Goal: Task Accomplishment & Management: Use online tool/utility

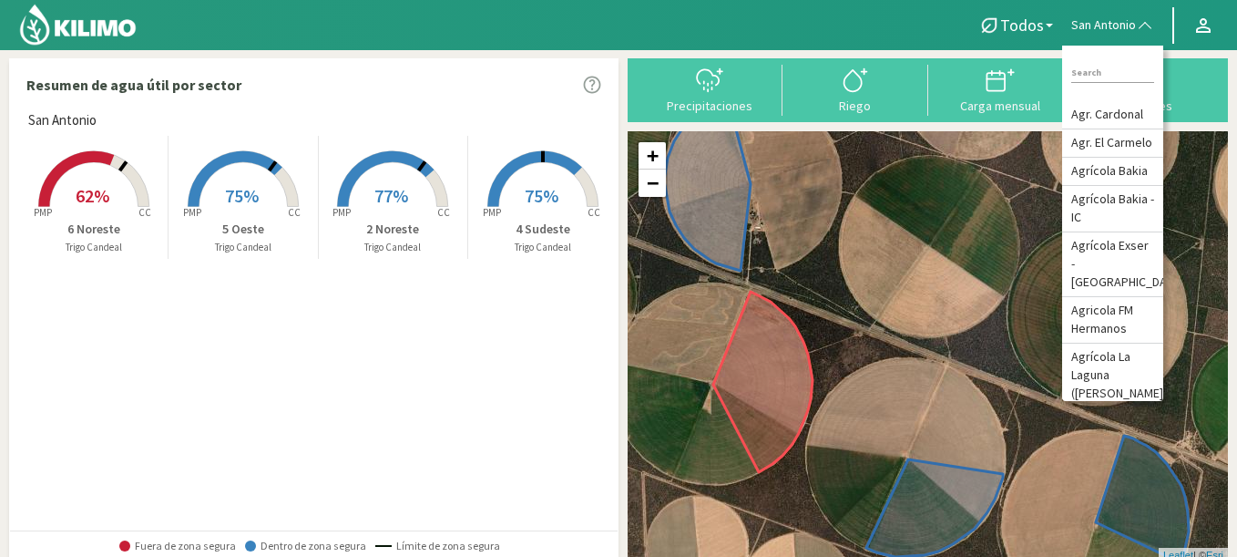
click at [97, 191] on span "62%" at bounding box center [93, 195] width 34 height 23
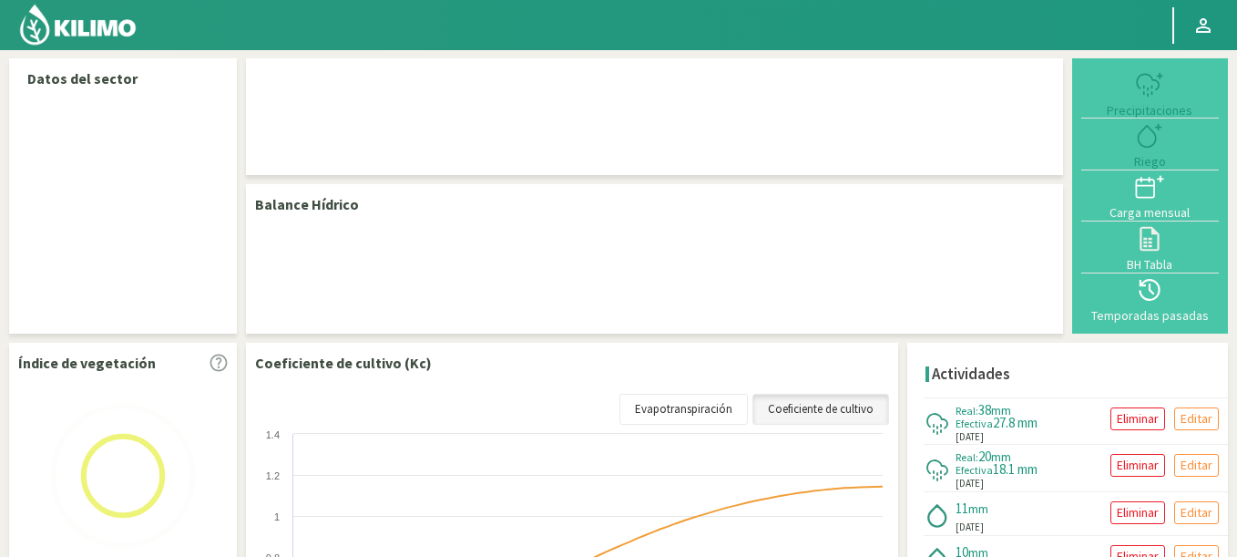
select select "233: Object"
select select "3: Object"
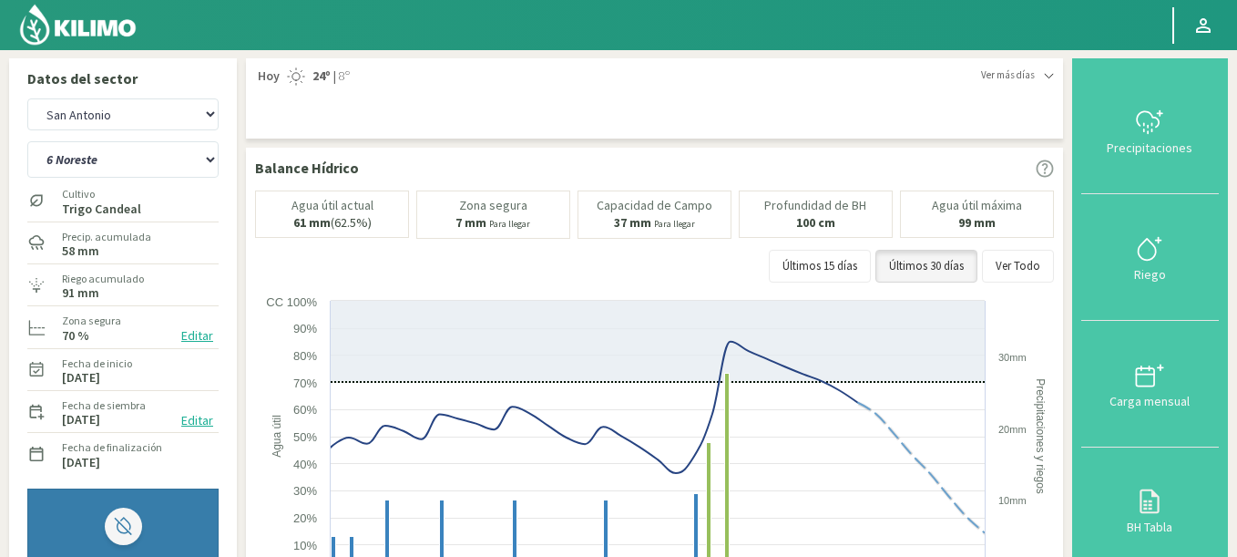
click at [194, 338] on button "Editar" at bounding box center [197, 335] width 43 height 21
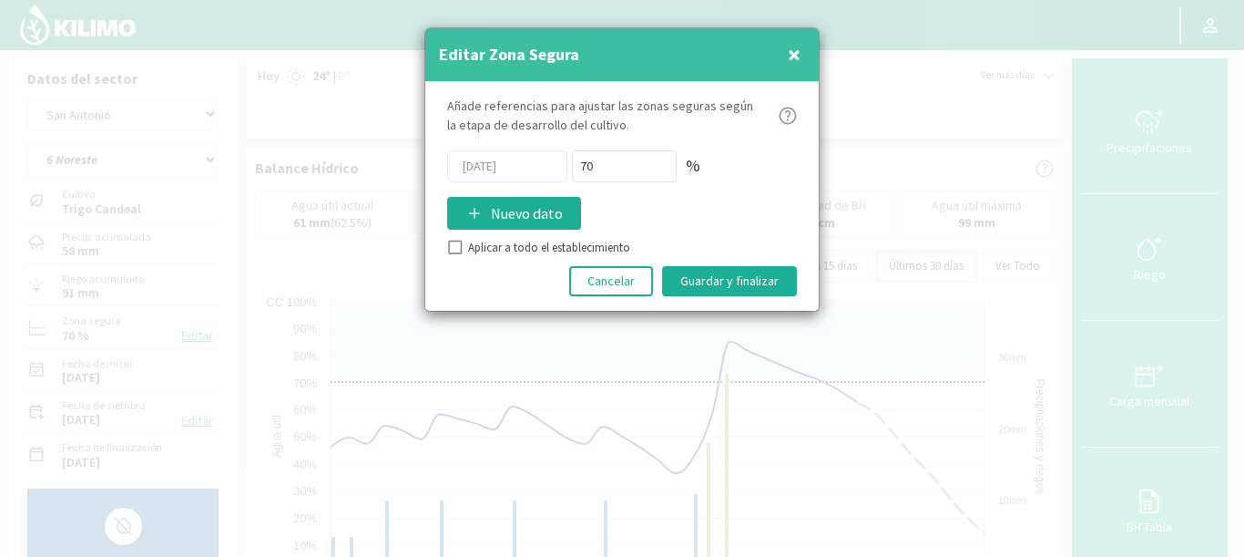
click at [790, 49] on span "×" at bounding box center [794, 54] width 13 height 30
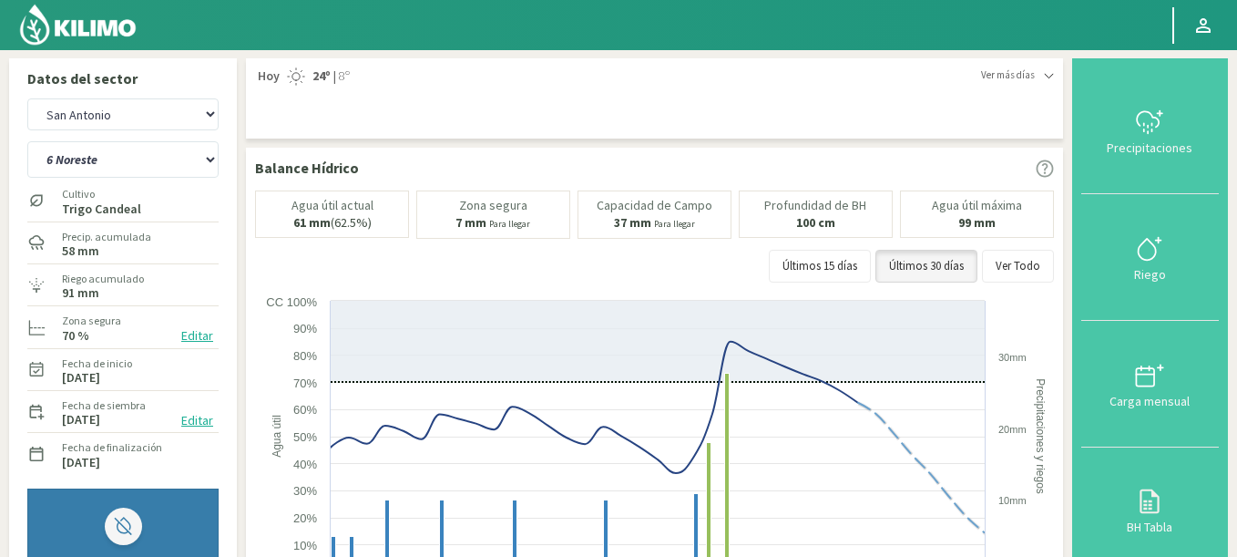
click at [193, 332] on button "Editar" at bounding box center [197, 335] width 43 height 21
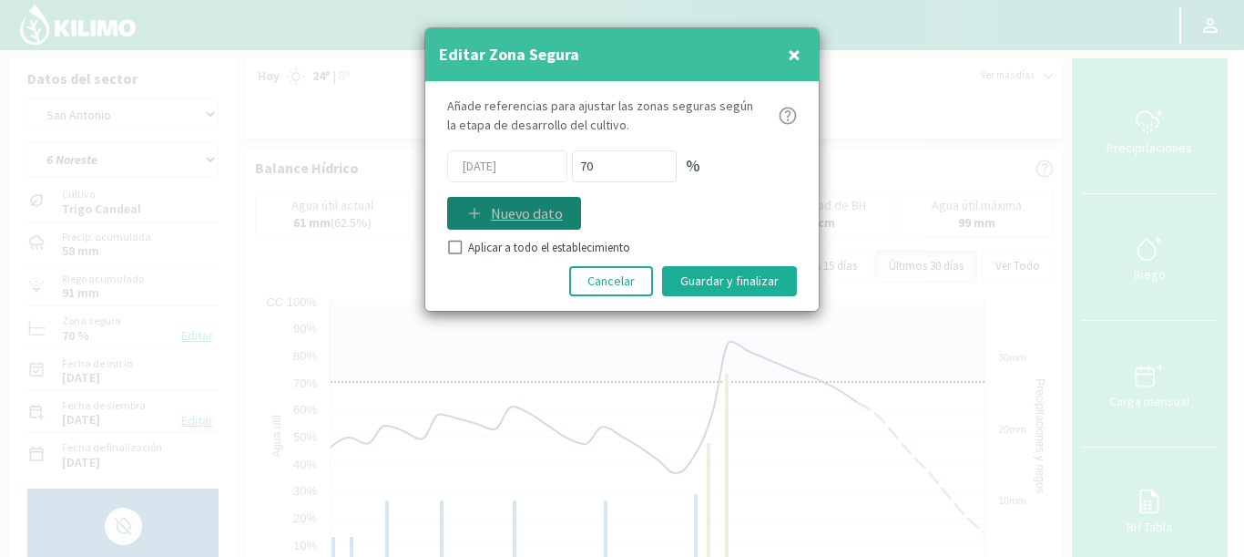
click at [501, 220] on p "Nuevo dato" at bounding box center [527, 213] width 72 height 22
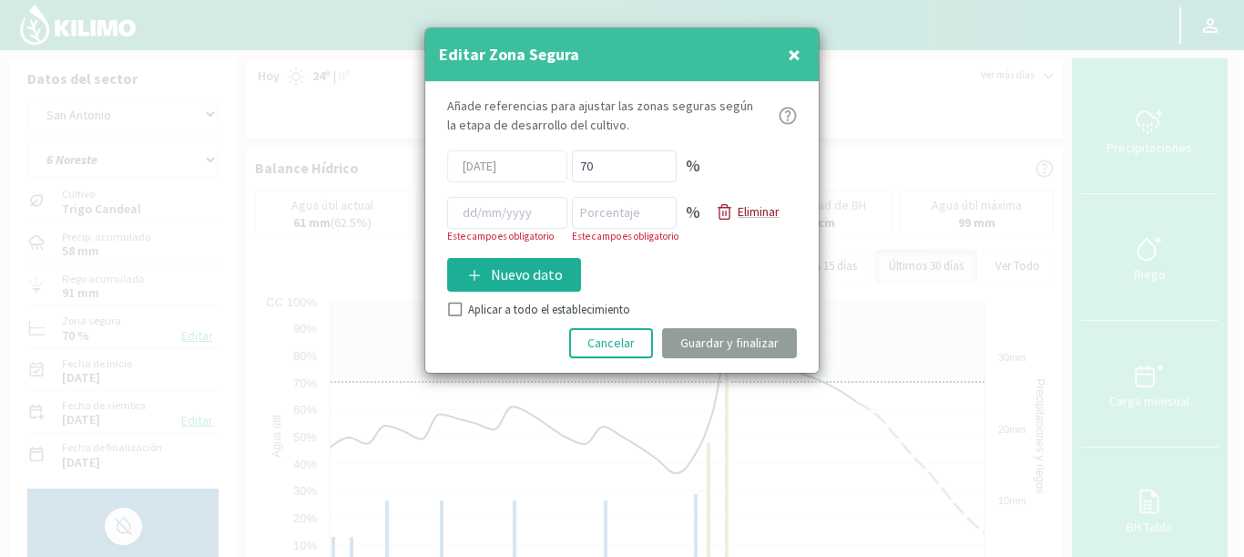
click at [730, 207] on icon at bounding box center [724, 211] width 17 height 17
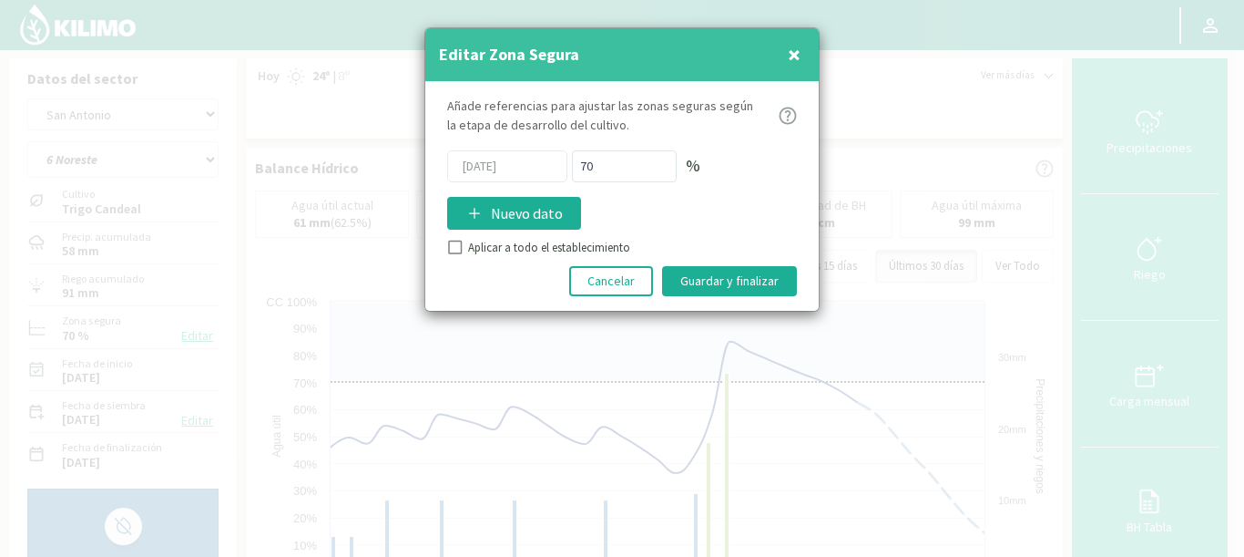
click at [803, 46] on button "×" at bounding box center [794, 54] width 22 height 36
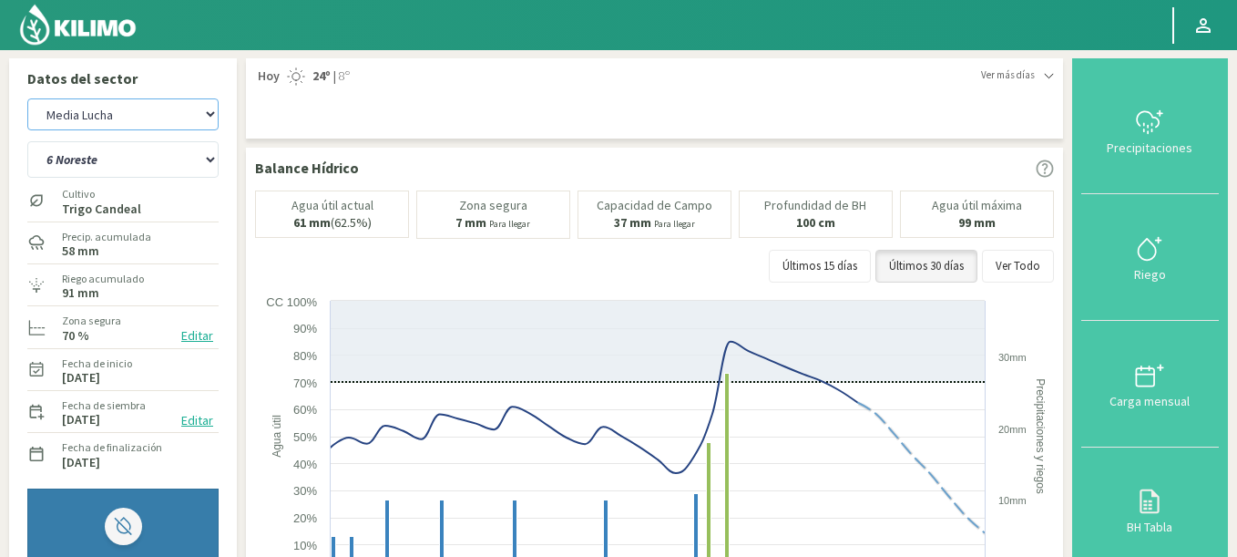
click at [27, 98] on select "Agr. Cardonal Agr. El Carmelo Agrícola Bakia Agrícola Bakia - IC Agrícola Exser…" at bounding box center [122, 114] width 191 height 32
select select "490: Object"
select select "4: Object"
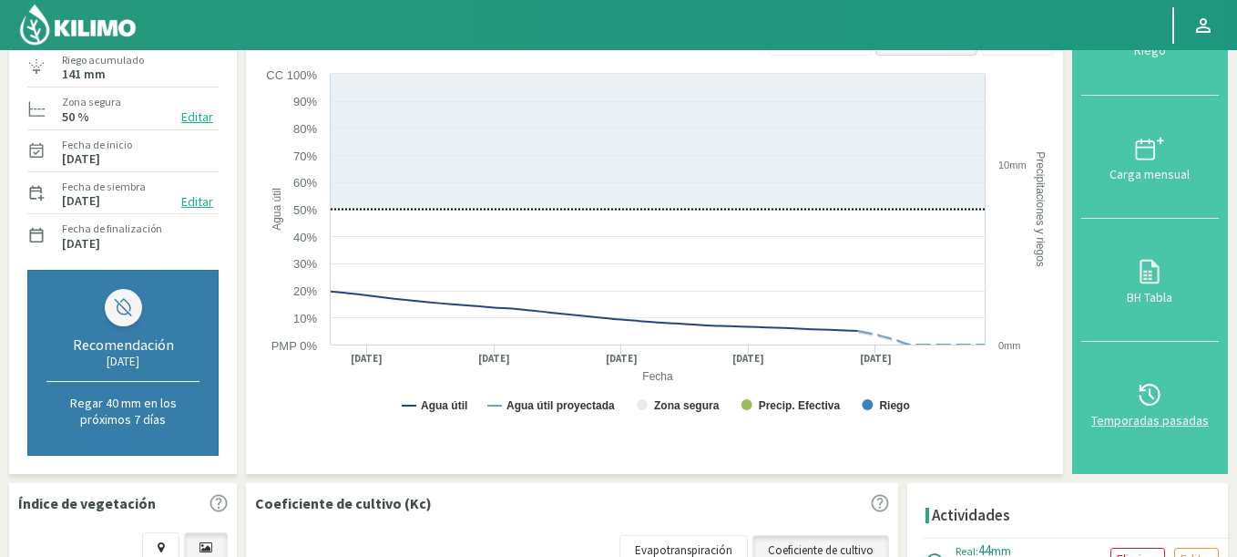
click at [1154, 386] on icon at bounding box center [1149, 394] width 29 height 29
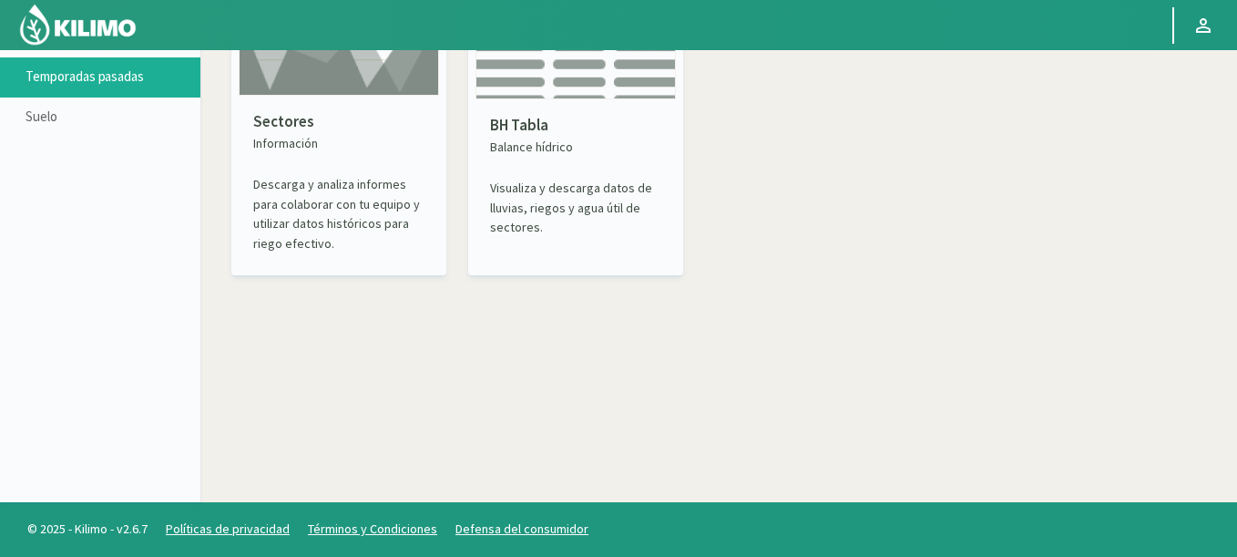
scroll to position [105, 0]
click at [326, 123] on p "Sectores" at bounding box center [338, 122] width 171 height 24
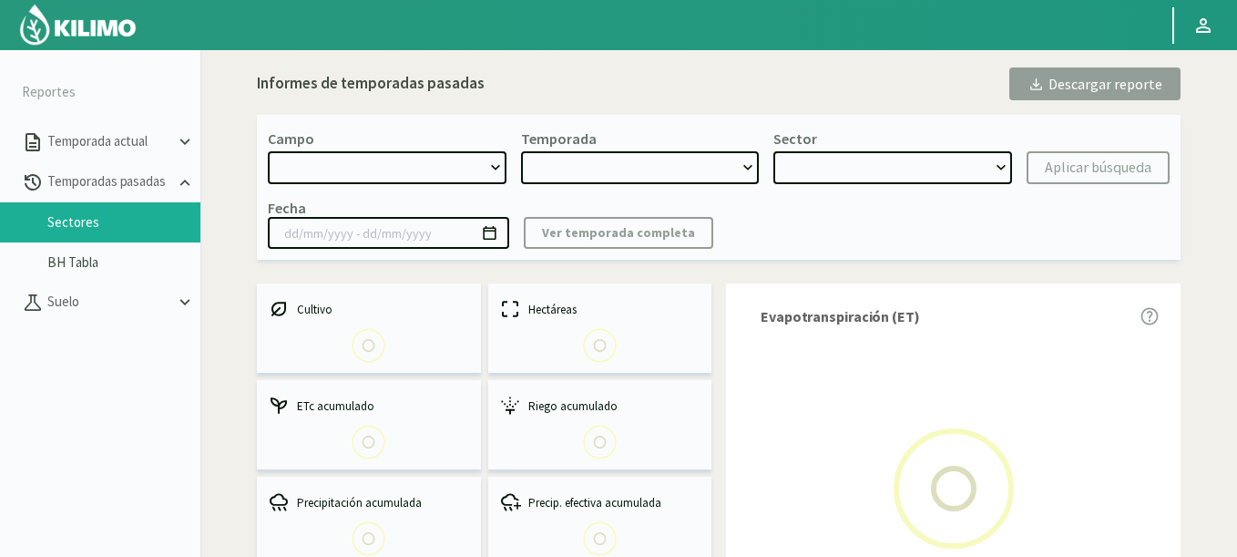
select select "0: Object"
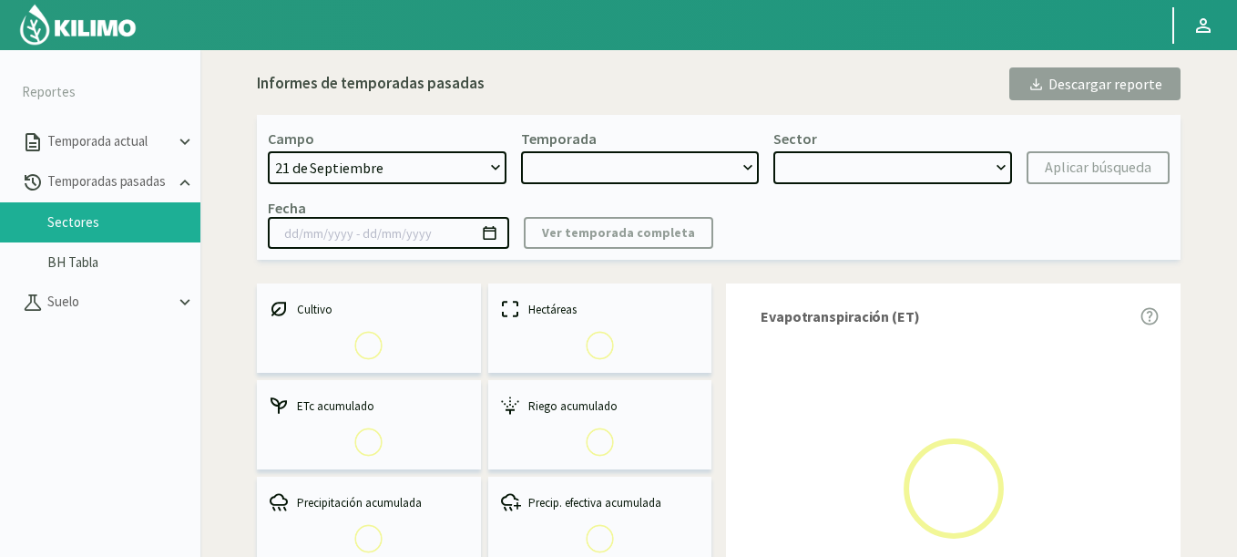
type input "20/10/2023 - 13/06/2024"
select select "0: 2023"
select select "0: Object"
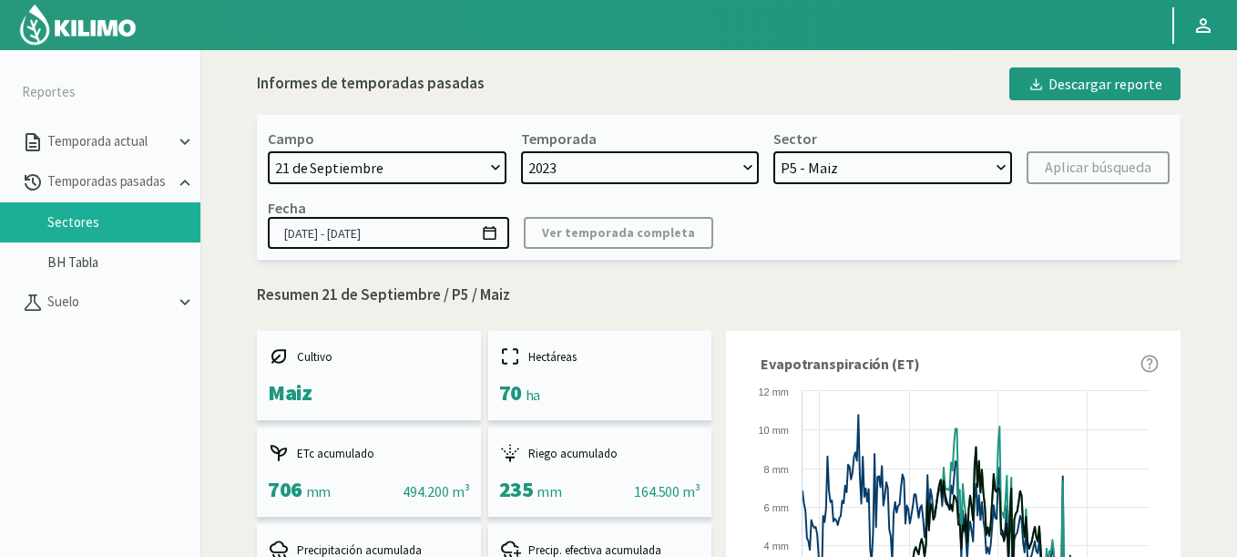
select select "1313: Object"
click at [268, 151] on select "21 de Septiembre 8 Fuegos Acograpes - Ag. Carlos Muñoz Herrera Acograpes - Ag. …" at bounding box center [387, 167] width 239 height 33
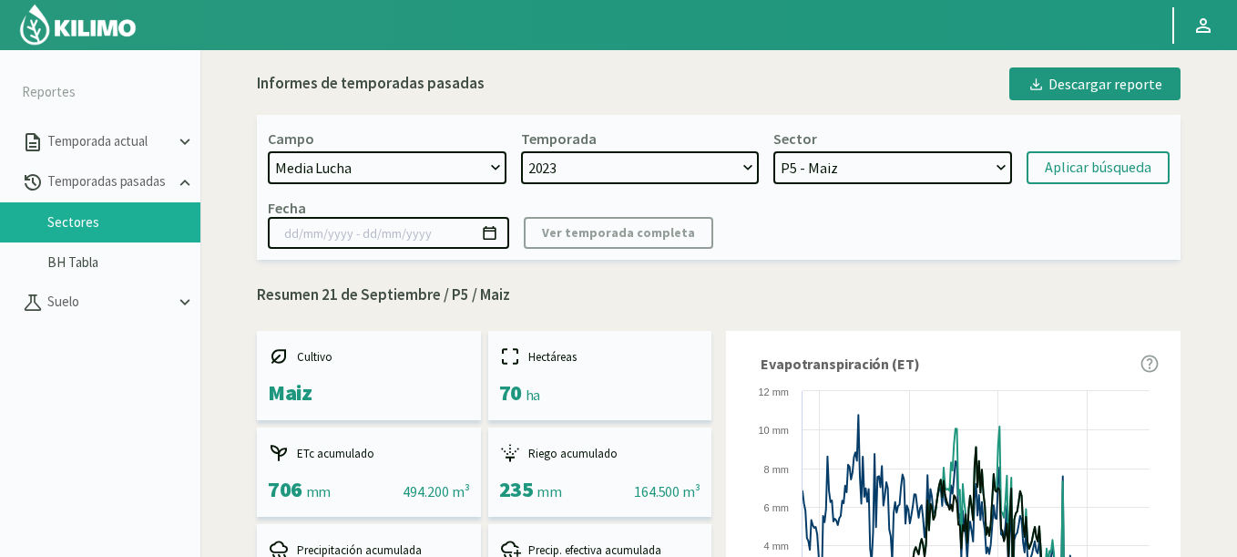
select select
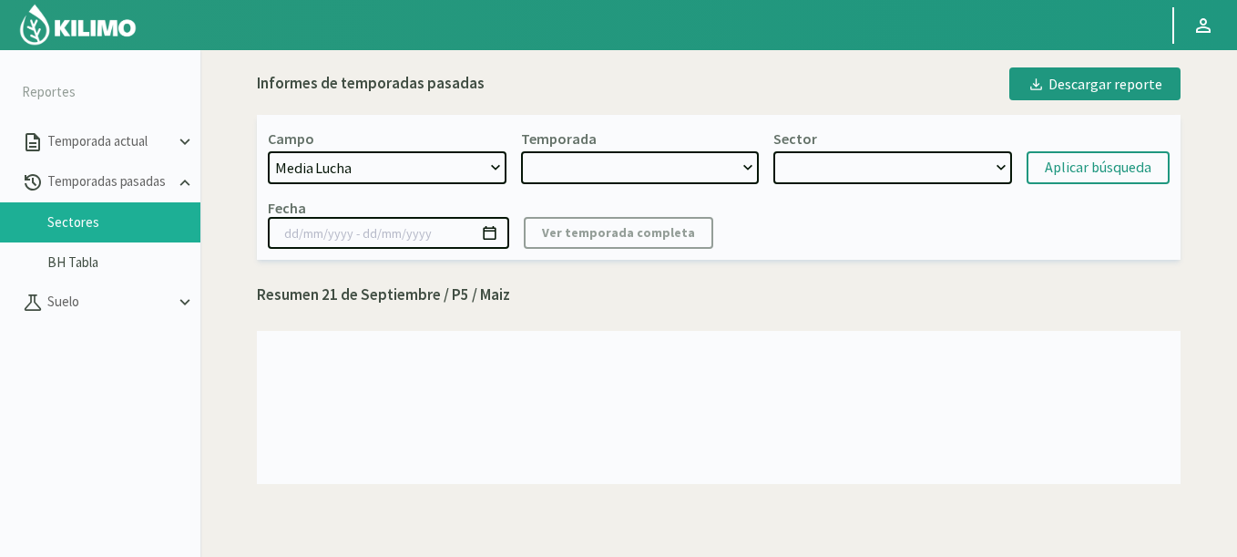
select select "2: 2024"
select select "7: Object"
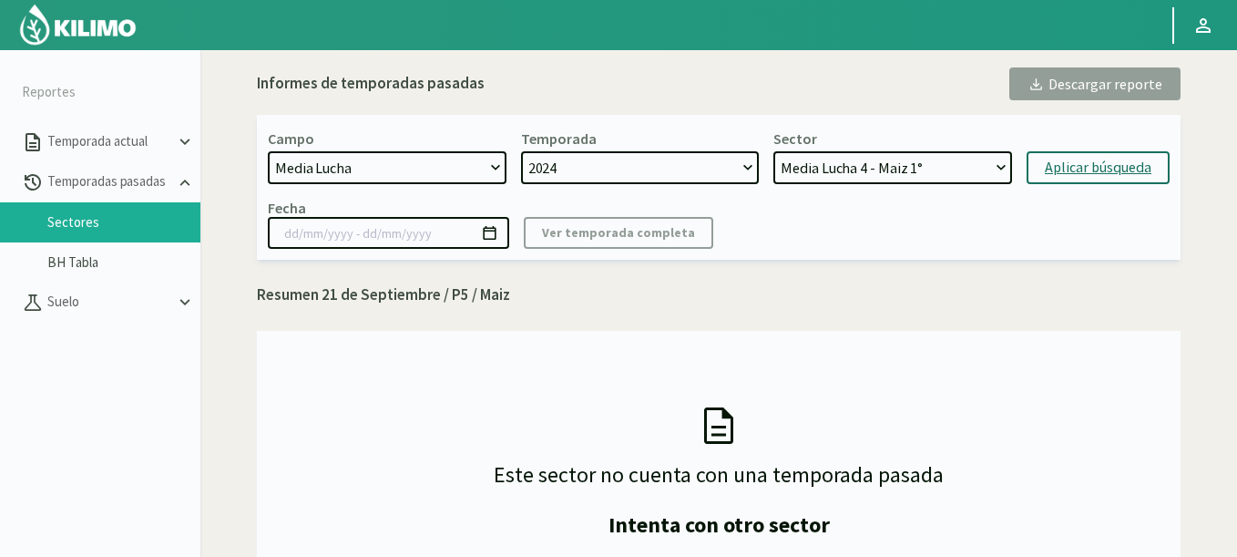
click at [1058, 169] on div "Aplicar búsqueda" at bounding box center [1098, 168] width 107 height 22
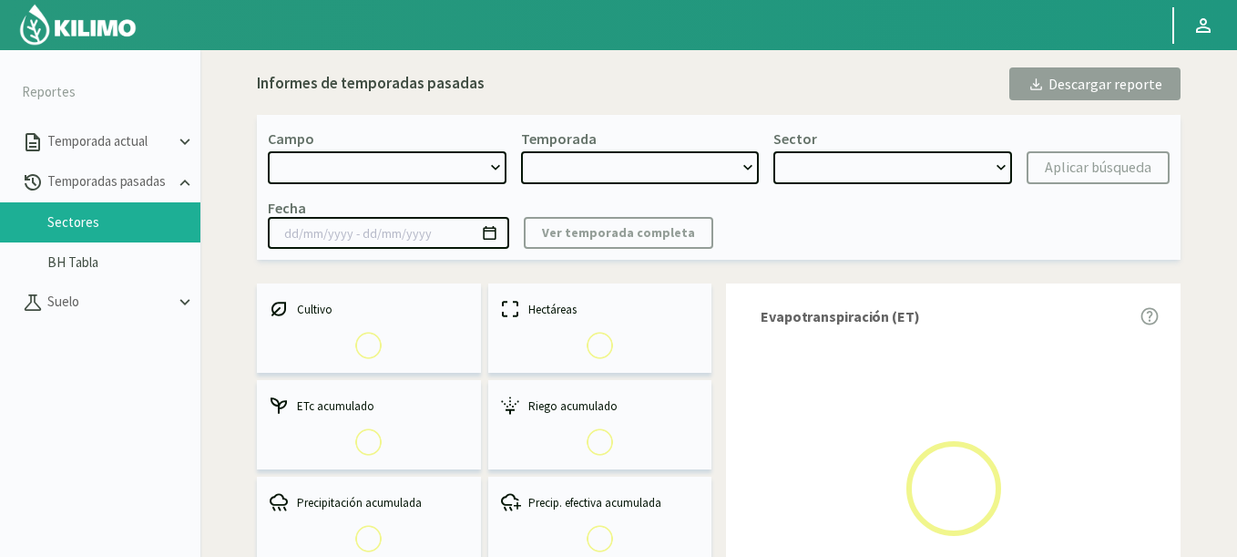
select select "1313: Object"
type input "18/10/2024 - 04/09/2025"
select select "0: 2024"
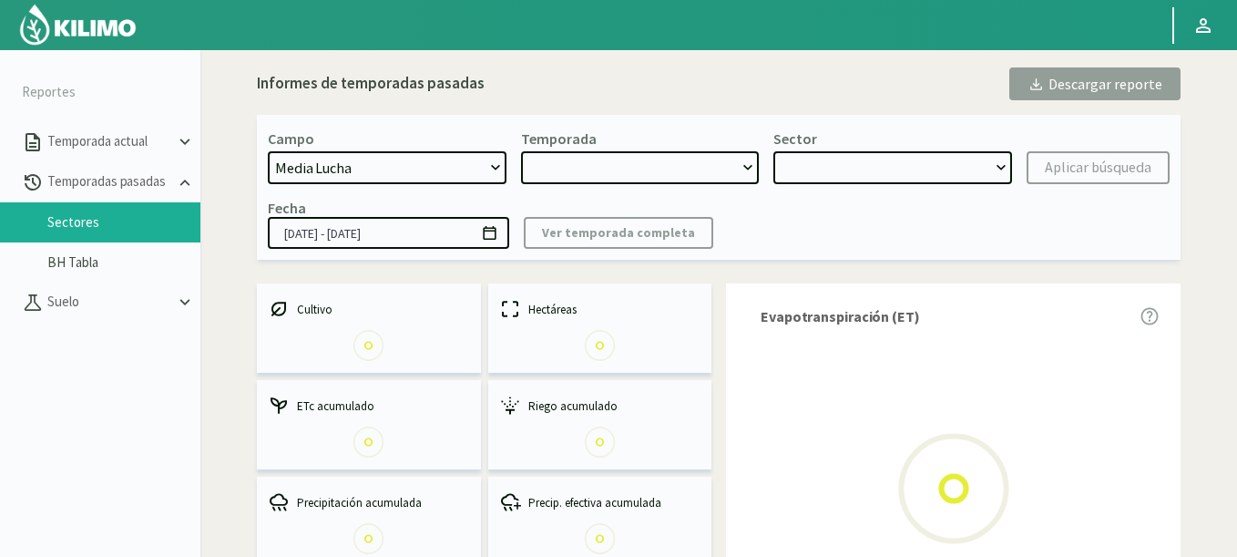
select select "0: Object"
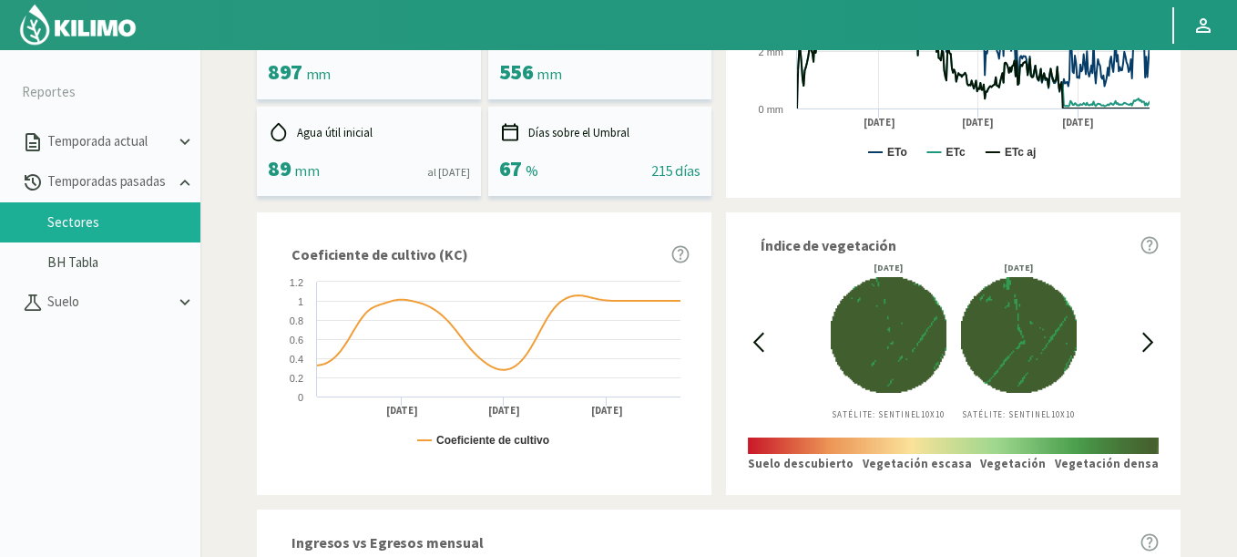
scroll to position [547, 0]
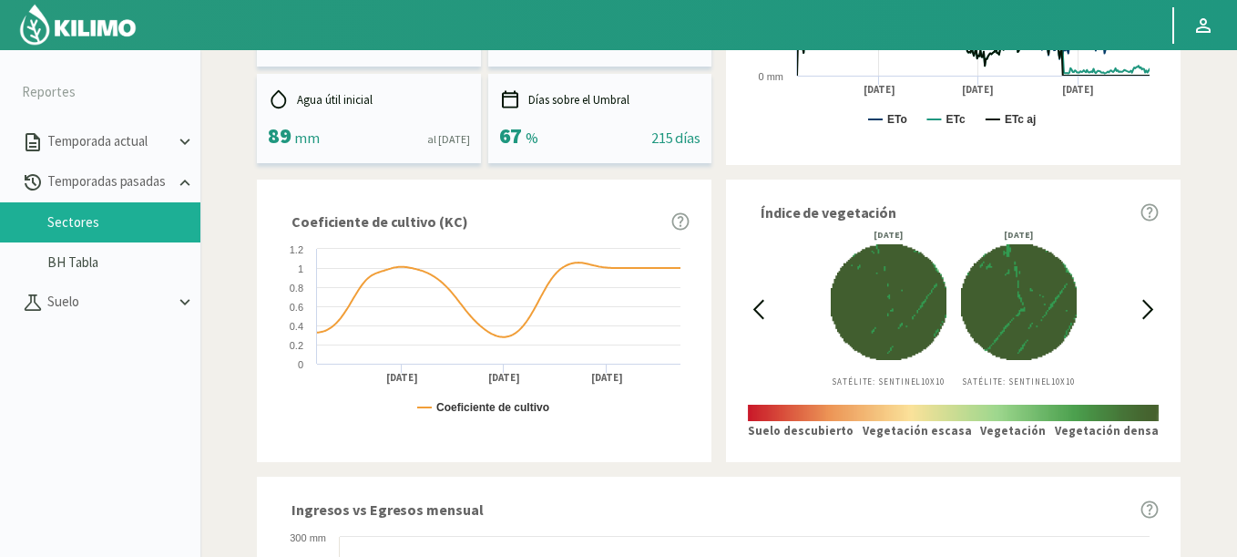
click at [751, 318] on icon at bounding box center [758, 309] width 21 height 21
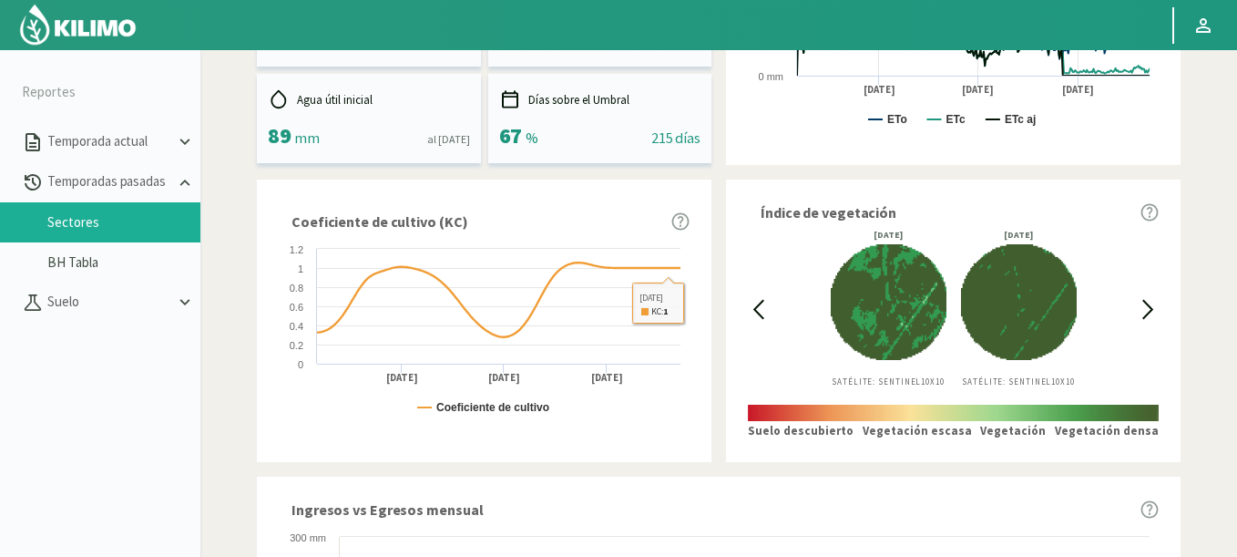
click at [739, 307] on div "Índice de vegetación 12/05/2025 Satélite: Sentinel 10X10 22/05/2025 Satélite: S…" at bounding box center [953, 319] width 455 height 281
click at [762, 303] on icon at bounding box center [758, 309] width 21 height 21
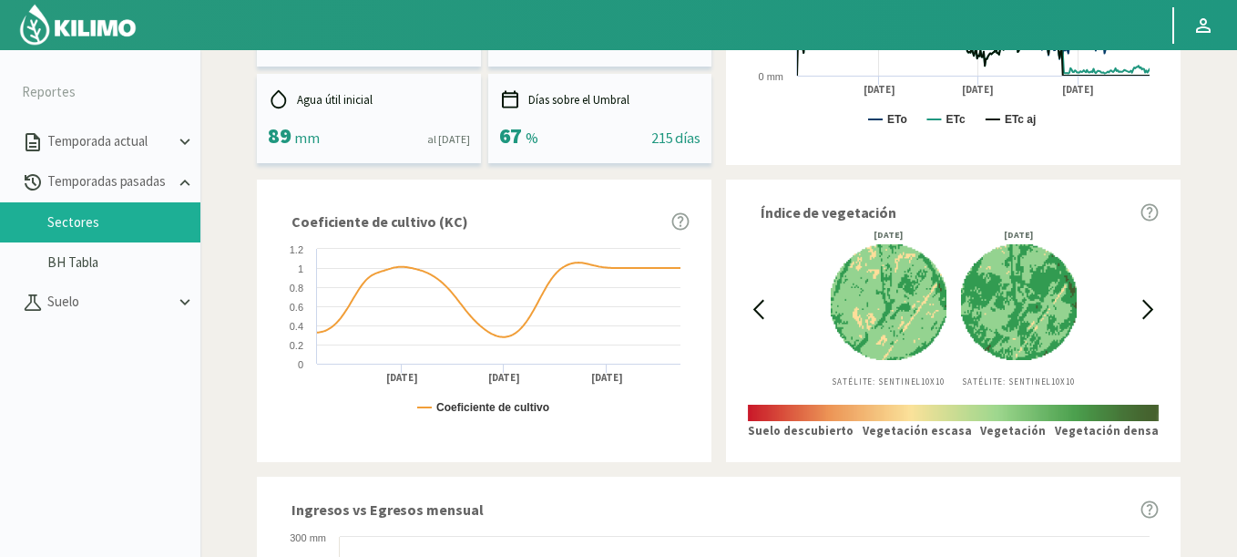
click at [762, 303] on icon at bounding box center [758, 309] width 21 height 21
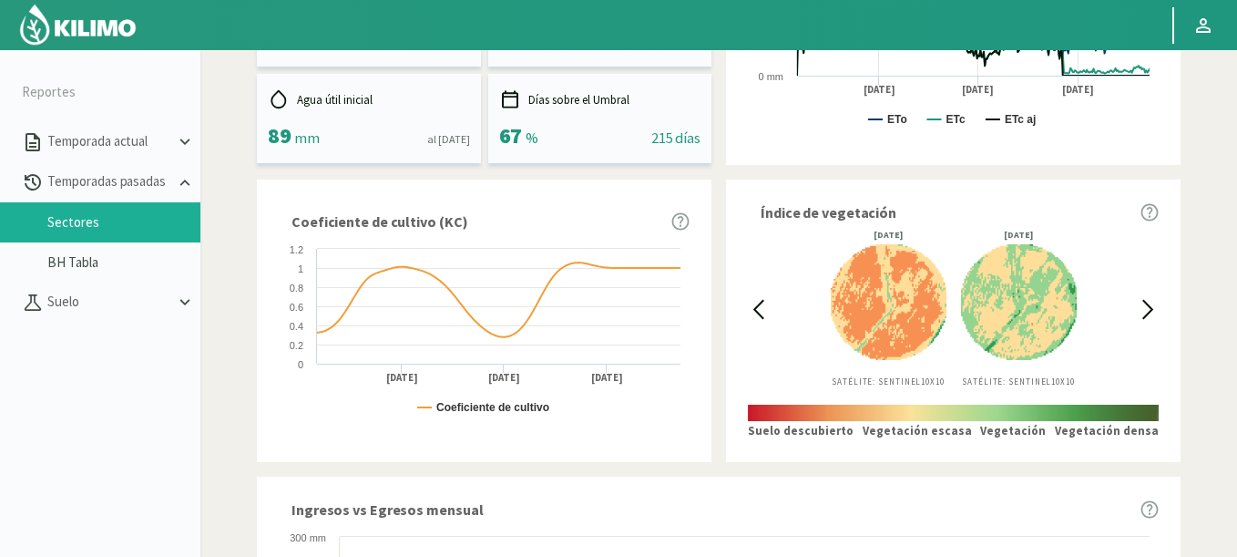
click at [762, 303] on icon at bounding box center [758, 309] width 21 height 21
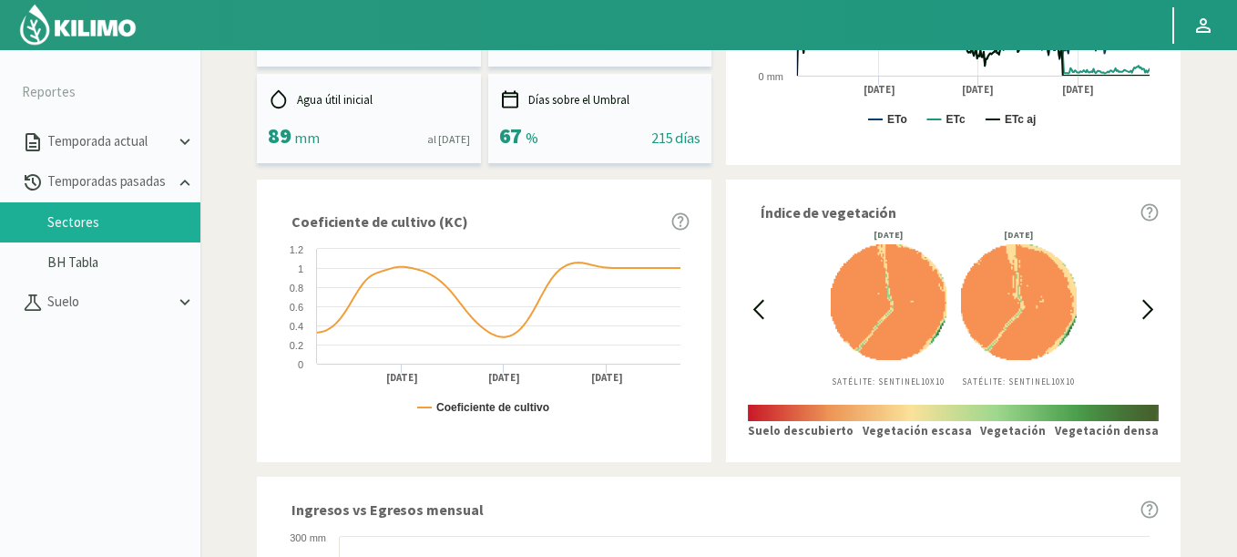
click at [762, 303] on icon at bounding box center [758, 309] width 21 height 21
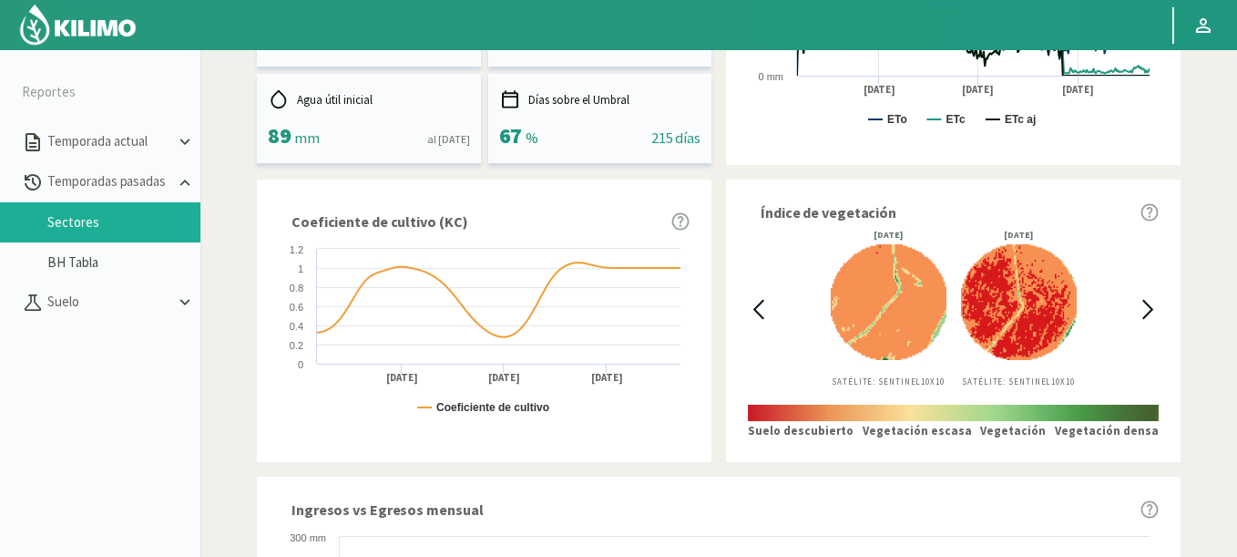
click at [762, 303] on icon at bounding box center [758, 309] width 21 height 21
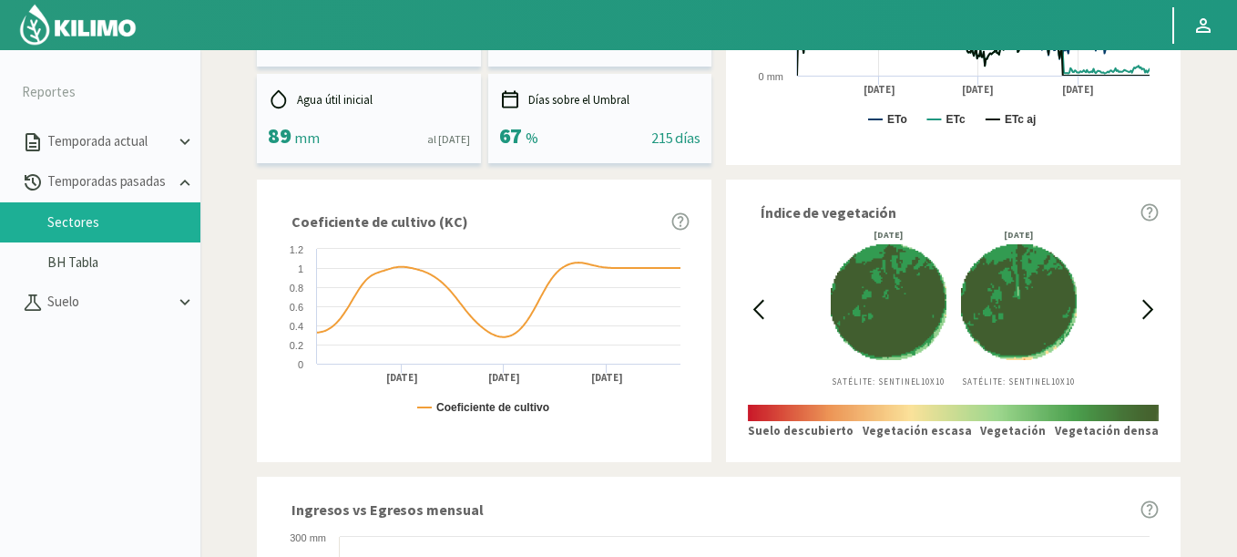
click at [1153, 312] on icon at bounding box center [1148, 309] width 21 height 21
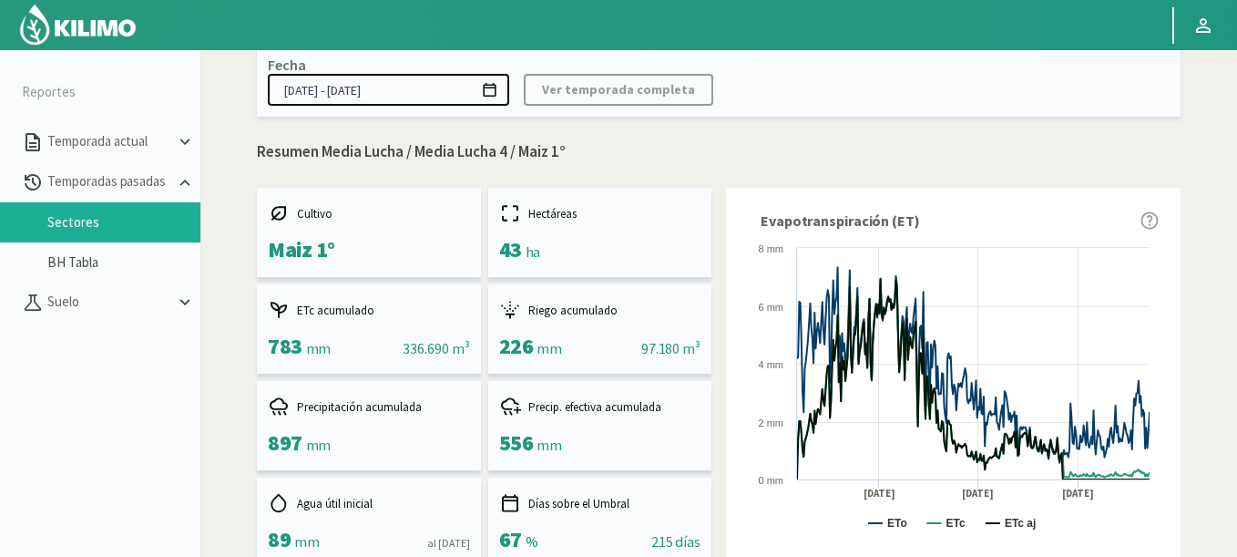
scroll to position [109, 0]
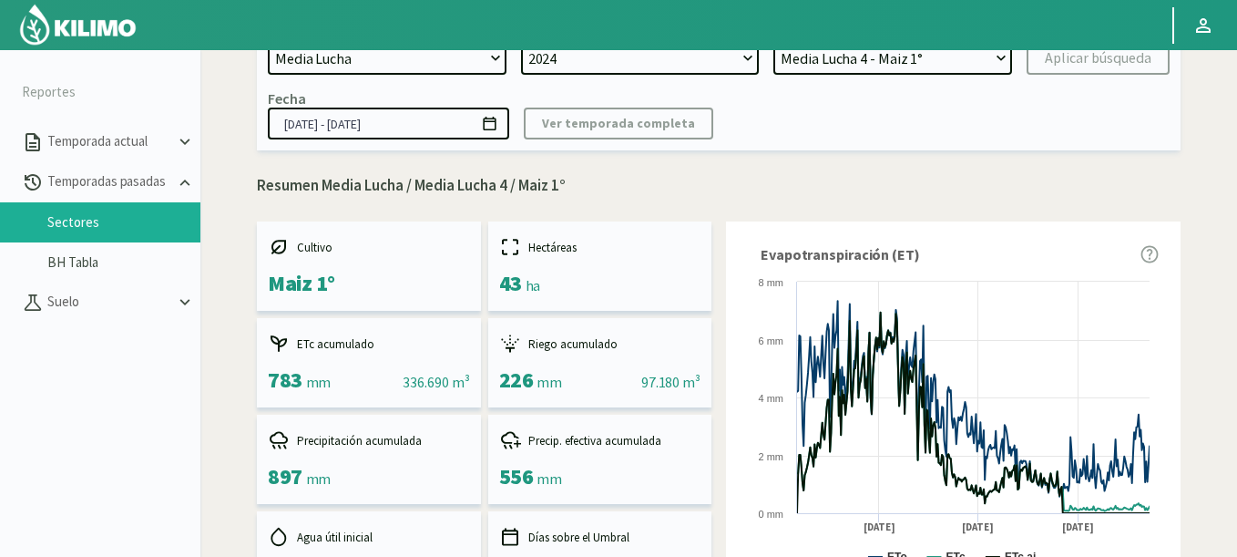
click at [500, 116] on input "18/10/2024 - 04/09/2025" at bounding box center [388, 123] width 241 height 32
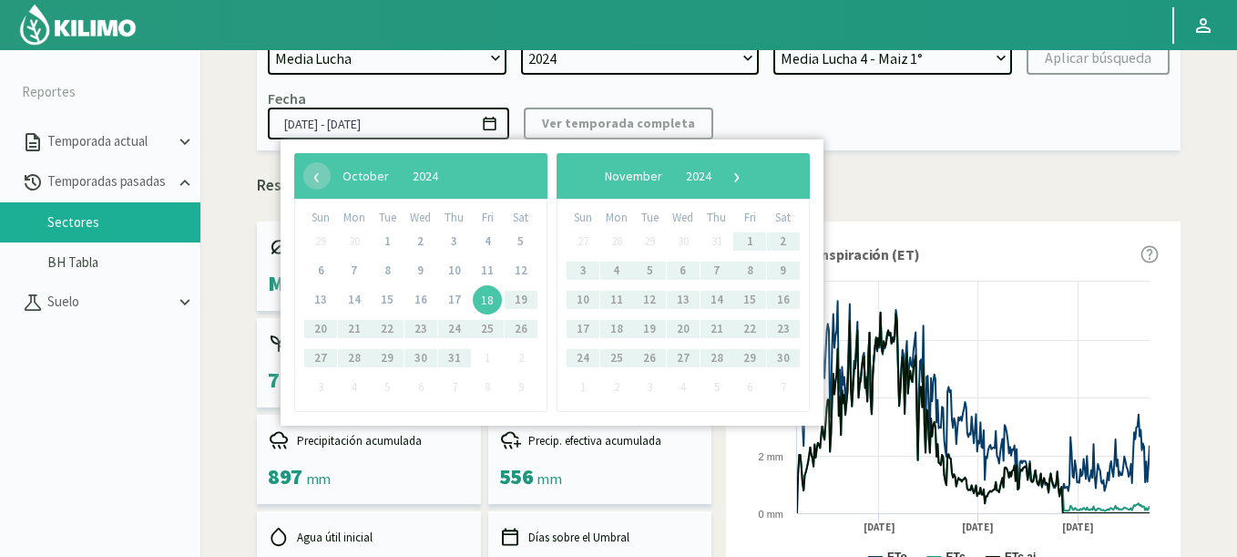
click at [496, 119] on icon at bounding box center [489, 123] width 17 height 17
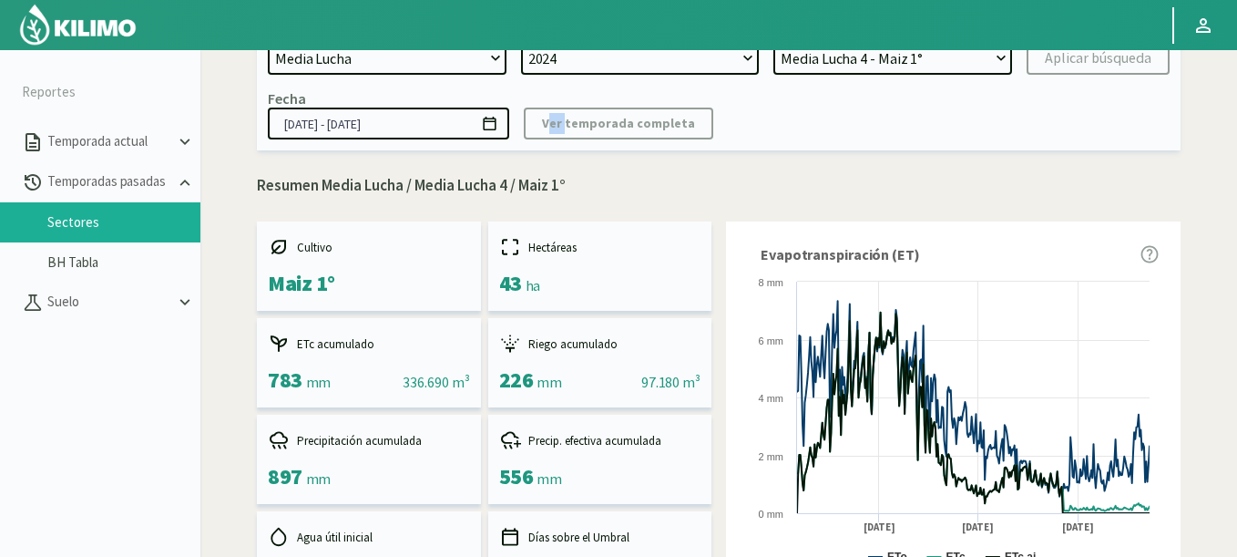
click at [496, 119] on icon at bounding box center [489, 123] width 17 height 17
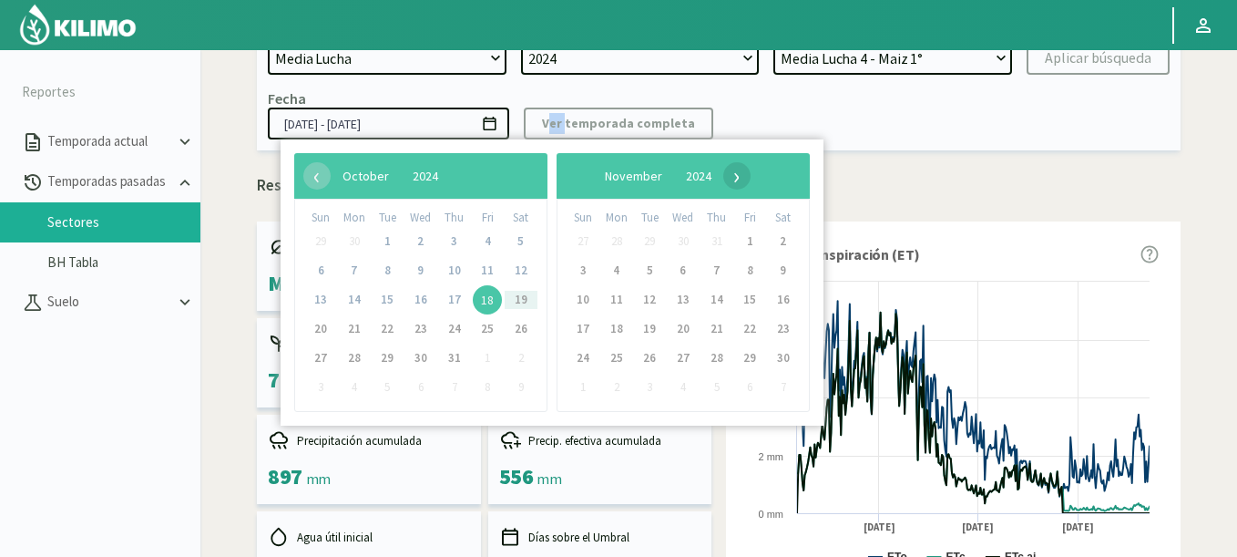
click at [751, 171] on span "›" at bounding box center [736, 175] width 27 height 27
click at [751, 173] on span "›" at bounding box center [736, 175] width 27 height 27
click at [736, 173] on span "›" at bounding box center [722, 175] width 27 height 27
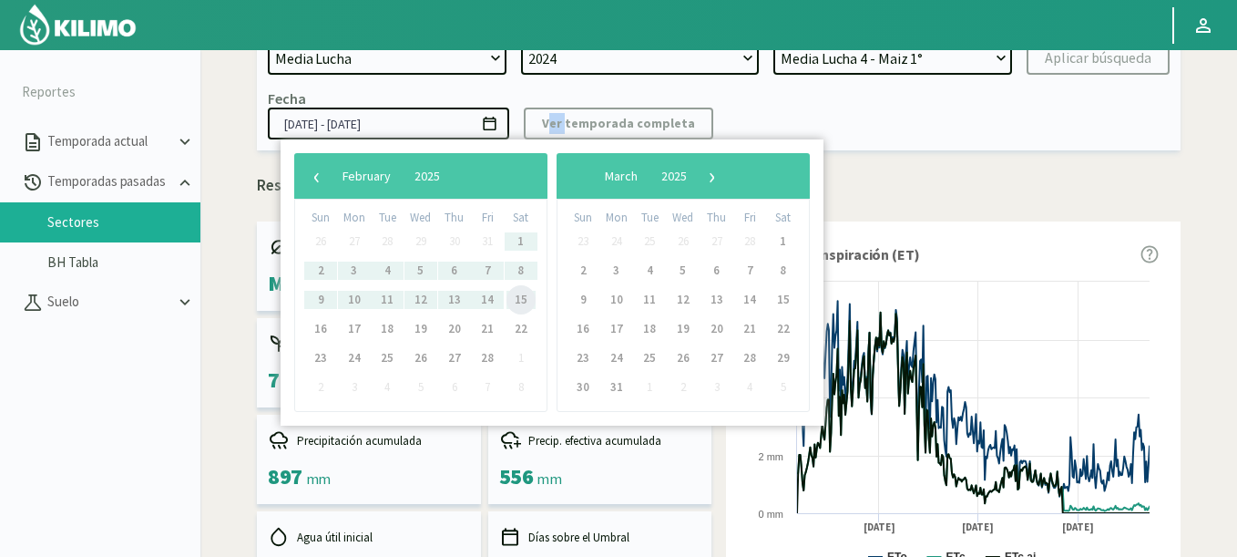
click at [522, 303] on span "15" at bounding box center [520, 299] width 29 height 29
type input "18/10/2024 - 15/02/2025"
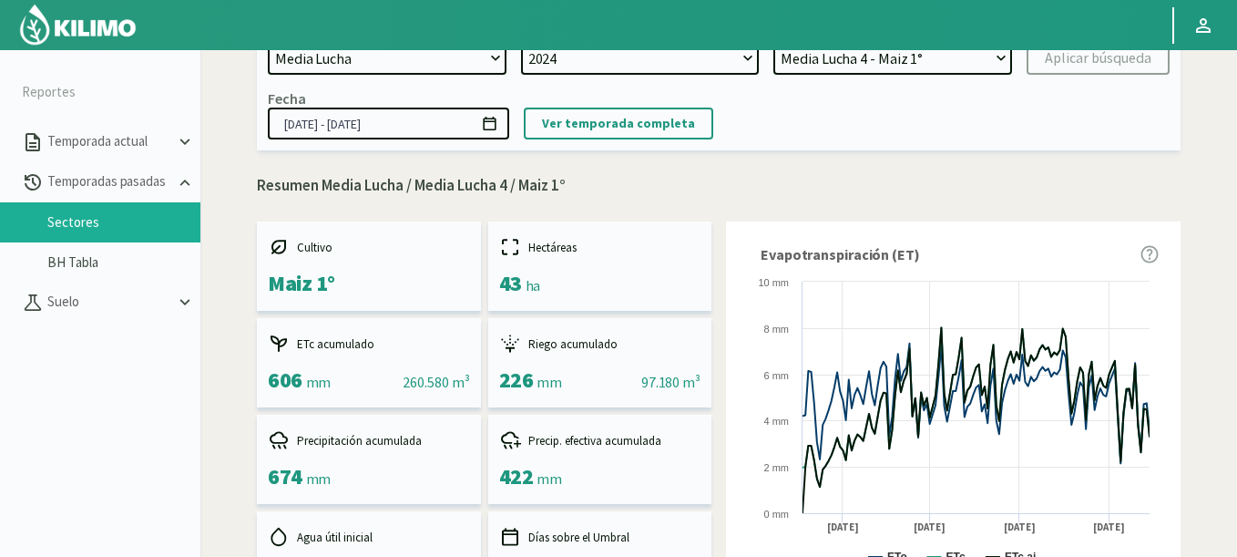
click at [598, 146] on div "Campo 21 de Septiembre 8 Fuegos Acograpes - Ag. Carlos Muñoz Herrera Acograpes …" at bounding box center [719, 77] width 924 height 145
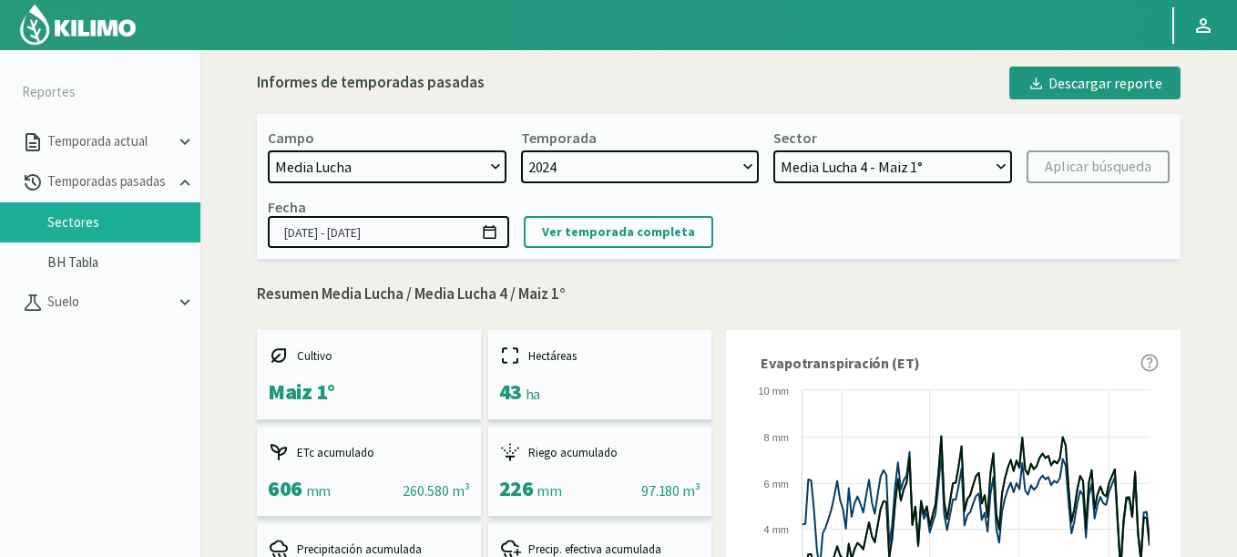
scroll to position [0, 0]
drag, startPoint x: 806, startPoint y: 179, endPoint x: 793, endPoint y: 105, distance: 75.0
click at [322, 174] on select "21 de Septiembre 8 Fuegos Acograpes - Ag. Carlos Muñoz Herrera Acograpes - Ag. …" at bounding box center [387, 167] width 239 height 33
click at [315, 172] on select "21 de Septiembre 8 Fuegos Acograpes - Ag. Carlos Muñoz Herrera Acograpes - Ag. …" at bounding box center [387, 167] width 239 height 33
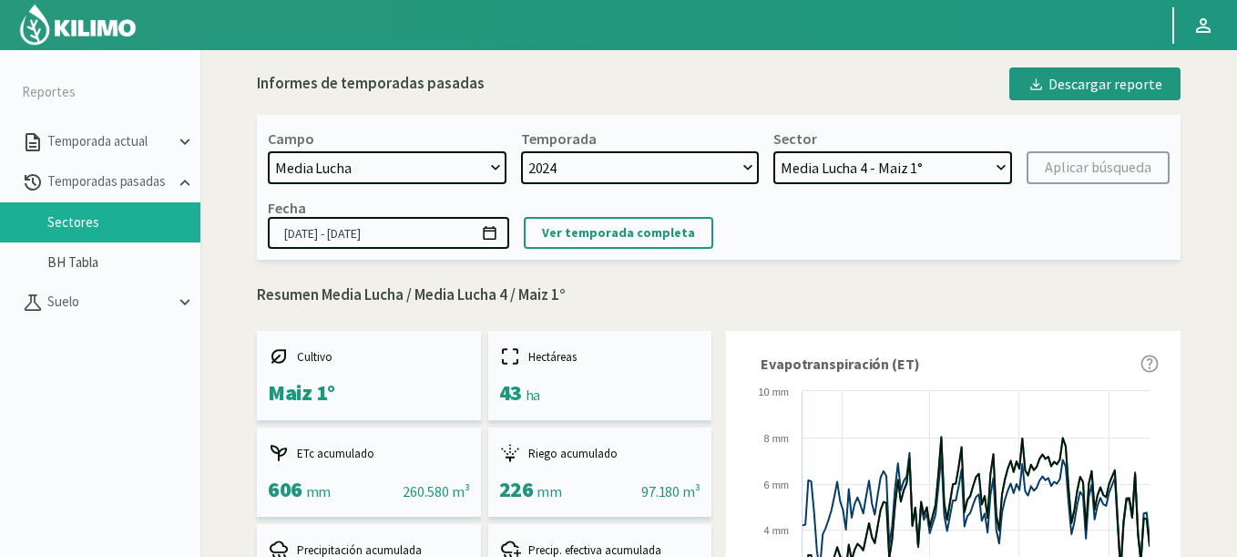
click at [321, 169] on select "21 de Septiembre 8 Fuegos Acograpes - Ag. Carlos Muñoz Herrera Acograpes - Ag. …" at bounding box center [387, 167] width 239 height 33
select select "406: Object"
click at [268, 151] on select "21 de Septiembre 8 Fuegos Acograpes - Ag. Carlos Muñoz Herrera Acograpes - Ag. …" at bounding box center [387, 167] width 239 height 33
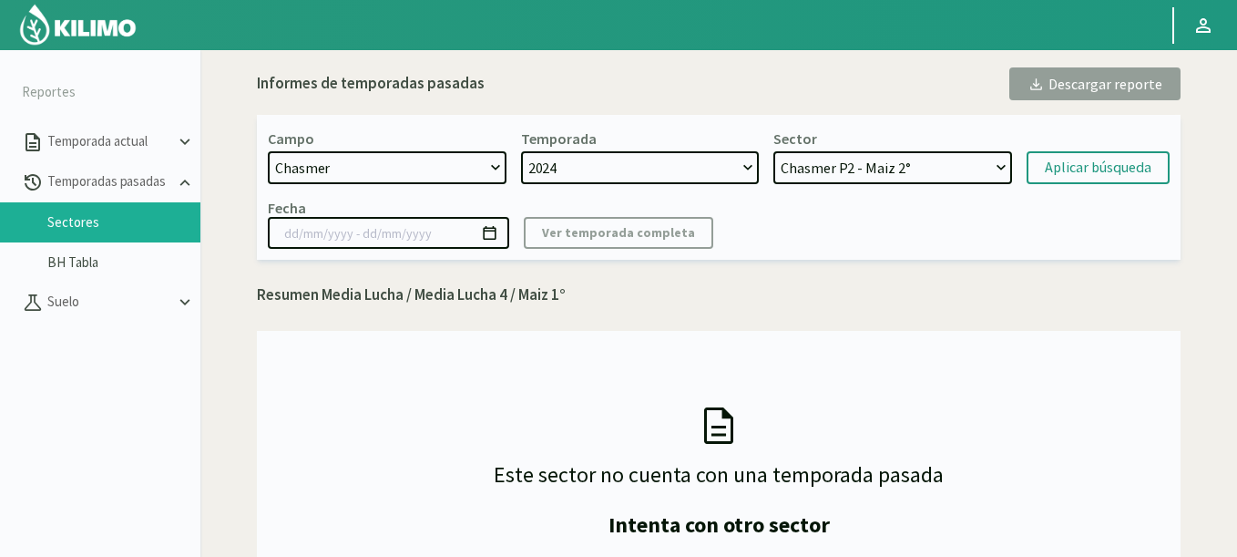
select select "6: Object"
click at [773, 151] on select "Chasmer P2 - Maiz 2° Chasmer P3 - Maiz 2° Chasmer P6 - Maiz 1° Chasmer P5 - Soj…" at bounding box center [892, 167] width 239 height 33
drag, startPoint x: 916, startPoint y: 154, endPoint x: 912, endPoint y: 162, distance: 9.4
click at [912, 162] on select "Chasmer P2 - Maiz 2° Chasmer P3 - Maiz 2° Chasmer P6 - Maiz 1° Chasmer P5 - Soj…" at bounding box center [892, 167] width 239 height 33
click at [1083, 169] on div "Aplicar búsqueda" at bounding box center [1098, 168] width 107 height 22
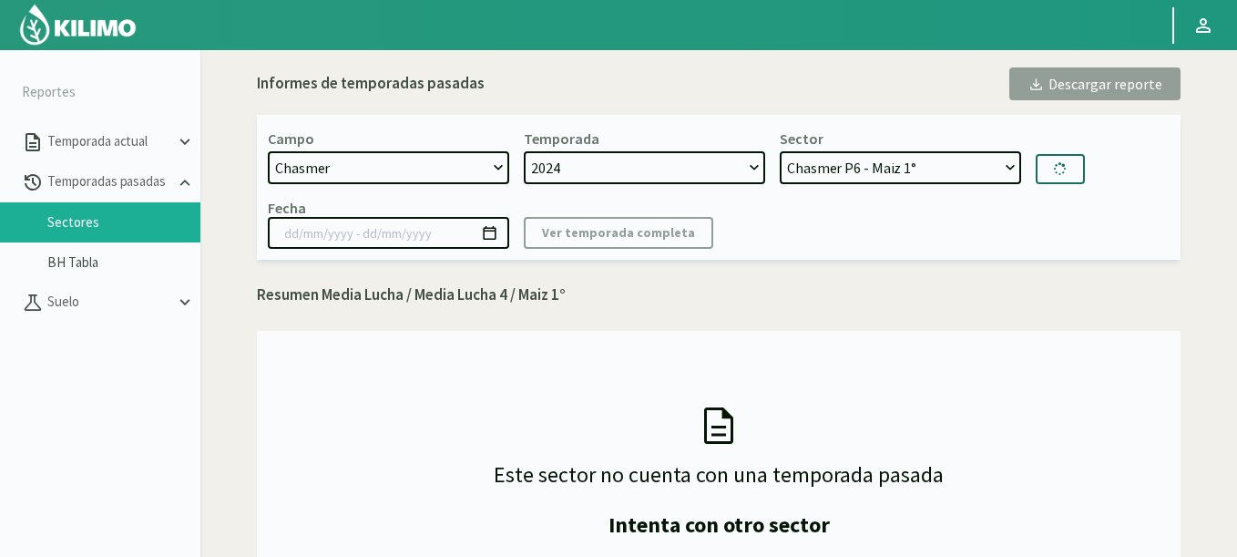
type input "22/10/2024 - 18/06/2025"
select select "11: Object"
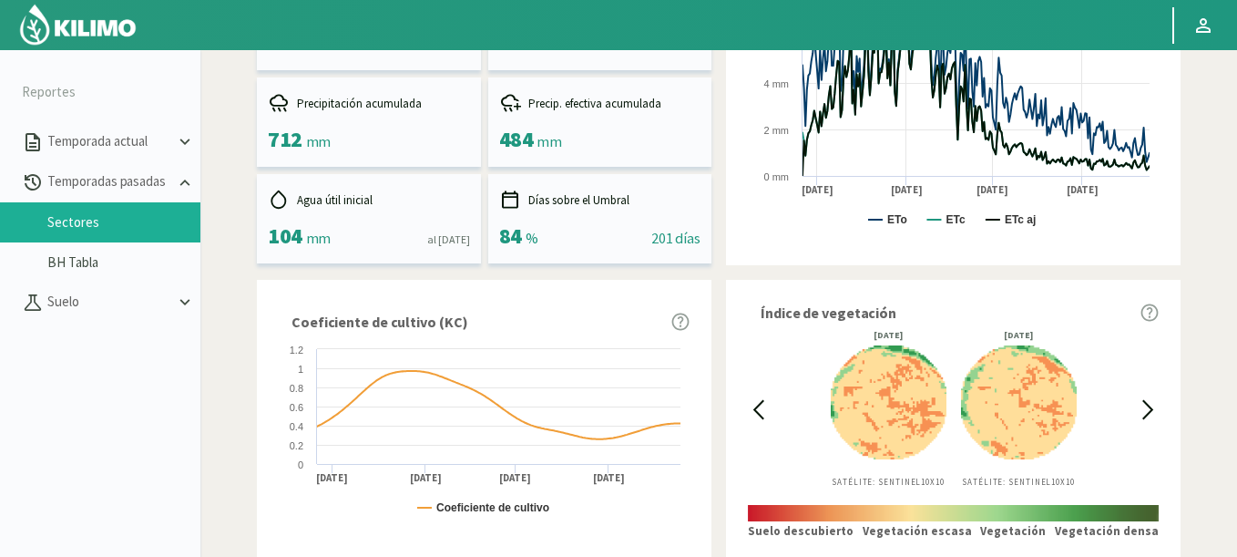
scroll to position [559, 0]
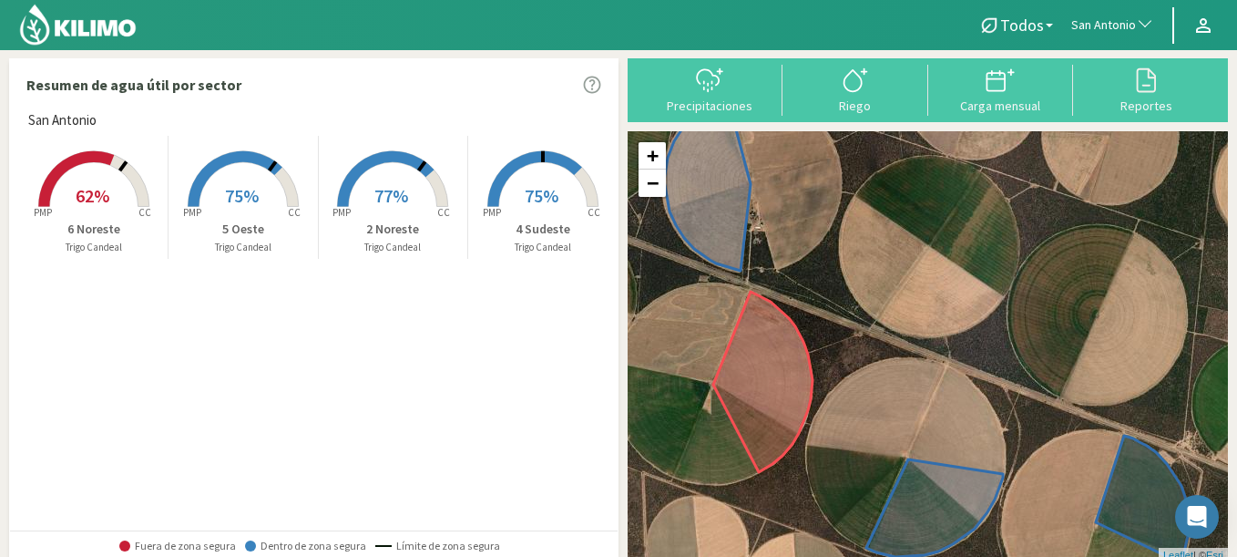
click at [1108, 35] on button "San Antonio" at bounding box center [1112, 25] width 101 height 40
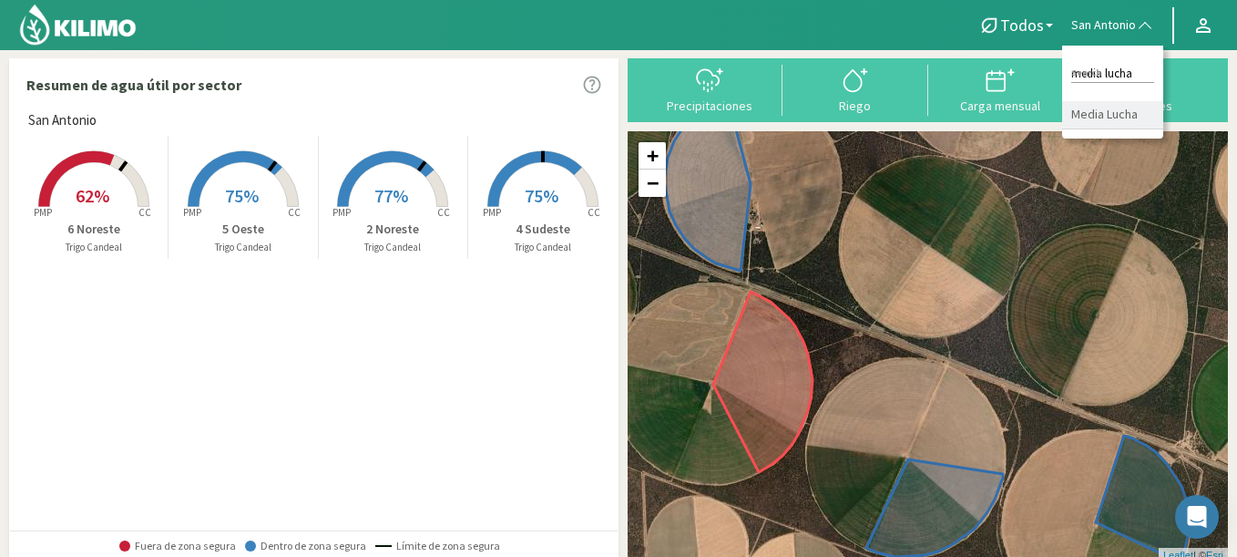
type input "media lucha"
click at [1097, 107] on li "Media Lucha" at bounding box center [1112, 115] width 101 height 28
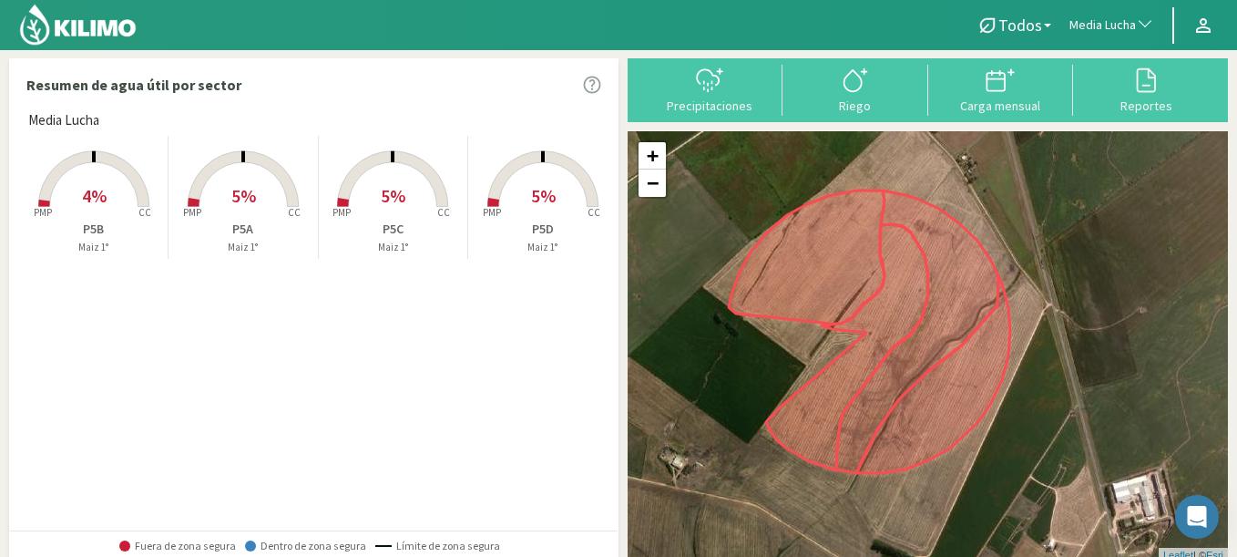
click at [383, 189] on span "5%" at bounding box center [393, 195] width 25 height 23
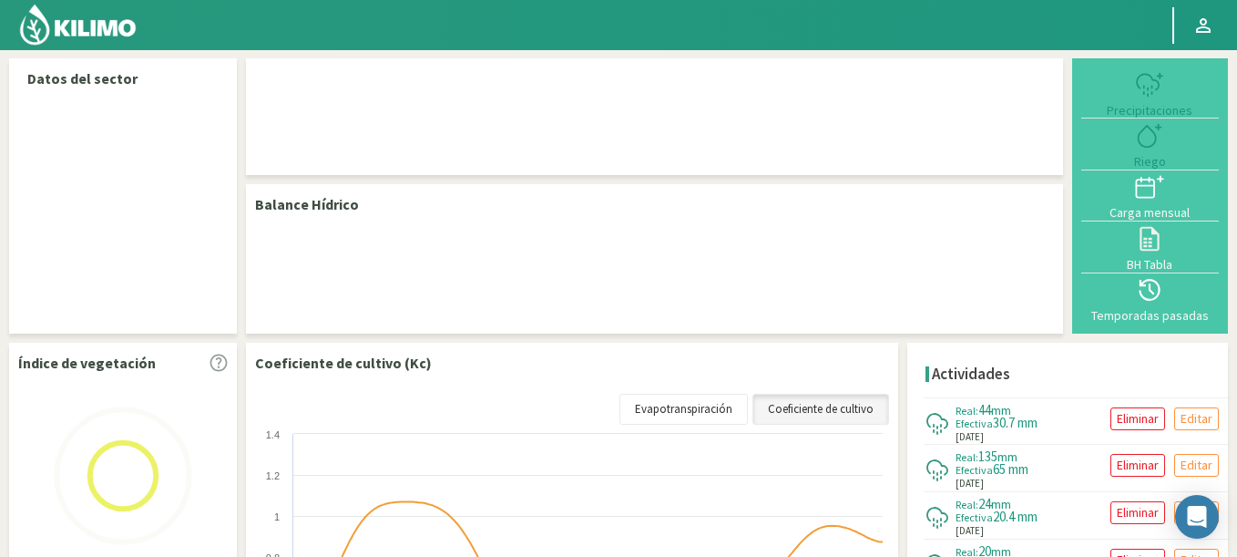
select select "210: Object"
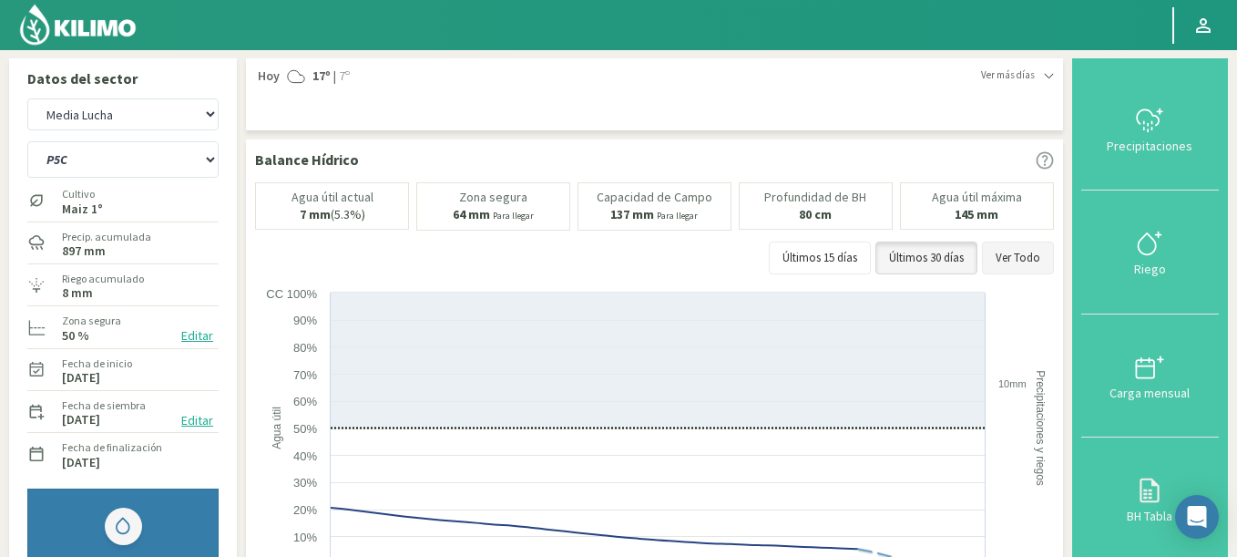
click at [1039, 268] on button "Ver Todo" at bounding box center [1018, 257] width 72 height 33
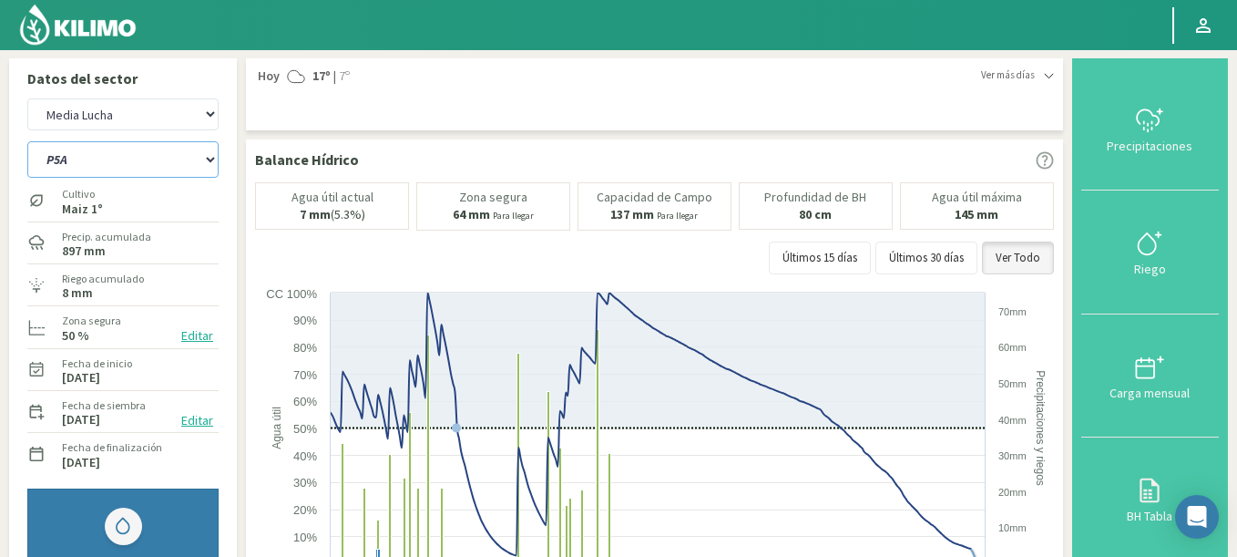
click at [27, 141] on select "P5A P5B P5C P5D" at bounding box center [122, 159] width 191 height 36
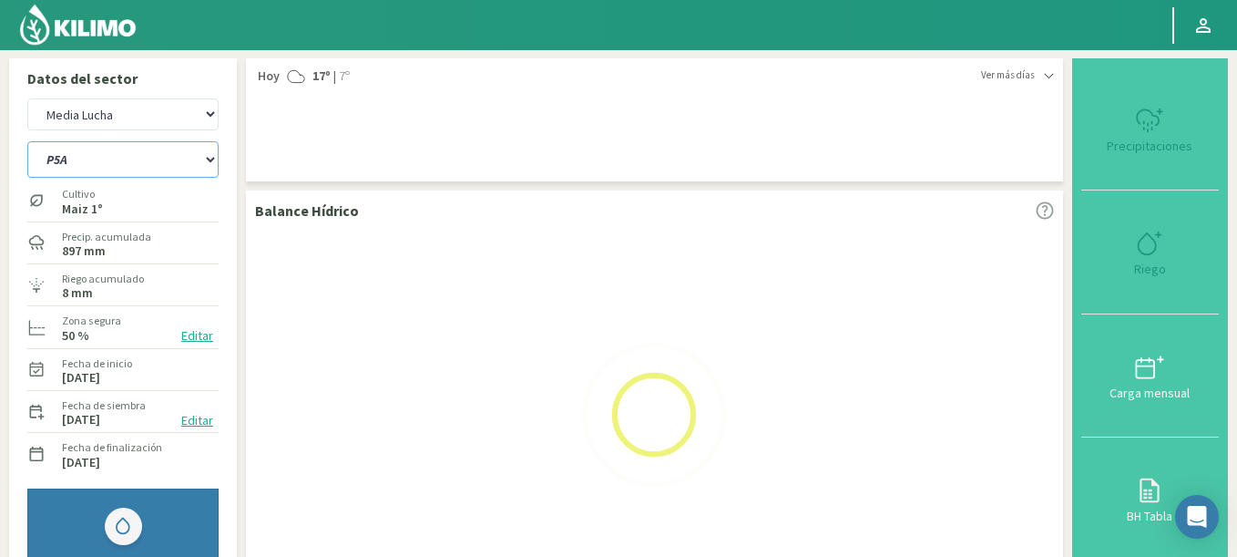
select select "2: Object"
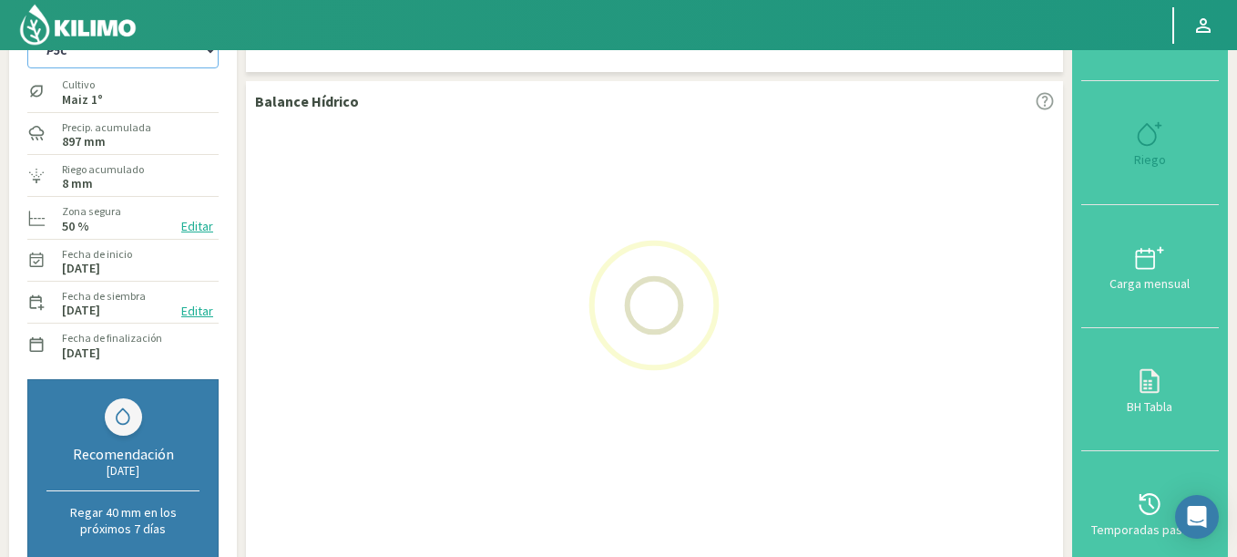
select select "490: Object"
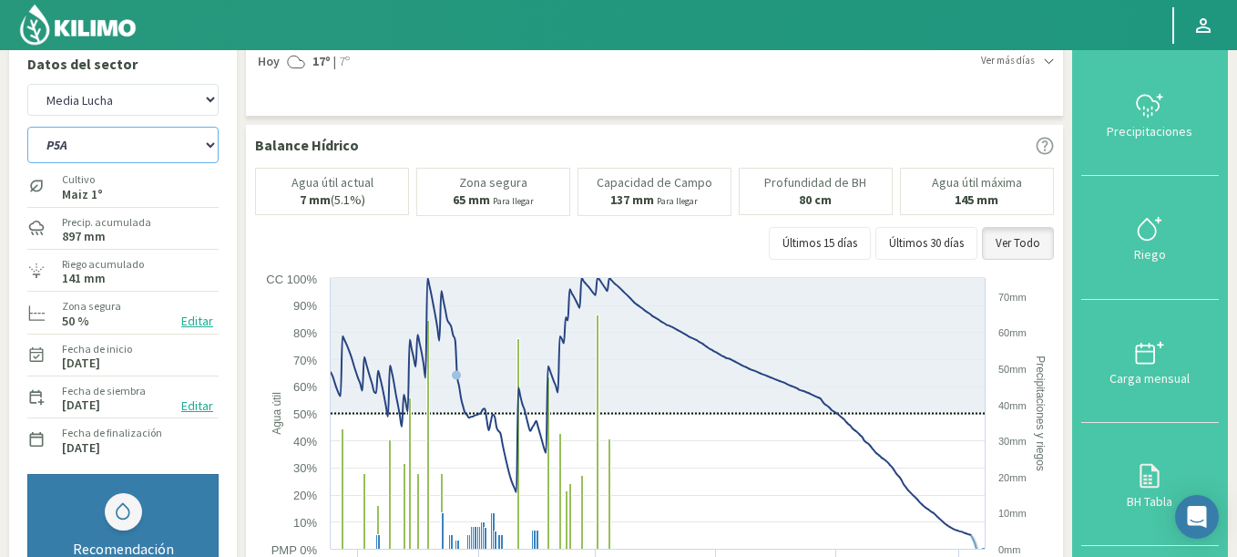
scroll to position [0, 0]
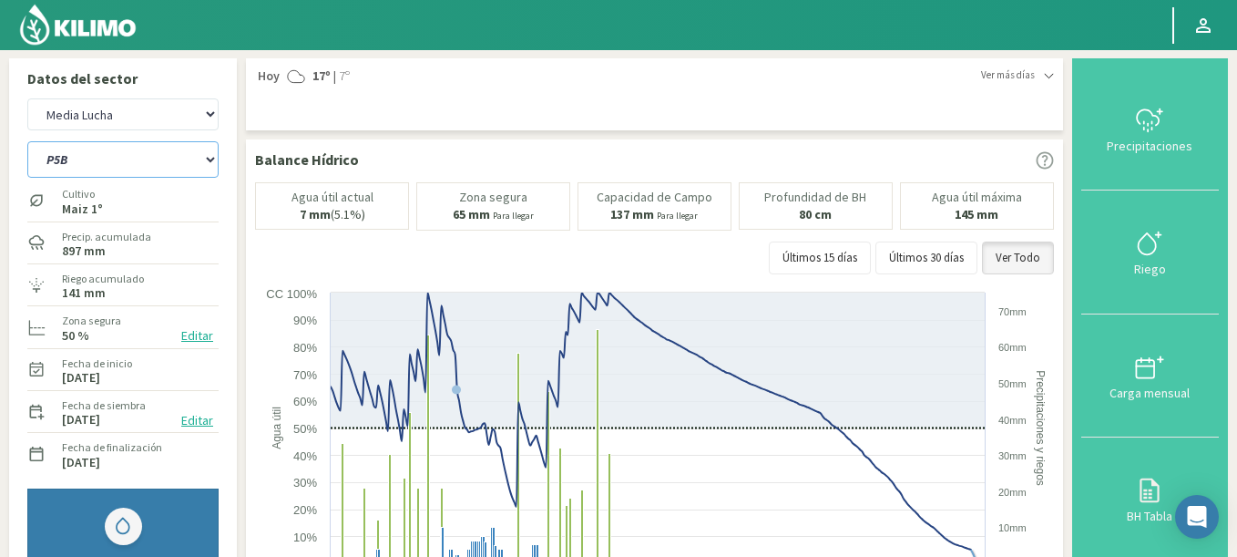
click at [27, 141] on select "P5A P5B P5C P5D" at bounding box center [122, 159] width 191 height 36
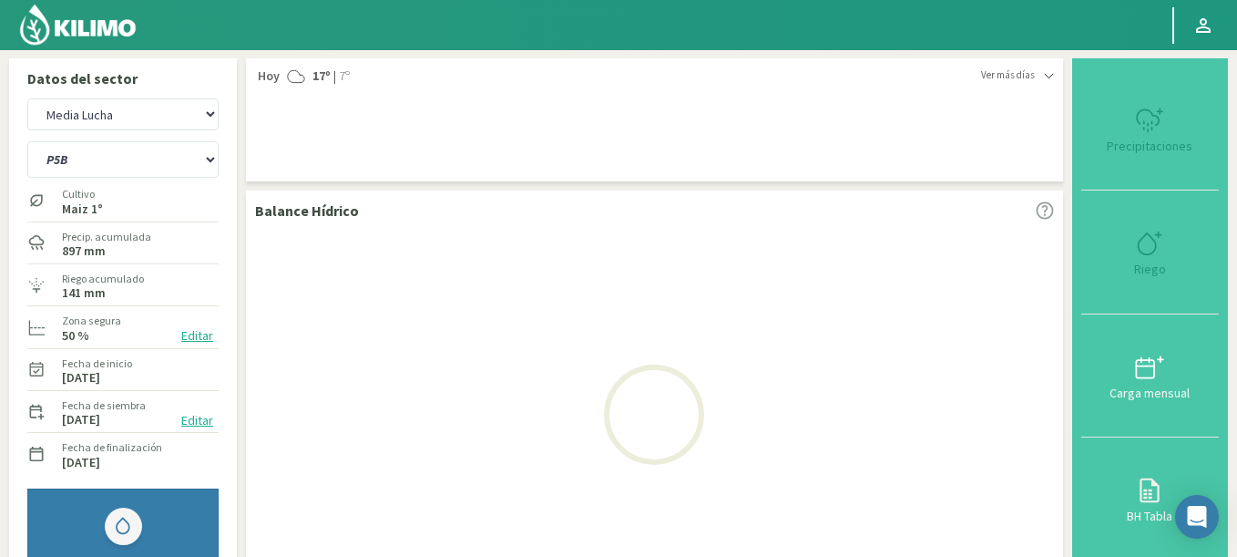
select select "4: Object"
select select "770: Object"
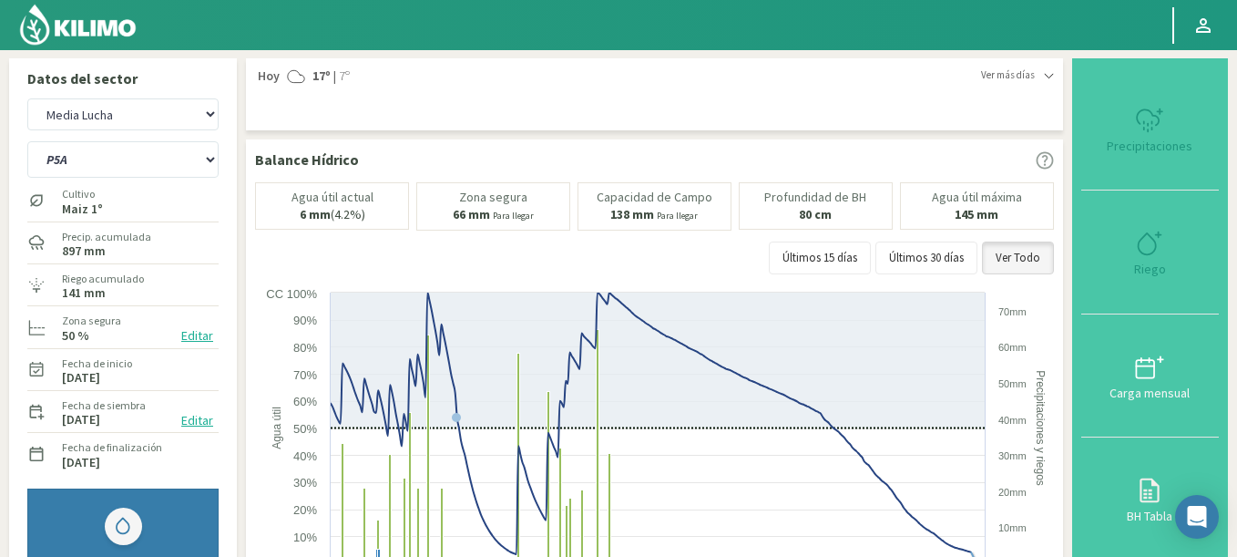
select select "9: Object"
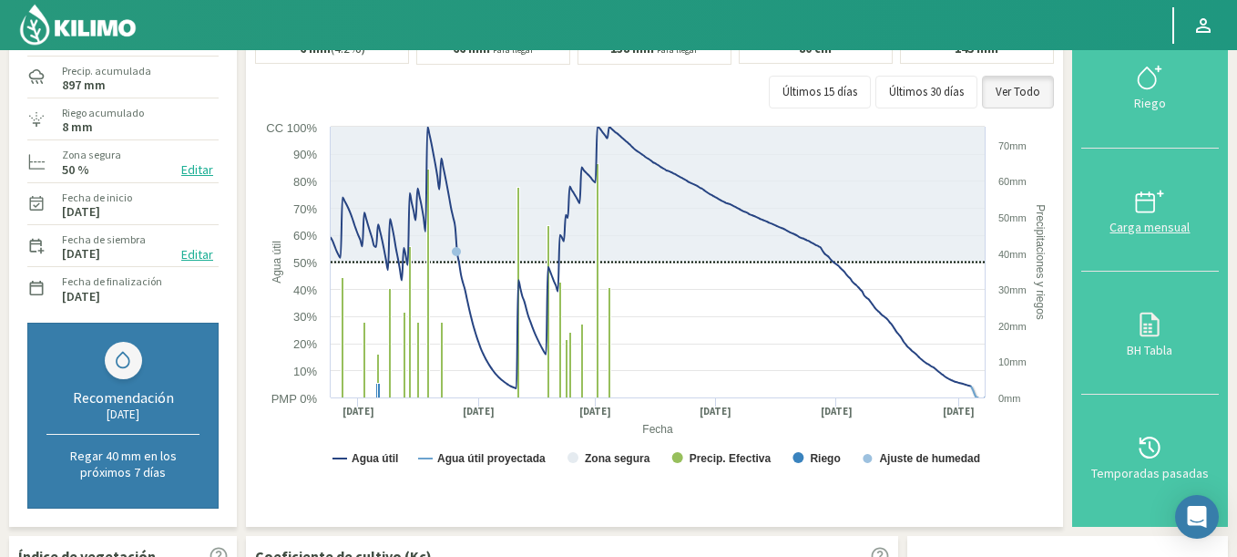
scroll to position [109, 0]
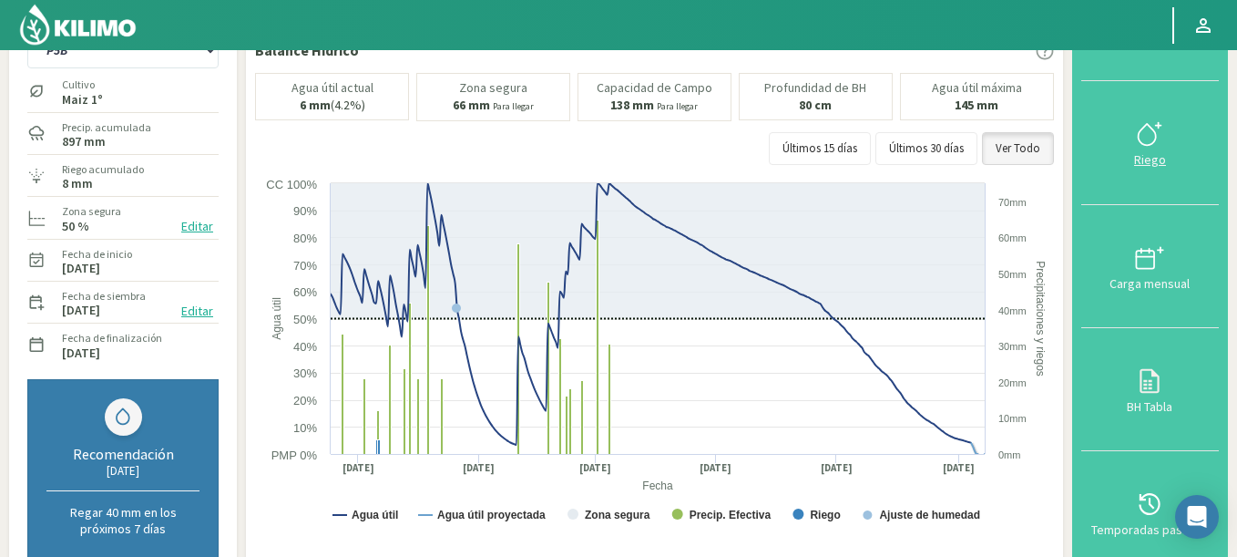
click at [1143, 122] on icon at bounding box center [1149, 133] width 29 height 29
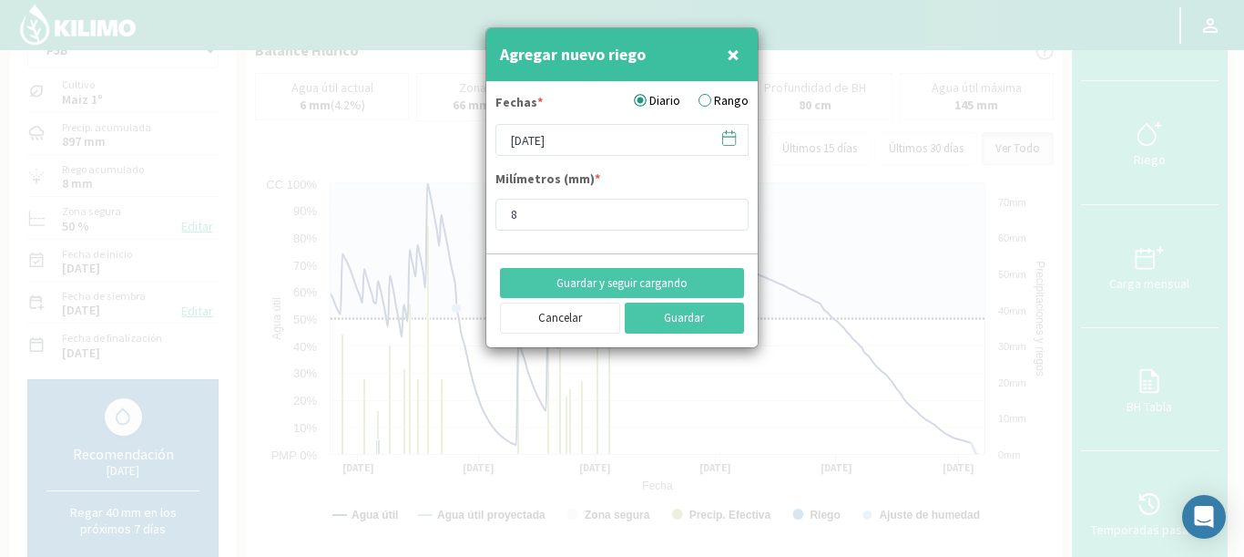
click at [701, 96] on label "Rango" at bounding box center [724, 100] width 50 height 19
click at [0, 0] on input "Rango" at bounding box center [0, 0] width 0 height 0
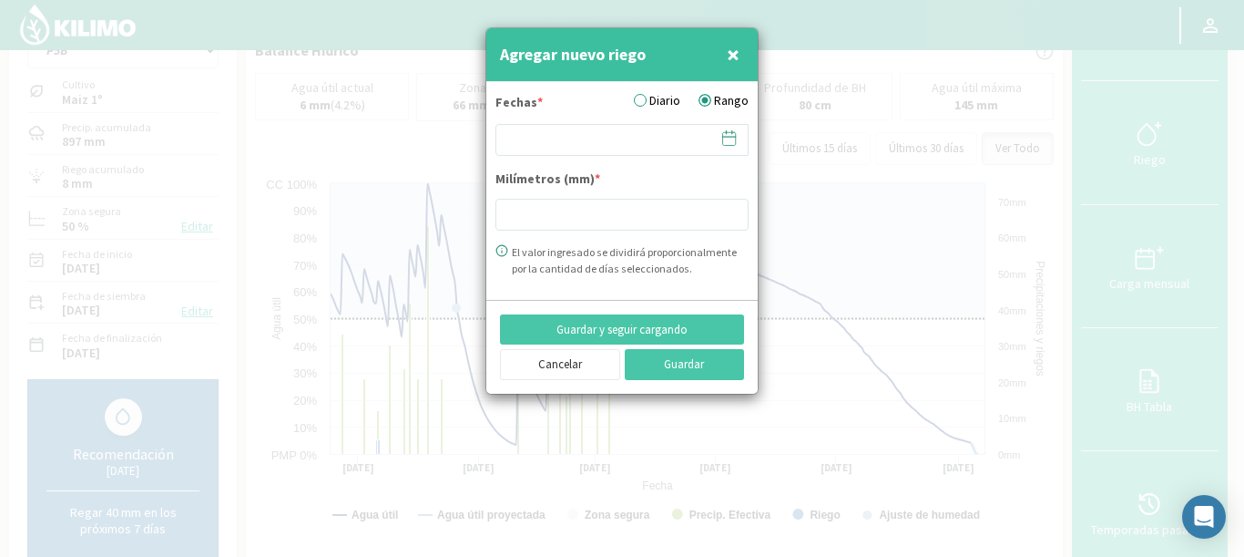
click at [734, 137] on icon at bounding box center [729, 137] width 13 height 0
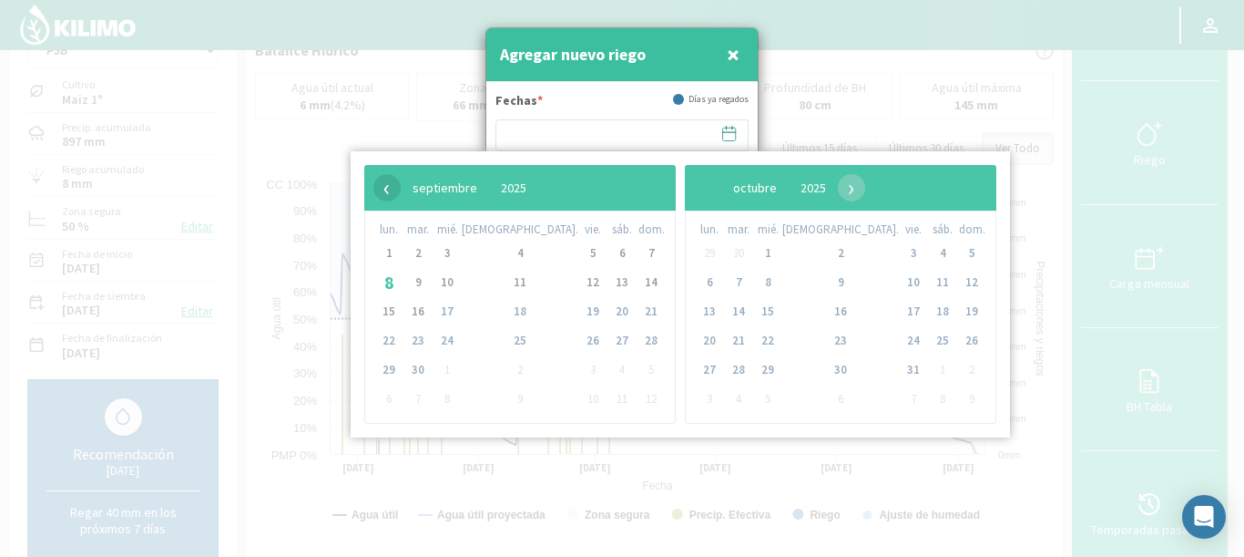
click at [386, 190] on span "‹" at bounding box center [386, 187] width 27 height 27
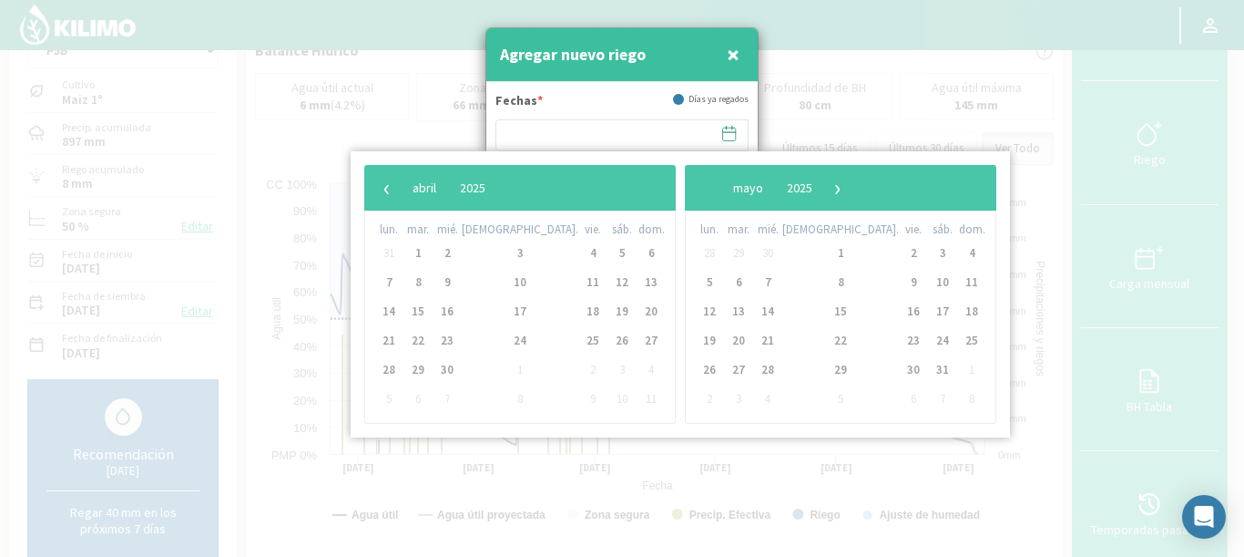
click at [386, 190] on span "‹" at bounding box center [386, 187] width 27 height 27
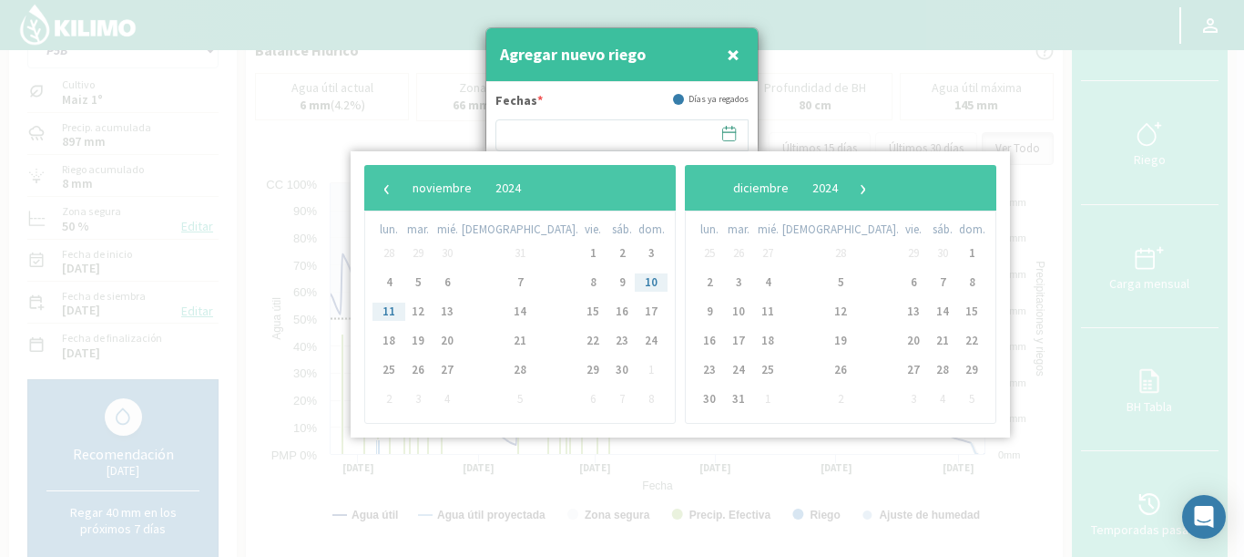
click at [637, 279] on span "10" at bounding box center [651, 282] width 29 height 29
click at [899, 307] on span "13" at bounding box center [913, 311] width 29 height 29
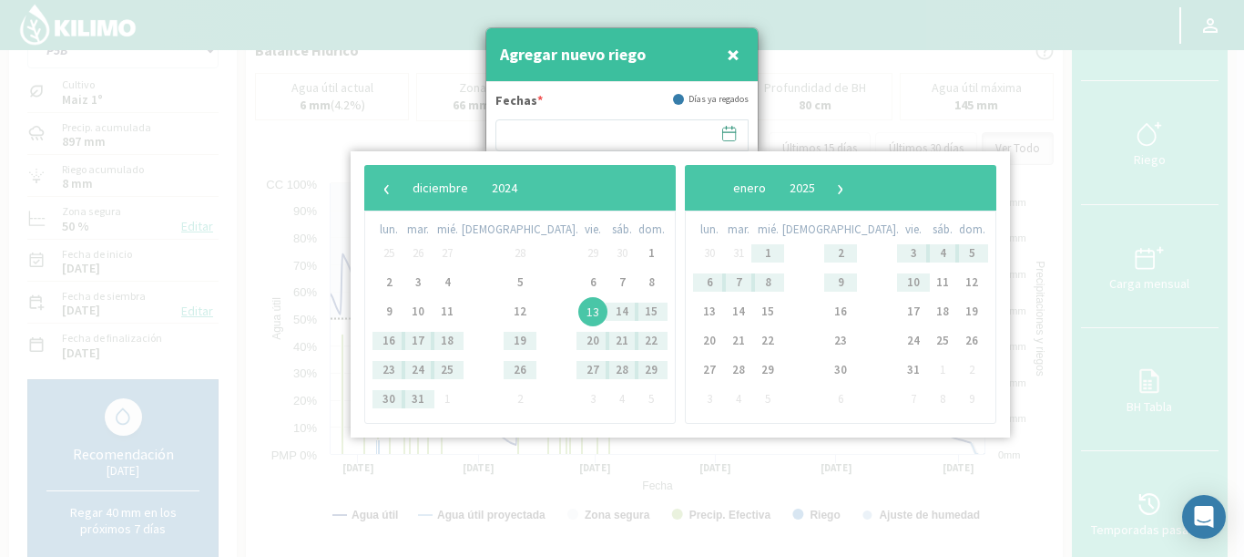
click at [565, 74] on div "Agregar nuevo riego ×" at bounding box center [621, 55] width 271 height 54
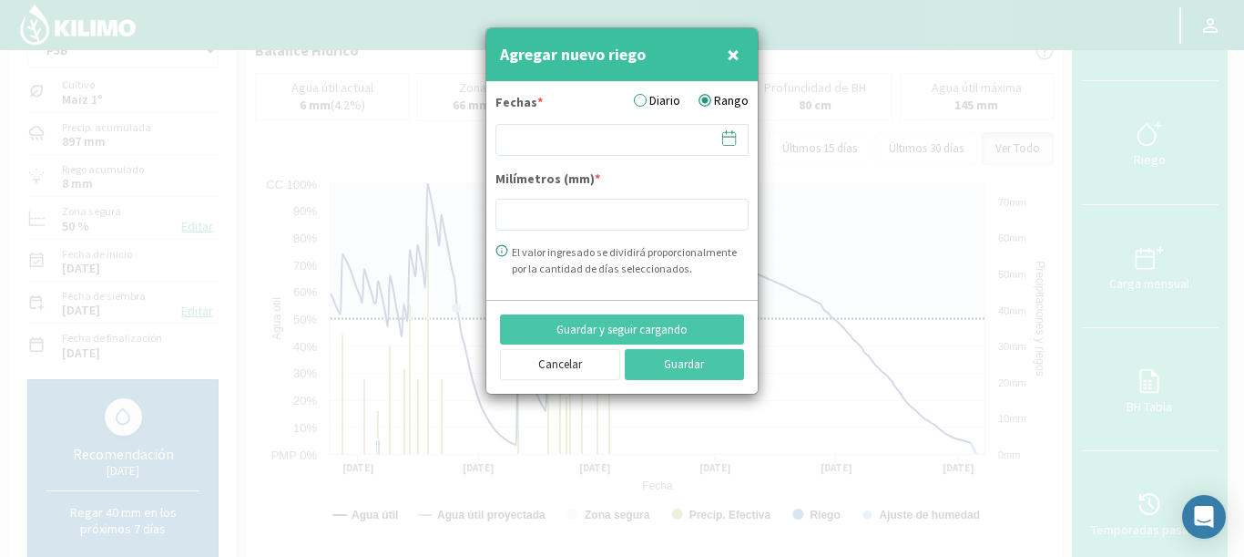
click at [649, 97] on label "Diario" at bounding box center [657, 100] width 46 height 19
click at [0, 0] on input "Diario" at bounding box center [0, 0] width 0 height 0
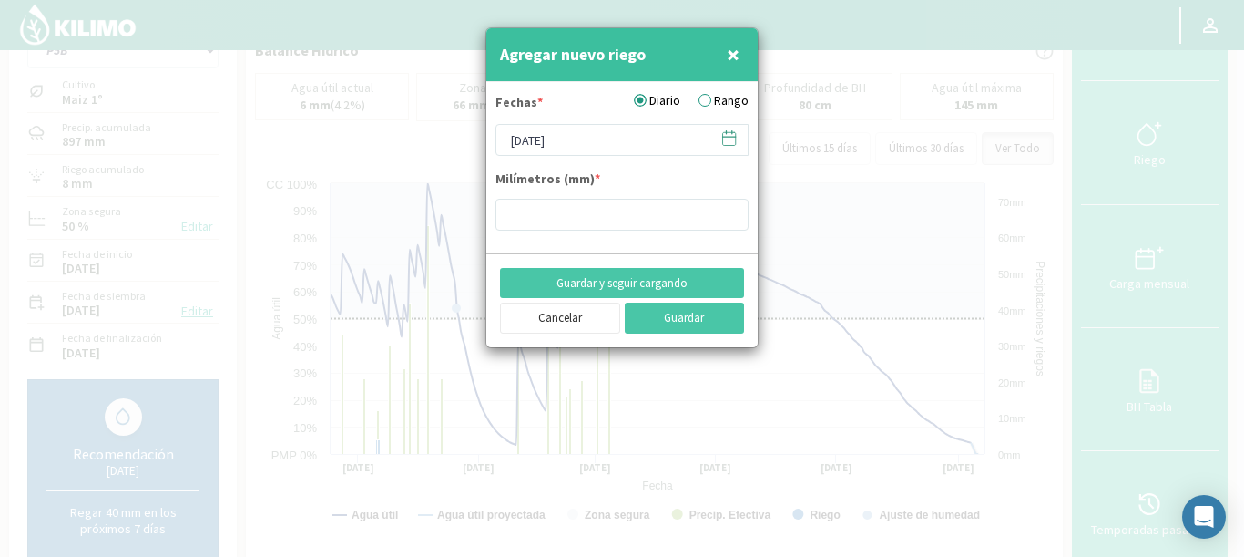
click at [735, 141] on icon at bounding box center [729, 137] width 17 height 17
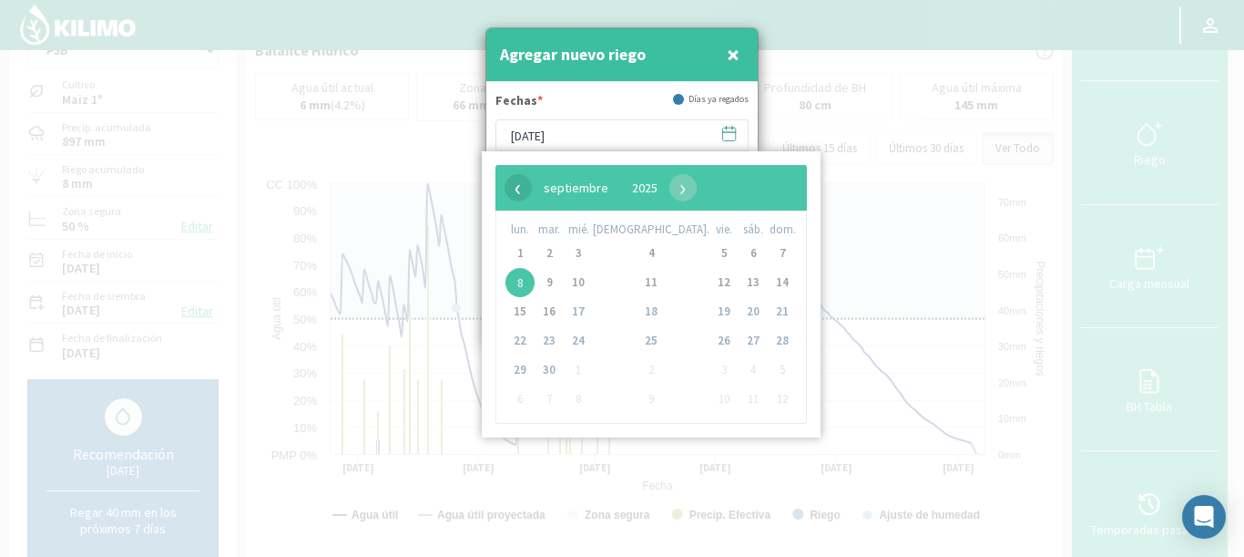
click at [514, 193] on span "‹" at bounding box center [518, 187] width 27 height 27
click at [514, 194] on span "‹" at bounding box center [518, 187] width 27 height 27
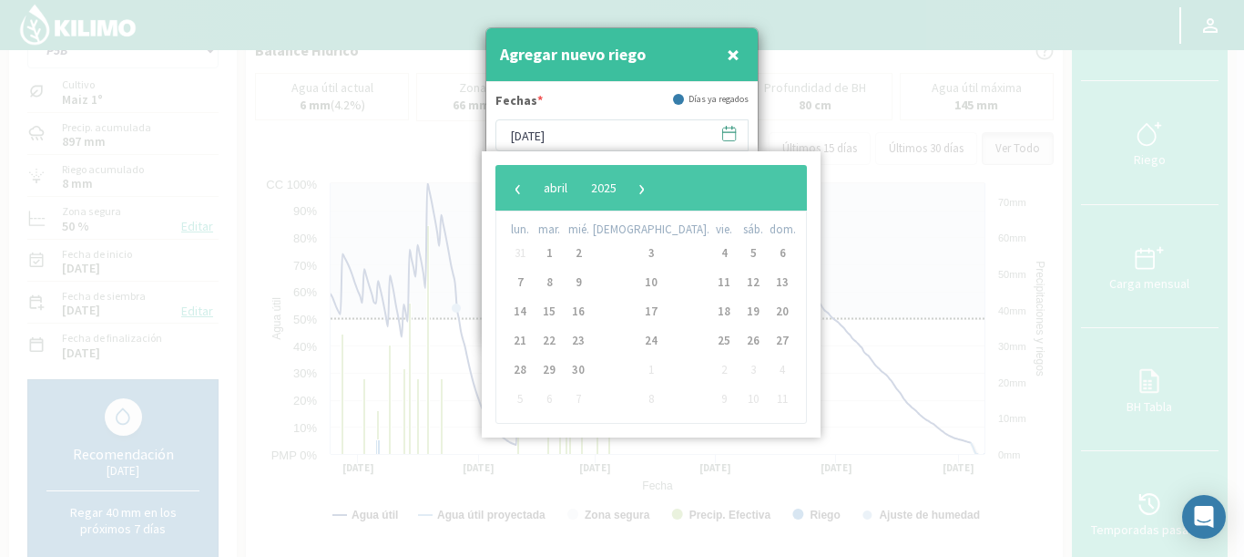
click at [514, 195] on span "‹" at bounding box center [518, 187] width 27 height 27
click at [710, 302] on span "13" at bounding box center [724, 311] width 29 height 29
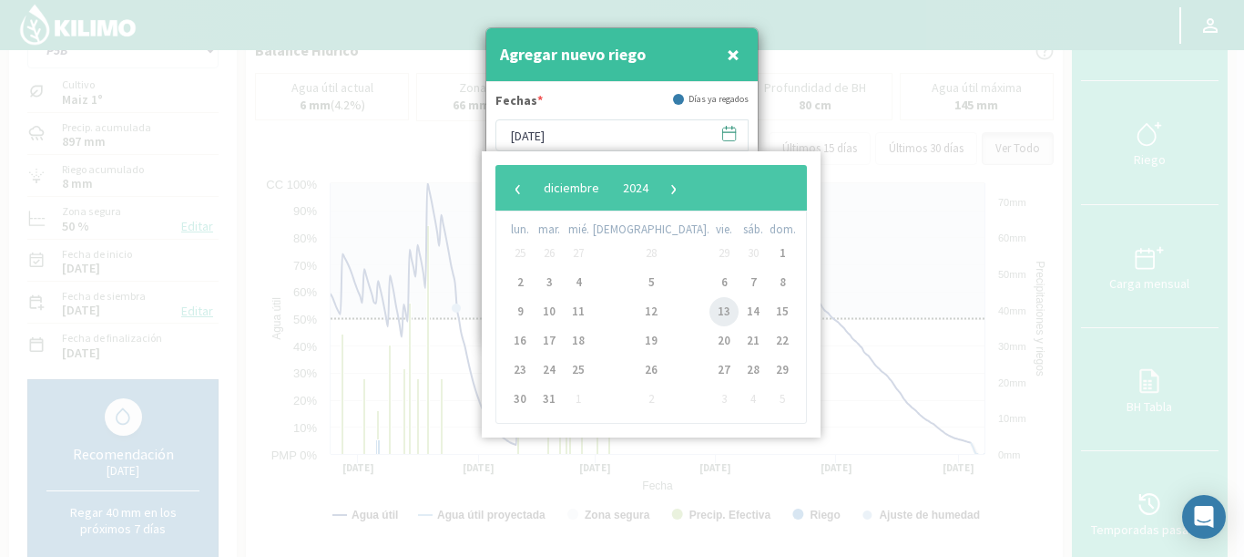
type input "[DATE]"
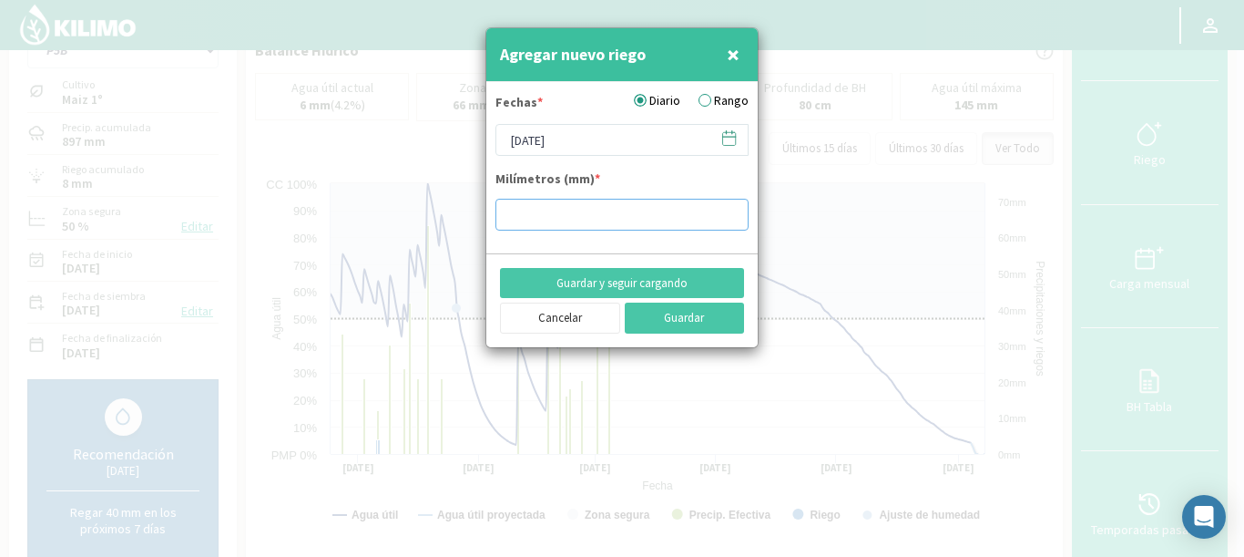
click at [542, 206] on input "number" at bounding box center [622, 215] width 253 height 32
type input "10"
click at [658, 283] on button "Guardar y seguir cargando" at bounding box center [622, 283] width 244 height 31
click at [738, 138] on input "[DATE]" at bounding box center [622, 140] width 253 height 32
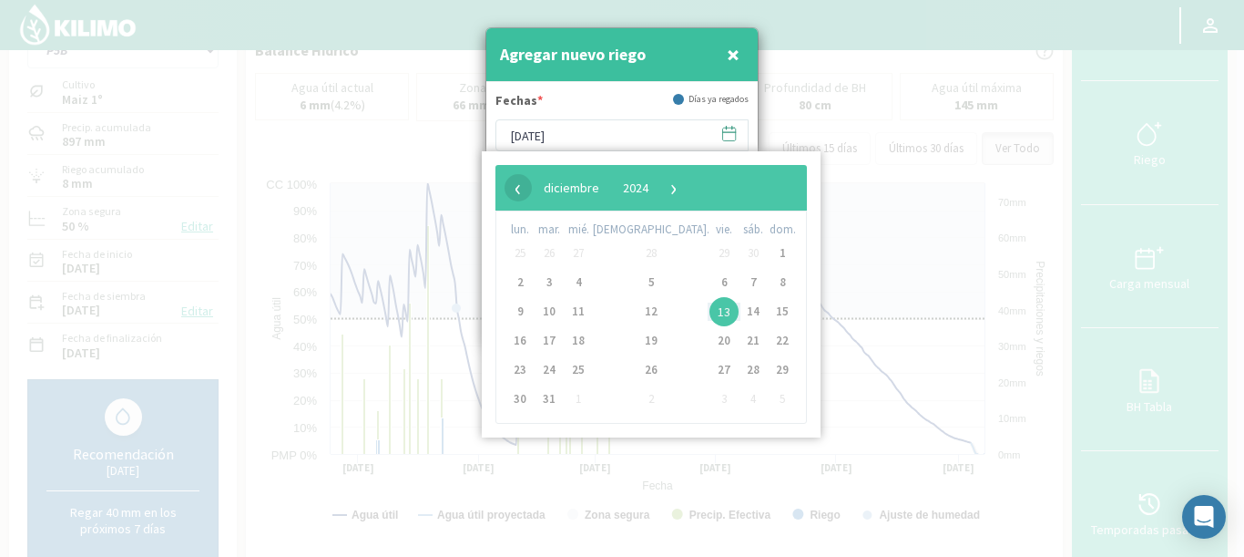
click at [524, 192] on span "‹" at bounding box center [518, 187] width 27 height 27
click at [676, 183] on span "›" at bounding box center [662, 187] width 27 height 27
click at [691, 183] on span "›" at bounding box center [677, 187] width 27 height 27
click at [552, 343] on span "17" at bounding box center [549, 340] width 29 height 29
type input "[DATE]"
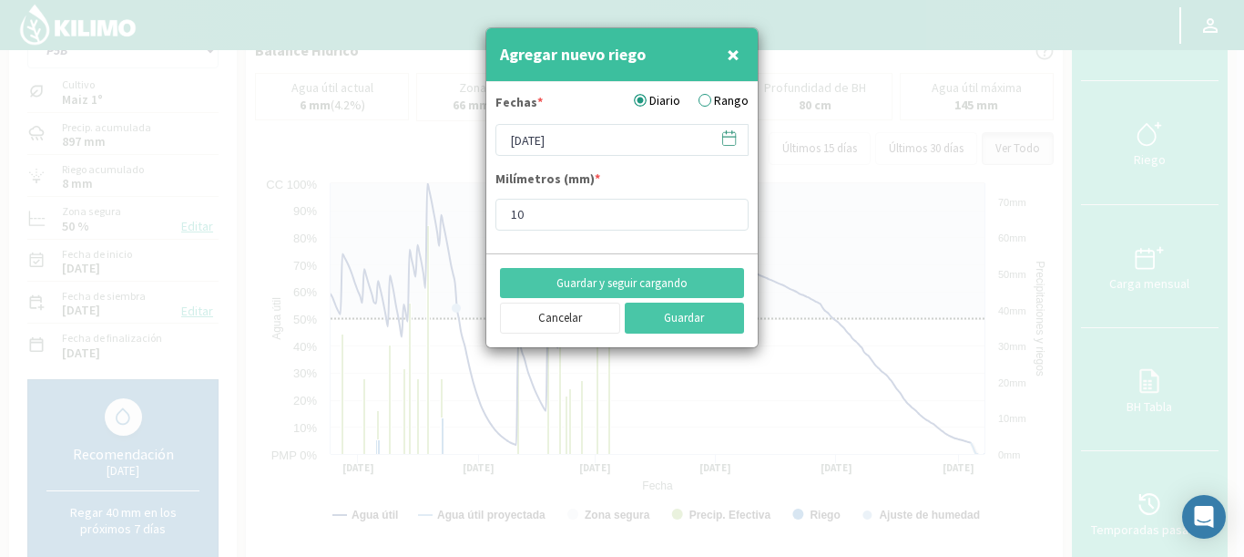
click at [700, 101] on div "Diario Rango" at bounding box center [691, 100] width 115 height 19
click at [706, 102] on label "Rango" at bounding box center [724, 100] width 50 height 19
click at [0, 0] on input "Rango" at bounding box center [0, 0] width 0 height 0
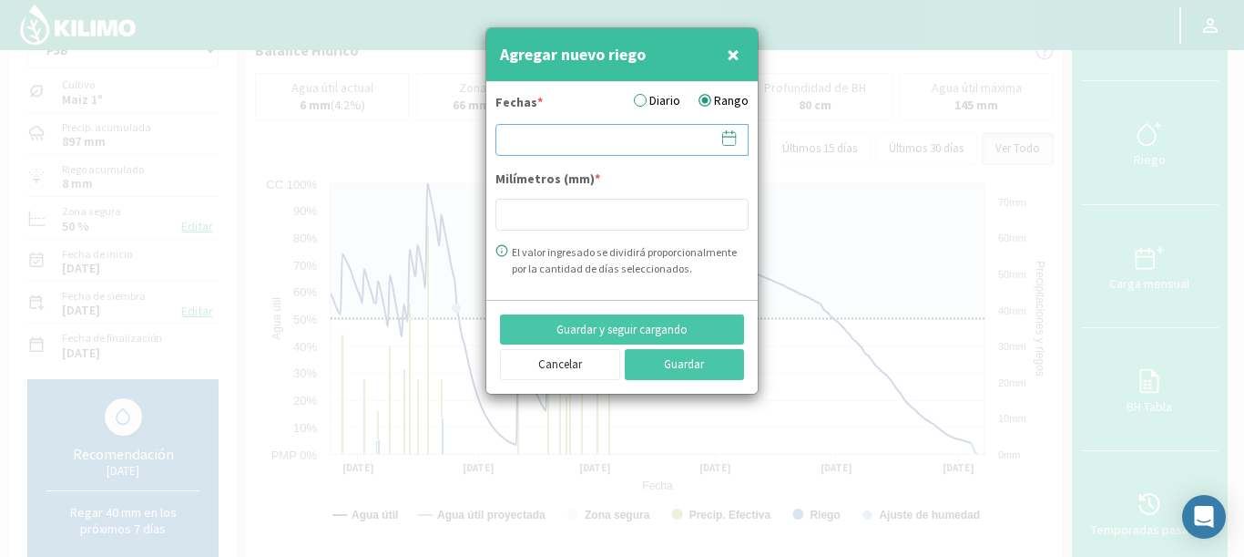
click at [740, 132] on input at bounding box center [622, 140] width 253 height 32
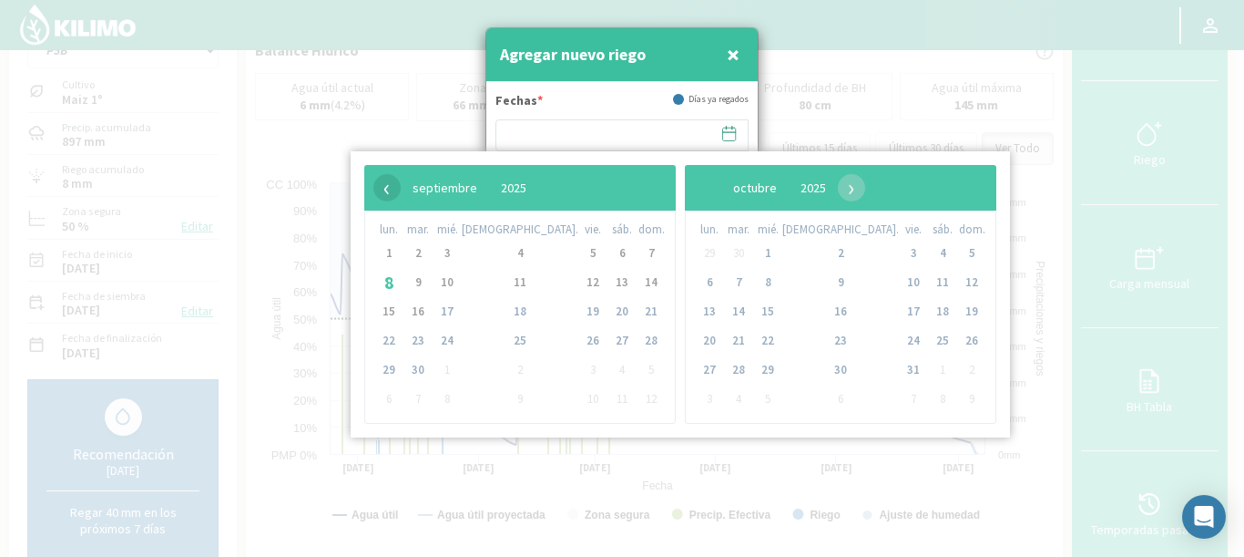
click at [395, 194] on span "‹" at bounding box center [386, 187] width 27 height 27
click at [390, 190] on span "‹" at bounding box center [386, 187] width 27 height 27
click at [388, 176] on span "‹" at bounding box center [386, 187] width 27 height 27
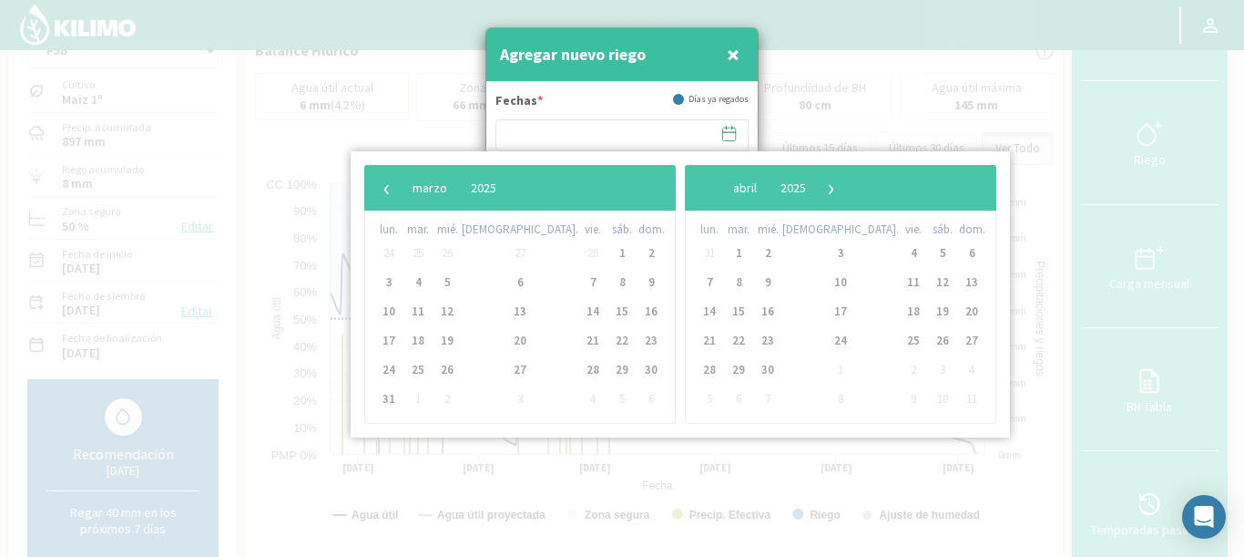
click at [388, 176] on span "‹" at bounding box center [386, 187] width 27 height 27
click at [433, 335] on span "17" at bounding box center [418, 340] width 29 height 29
click at [454, 338] on span "18" at bounding box center [447, 340] width 29 height 29
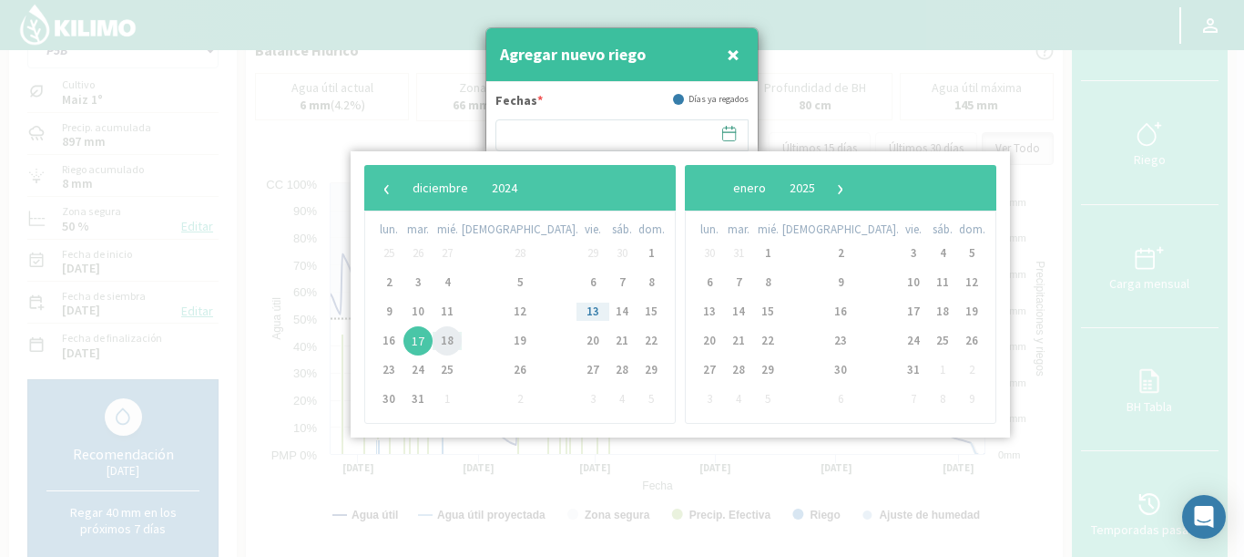
type input "17/12/2024 - 18/12/2024"
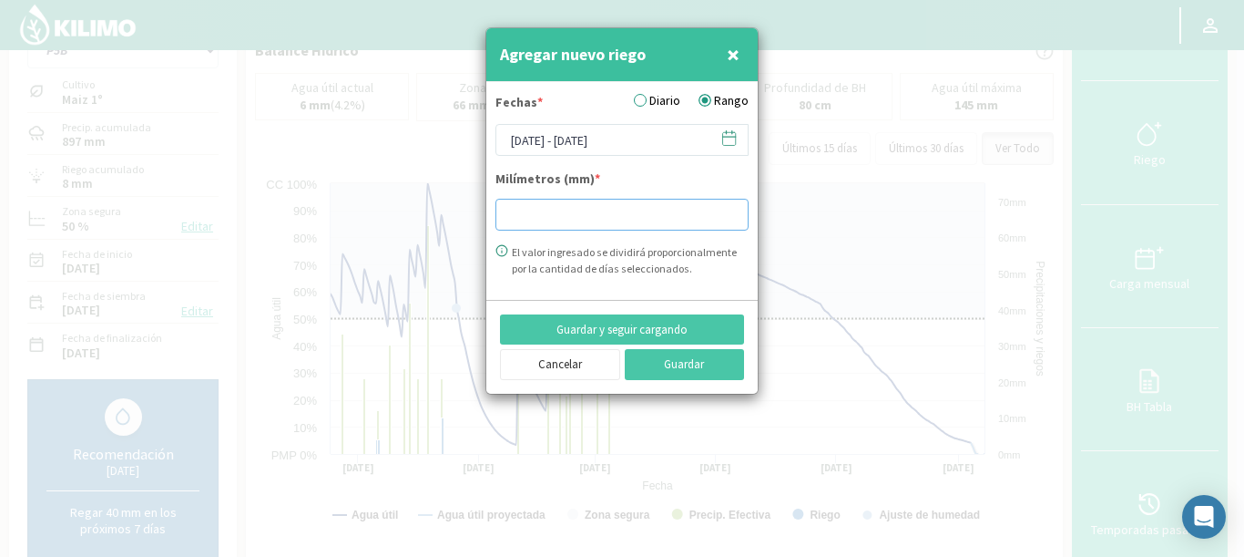
click at [618, 214] on input "number" at bounding box center [622, 215] width 253 height 32
type input "8"
click at [665, 323] on button "Guardar y seguir cargando" at bounding box center [622, 329] width 244 height 31
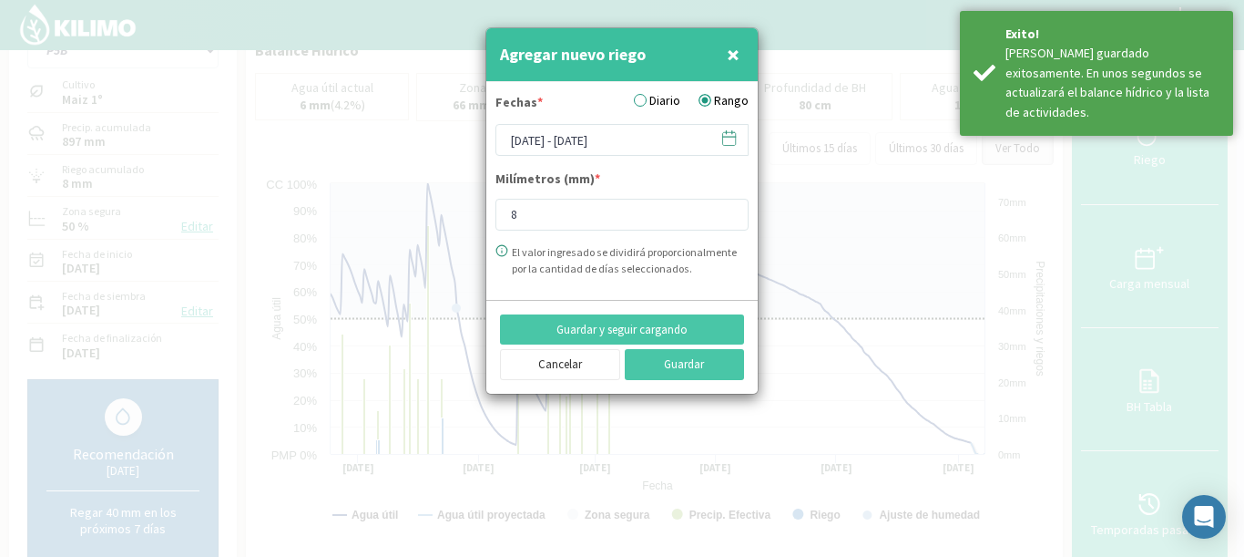
click at [728, 135] on icon at bounding box center [729, 137] width 17 height 17
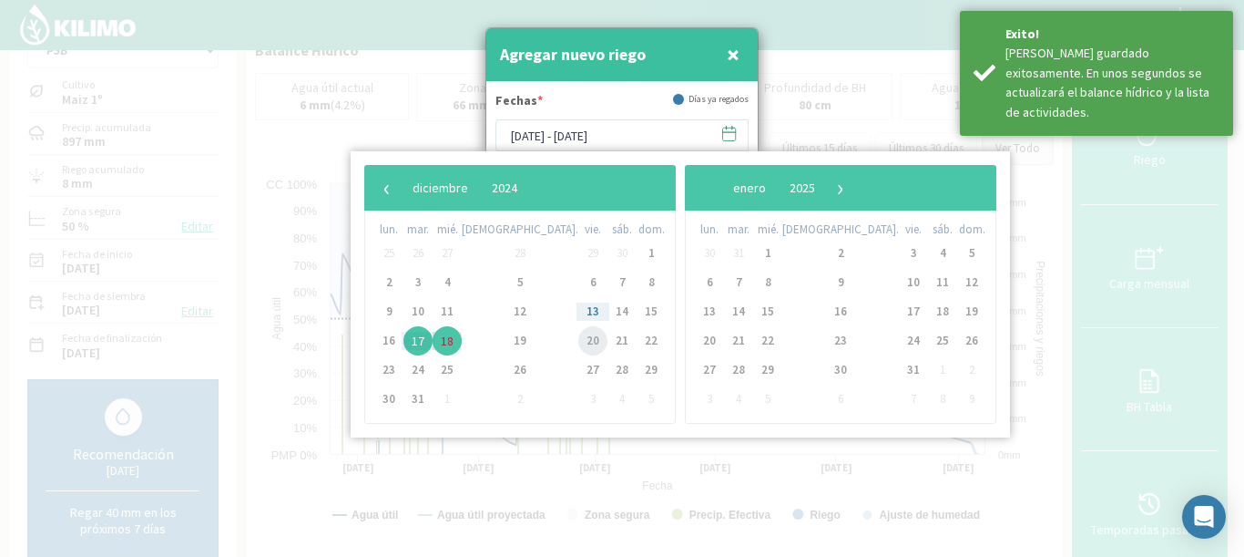
click at [578, 334] on span "20" at bounding box center [592, 340] width 29 height 29
click at [608, 340] on span "21" at bounding box center [622, 340] width 29 height 29
type input "[DATE] - [DATE]"
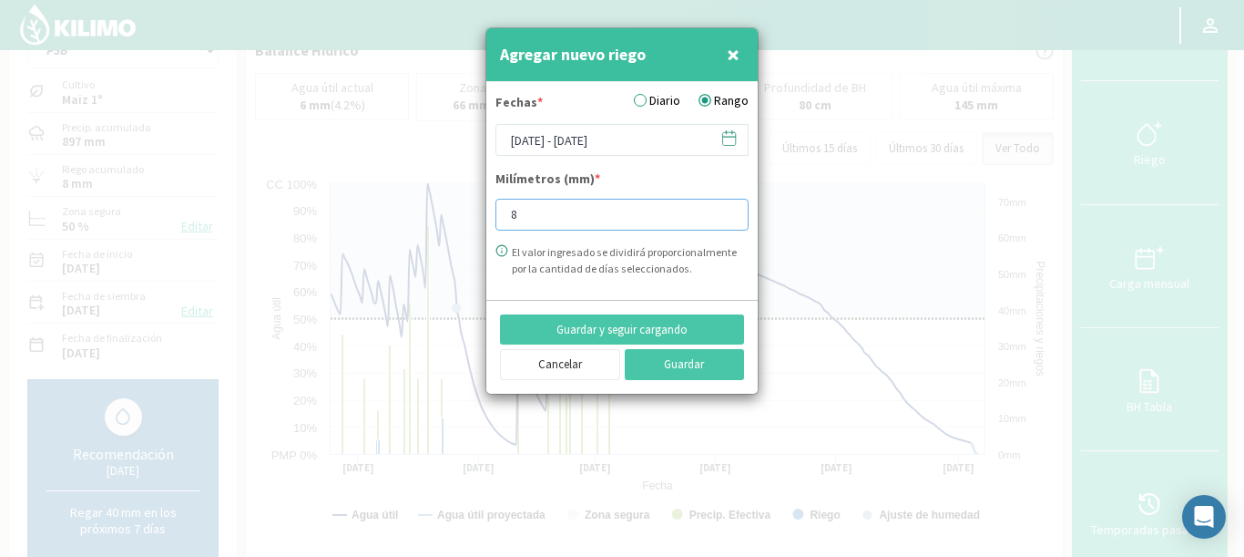
drag, startPoint x: 542, startPoint y: 213, endPoint x: 378, endPoint y: 185, distance: 166.4
click at [378, 185] on div "Agregar nuevo riego × Fechas * Diario Rango 20/12/2024 - 21/12/2024 Milímetros …" at bounding box center [622, 278] width 1244 height 557
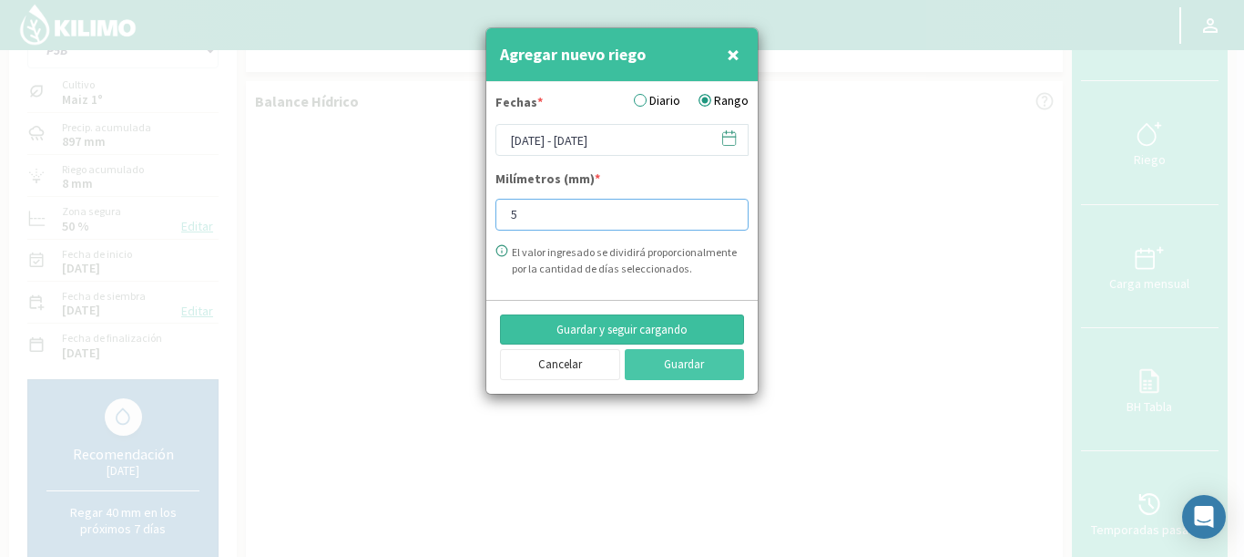
type input "5"
click at [638, 331] on button "Guardar y seguir cargando" at bounding box center [622, 329] width 244 height 31
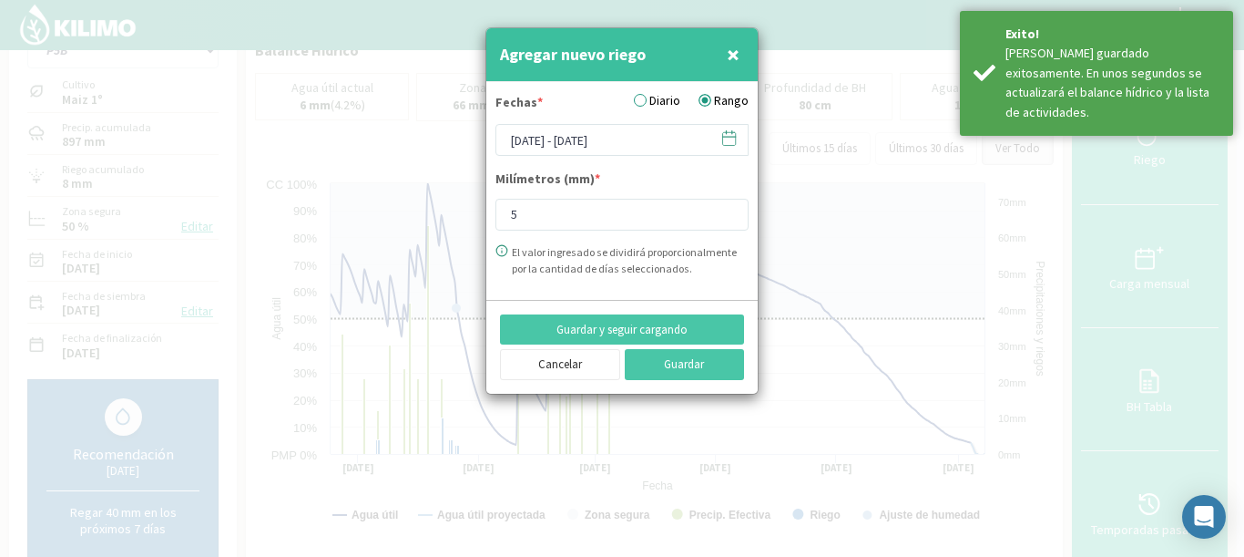
click at [728, 143] on icon at bounding box center [729, 137] width 17 height 17
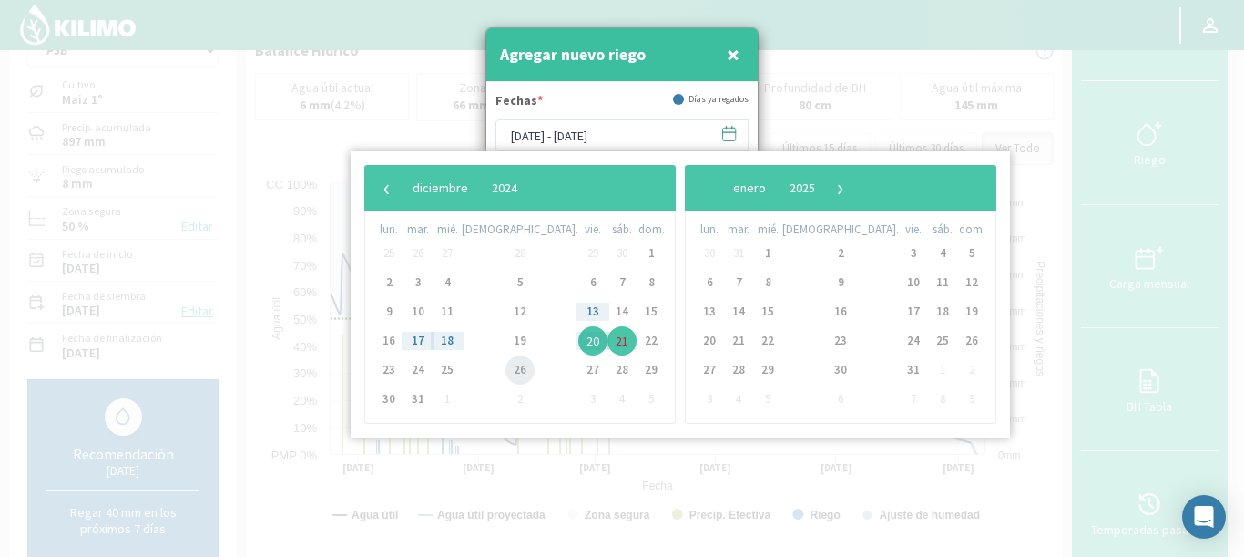
click at [506, 369] on span "26" at bounding box center [520, 369] width 29 height 29
click at [578, 365] on span "27" at bounding box center [592, 369] width 29 height 29
type input "[DATE] - [DATE]"
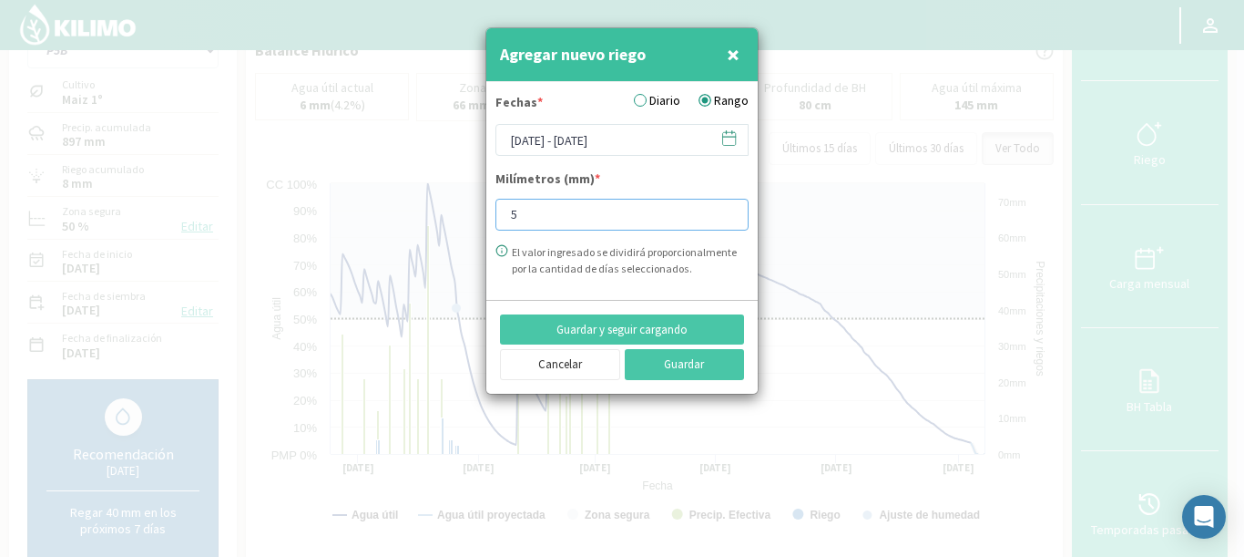
drag, startPoint x: 556, startPoint y: 212, endPoint x: 387, endPoint y: 195, distance: 169.4
click at [387, 195] on div "Agregar nuevo riego × Fechas * Diario Rango [DATE] - [DATE] Milímetros (mm) * 5…" at bounding box center [622, 278] width 1244 height 557
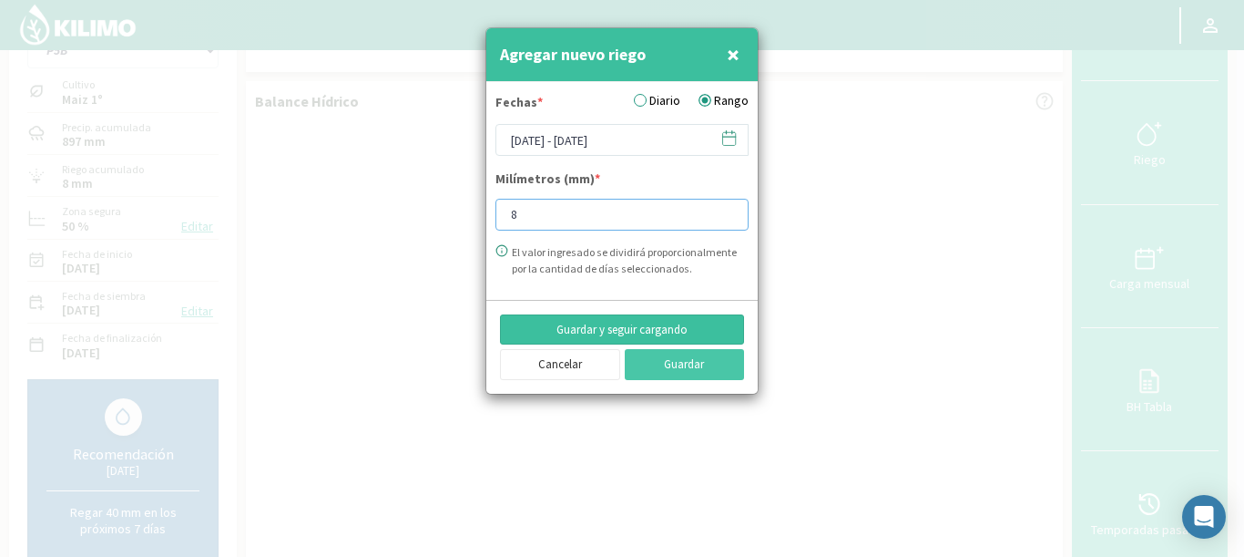
type input "8"
click at [636, 322] on button "Guardar y seguir cargando" at bounding box center [622, 329] width 244 height 31
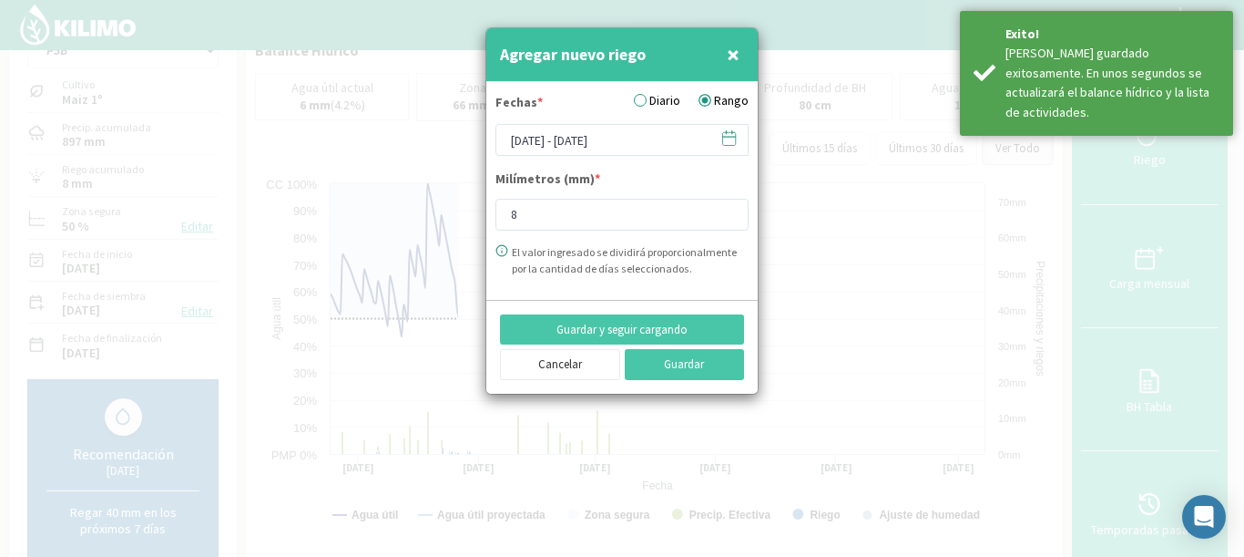
click at [726, 145] on icon at bounding box center [729, 137] width 17 height 17
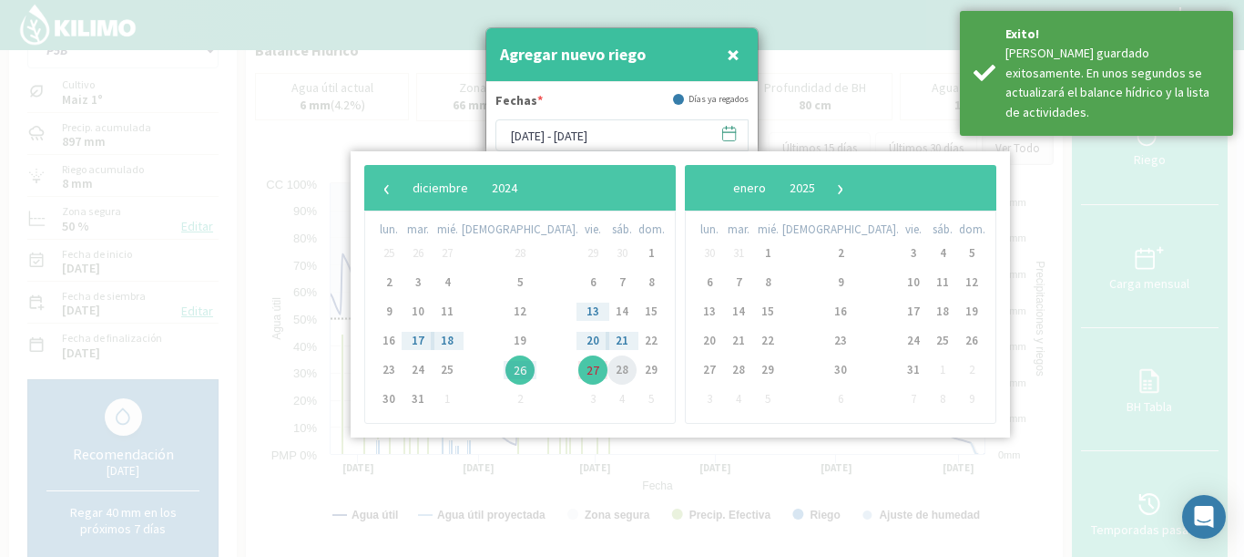
click at [608, 367] on span "28" at bounding box center [622, 369] width 29 height 29
click at [753, 252] on span "1" at bounding box center [767, 253] width 29 height 29
type input "[DATE] - [DATE]"
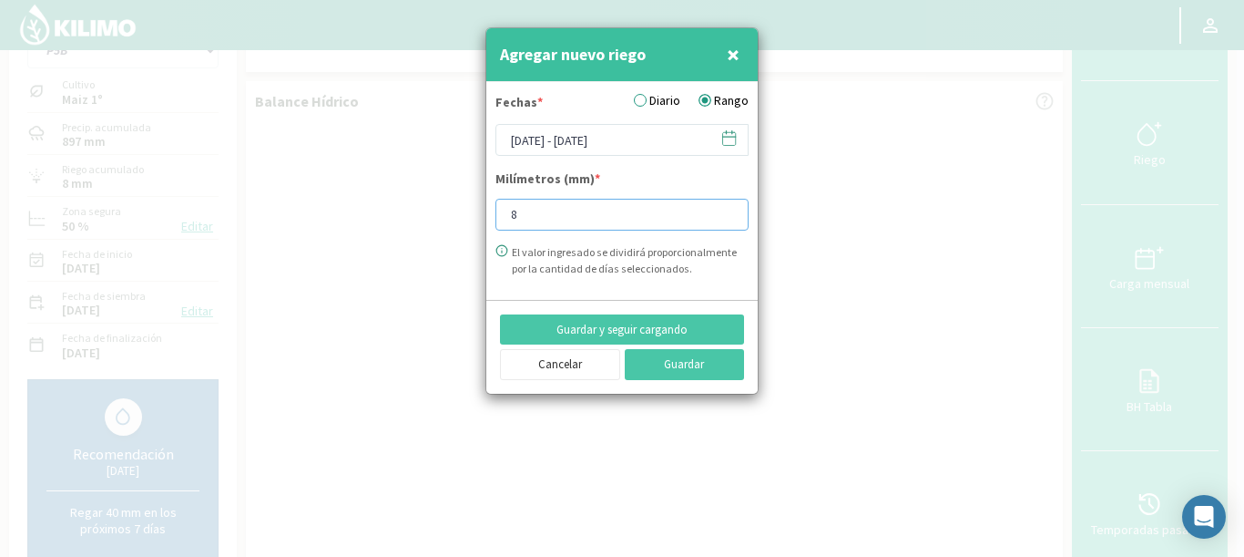
drag, startPoint x: 535, startPoint y: 210, endPoint x: 410, endPoint y: 198, distance: 125.4
click at [410, 198] on div "Agregar nuevo riego × Fechas * Diario Rango [DATE] - [DATE] Milímetros (mm) * 8…" at bounding box center [622, 278] width 1244 height 557
type input "32"
click at [633, 332] on button "Guardar y seguir cargando" at bounding box center [622, 329] width 244 height 31
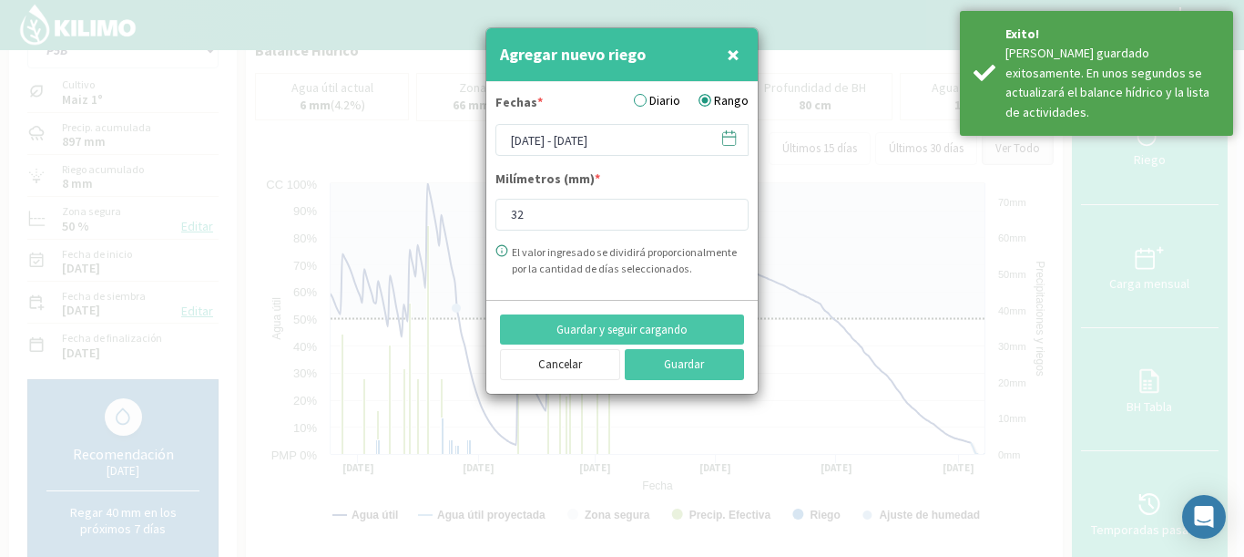
click at [731, 128] on span at bounding box center [720, 138] width 29 height 28
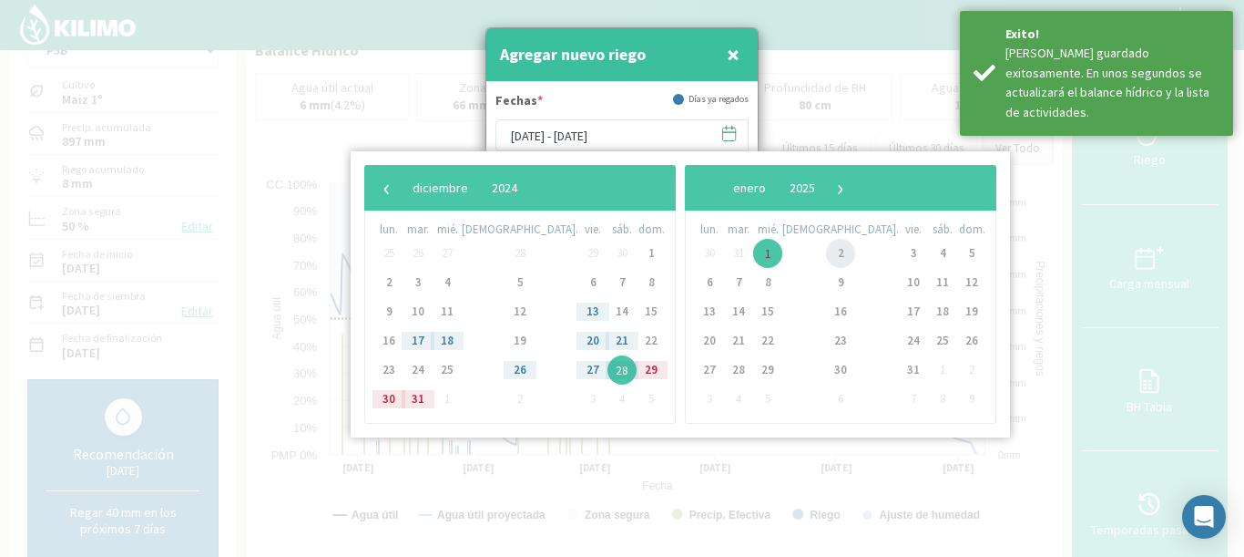
click at [826, 257] on span "2" at bounding box center [840, 253] width 29 height 29
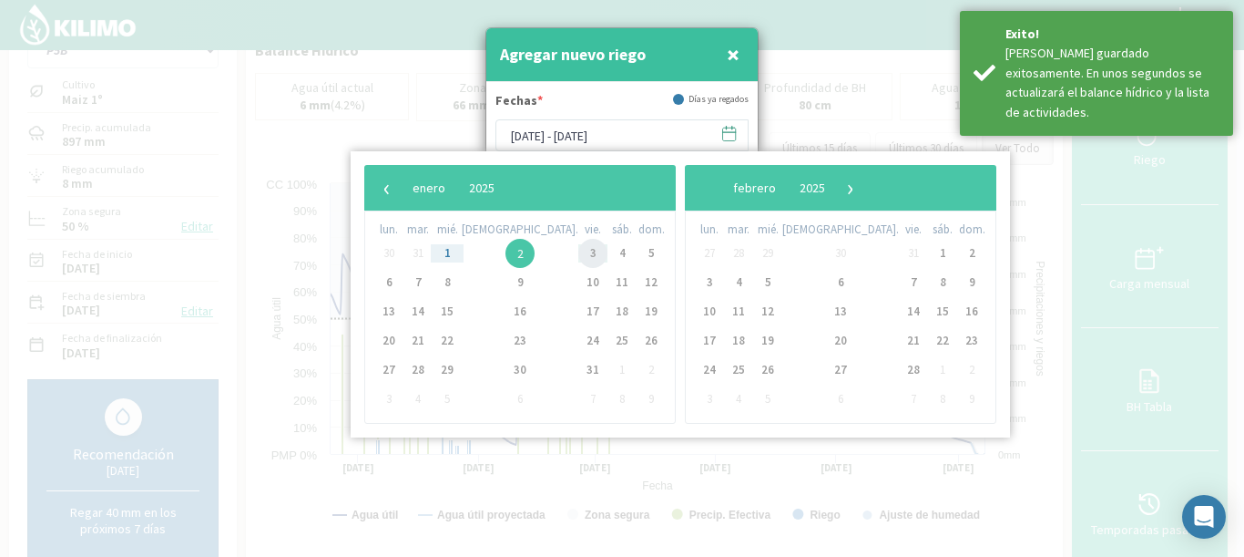
click at [578, 245] on span "3" at bounding box center [592, 253] width 29 height 29
type input "[DATE] - [DATE]"
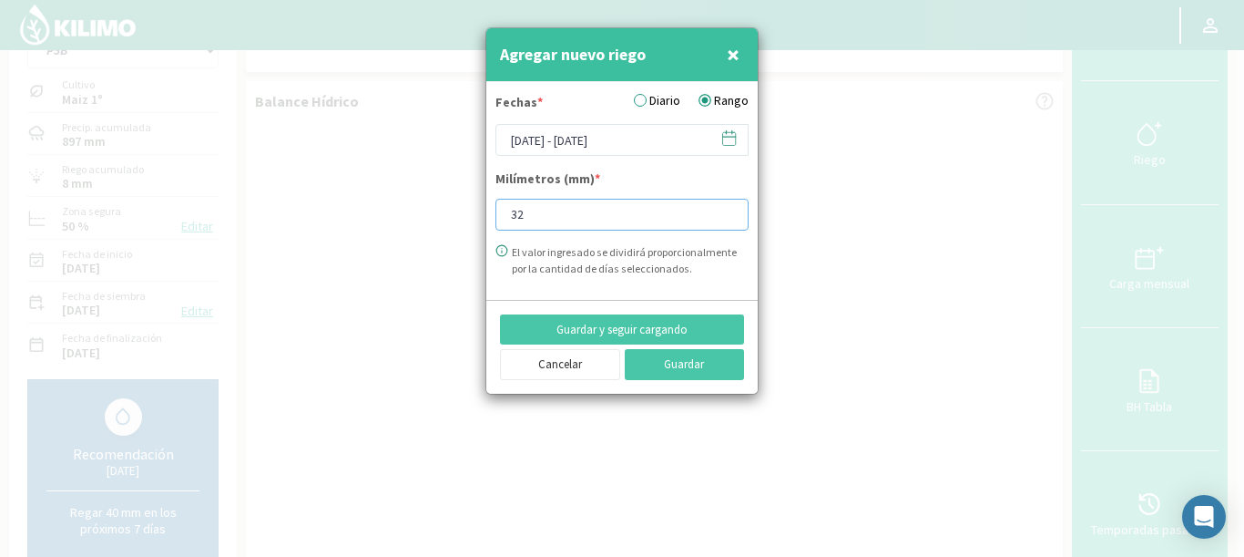
drag, startPoint x: 547, startPoint y: 214, endPoint x: 404, endPoint y: 186, distance: 146.7
click at [404, 186] on div "Agregar nuevo riego × Fechas * Diario Rango [DATE] - [DATE] Milímetros (mm) * 3…" at bounding box center [622, 278] width 1244 height 557
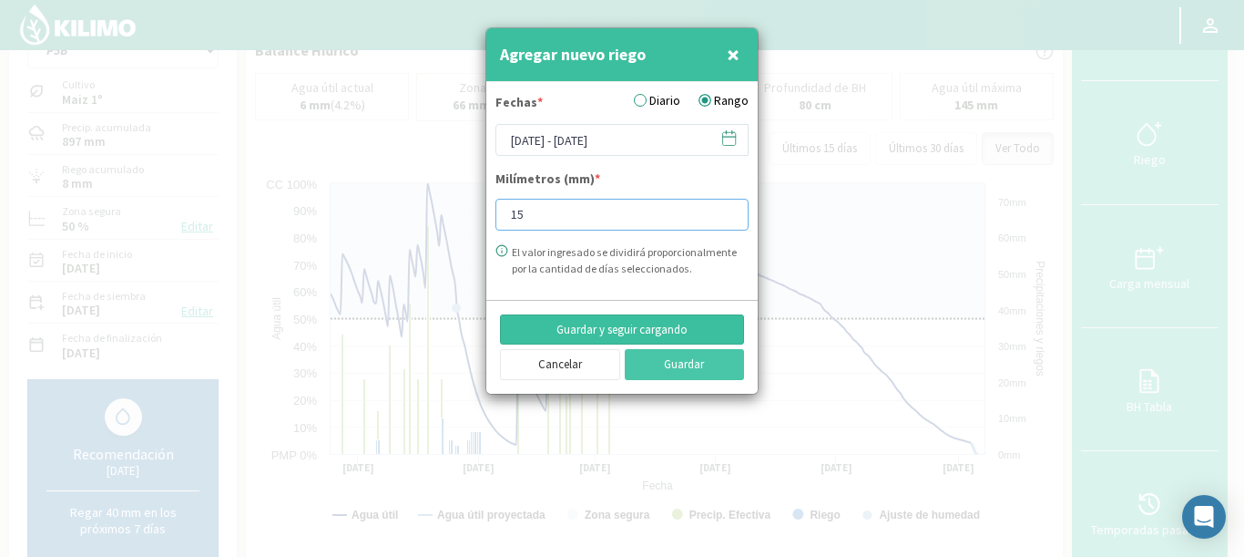
type input "15"
click at [576, 325] on button "Guardar y seguir cargando" at bounding box center [622, 329] width 244 height 31
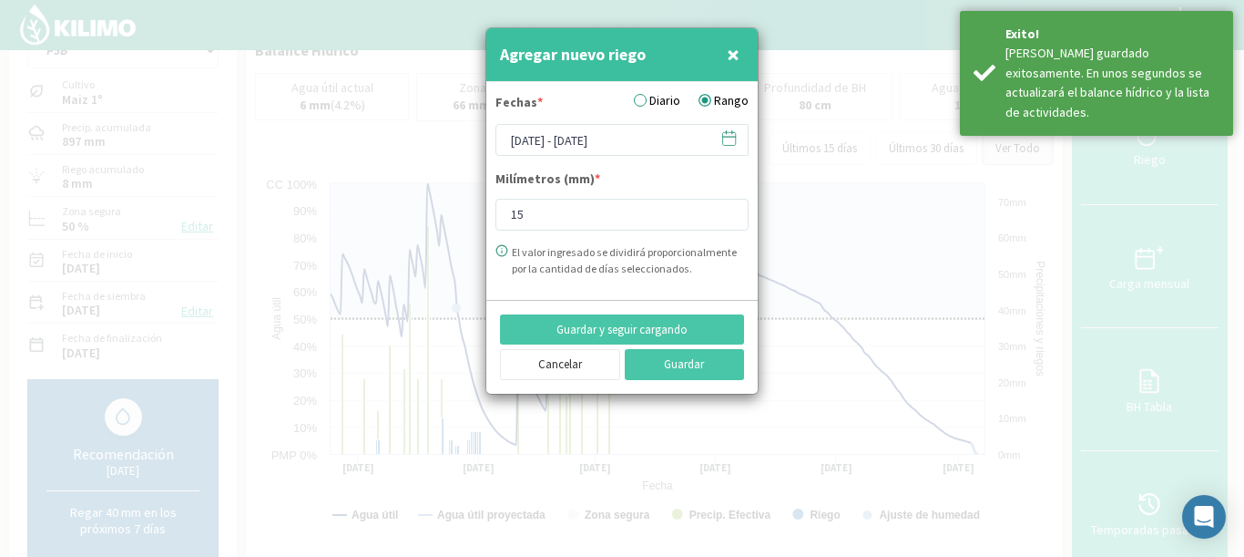
click at [734, 135] on icon at bounding box center [729, 137] width 17 height 17
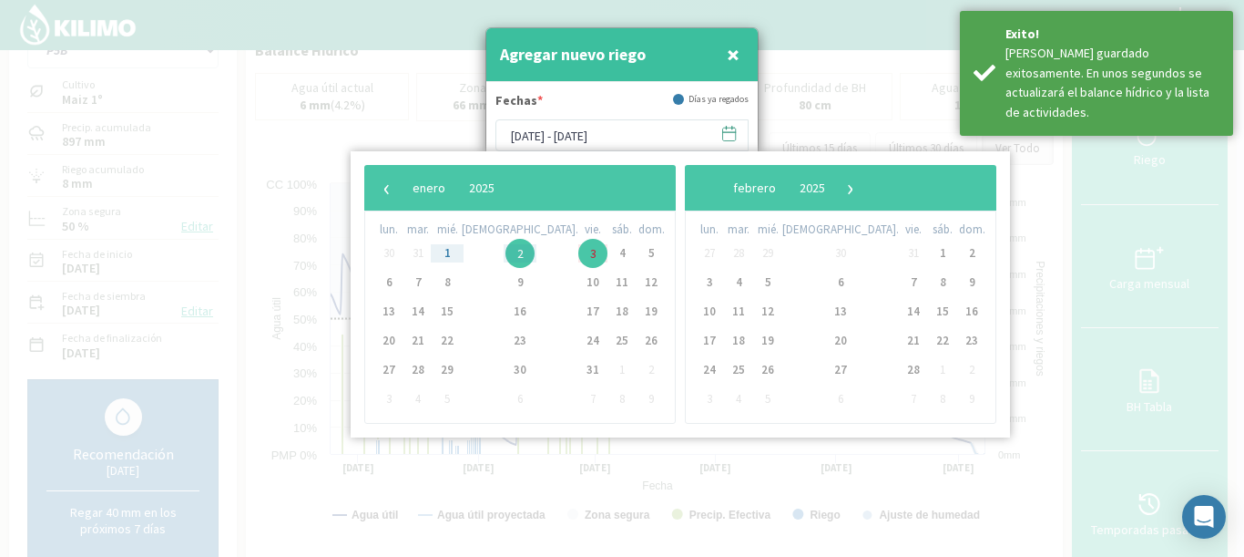
click at [734, 139] on icon at bounding box center [729, 133] width 17 height 17
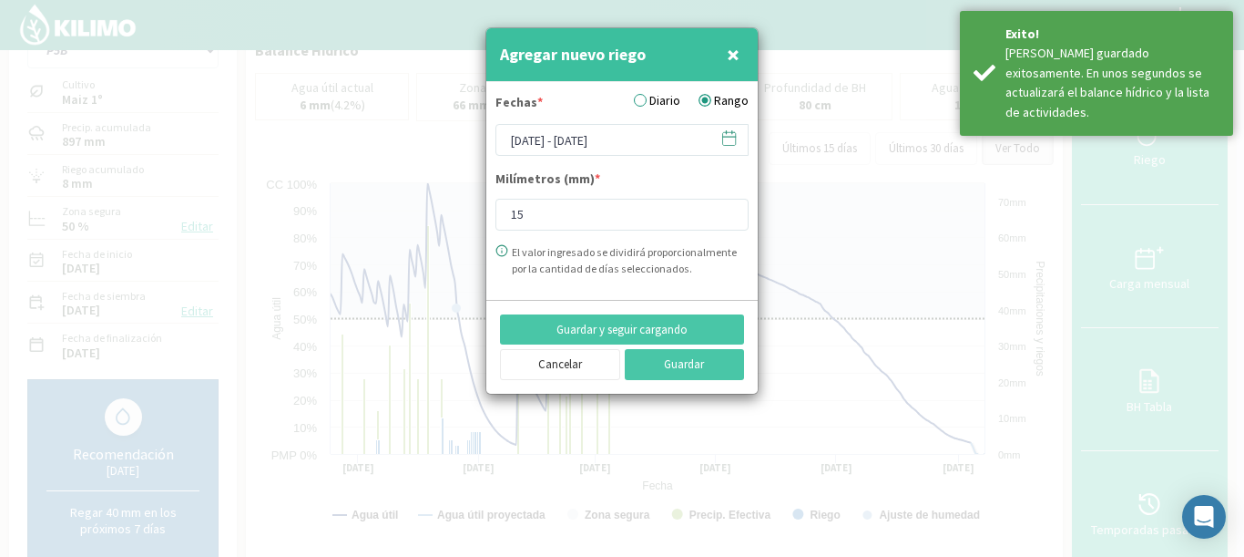
click at [639, 103] on label "Diario" at bounding box center [657, 100] width 46 height 19
click at [0, 0] on input "Diario" at bounding box center [0, 0] width 0 height 0
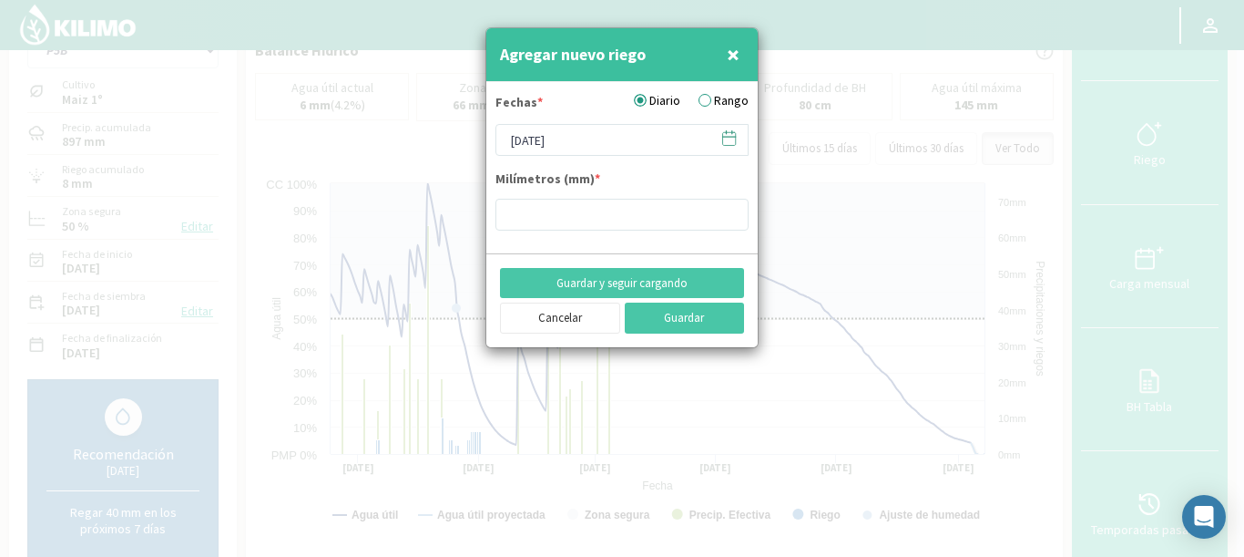
drag, startPoint x: 729, startPoint y: 141, endPoint x: 720, endPoint y: 140, distance: 9.2
click at [728, 141] on icon at bounding box center [729, 137] width 17 height 17
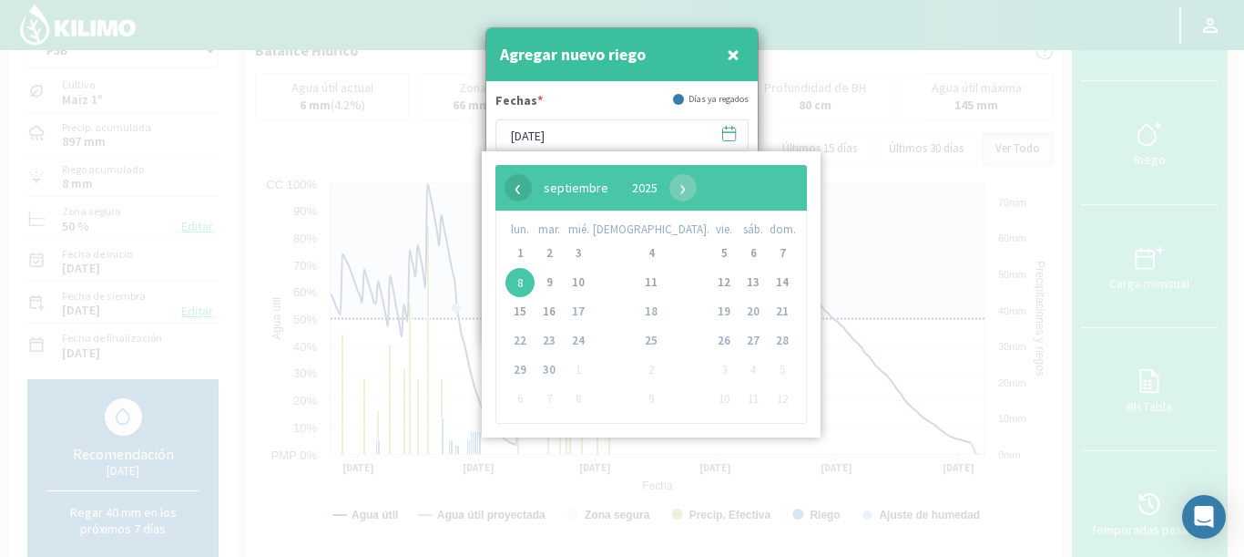
click at [516, 189] on span "‹" at bounding box center [518, 187] width 27 height 27
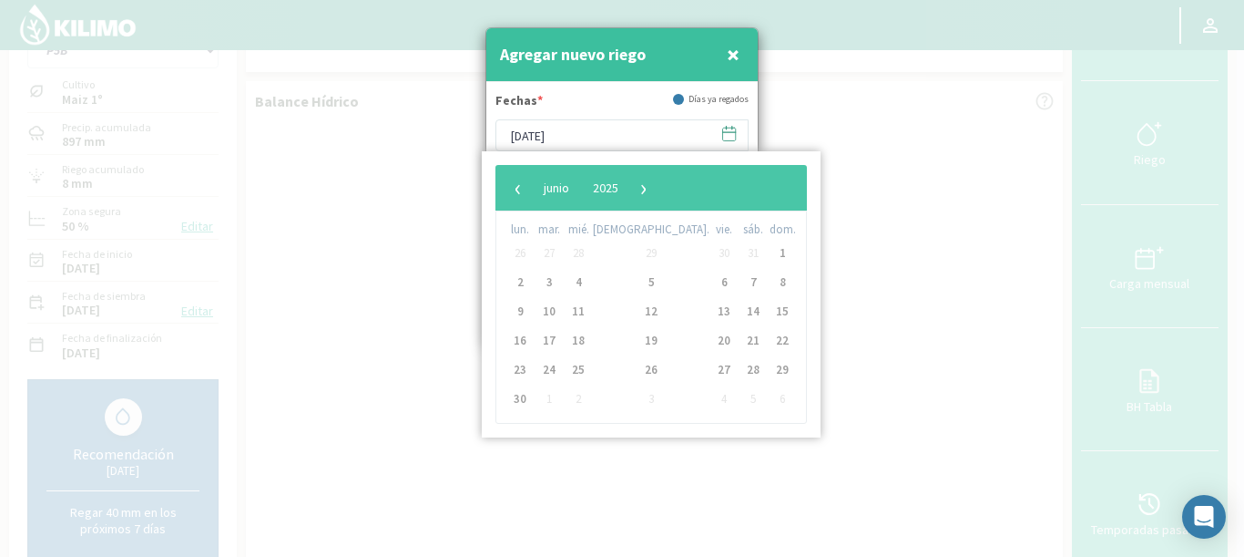
click at [516, 189] on span "‹" at bounding box center [518, 187] width 27 height 27
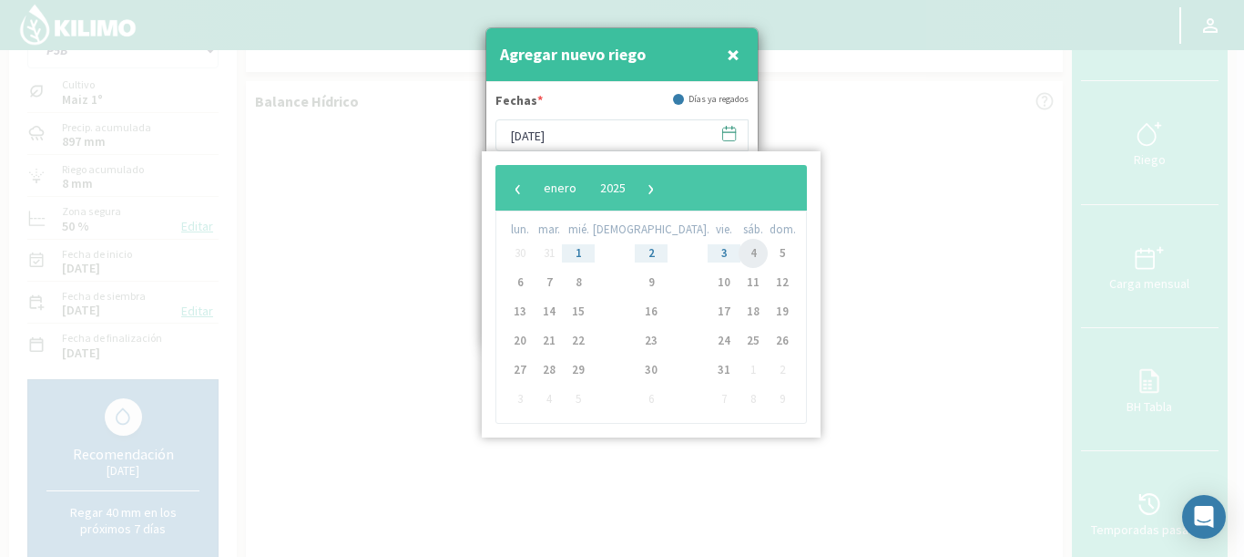
click at [739, 252] on span "4" at bounding box center [753, 253] width 29 height 29
type input "[DATE]"
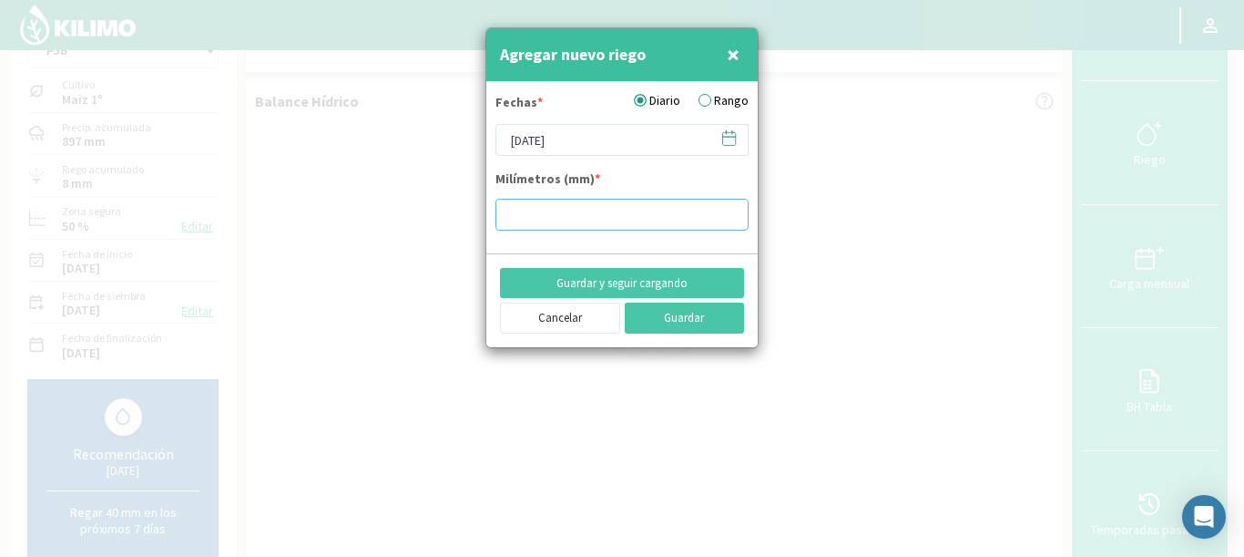
click at [599, 218] on input "number" at bounding box center [622, 215] width 253 height 32
type input "6"
click at [638, 276] on button "Guardar y seguir cargando" at bounding box center [622, 283] width 244 height 31
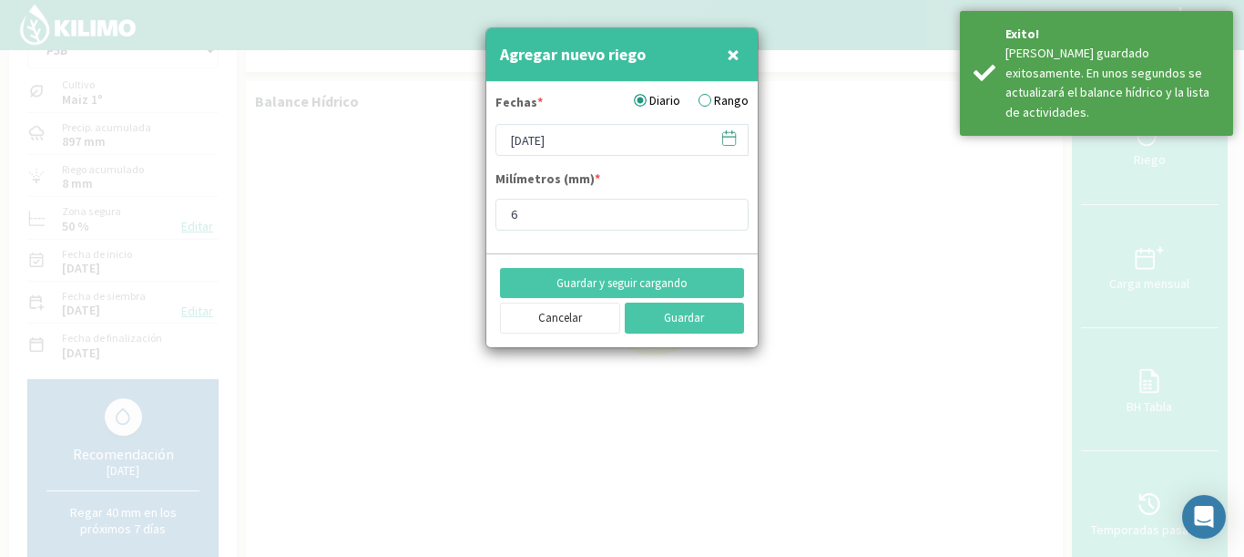
click at [725, 143] on icon at bounding box center [729, 137] width 17 height 17
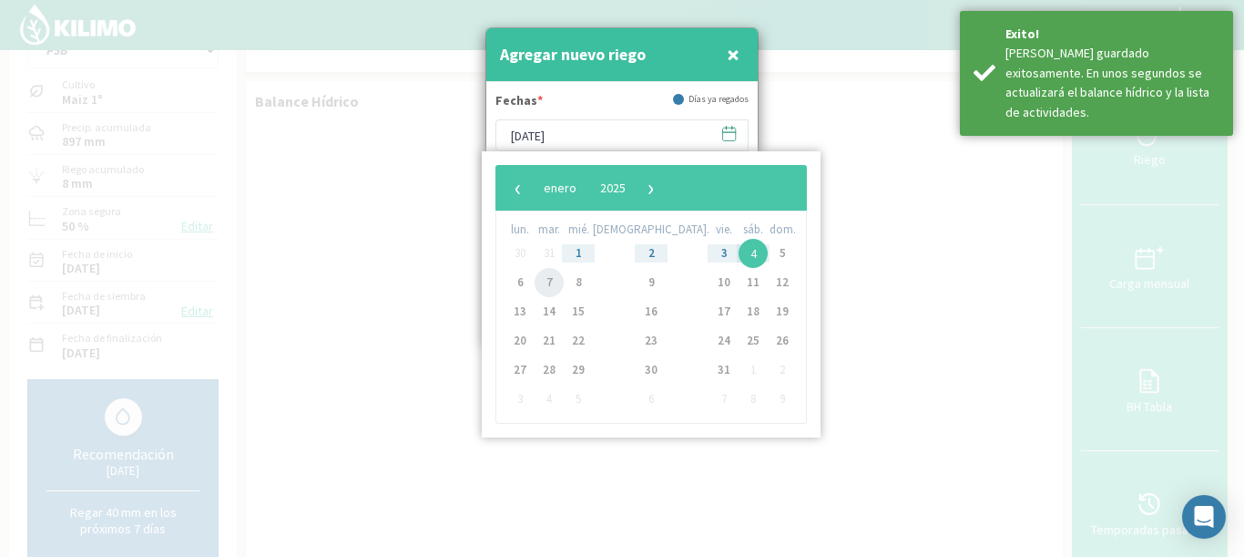
drag, startPoint x: 540, startPoint y: 289, endPoint x: 553, endPoint y: 274, distance: 19.4
click at [554, 280] on span "7" at bounding box center [549, 282] width 29 height 29
type input "[DATE]"
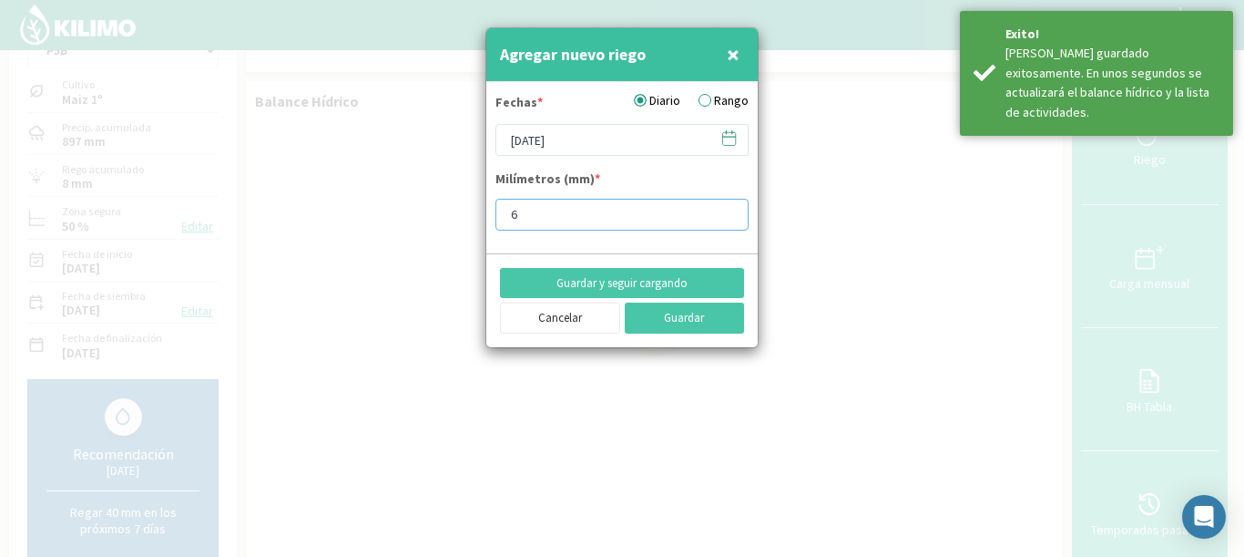
drag, startPoint x: 532, startPoint y: 210, endPoint x: 405, endPoint y: 203, distance: 126.8
click at [405, 203] on div "Agregar nuevo riego × Fechas * Diario Rango [DATE] Milímetros (mm) * 6 Guardar …" at bounding box center [622, 278] width 1244 height 557
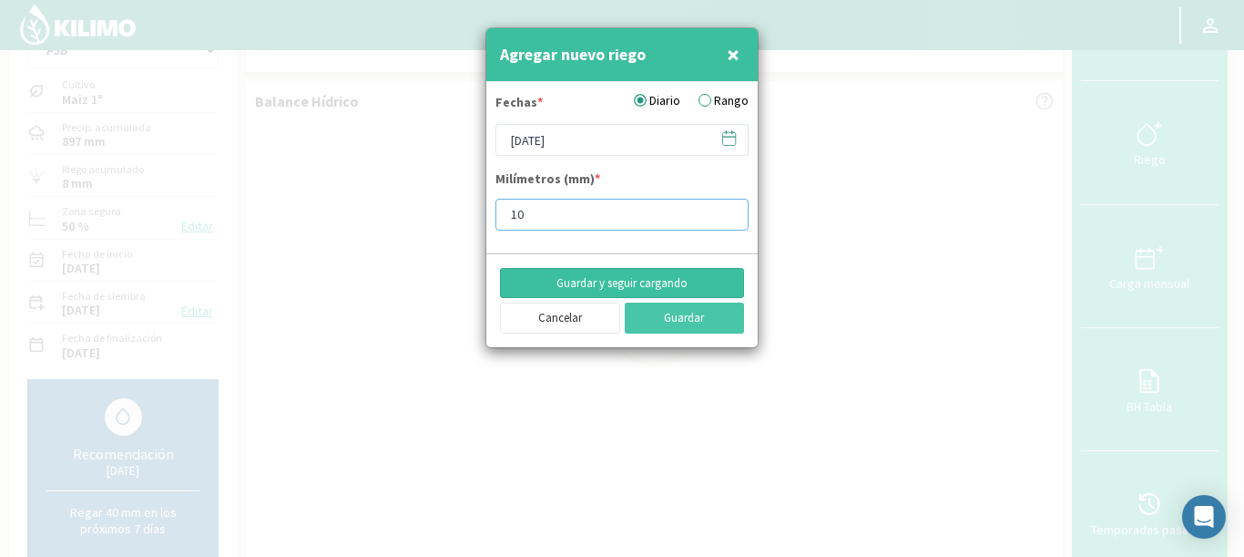
type input "10"
click at [673, 280] on button "Guardar y seguir cargando" at bounding box center [622, 283] width 244 height 31
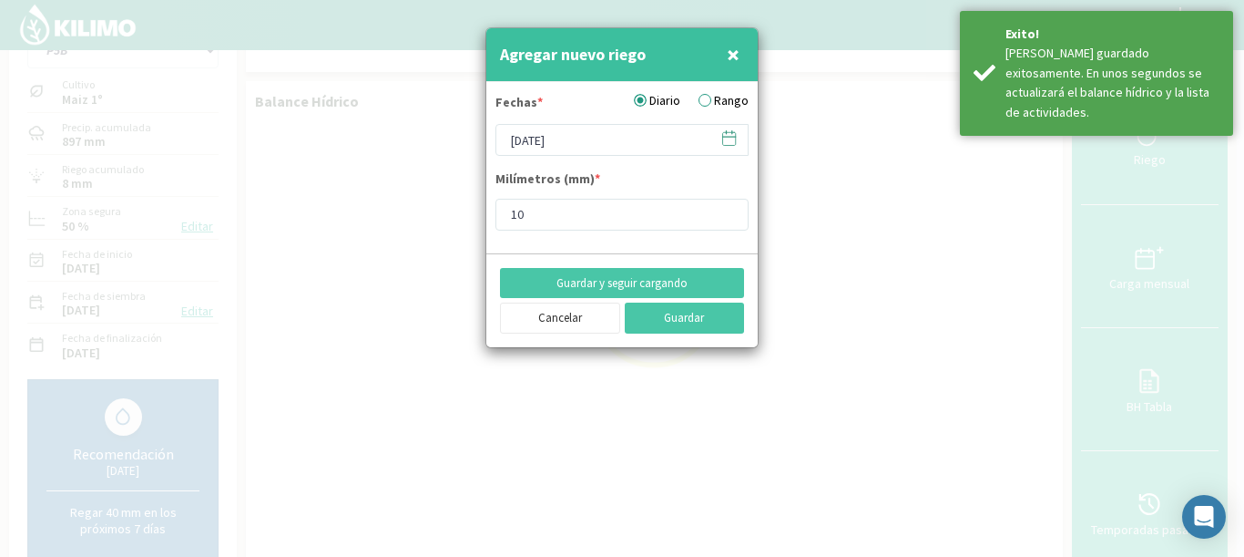
click at [733, 139] on icon at bounding box center [729, 137] width 17 height 17
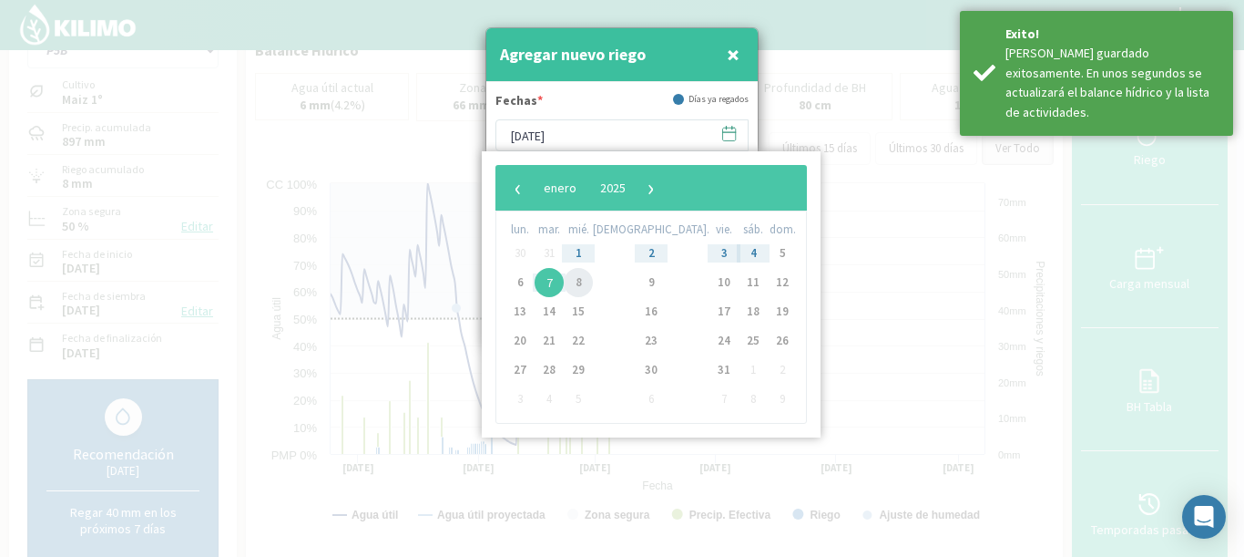
click at [583, 281] on span "8" at bounding box center [578, 282] width 29 height 29
type input "[DATE]"
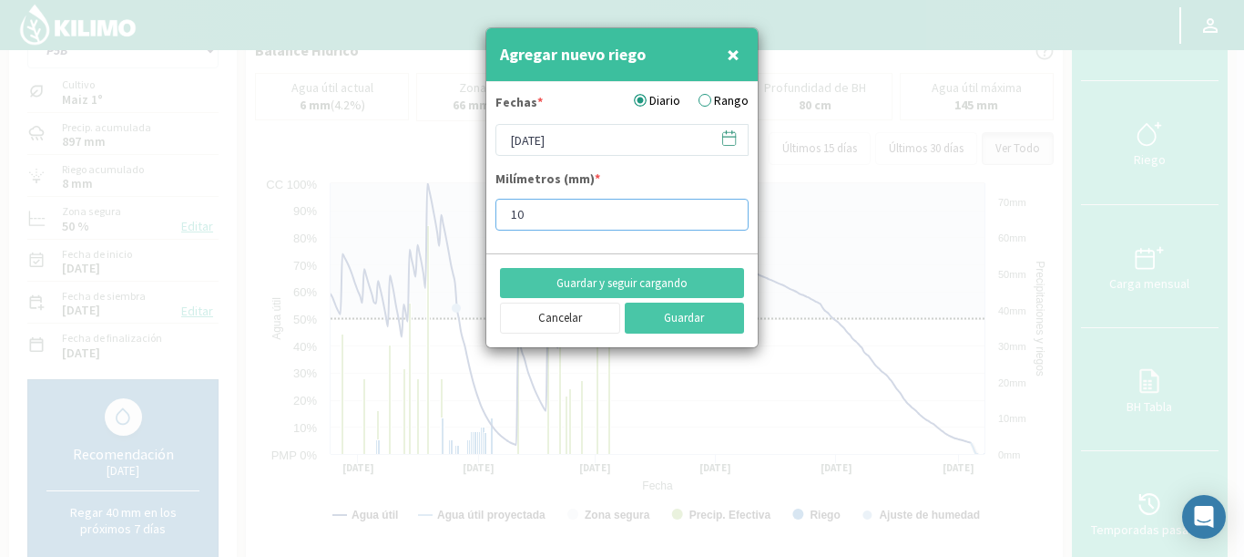
drag, startPoint x: 537, startPoint y: 215, endPoint x: 441, endPoint y: 199, distance: 96.9
click at [441, 199] on div "Agregar nuevo riego × Fechas * Diario Rango [DATE] Milímetros (mm) * 10 Guardar…" at bounding box center [622, 278] width 1244 height 557
type input "10"
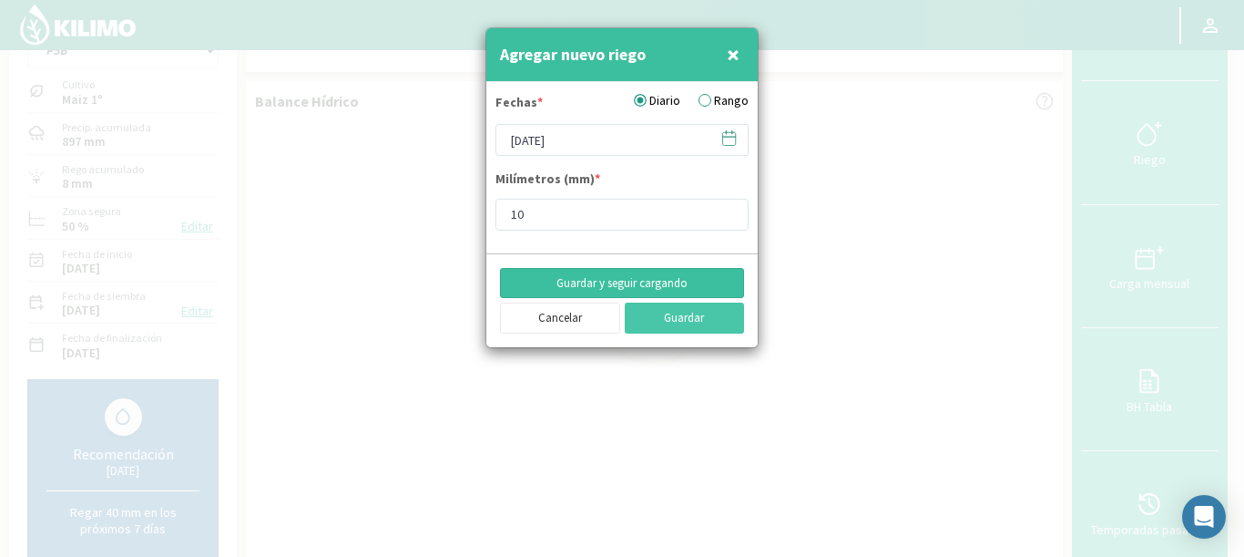
click at [670, 281] on button "Guardar y seguir cargando" at bounding box center [622, 283] width 244 height 31
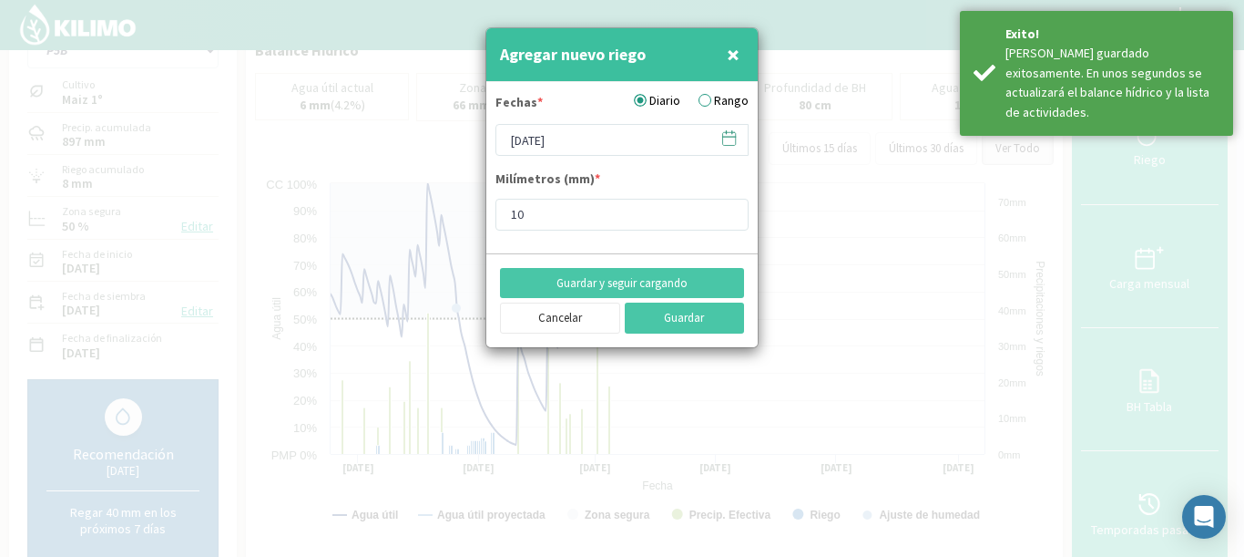
click at [729, 138] on icon at bounding box center [729, 137] width 17 height 17
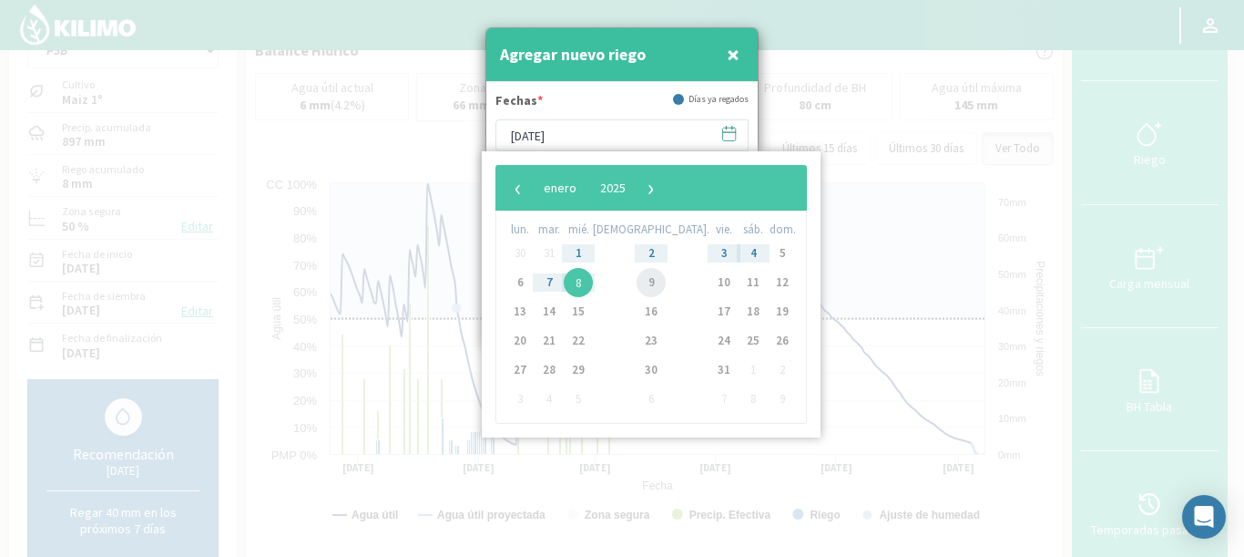
click at [637, 280] on span "9" at bounding box center [651, 282] width 29 height 29
type input "[DATE]"
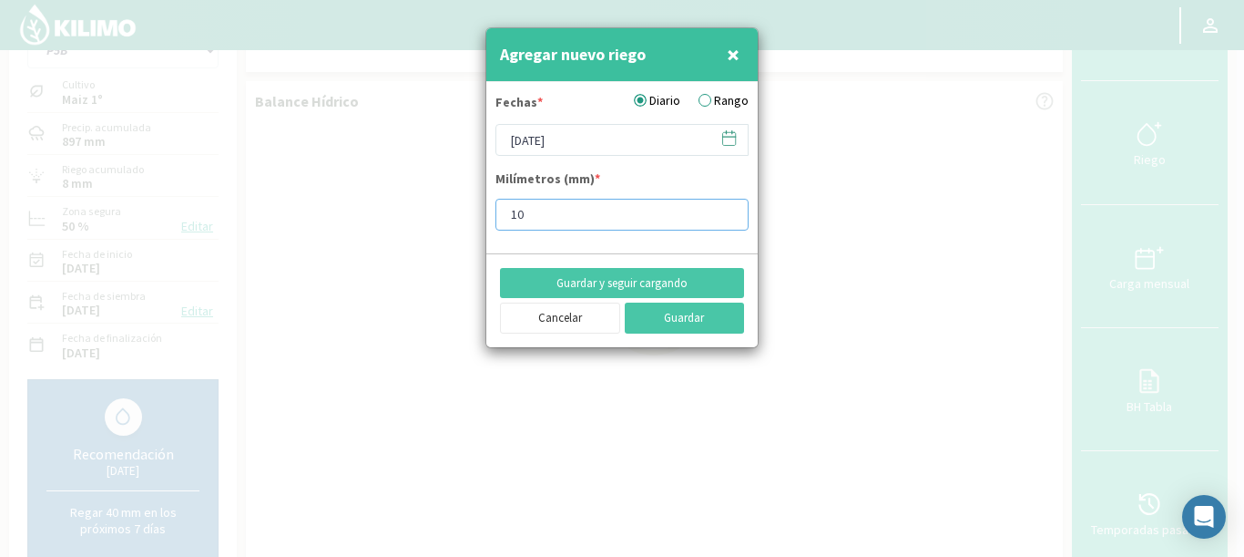
drag, startPoint x: 564, startPoint y: 218, endPoint x: 399, endPoint y: 200, distance: 165.8
click at [399, 200] on div "Agregar nuevo riego × Fechas * Diario Rango [DATE] Milímetros (mm) * 10 Guardar…" at bounding box center [622, 278] width 1244 height 557
type input "5"
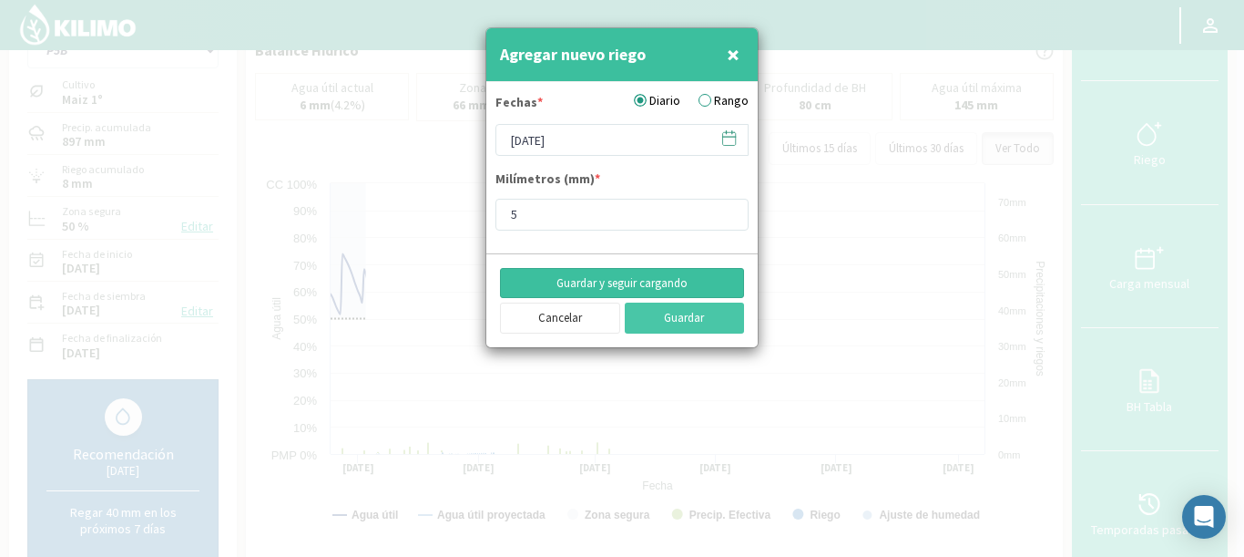
click at [644, 280] on button "Guardar y seguir cargando" at bounding box center [622, 283] width 244 height 31
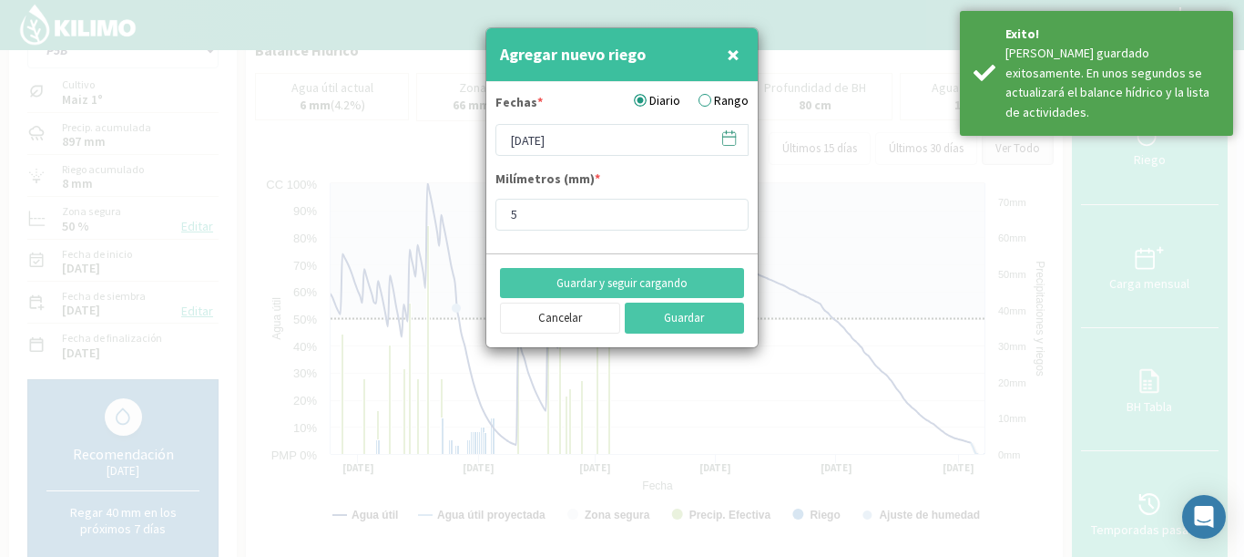
click at [711, 101] on label "Rango" at bounding box center [724, 100] width 50 height 19
click at [0, 0] on input "Rango" at bounding box center [0, 0] width 0 height 0
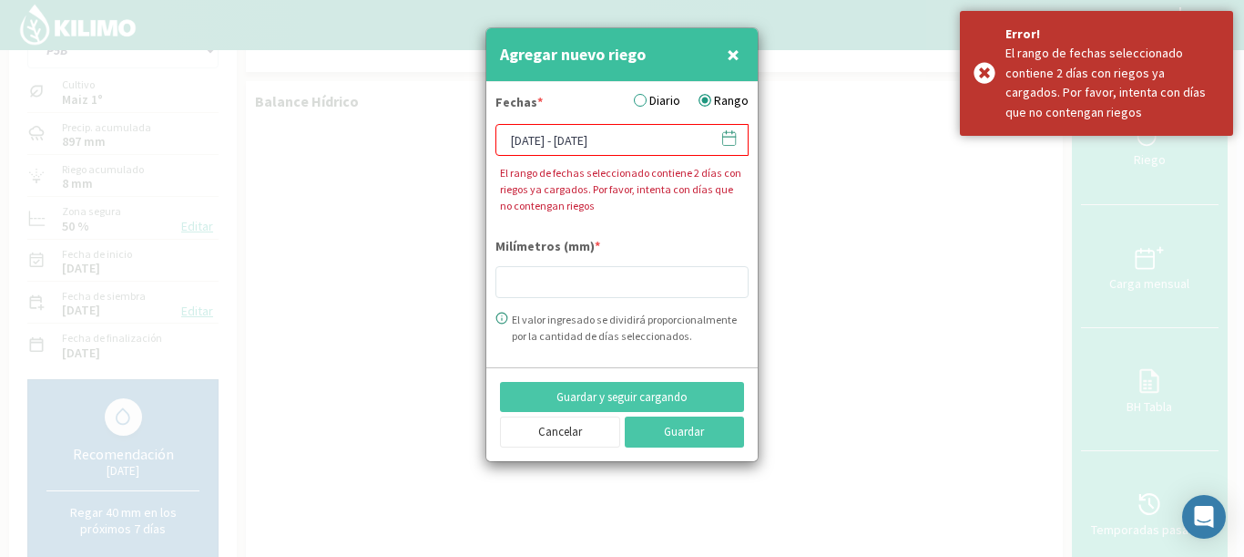
click at [722, 131] on icon at bounding box center [729, 137] width 17 height 17
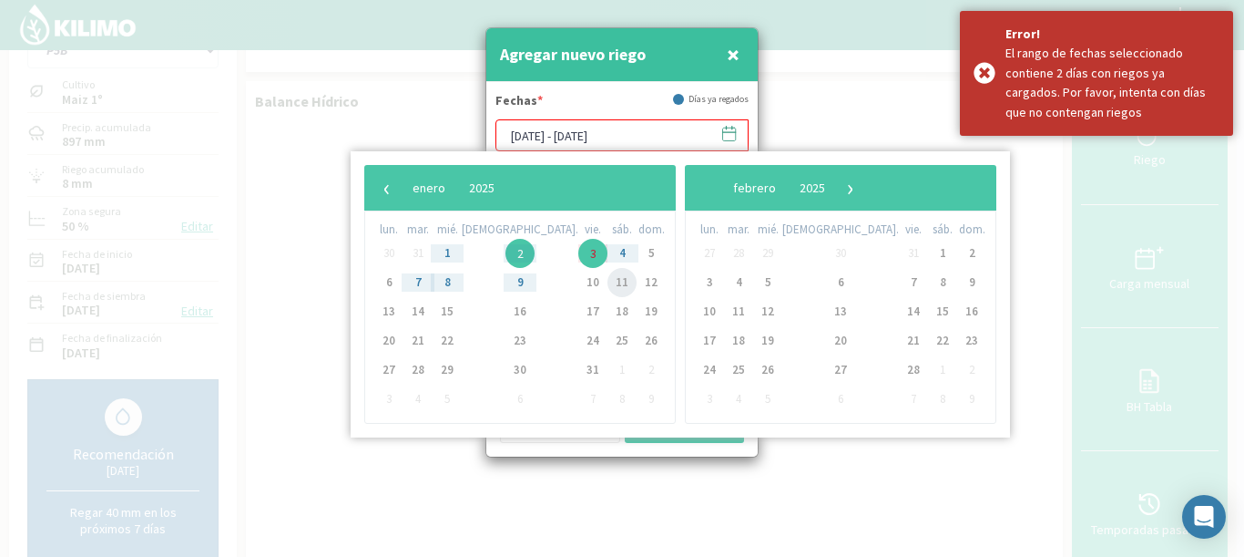
click at [608, 278] on span "11" at bounding box center [622, 282] width 29 height 29
click at [637, 279] on span "12" at bounding box center [651, 282] width 29 height 29
type input "[DATE] - [DATE]"
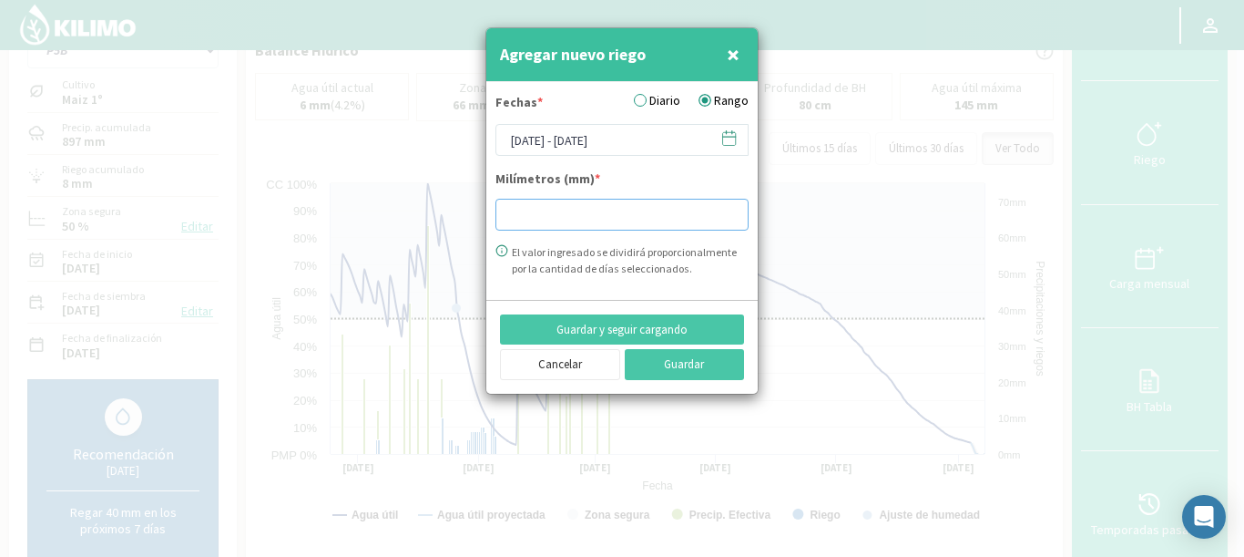
click at [535, 209] on input "number" at bounding box center [622, 215] width 253 height 32
type input "8"
click at [619, 327] on button "Guardar y seguir cargando" at bounding box center [622, 329] width 244 height 31
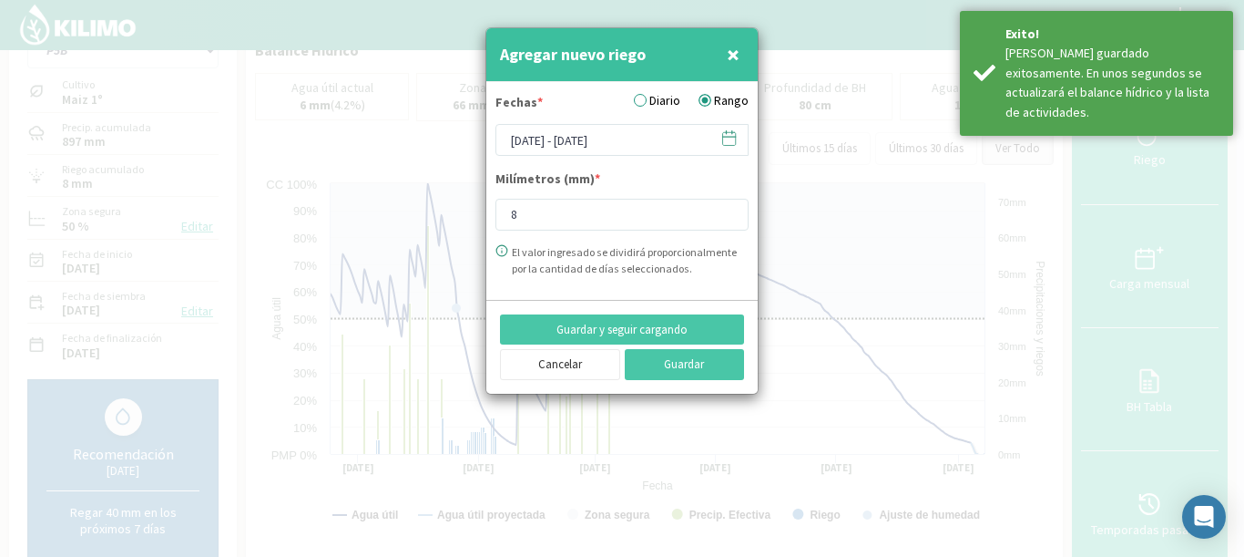
click at [728, 129] on icon at bounding box center [729, 137] width 17 height 17
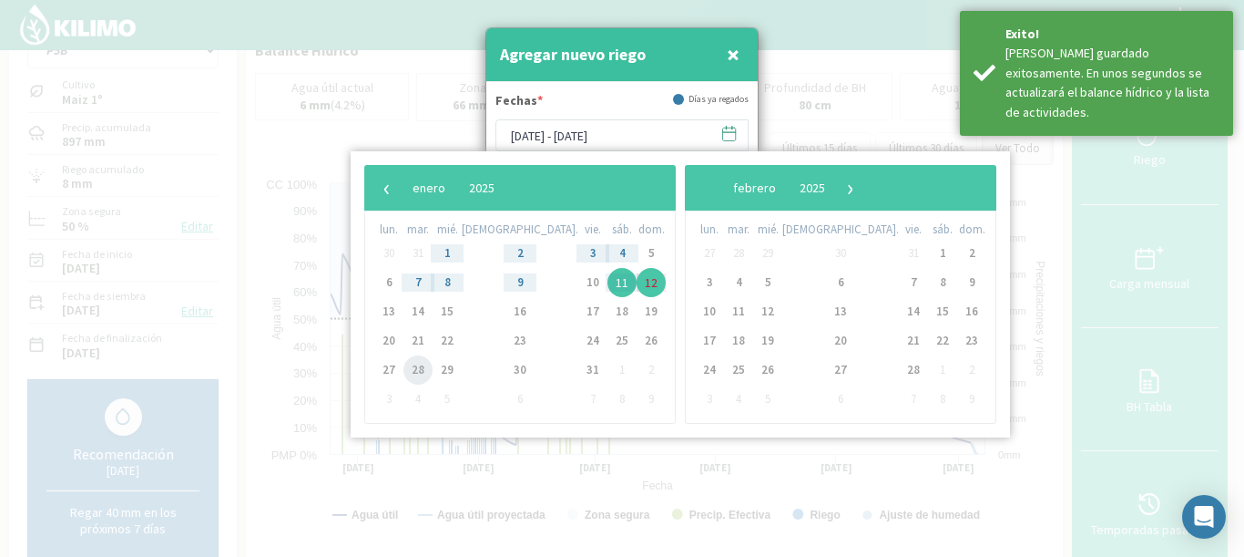
click at [422, 368] on span "28" at bounding box center [418, 369] width 29 height 29
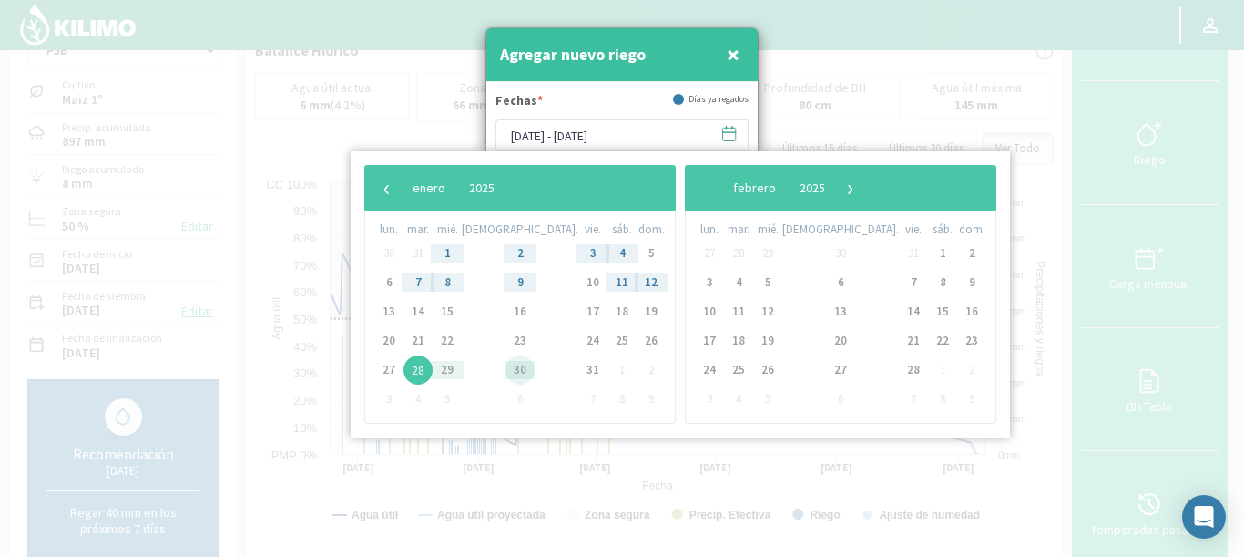
click at [506, 361] on span "30" at bounding box center [520, 369] width 29 height 29
type input "[DATE] - [DATE]"
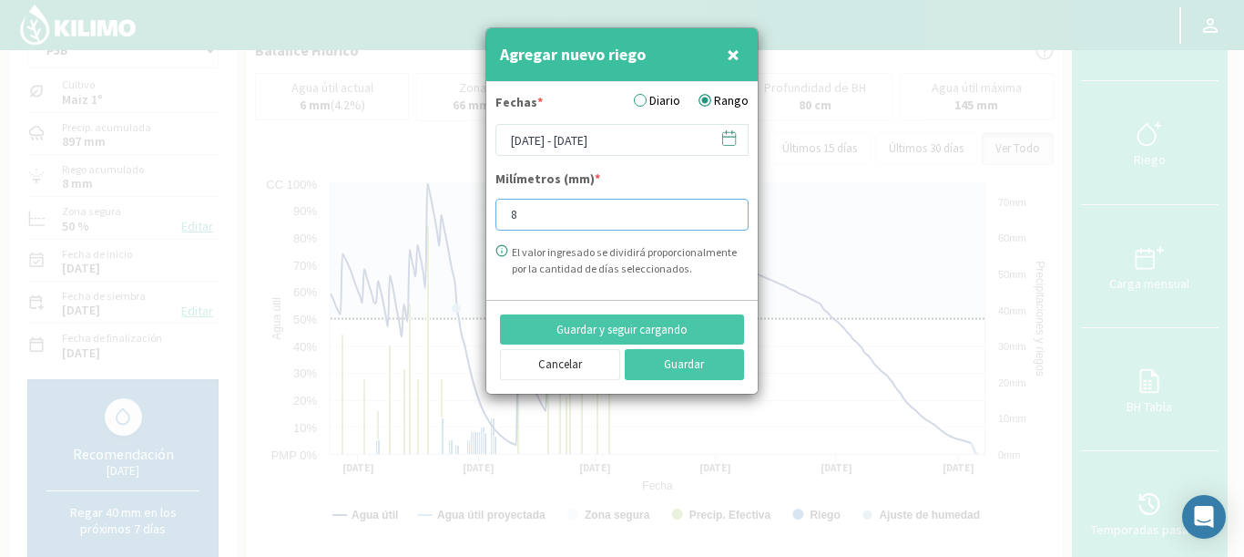
drag, startPoint x: 536, startPoint y: 220, endPoint x: 453, endPoint y: 203, distance: 84.7
click at [456, 204] on div "Agregar nuevo riego × Fechas * Diario Rango [DATE] - [DATE] Milímetros (mm) * 8…" at bounding box center [622, 278] width 1244 height 557
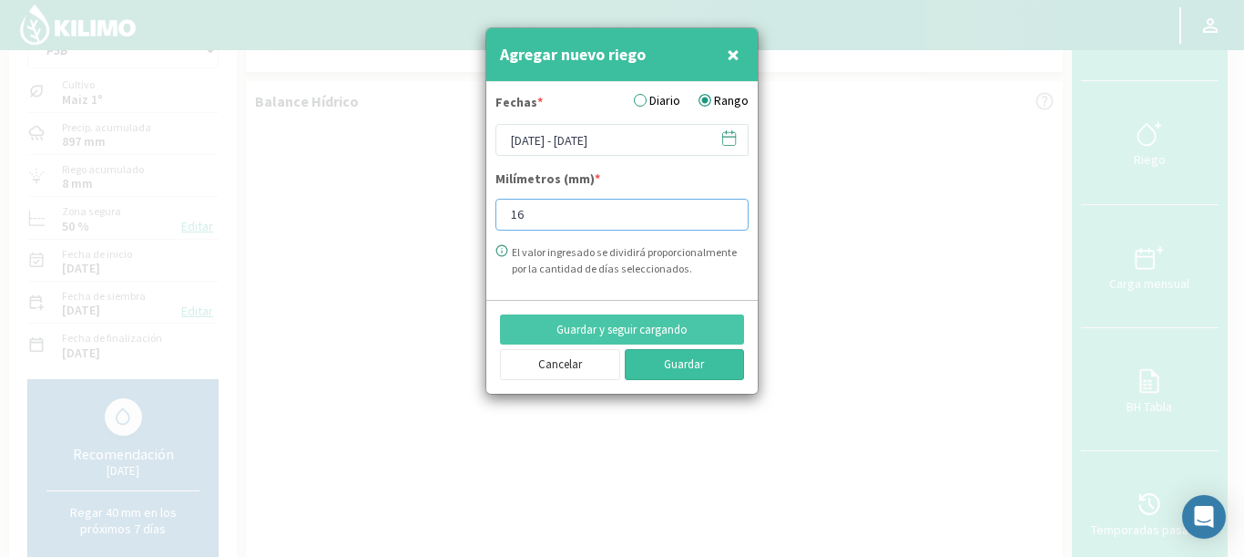
type input "16"
click at [654, 370] on button "Guardar" at bounding box center [685, 364] width 120 height 31
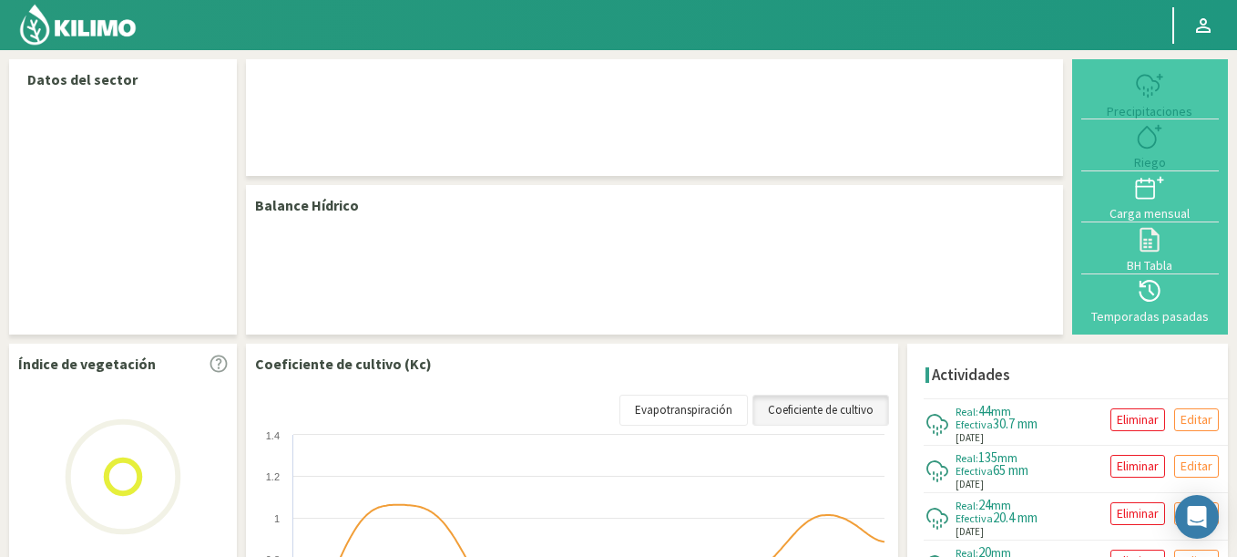
select select "210: Object"
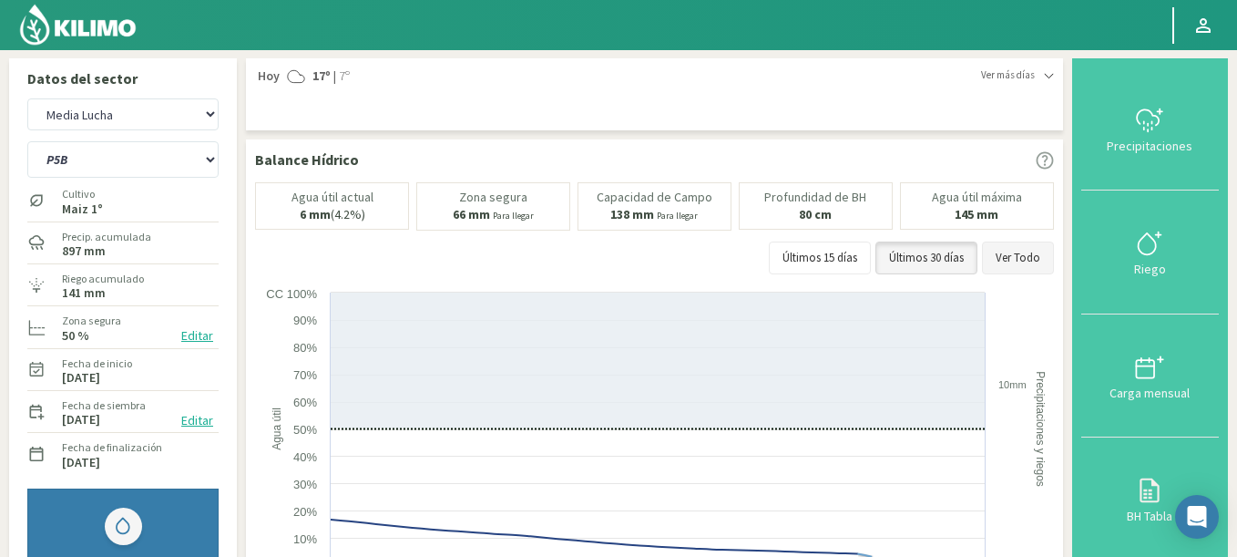
click at [1036, 260] on button "Ver Todo" at bounding box center [1018, 257] width 72 height 33
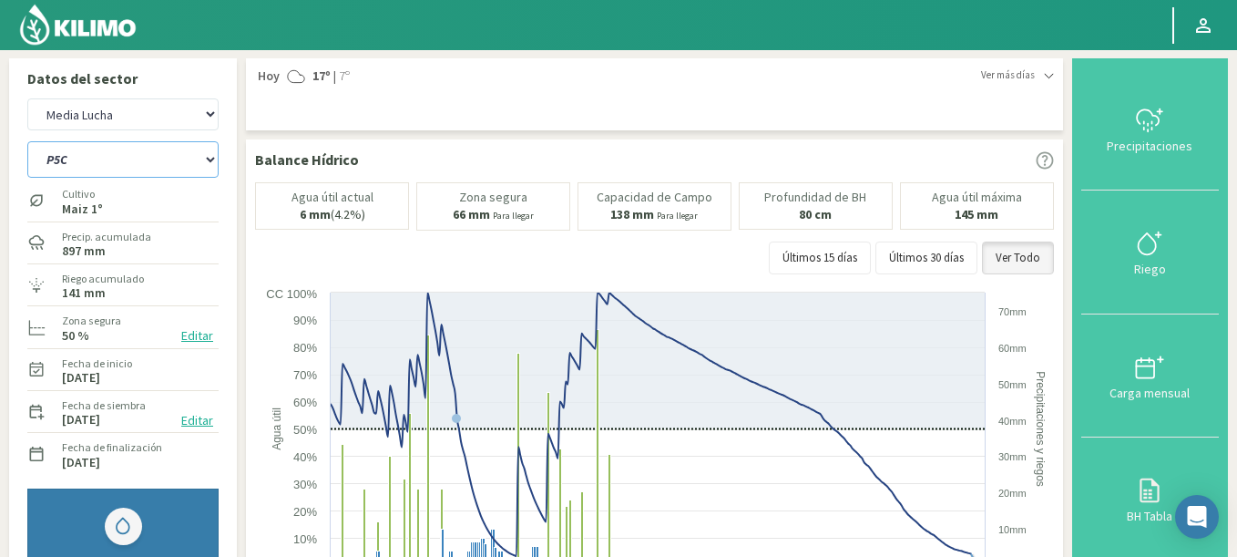
click at [27, 141] on select "P5A P5B P5C P5D" at bounding box center [122, 159] width 191 height 36
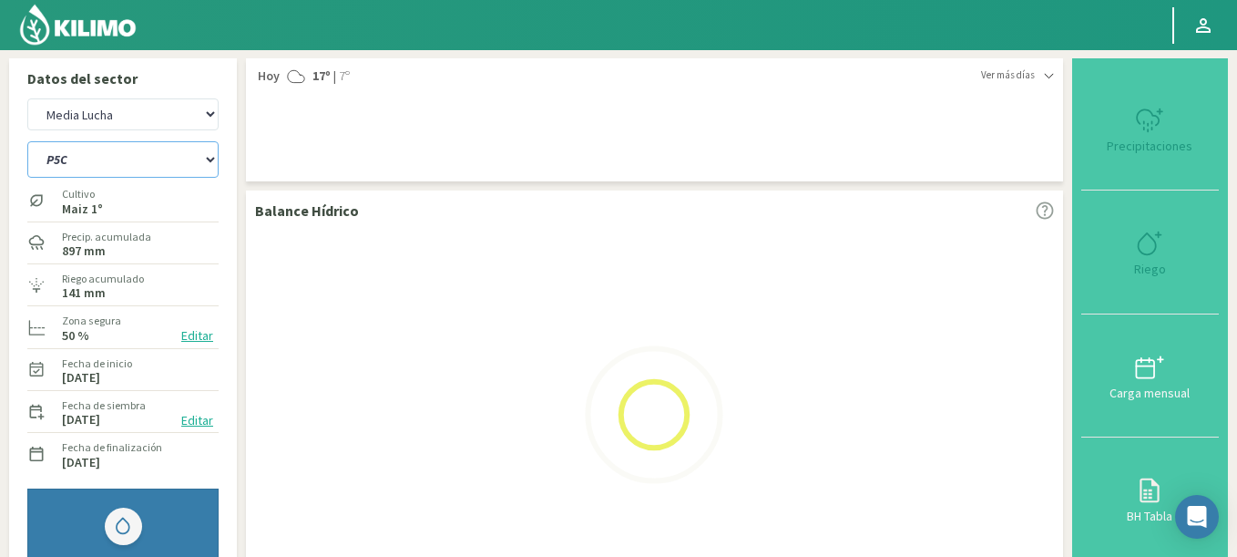
select select "1: Object"
select select "490: Object"
select select "6: Object"
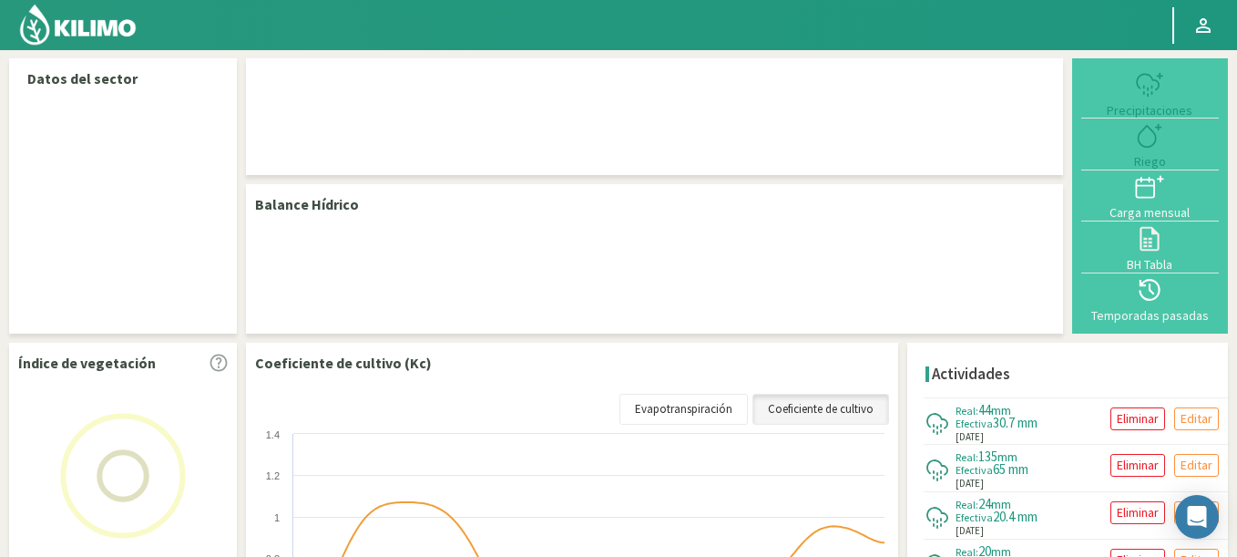
scroll to position [1, 0]
select select "210: Object"
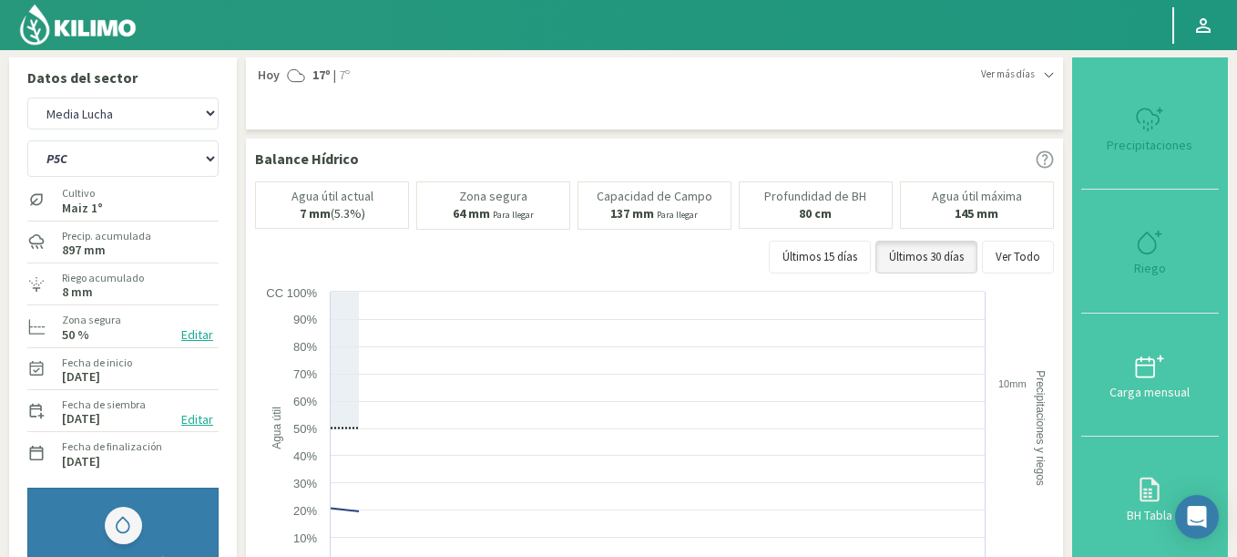
scroll to position [0, 0]
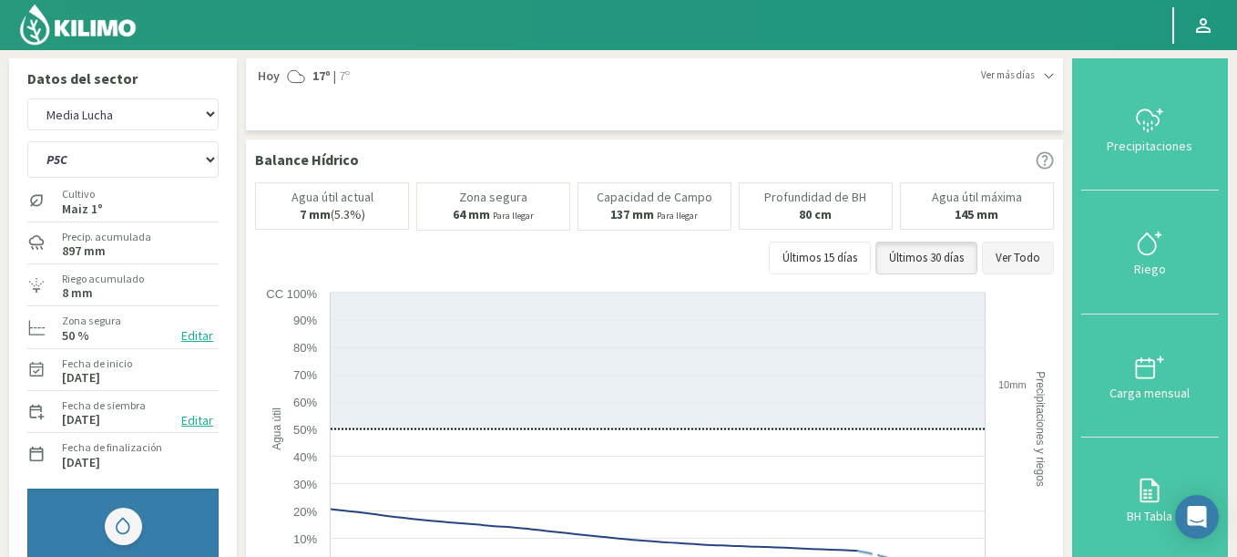
drag, startPoint x: 1028, startPoint y: 259, endPoint x: 817, endPoint y: 221, distance: 213.7
click at [1028, 260] on button "Ver Todo" at bounding box center [1018, 257] width 72 height 33
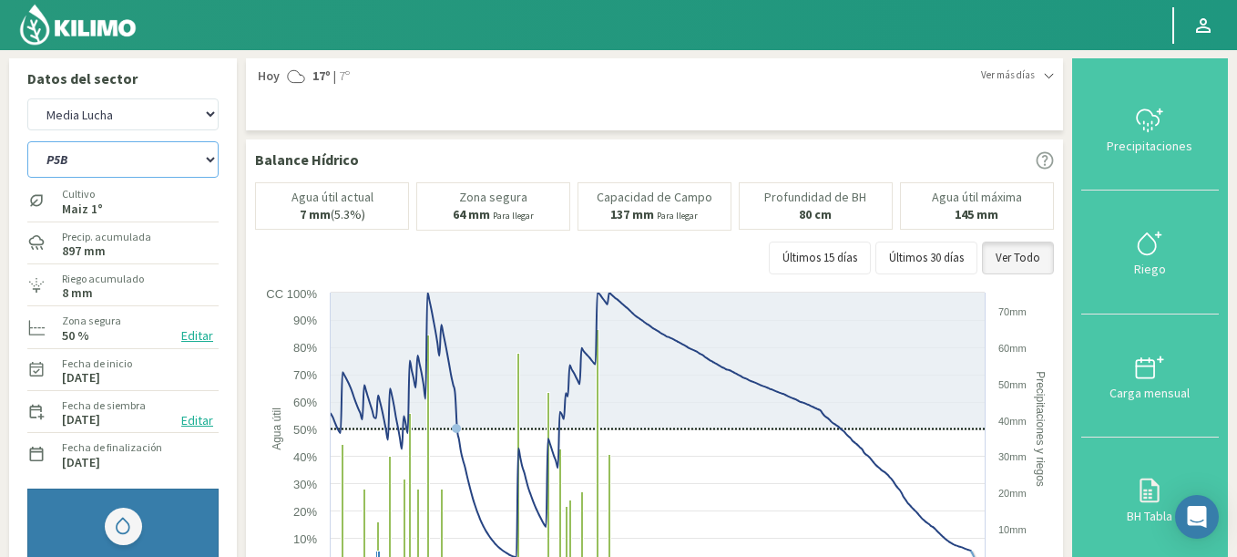
click at [27, 141] on select "P5A P5B P5C P5D" at bounding box center [122, 159] width 191 height 36
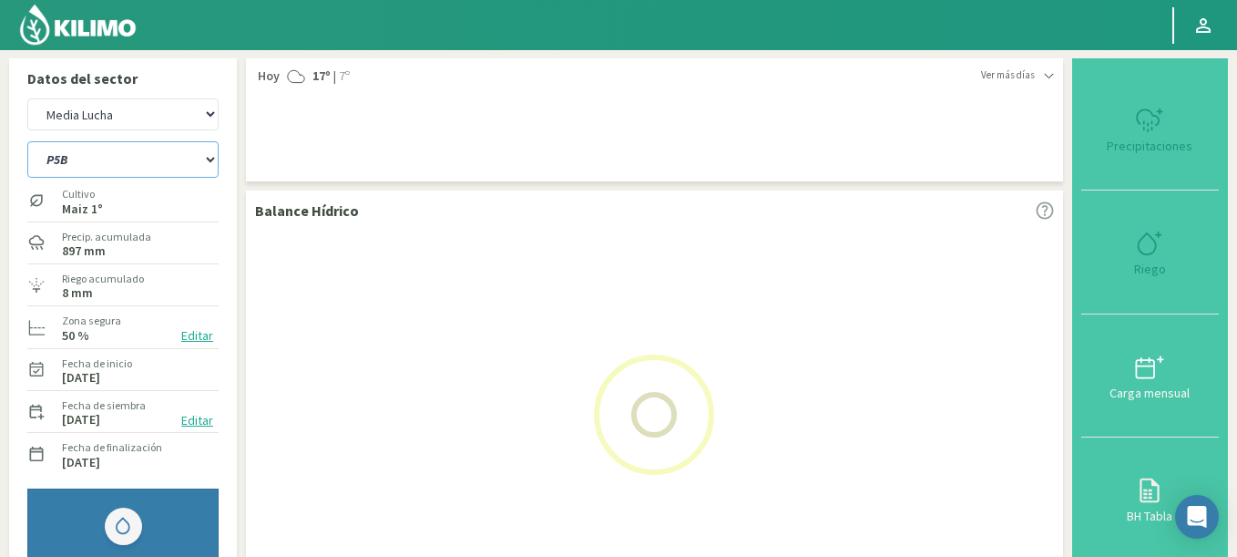
select select "2: Object"
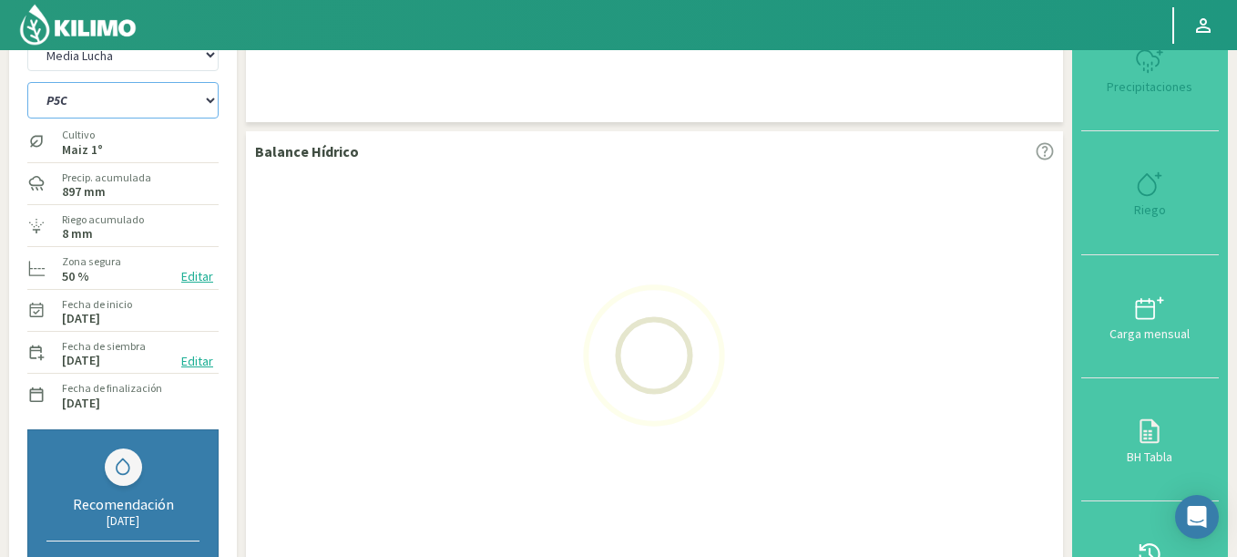
scroll to position [109, 0]
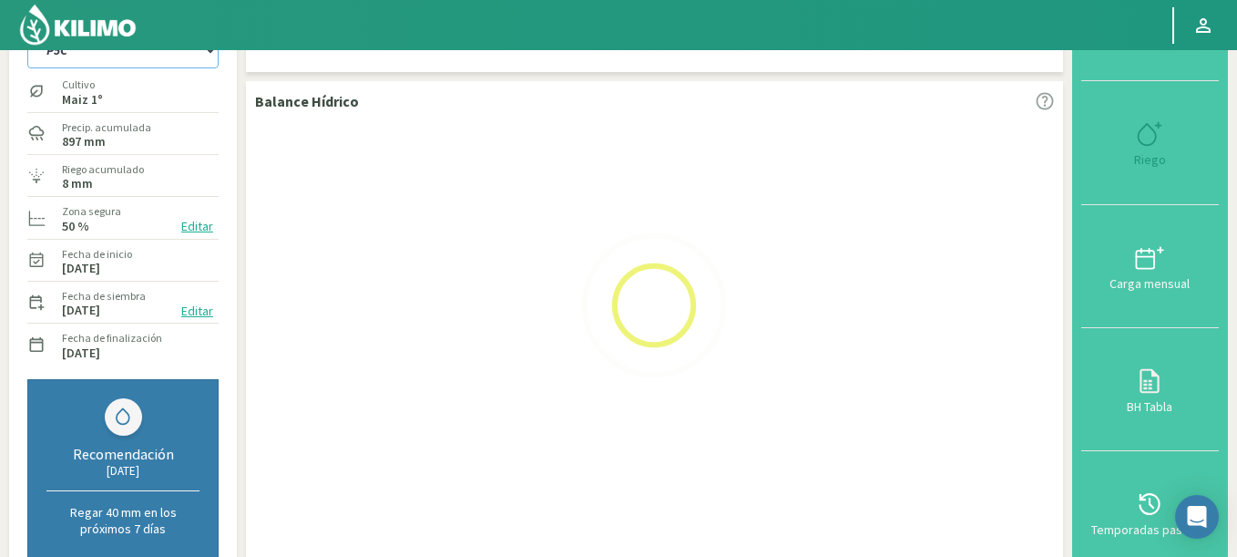
select select "490: Object"
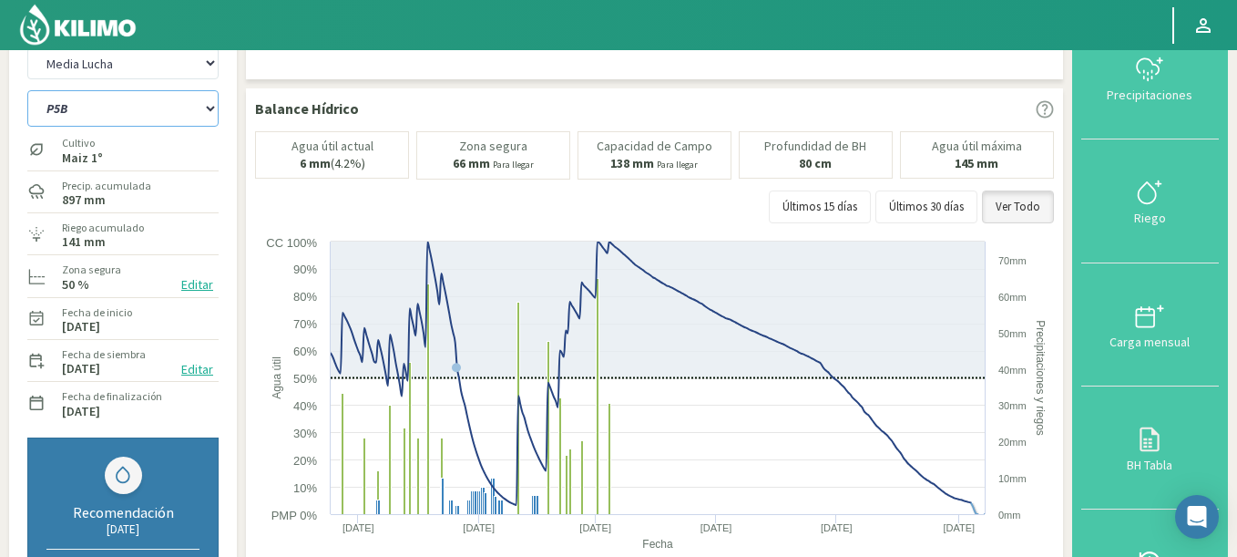
scroll to position [0, 0]
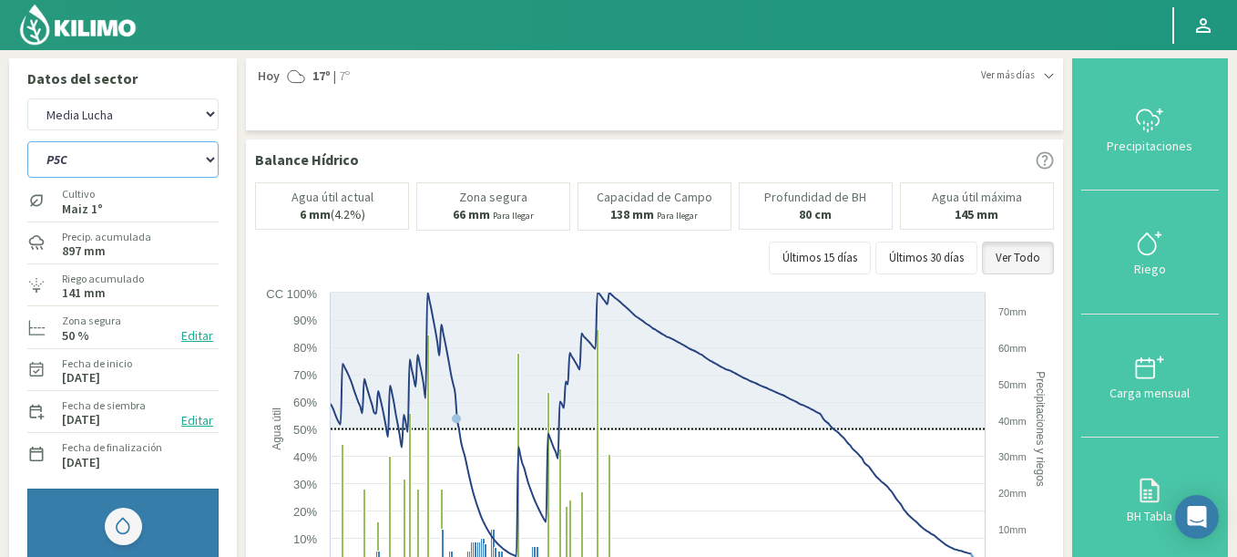
click at [27, 141] on select "P5A P5B P5C P5D" at bounding box center [122, 159] width 191 height 36
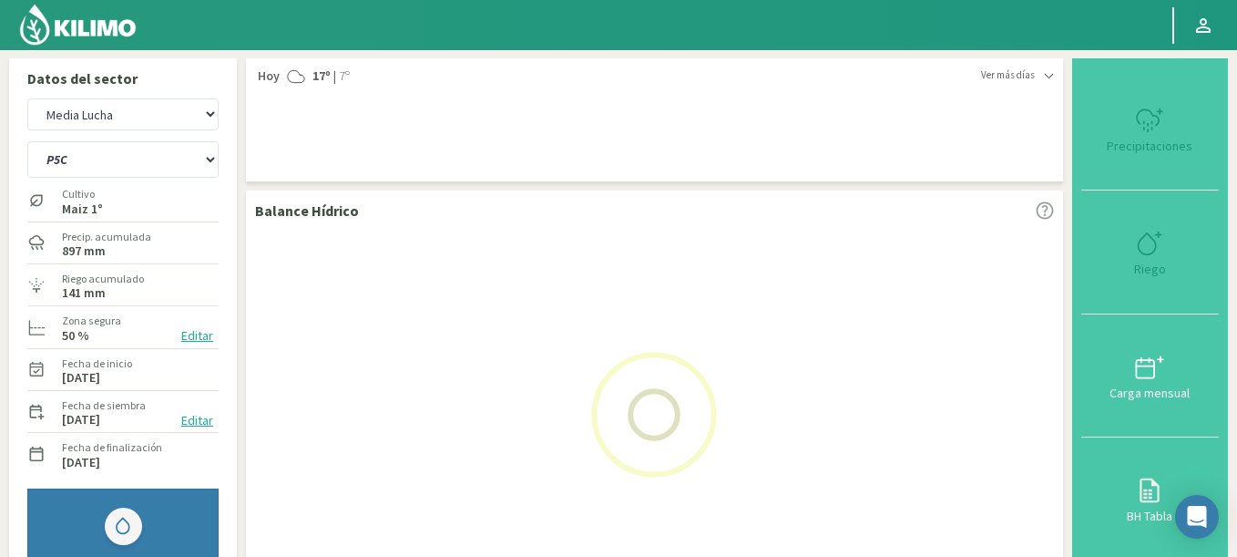
select select "5: Object"
select select "770: Object"
select select "10: Object"
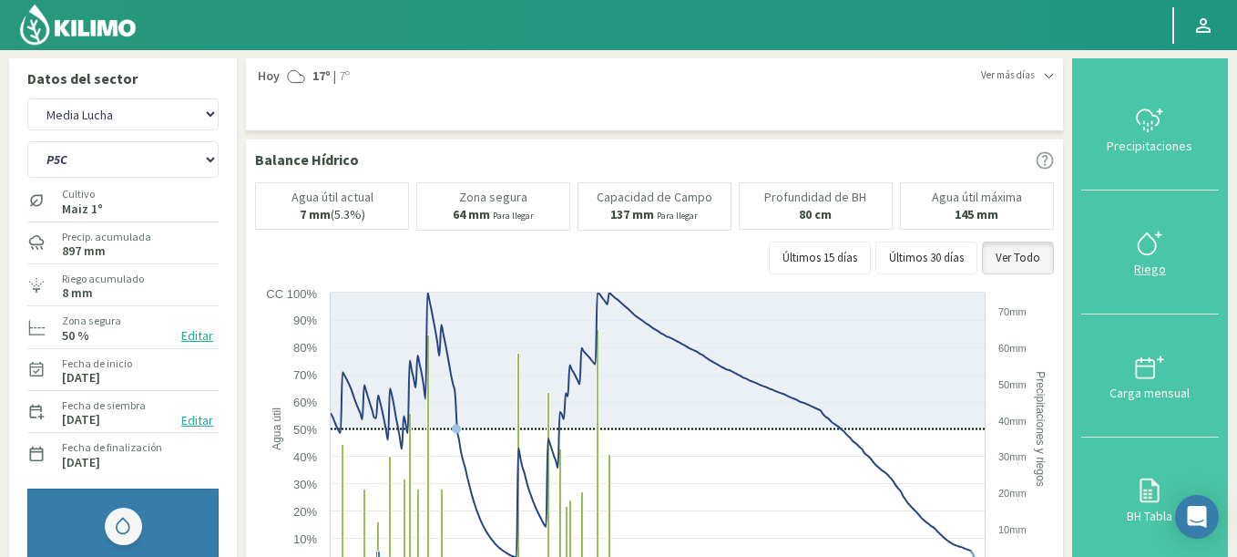
click at [1165, 272] on div "Riego" at bounding box center [1150, 268] width 127 height 13
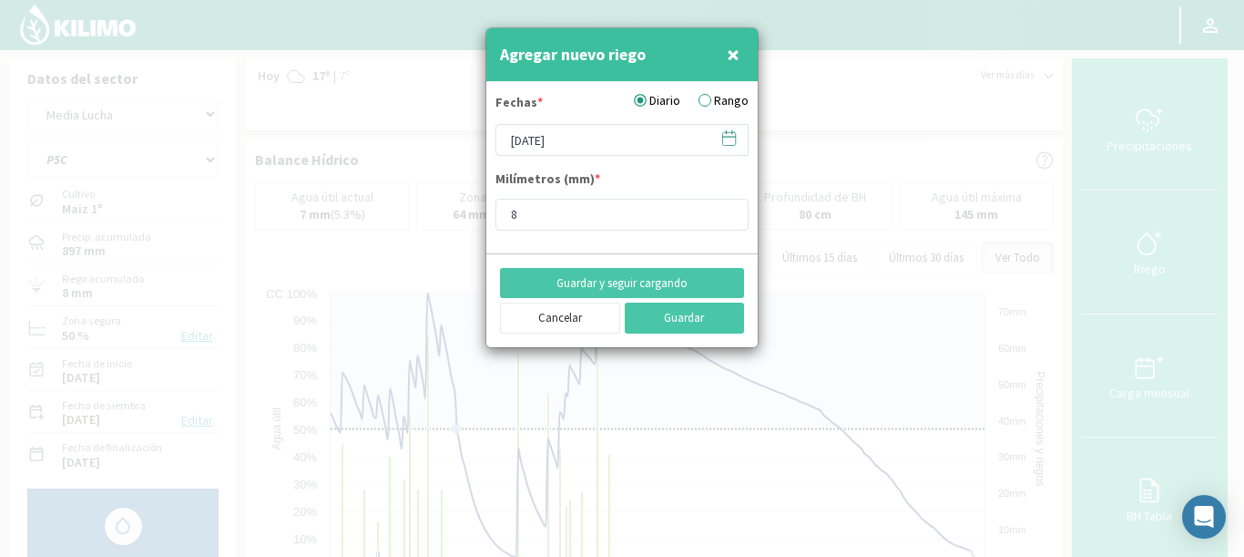
click at [736, 139] on icon at bounding box center [729, 137] width 17 height 17
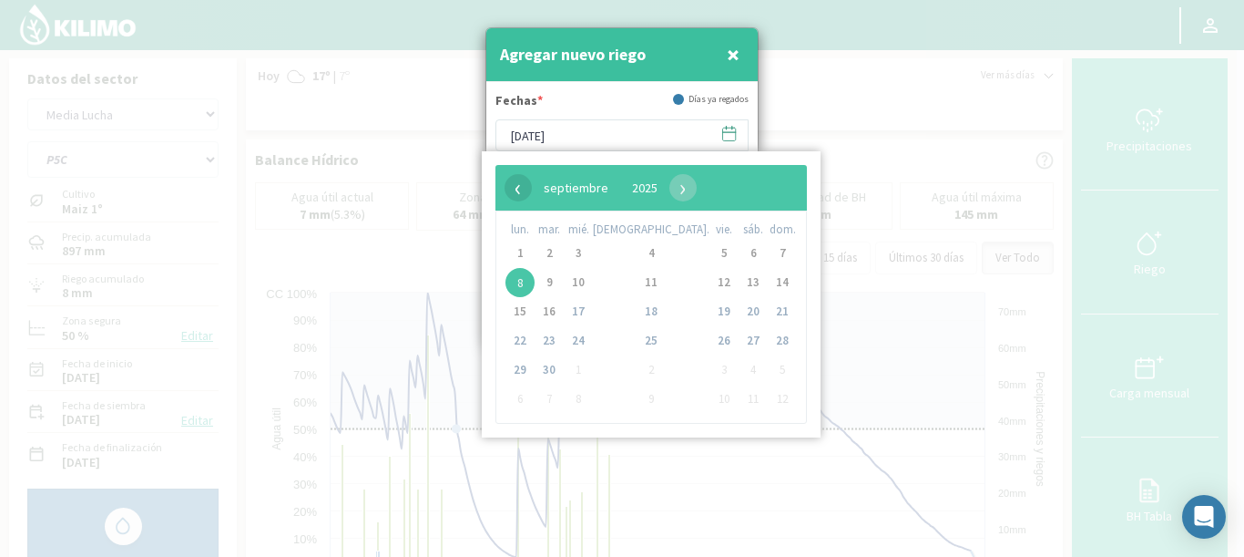
click at [520, 190] on span "‹" at bounding box center [518, 187] width 27 height 27
click at [520, 189] on span "‹" at bounding box center [518, 187] width 27 height 27
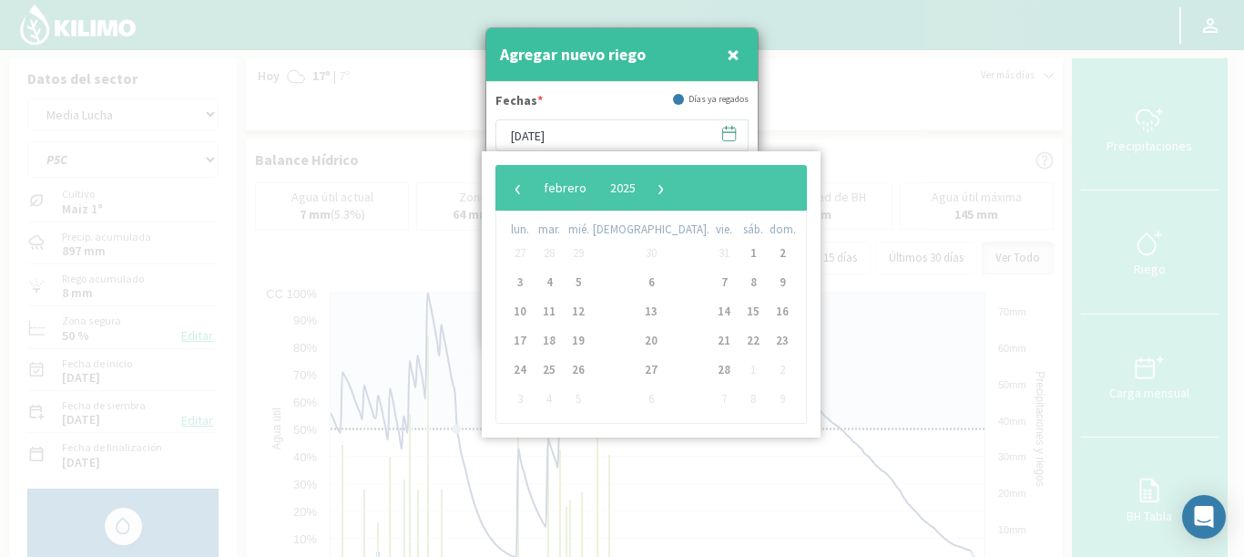
click at [520, 189] on span "‹" at bounding box center [518, 187] width 27 height 27
click at [710, 312] on span "13" at bounding box center [724, 311] width 29 height 29
type input "[DATE]"
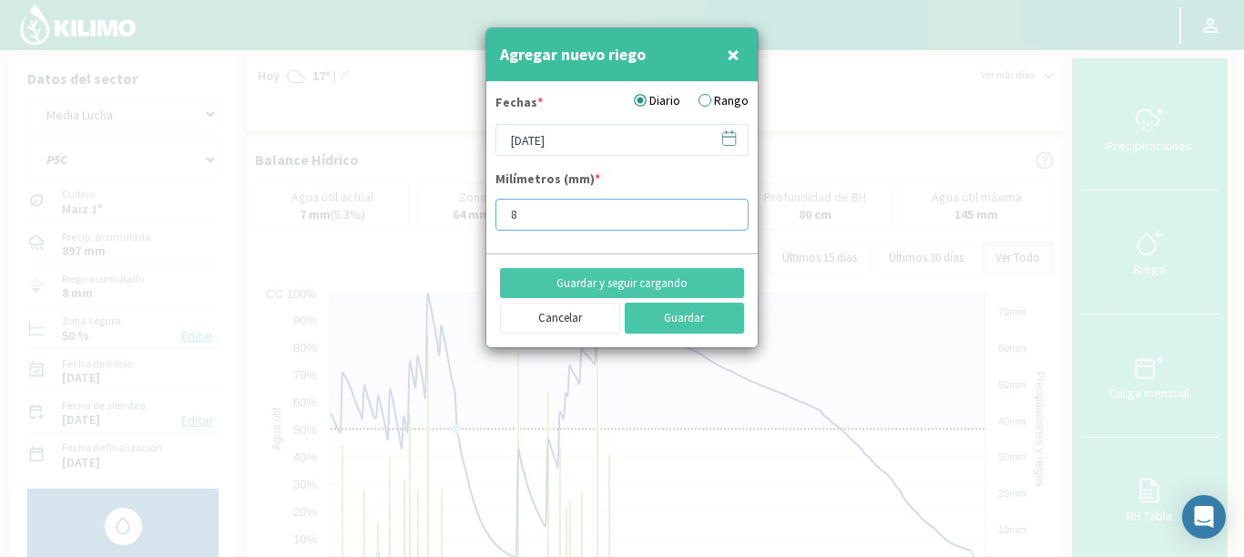
drag, startPoint x: 537, startPoint y: 213, endPoint x: 458, endPoint y: 190, distance: 82.5
click at [459, 190] on div "Agregar nuevo riego × Fechas * Diario Rango 13/12/2024 Milímetros (mm) * 8 Guar…" at bounding box center [622, 278] width 1244 height 557
type input "10"
click at [653, 281] on button "Guardar y seguir cargando" at bounding box center [622, 283] width 244 height 31
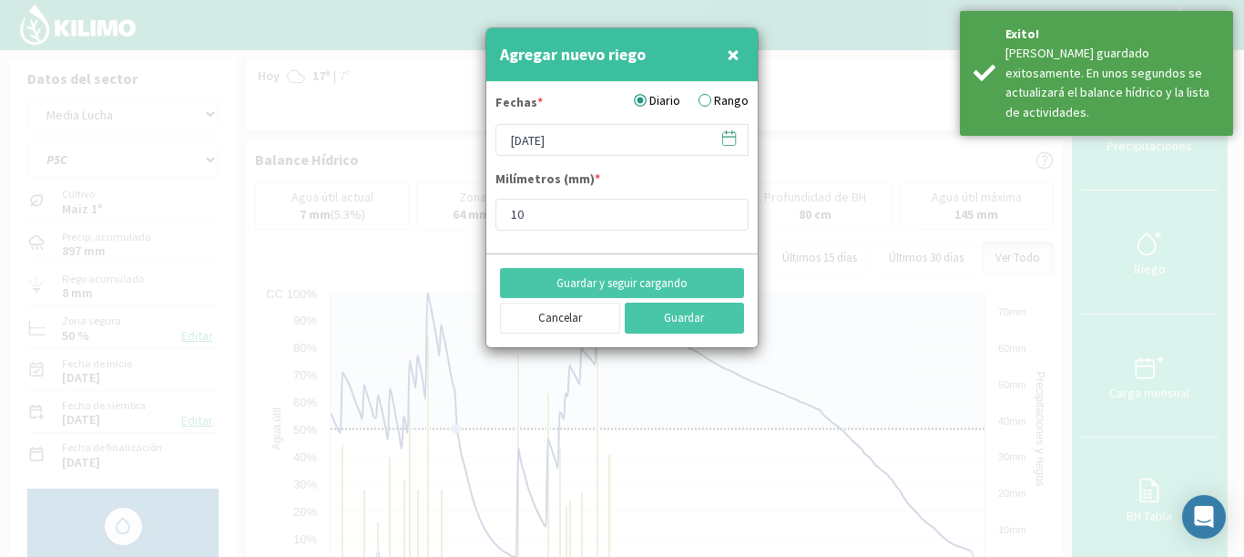
click at [712, 101] on label "Rango" at bounding box center [724, 100] width 50 height 19
click at [0, 0] on input "Rango" at bounding box center [0, 0] width 0 height 0
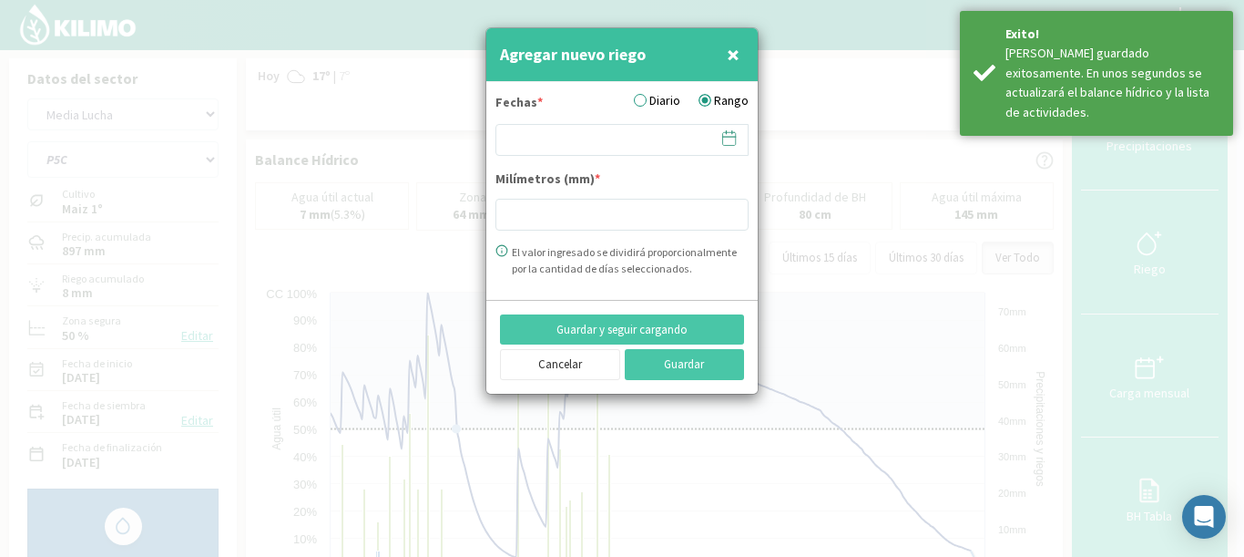
click at [731, 142] on icon at bounding box center [729, 137] width 17 height 17
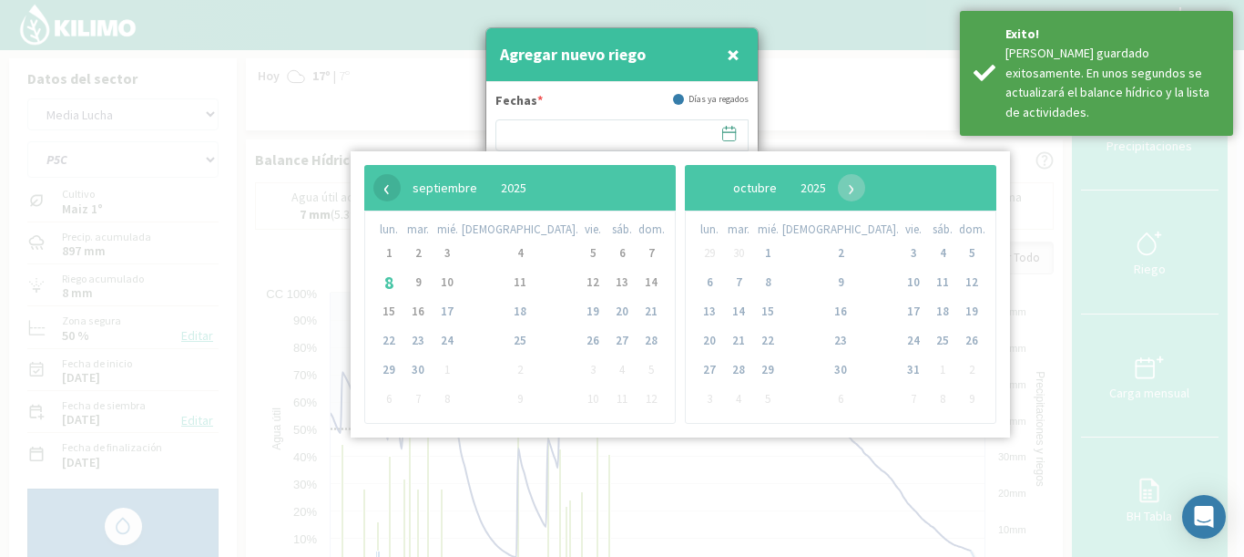
click at [394, 197] on span "‹" at bounding box center [386, 187] width 27 height 27
click at [396, 190] on span "‹" at bounding box center [386, 187] width 27 height 27
click at [395, 190] on span "‹" at bounding box center [386, 187] width 27 height 27
click at [392, 189] on span "‹" at bounding box center [386, 187] width 27 height 27
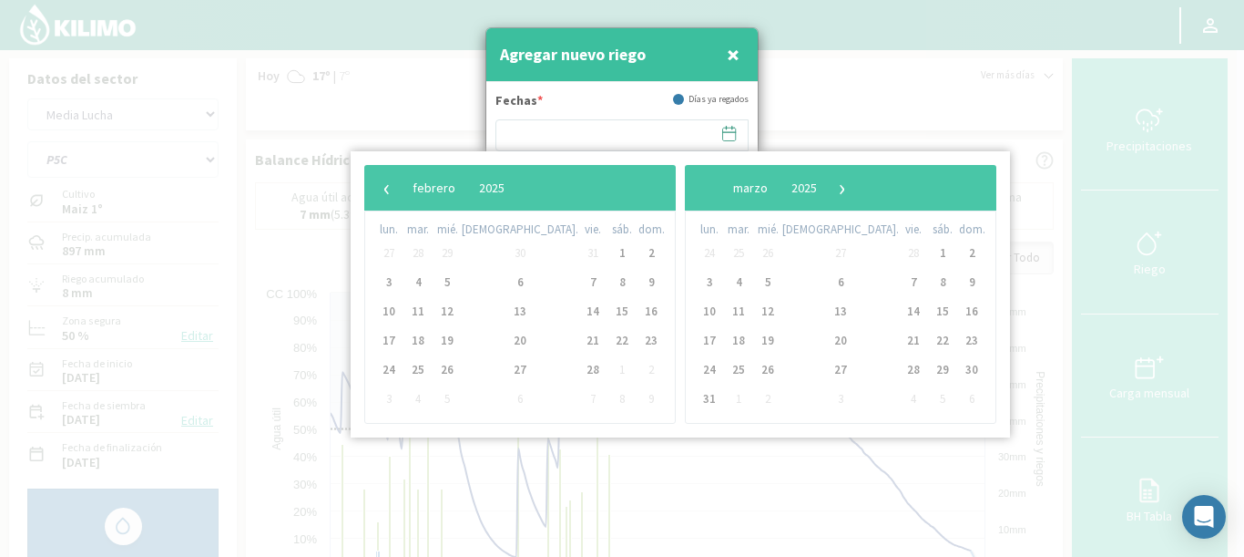
click at [392, 189] on span "‹" at bounding box center [386, 187] width 27 height 27
click at [419, 342] on span "17" at bounding box center [418, 340] width 29 height 29
click at [462, 340] on span "18" at bounding box center [447, 340] width 29 height 29
type input "17/12/2024 - 18/12/2024"
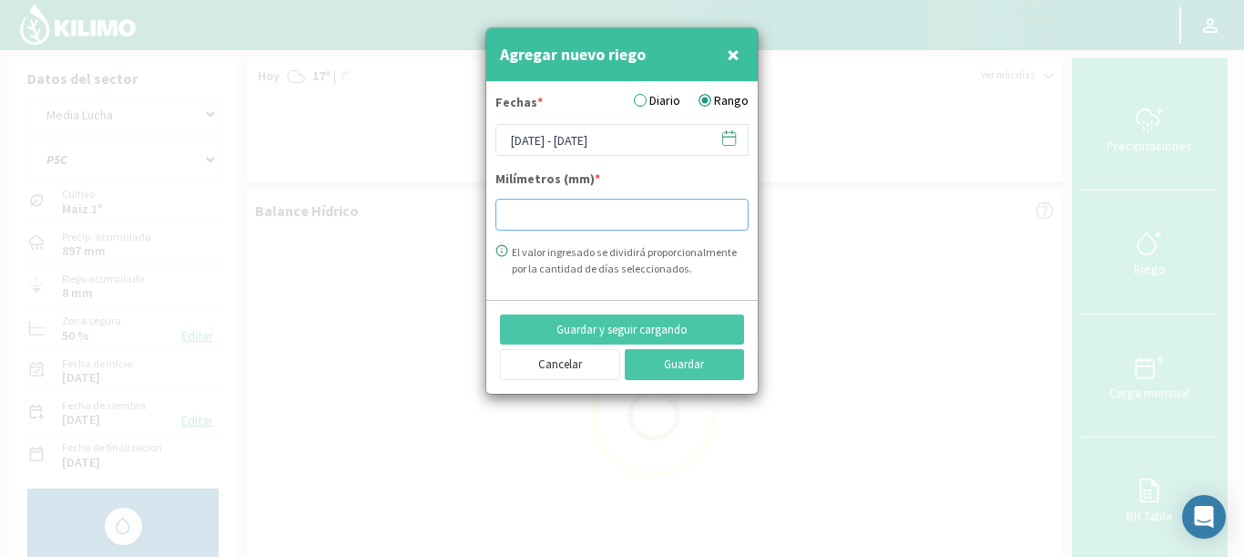
click at [573, 204] on input "number" at bounding box center [622, 215] width 253 height 32
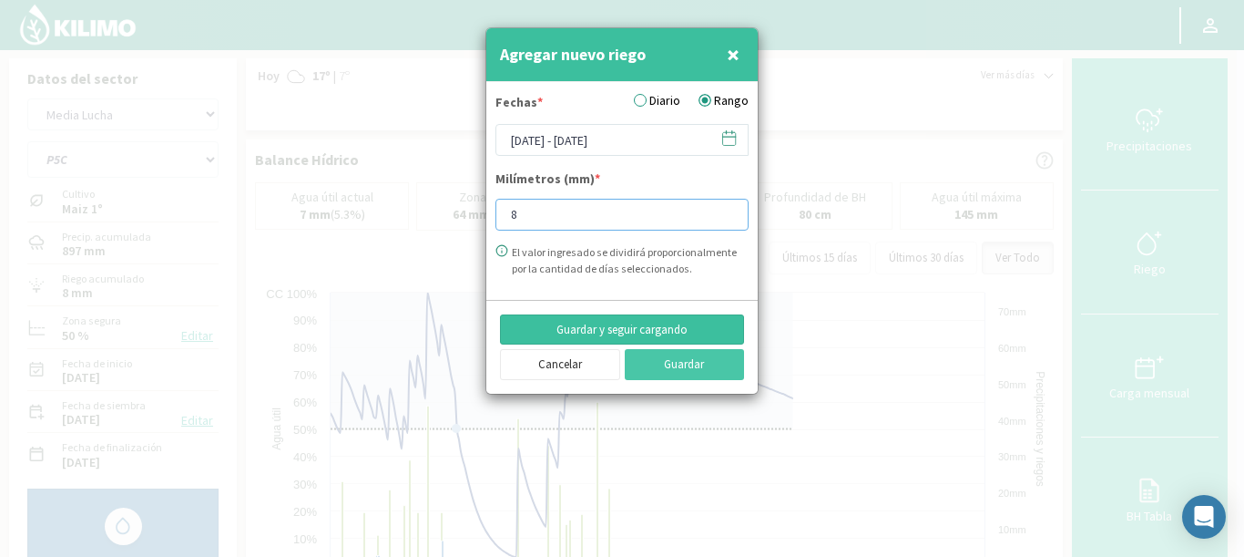
type input "8"
click at [613, 334] on button "Guardar y seguir cargando" at bounding box center [622, 329] width 244 height 31
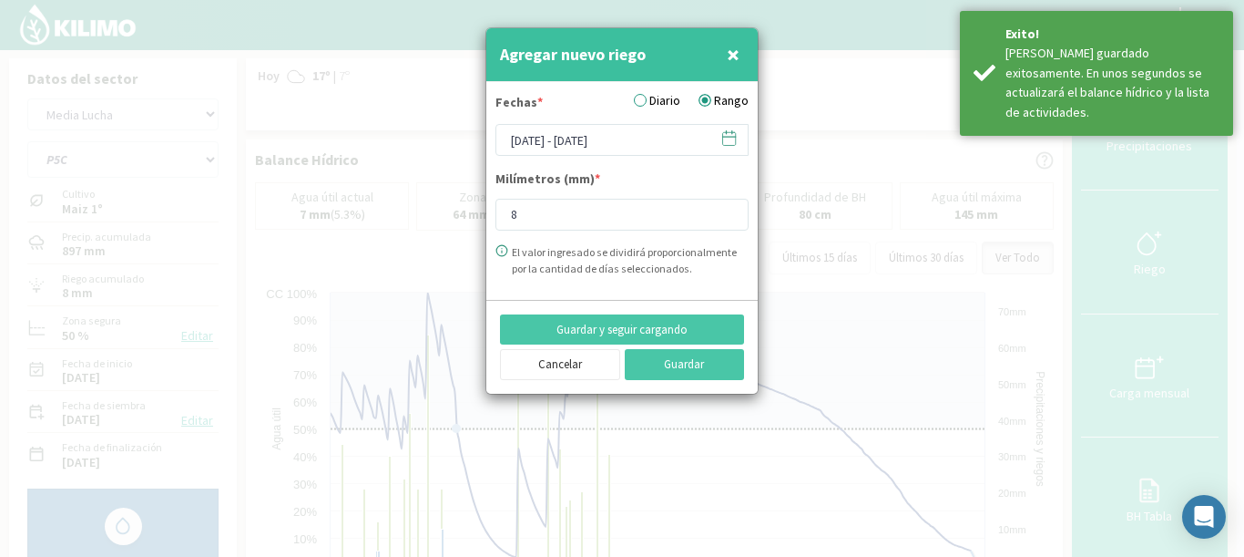
click at [730, 140] on icon at bounding box center [729, 137] width 17 height 17
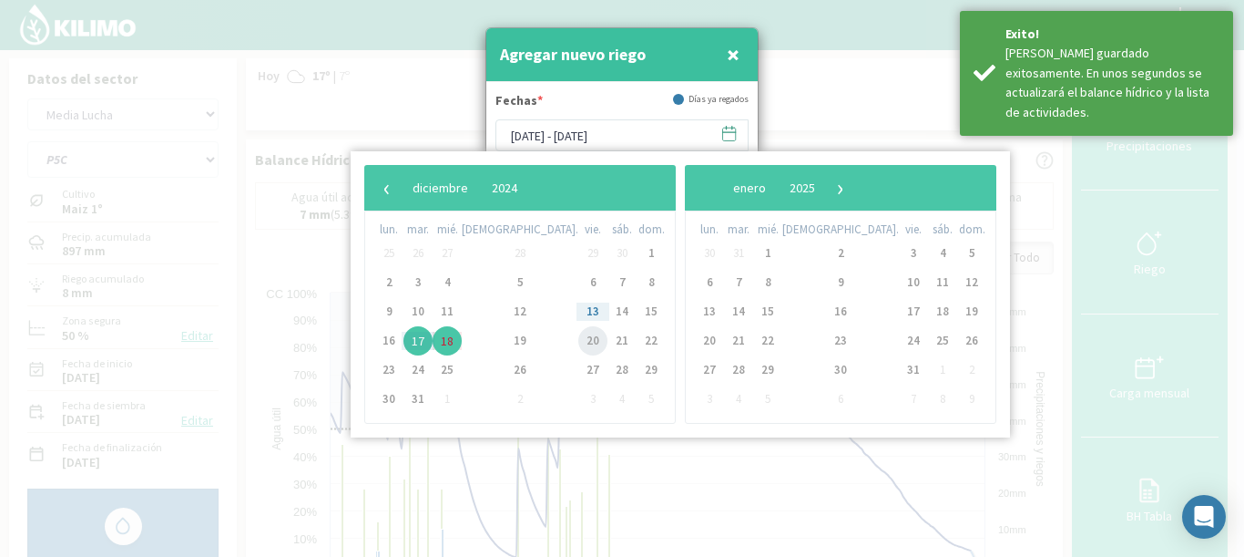
click at [578, 342] on span "20" at bounding box center [592, 340] width 29 height 29
click at [608, 339] on span "21" at bounding box center [622, 340] width 29 height 29
type input "[DATE] - [DATE]"
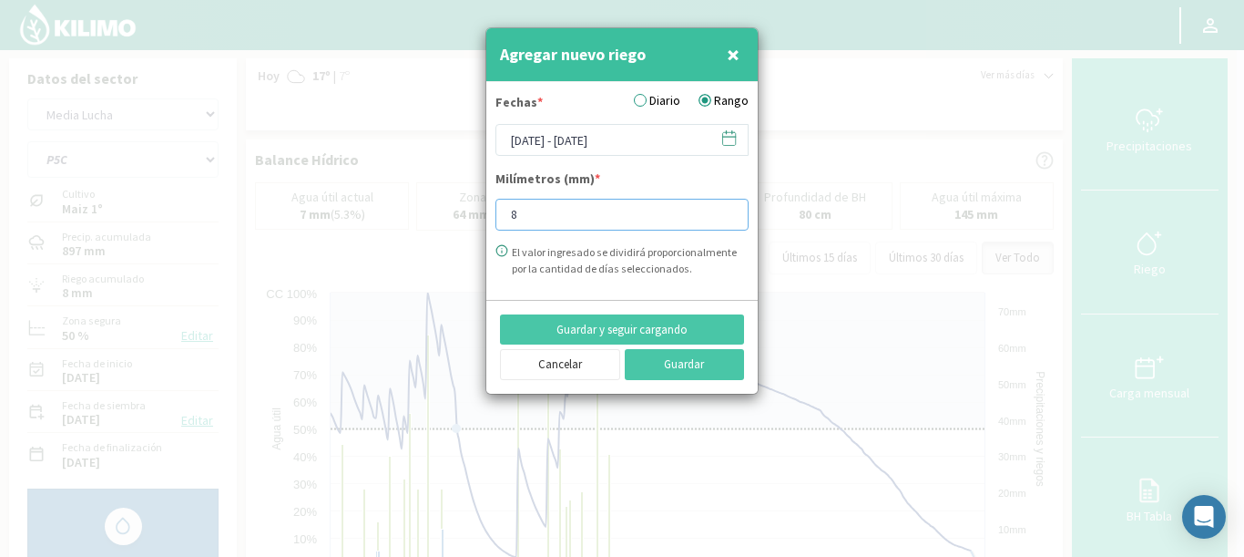
drag, startPoint x: 546, startPoint y: 219, endPoint x: 436, endPoint y: 195, distance: 111.9
click at [436, 195] on div "Agregar nuevo riego × Fechas * Diario Rango 20/12/2024 - 21/12/2024 Milímetros …" at bounding box center [622, 278] width 1244 height 557
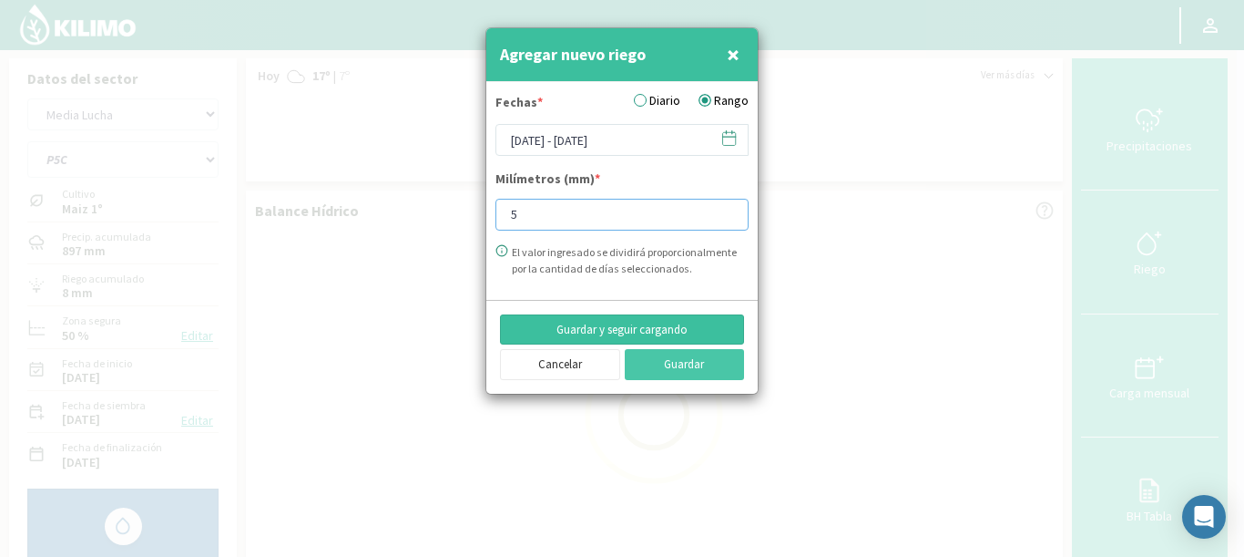
type input "5"
click at [612, 331] on button "Guardar y seguir cargando" at bounding box center [622, 329] width 244 height 31
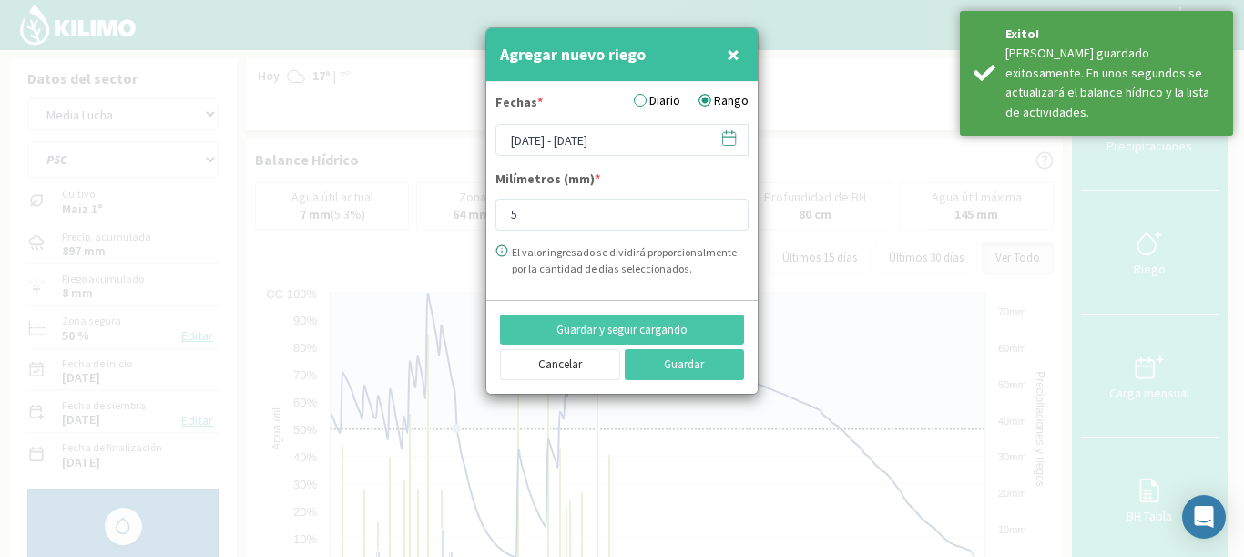
click at [725, 128] on span at bounding box center [720, 138] width 29 height 28
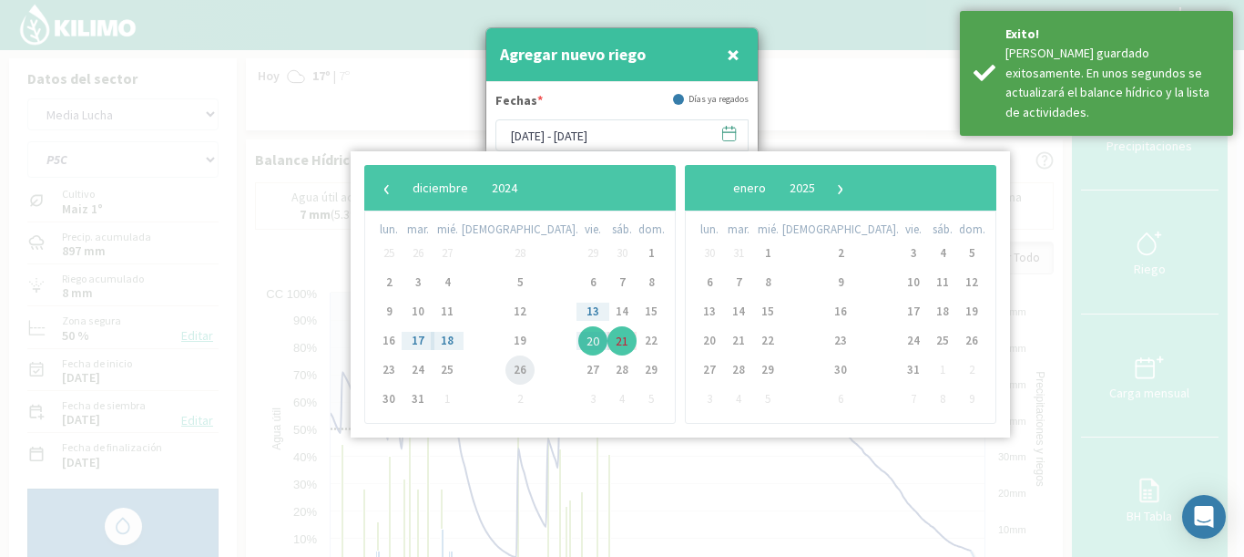
click at [506, 371] on span "26" at bounding box center [520, 369] width 29 height 29
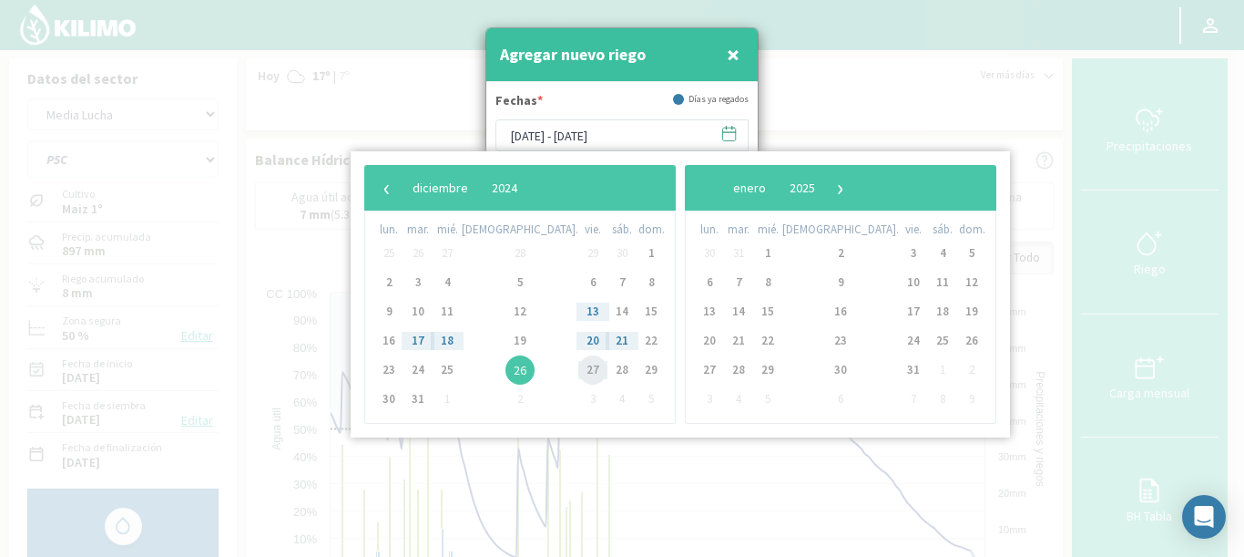
click at [578, 366] on span "27" at bounding box center [592, 369] width 29 height 29
type input "[DATE] - [DATE]"
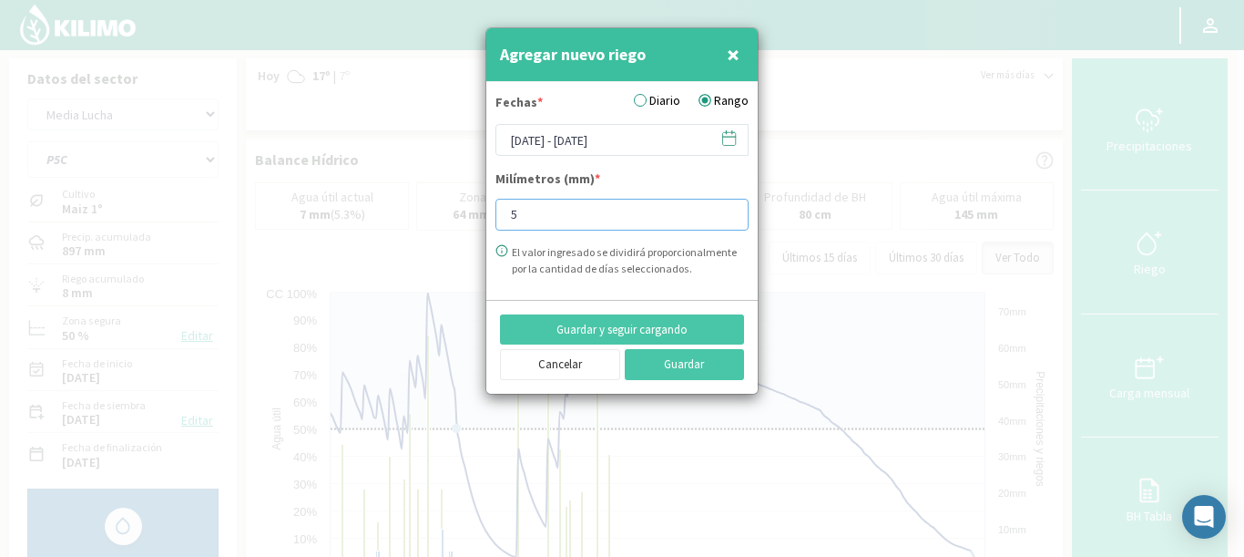
drag, startPoint x: 547, startPoint y: 214, endPoint x: 407, endPoint y: 194, distance: 140.8
click at [407, 194] on div "Agregar nuevo riego × Fechas * Diario Rango [DATE] - [DATE] Milímetros (mm) * 5…" at bounding box center [622, 278] width 1244 height 557
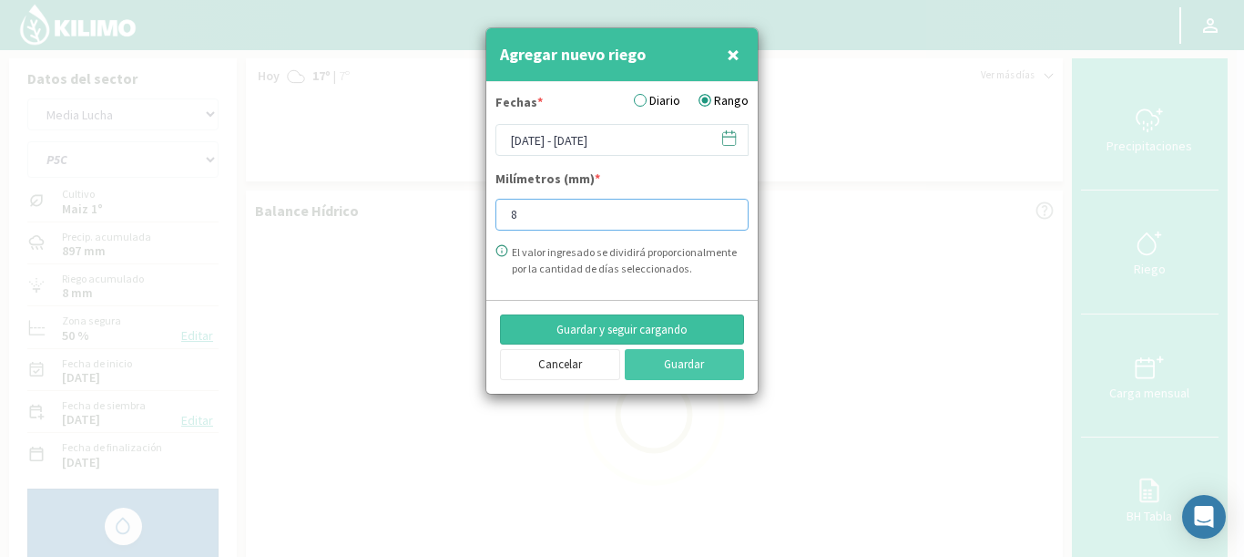
type input "8"
click at [598, 334] on button "Guardar y seguir cargando" at bounding box center [622, 329] width 244 height 31
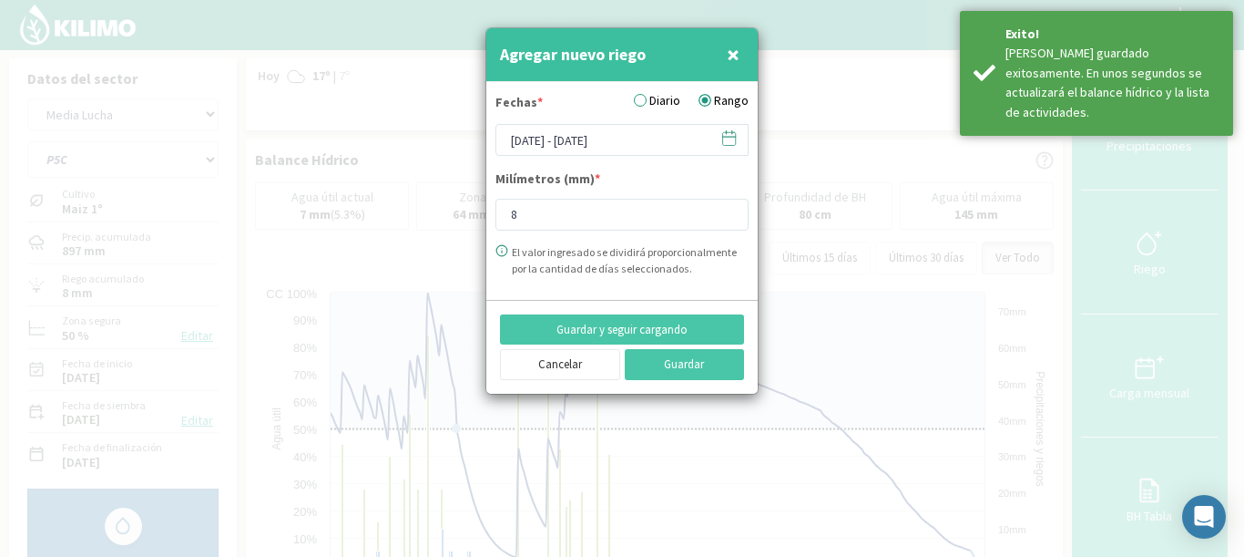
click at [728, 137] on icon at bounding box center [729, 137] width 13 height 0
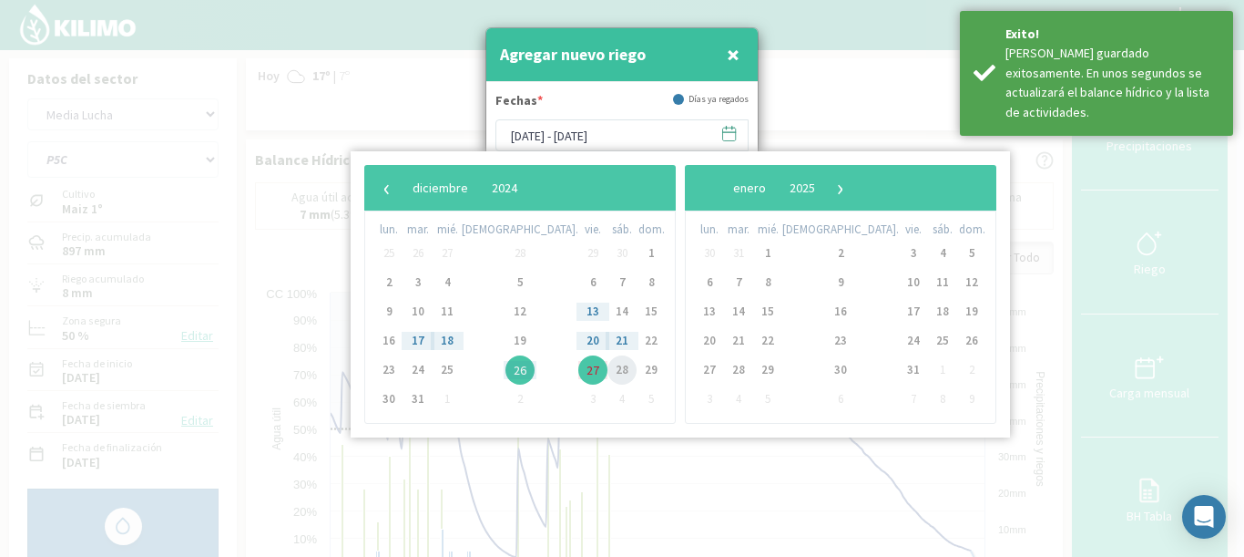
click at [608, 368] on span "28" at bounding box center [622, 369] width 29 height 29
click at [753, 244] on span "1" at bounding box center [767, 253] width 29 height 29
type input "[DATE] - [DATE]"
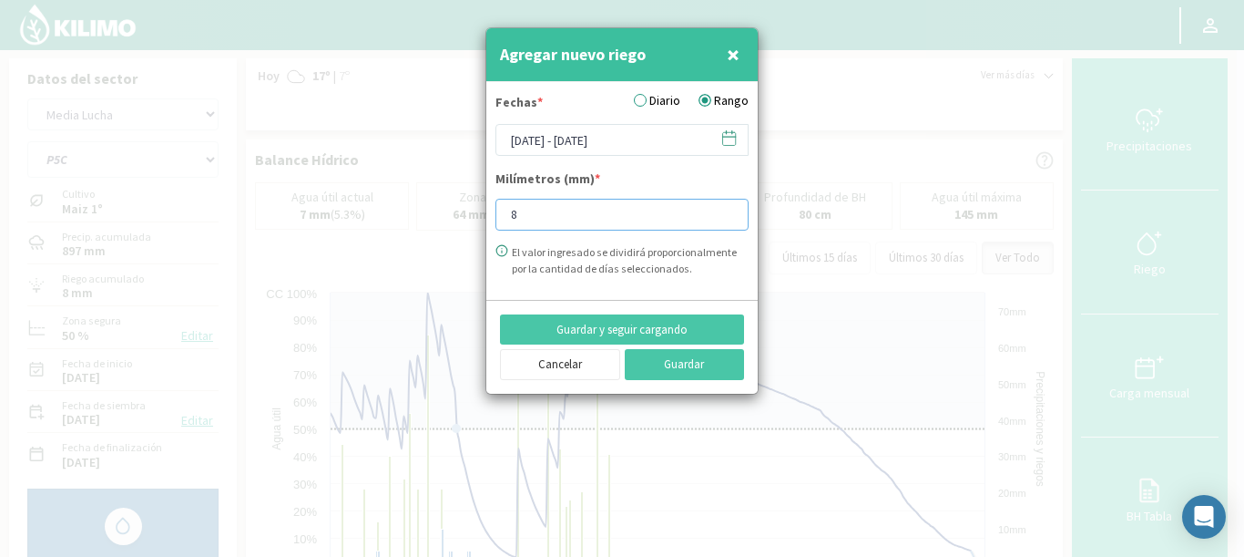
drag, startPoint x: 555, startPoint y: 209, endPoint x: 419, endPoint y: 207, distance: 135.7
click at [419, 207] on div "Agregar nuevo riego × Fechas * Diario Rango [DATE] - [DATE] Milímetros (mm) * 8…" at bounding box center [622, 278] width 1244 height 557
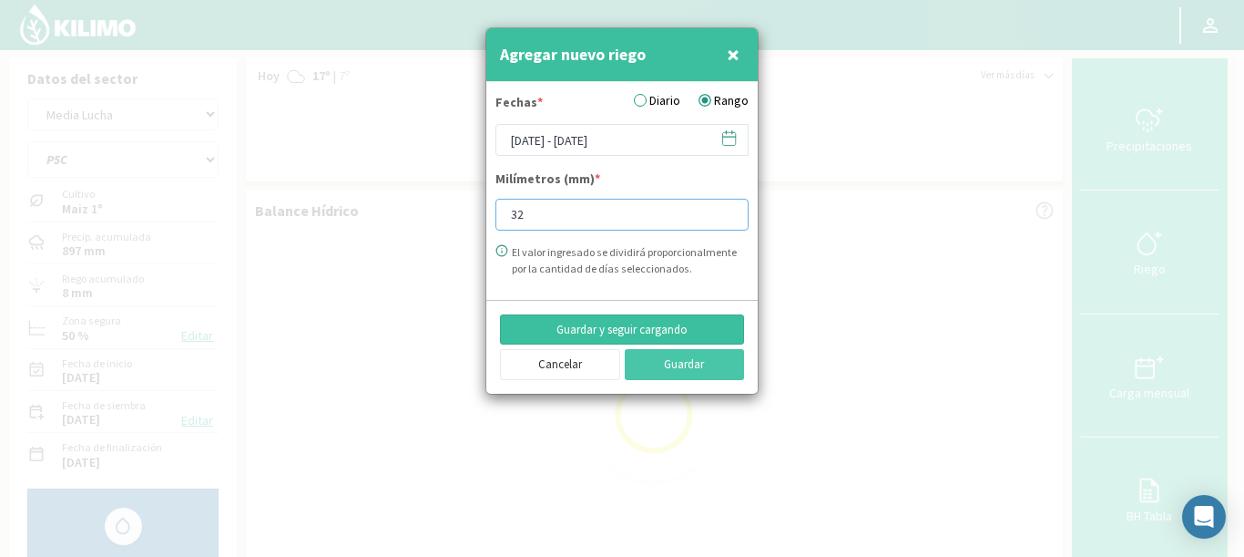
type input "32"
click at [573, 324] on button "Guardar y seguir cargando" at bounding box center [622, 329] width 244 height 31
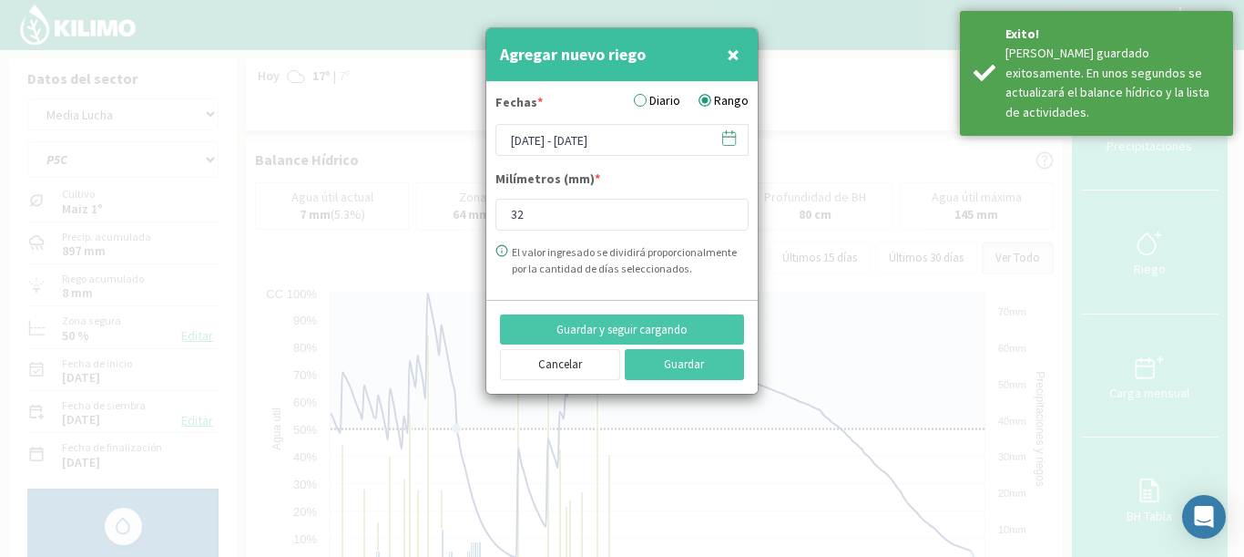
click at [730, 140] on icon at bounding box center [729, 137] width 17 height 17
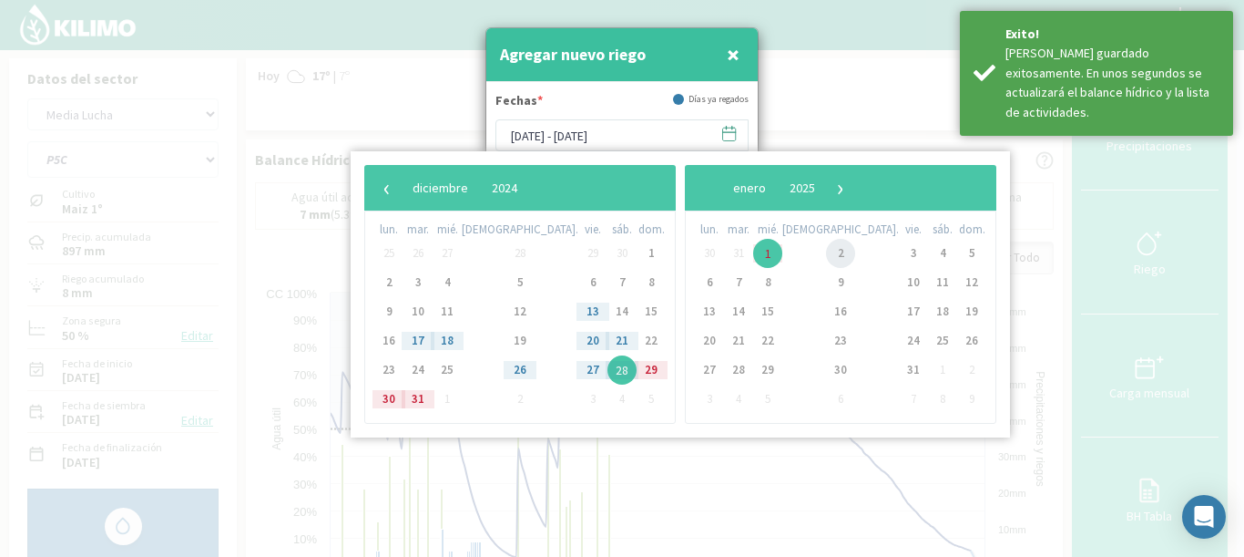
click at [826, 253] on span "2" at bounding box center [840, 253] width 29 height 29
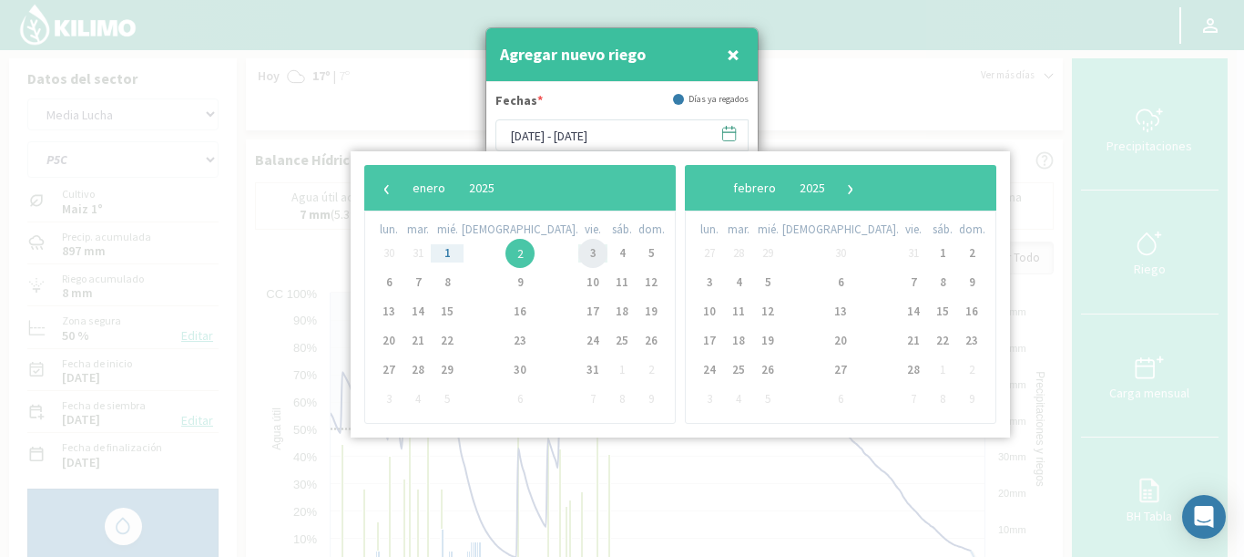
click at [578, 254] on span "3" at bounding box center [592, 253] width 29 height 29
type input "[DATE] - [DATE]"
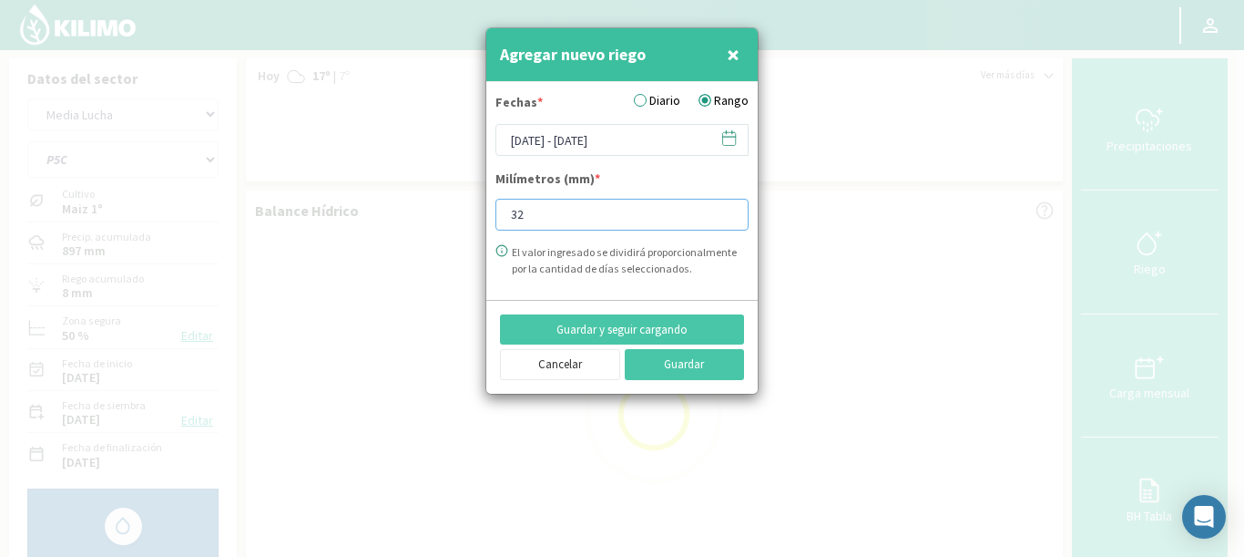
drag, startPoint x: 546, startPoint y: 218, endPoint x: 435, endPoint y: 201, distance: 112.3
click at [435, 201] on div "Agregar nuevo riego × Fechas * Diario Rango [DATE] - [DATE] Milímetros (mm) * 3…" at bounding box center [622, 278] width 1244 height 557
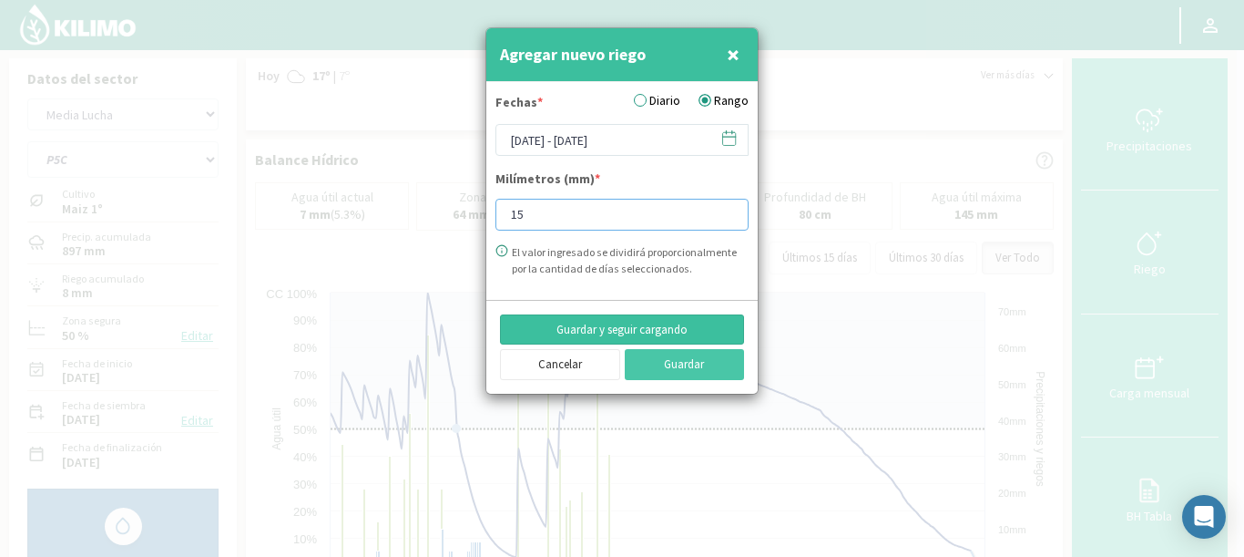
type input "15"
click at [623, 323] on button "Guardar y seguir cargando" at bounding box center [622, 329] width 244 height 31
click at [730, 142] on icon at bounding box center [729, 137] width 17 height 17
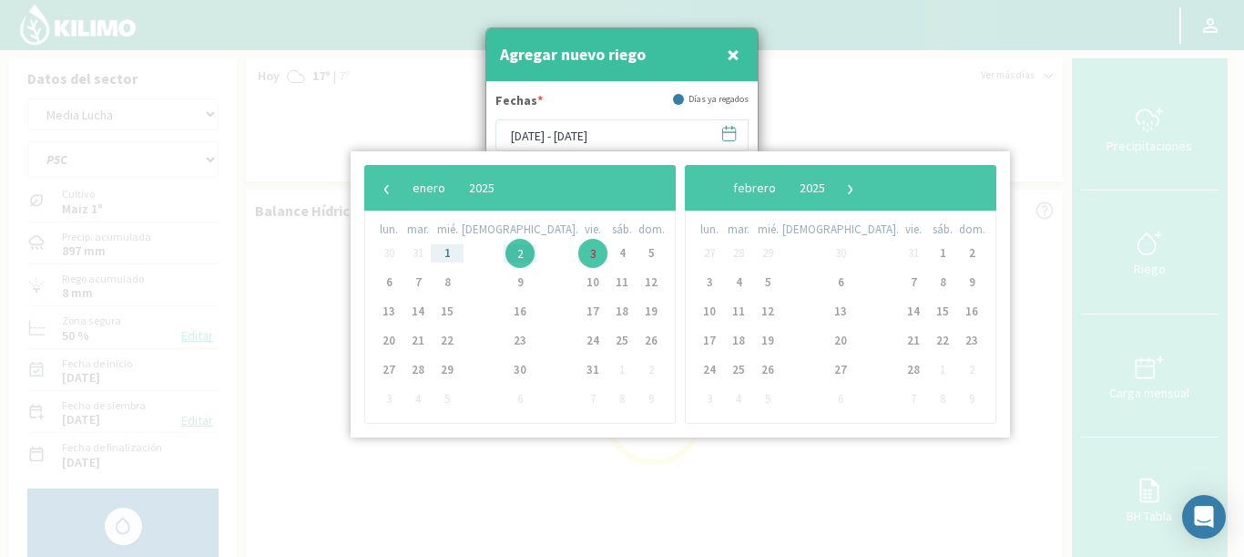
click at [656, 107] on div "Fechas * Días ya regados" at bounding box center [622, 105] width 253 height 28
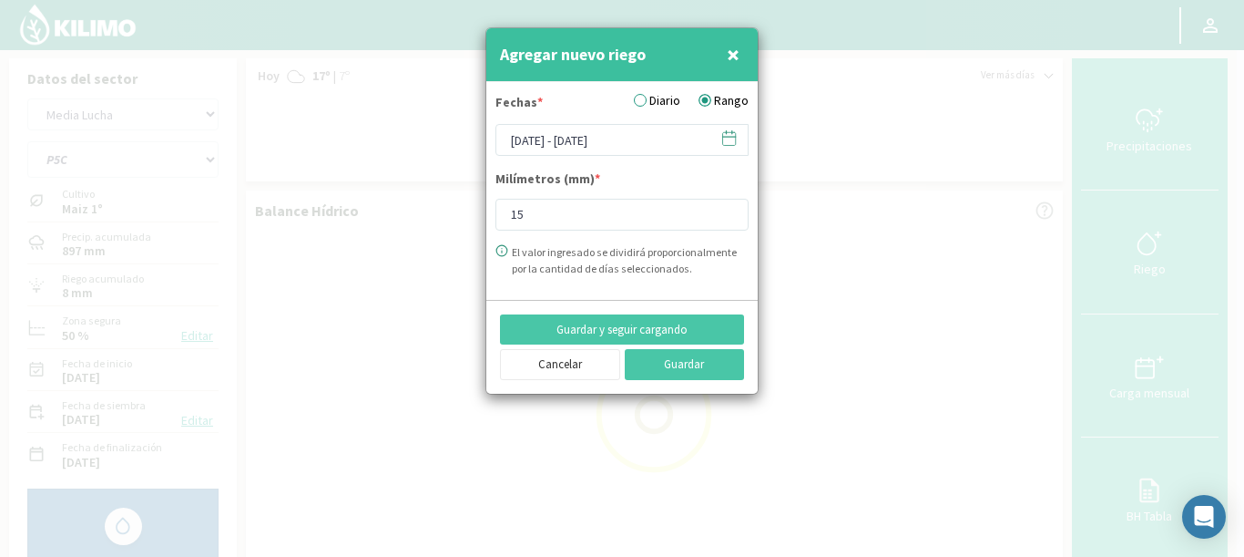
click at [650, 108] on label "Diario" at bounding box center [657, 100] width 46 height 19
click at [0, 0] on input "Diario" at bounding box center [0, 0] width 0 height 0
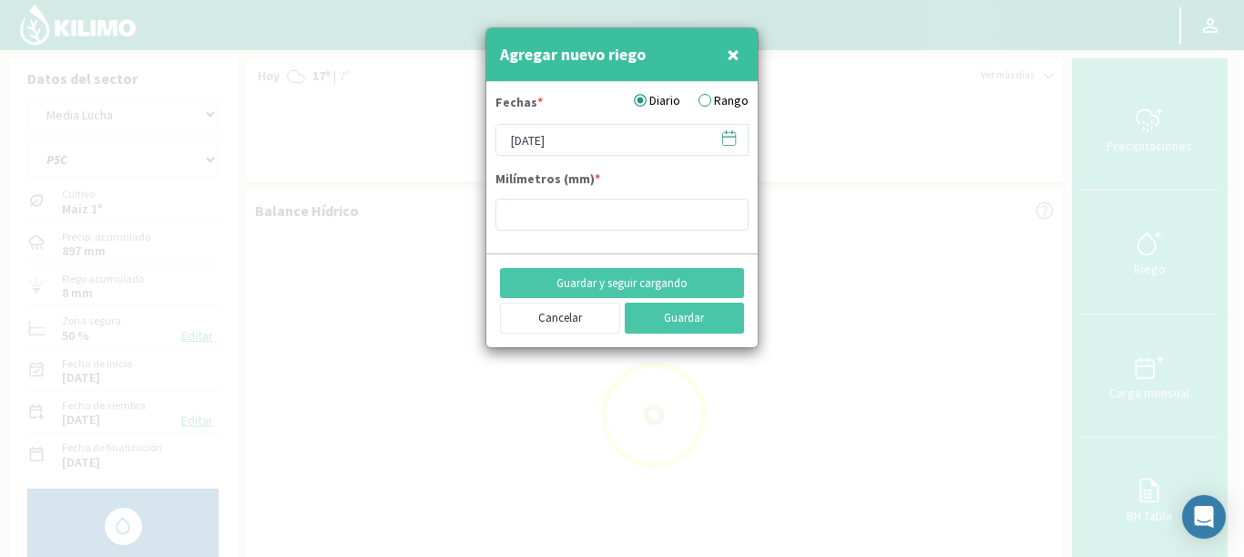
click at [731, 144] on icon at bounding box center [729, 137] width 17 height 17
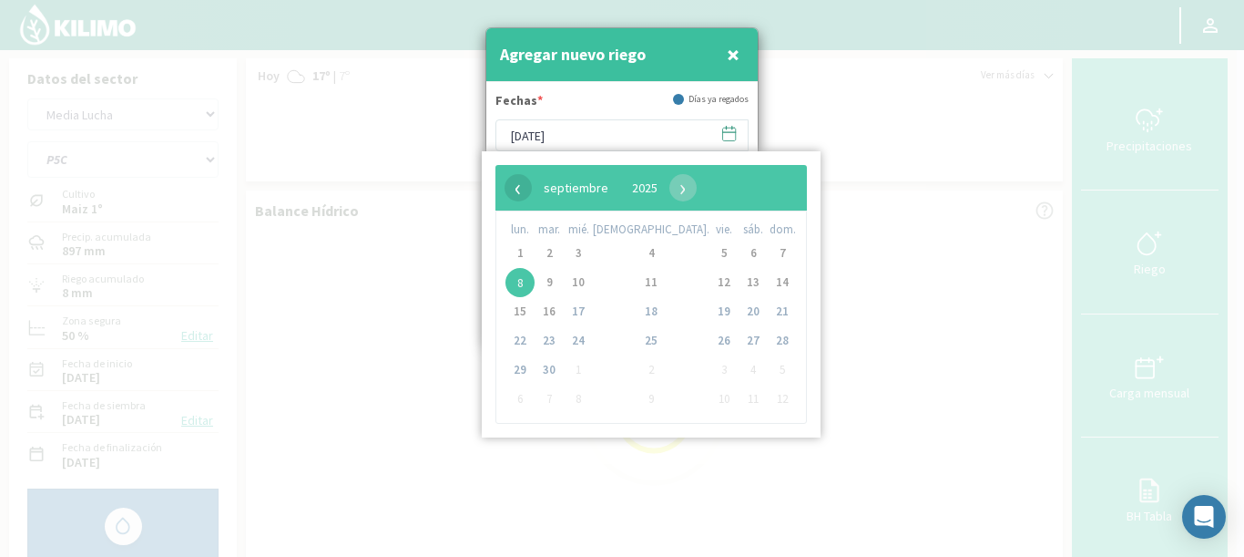
click at [519, 199] on span "‹" at bounding box center [518, 187] width 27 height 27
click at [519, 196] on span "‹" at bounding box center [518, 187] width 27 height 27
click at [519, 191] on span "‹" at bounding box center [518, 187] width 27 height 27
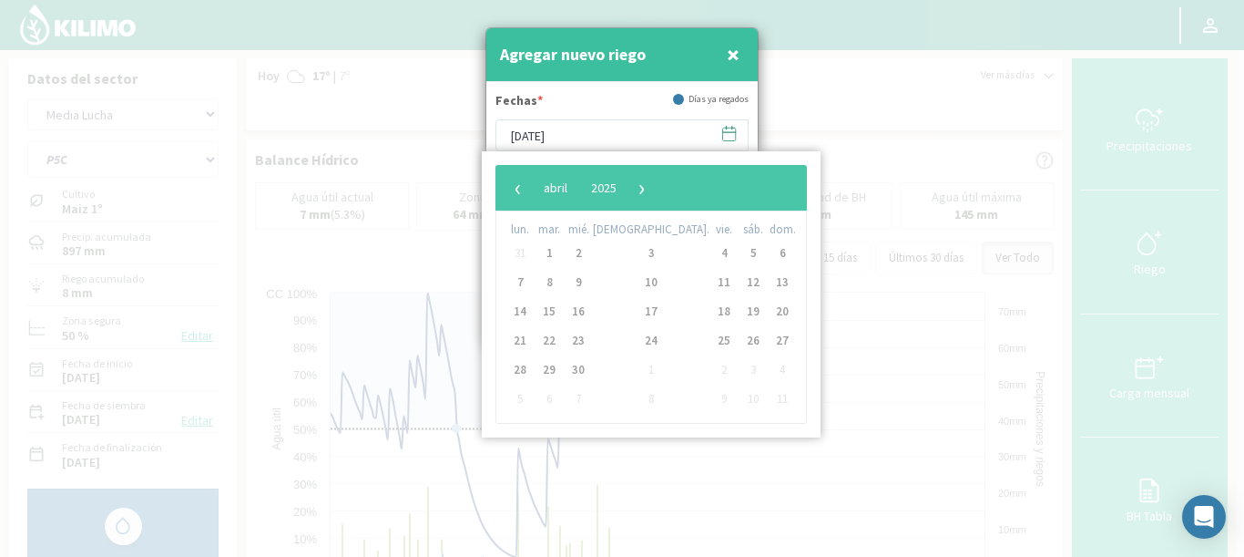
click at [519, 191] on span "‹" at bounding box center [518, 187] width 27 height 27
click at [739, 252] on span "4" at bounding box center [753, 253] width 29 height 29
type input "[DATE]"
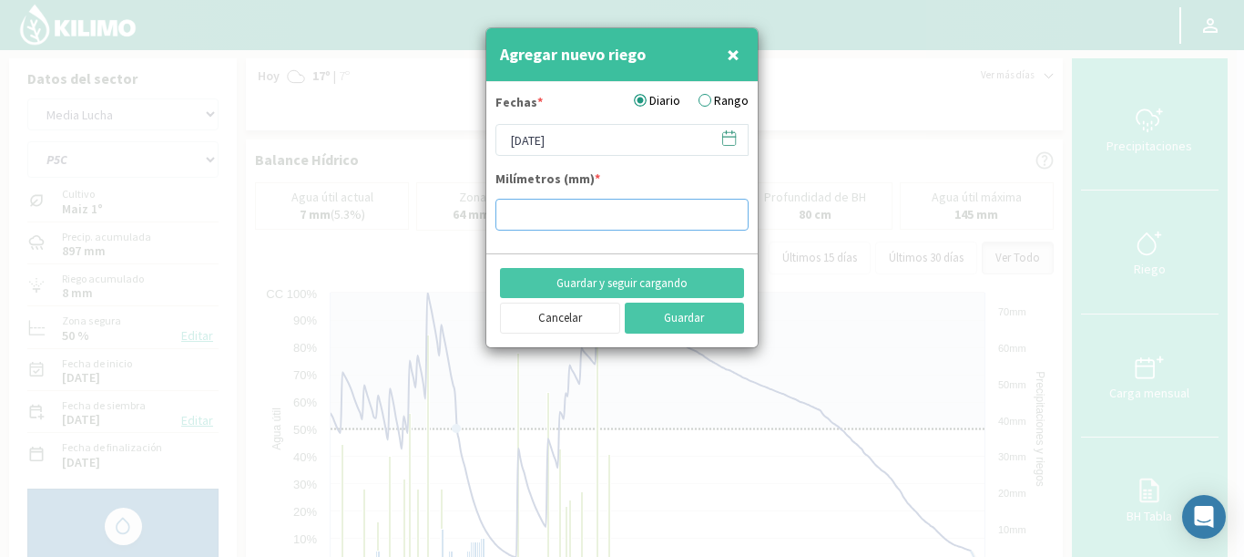
click at [554, 206] on input "number" at bounding box center [622, 215] width 253 height 32
type input "6"
click at [671, 281] on button "Guardar y seguir cargando" at bounding box center [622, 283] width 244 height 31
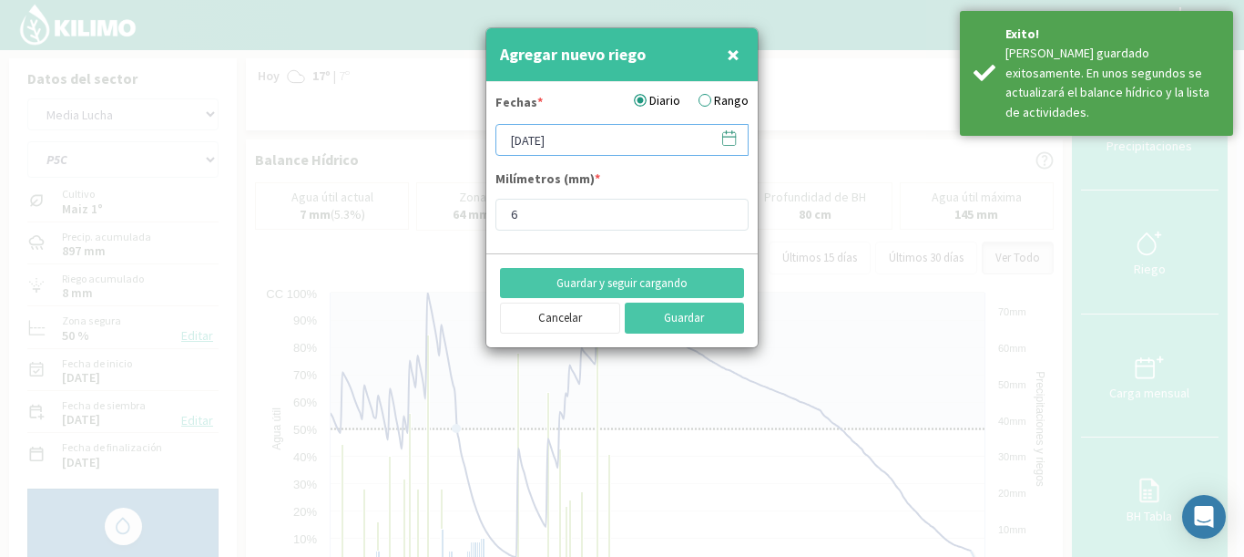
click at [737, 134] on div "[DATE]" at bounding box center [622, 140] width 253 height 32
click at [737, 135] on icon at bounding box center [729, 137] width 17 height 17
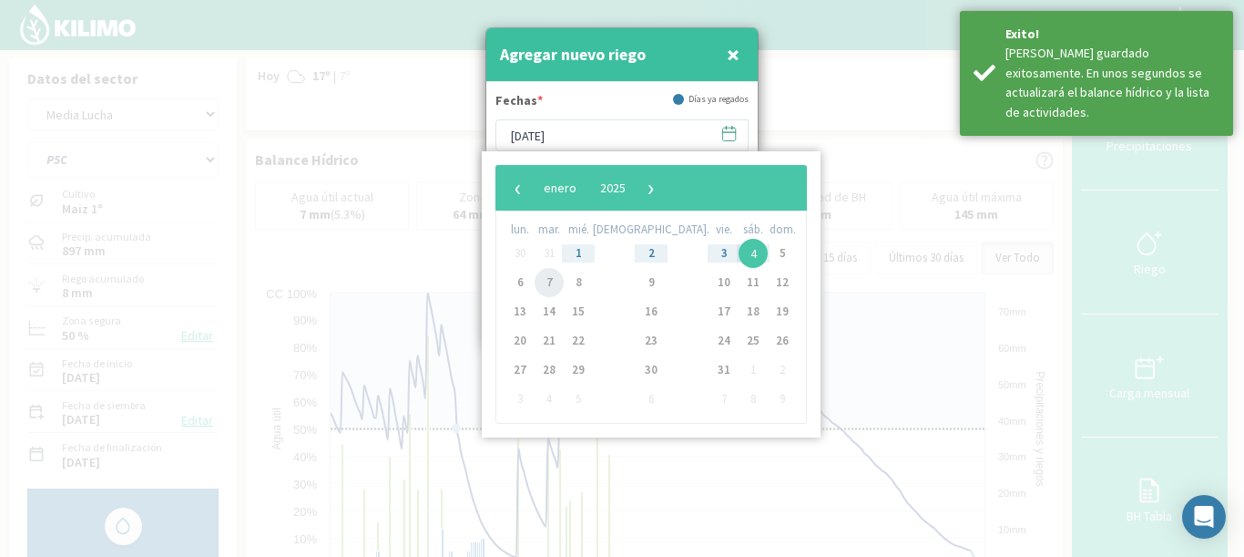
click at [555, 279] on span "7" at bounding box center [549, 282] width 29 height 29
type input "[DATE]"
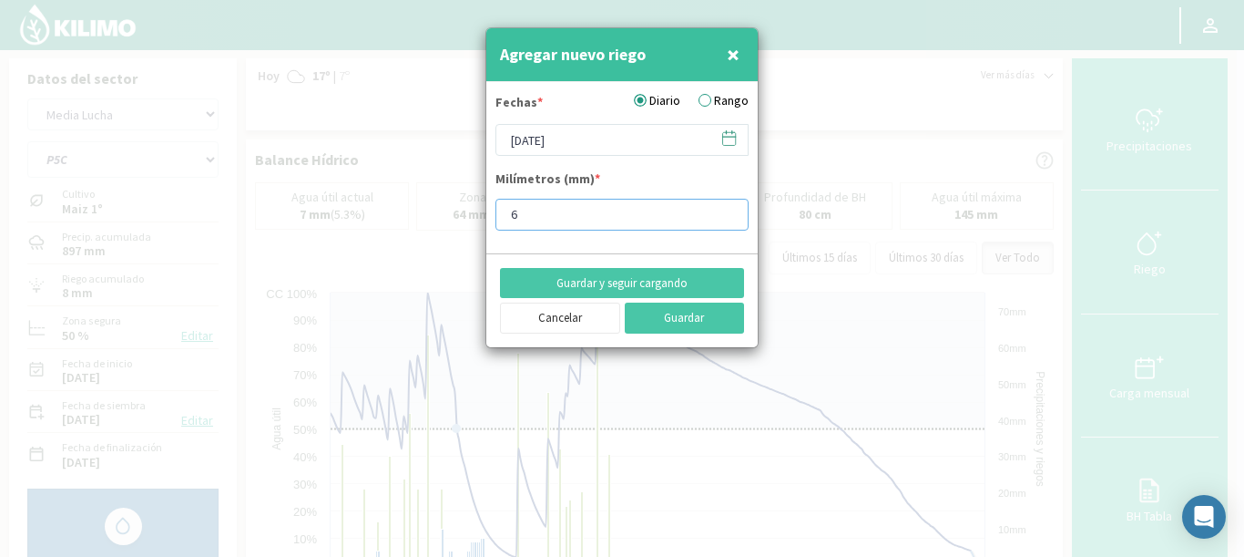
drag, startPoint x: 544, startPoint y: 224, endPoint x: 469, endPoint y: 210, distance: 75.9
click at [473, 212] on div "Agregar nuevo riego × Fechas * Diario Rango [DATE] Milímetros (mm) * 6 Guardar …" at bounding box center [622, 278] width 1244 height 557
type input "10"
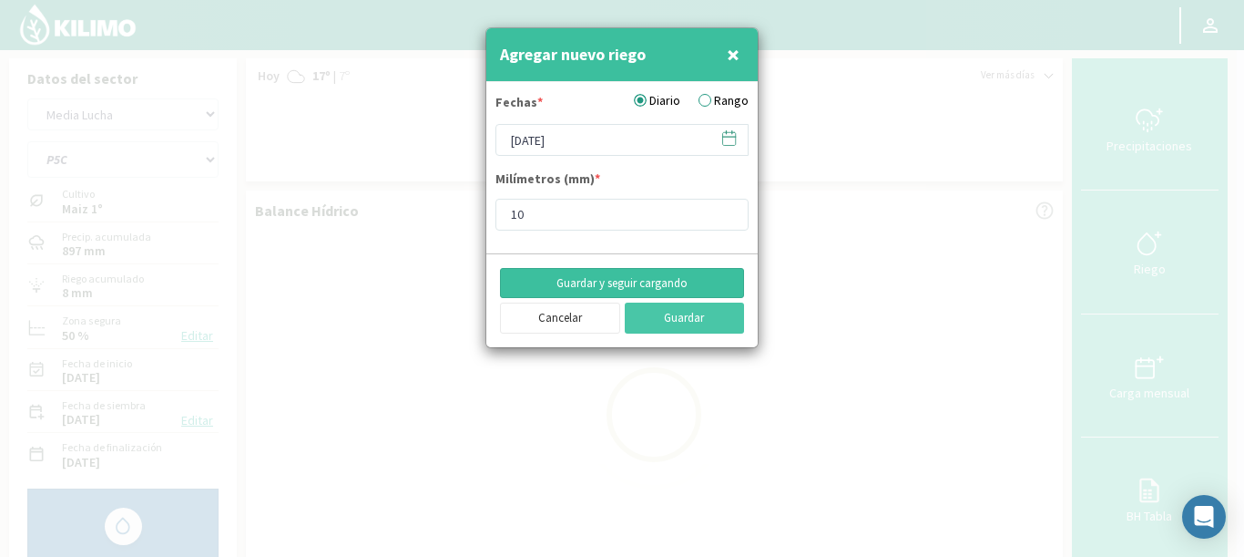
click at [649, 268] on button "Guardar y seguir cargando" at bounding box center [622, 283] width 244 height 31
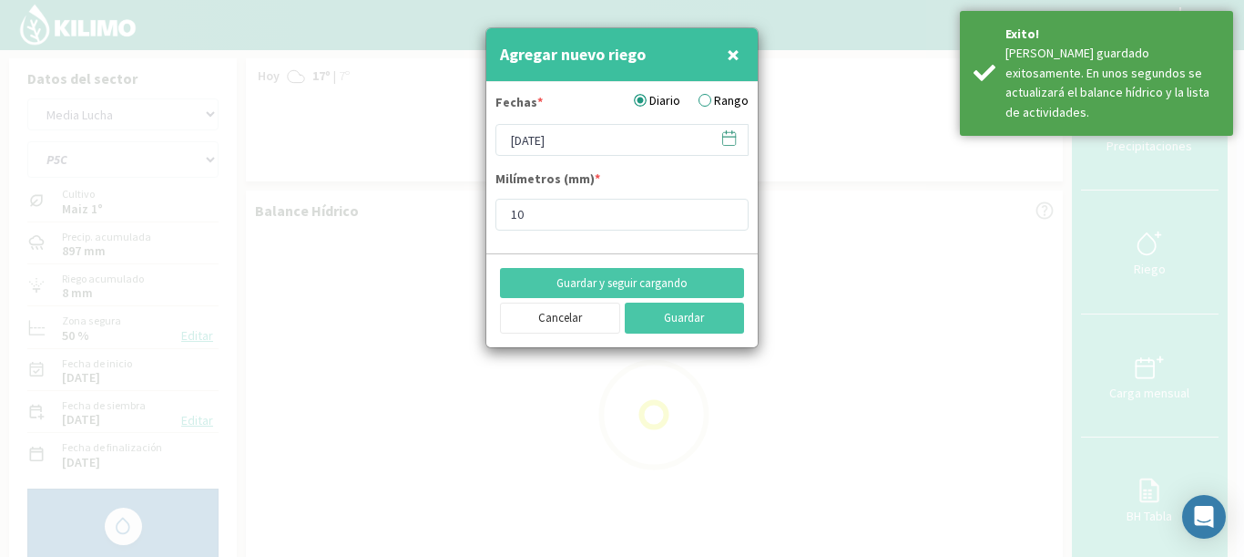
click at [729, 148] on svg-icon at bounding box center [729, 142] width 17 height 16
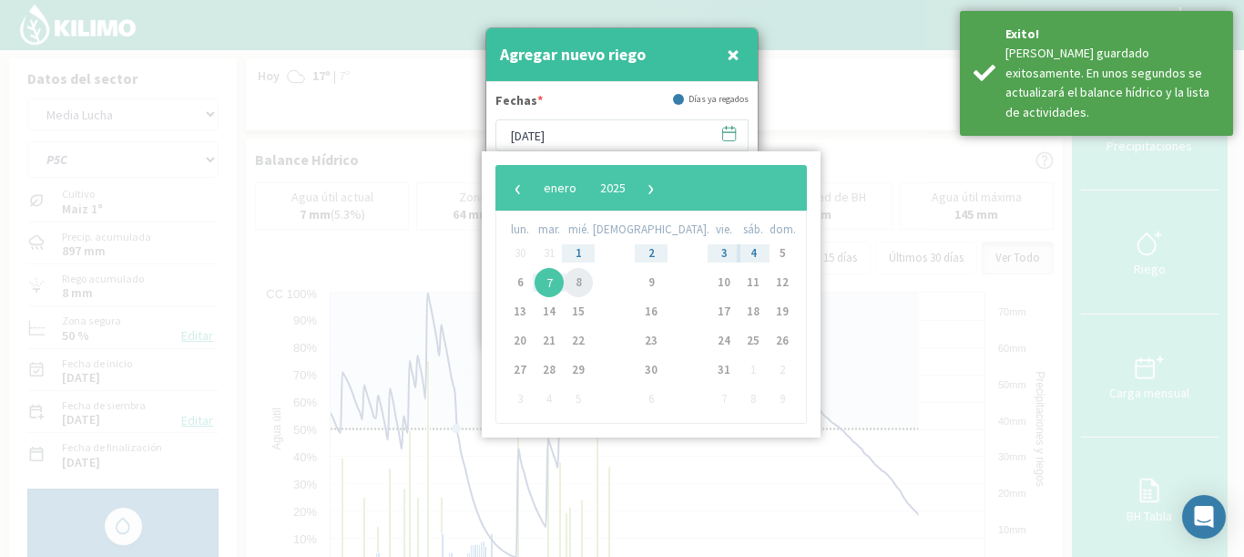
click at [588, 283] on span "8" at bounding box center [578, 282] width 29 height 29
type input "[DATE]"
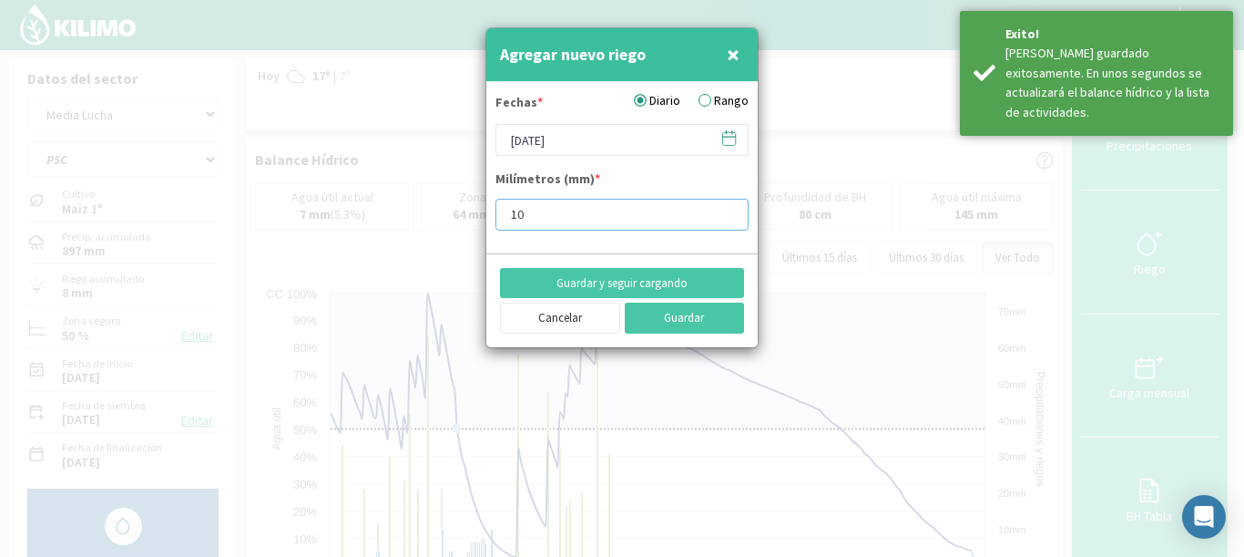
drag, startPoint x: 539, startPoint y: 217, endPoint x: 459, endPoint y: 202, distance: 81.5
click at [459, 202] on div "Agregar nuevo riego × Fechas * Diario Rango [DATE] Milímetros (mm) * 10 Guardar…" at bounding box center [622, 278] width 1244 height 557
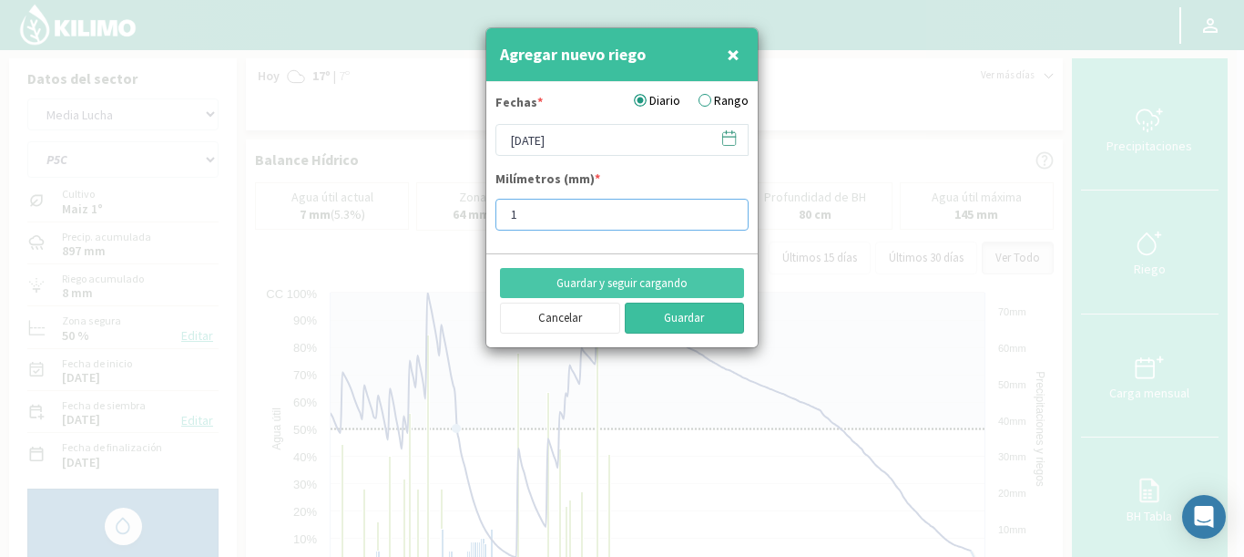
type input "10"
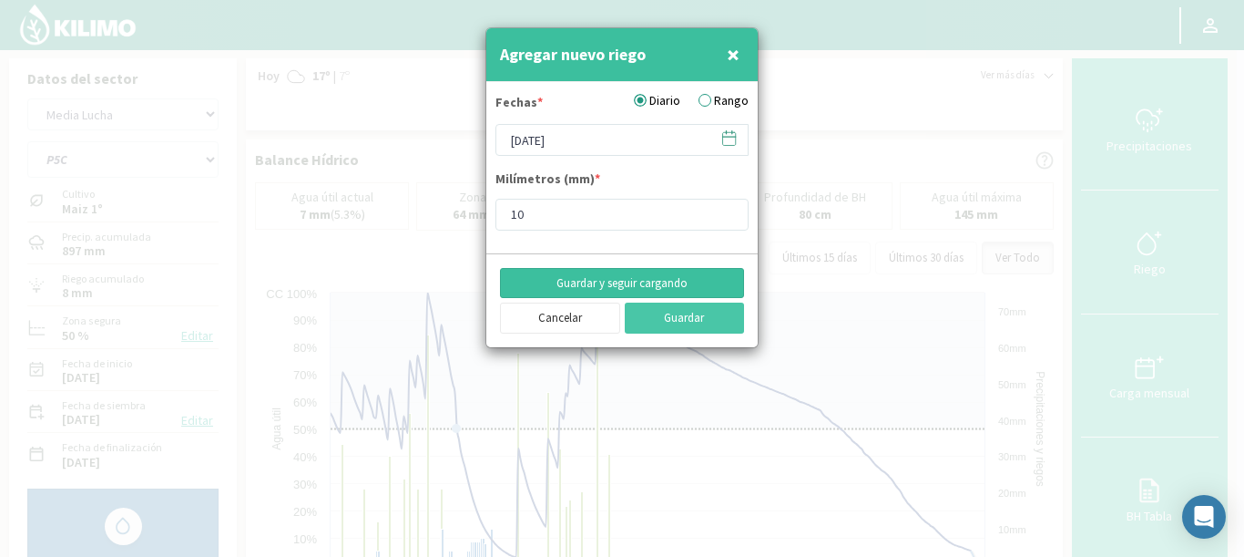
click at [691, 284] on button "Guardar y seguir cargando" at bounding box center [622, 283] width 244 height 31
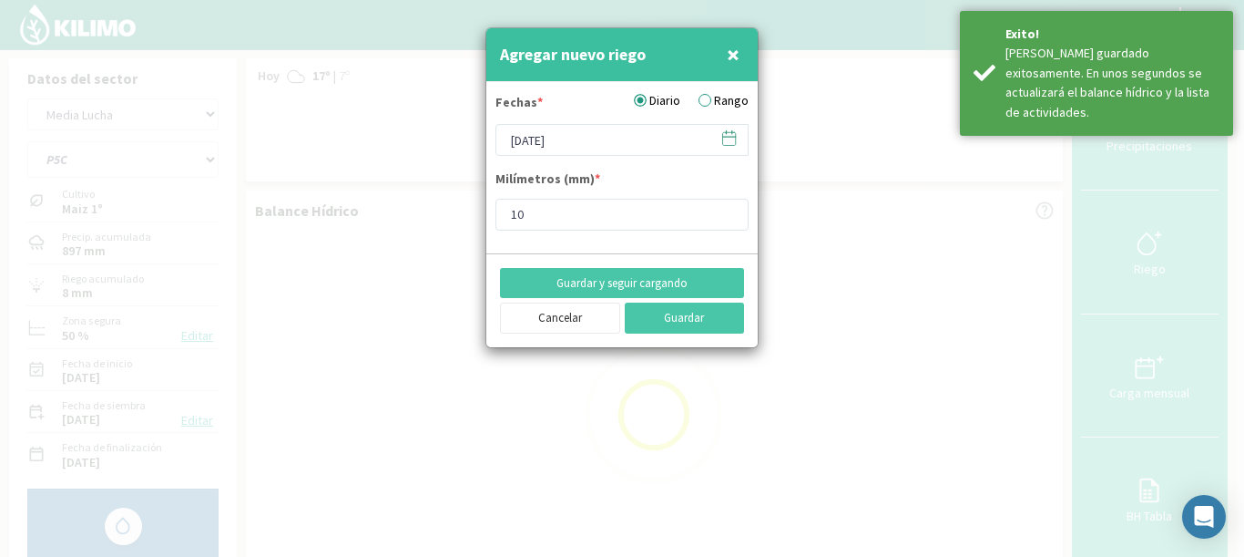
click at [735, 141] on icon at bounding box center [729, 137] width 17 height 17
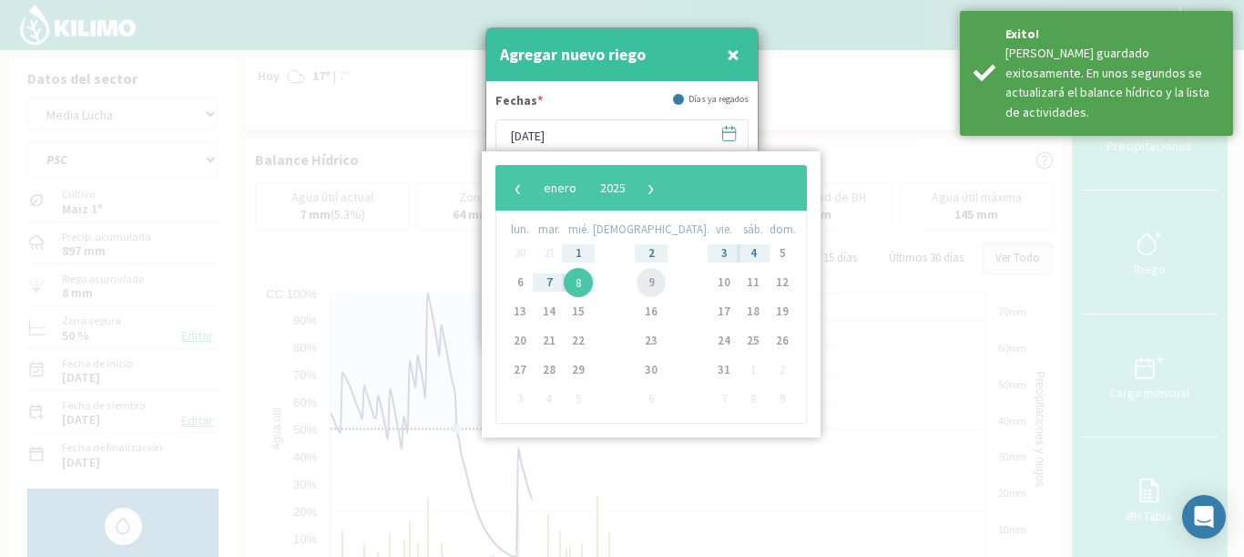
click at [637, 286] on span "9" at bounding box center [651, 282] width 29 height 29
type input "[DATE]"
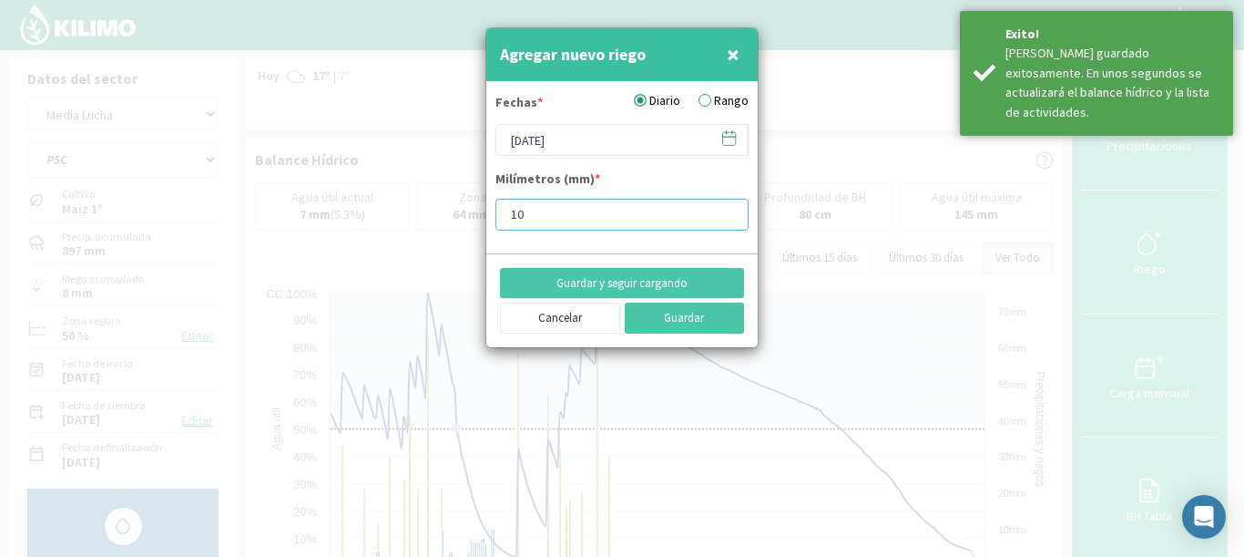
drag, startPoint x: 506, startPoint y: 209, endPoint x: 458, endPoint y: 201, distance: 47.9
click at [458, 201] on div "Agregar nuevo riego × Fechas * Diario Rango [DATE] Milímetros (mm) * 10 Guardar…" at bounding box center [622, 278] width 1244 height 557
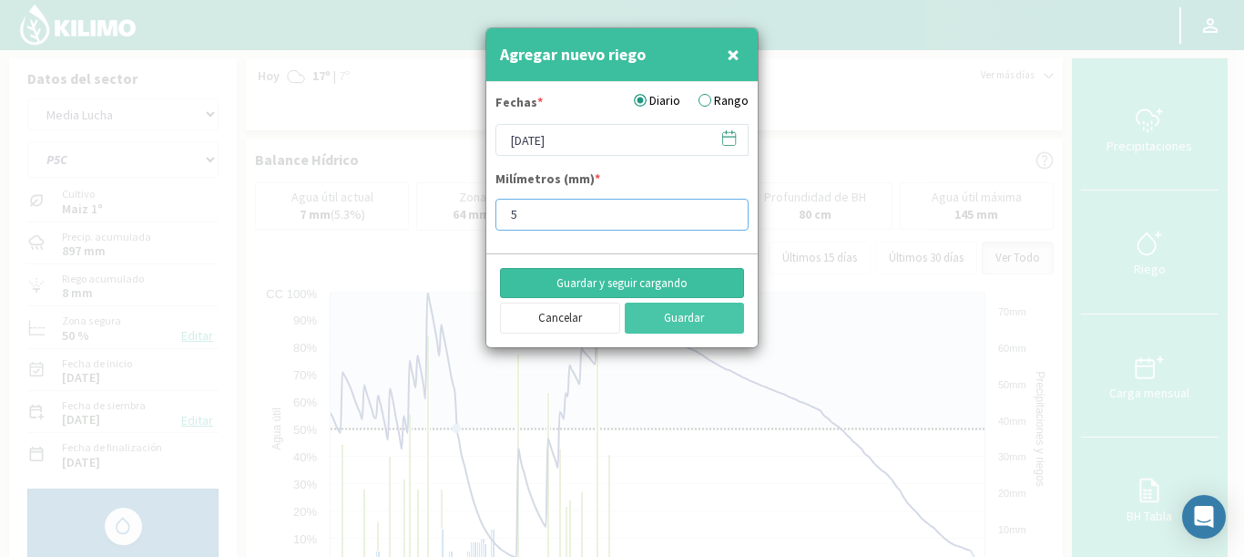
type input "5"
click at [641, 276] on button "Guardar y seguir cargando" at bounding box center [622, 283] width 244 height 31
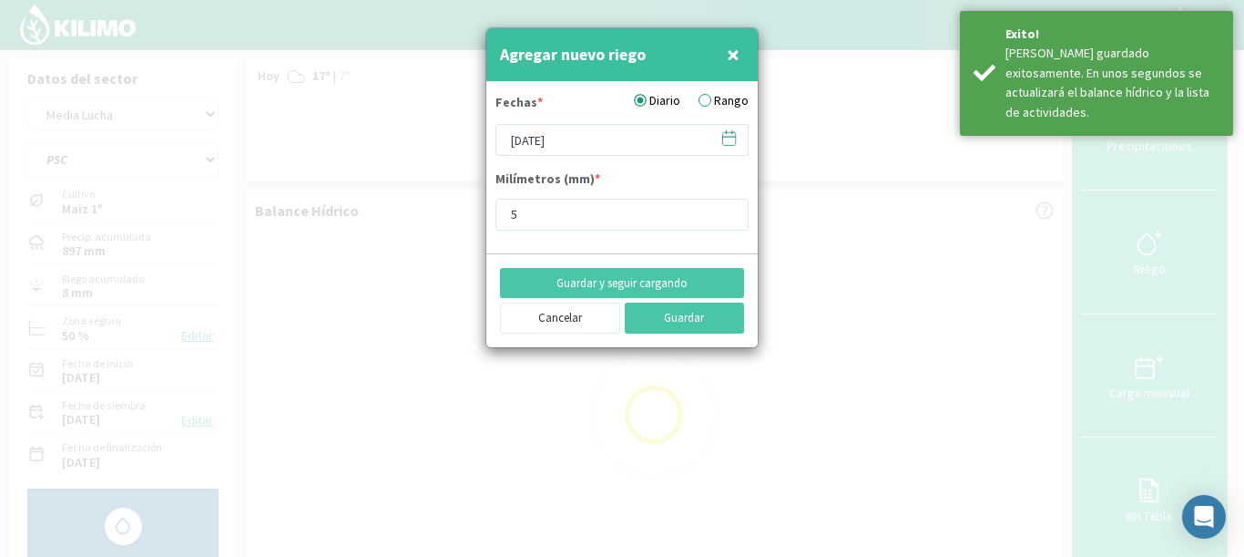
click at [711, 102] on label "Rango" at bounding box center [724, 100] width 50 height 19
click at [0, 0] on input "Rango" at bounding box center [0, 0] width 0 height 0
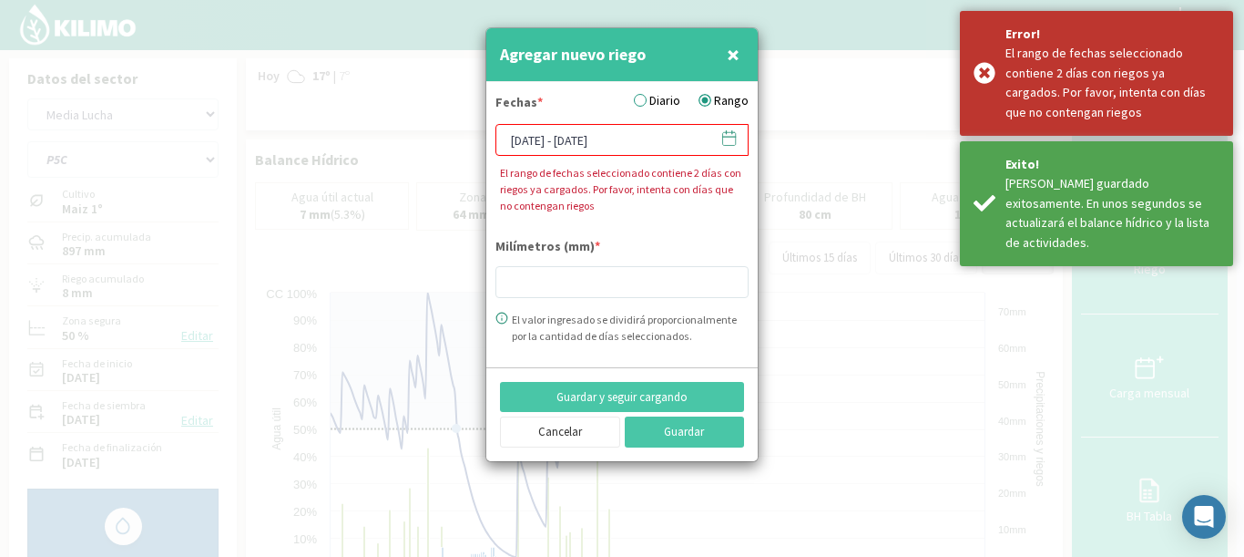
click at [731, 139] on icon at bounding box center [729, 137] width 17 height 17
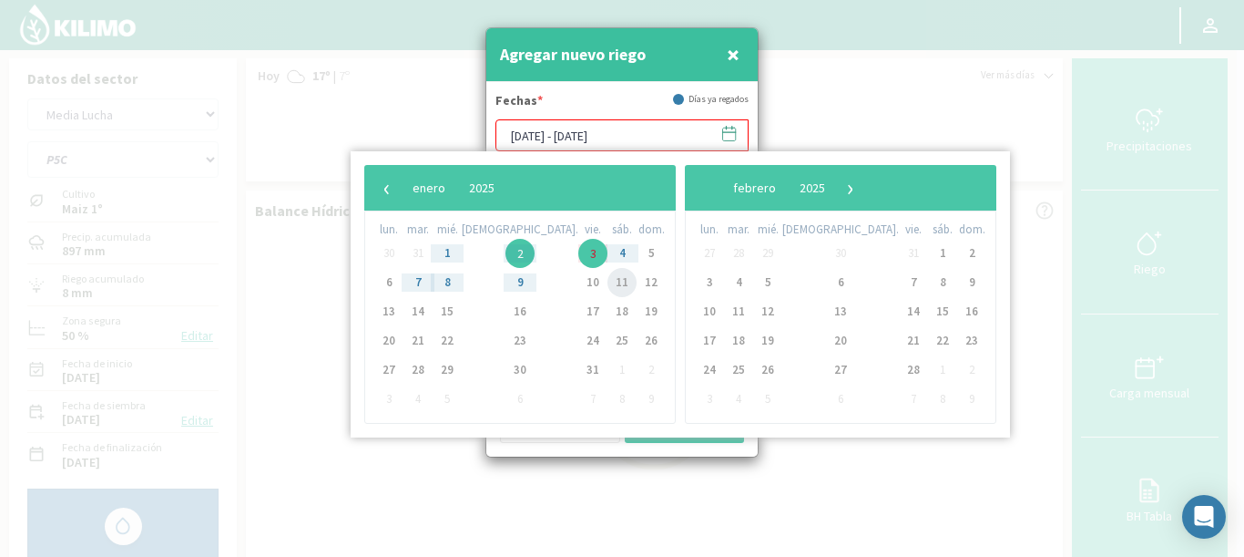
click at [608, 281] on span "11" at bounding box center [622, 282] width 29 height 29
click at [637, 281] on span "12" at bounding box center [651, 282] width 29 height 29
type input "[DATE] - [DATE]"
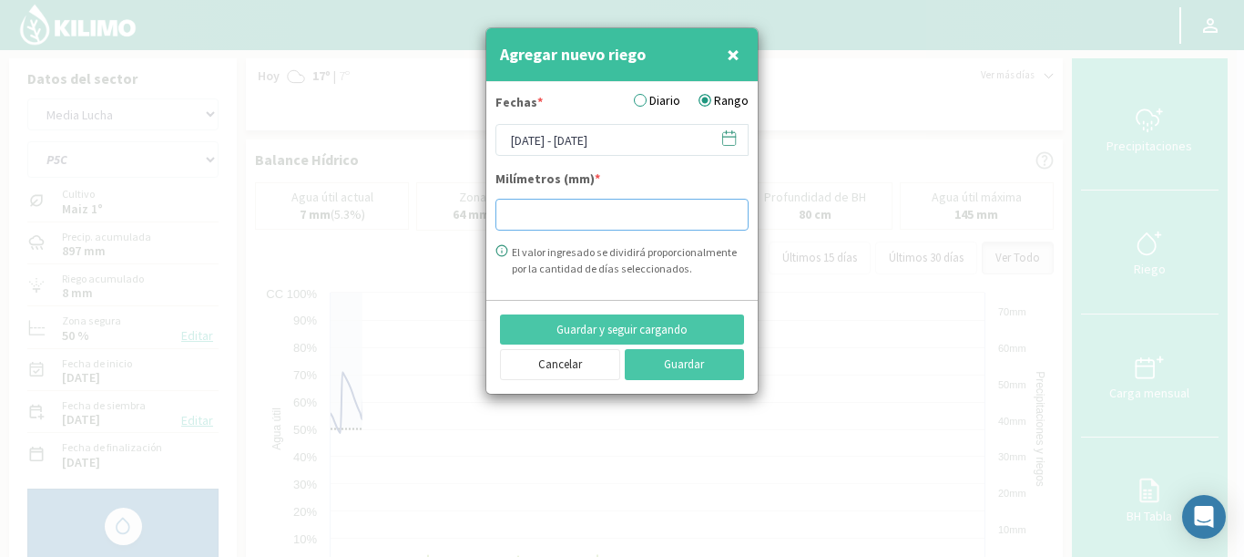
click at [541, 221] on input "number" at bounding box center [622, 215] width 253 height 32
drag, startPoint x: 542, startPoint y: 222, endPoint x: 447, endPoint y: 209, distance: 95.7
click at [447, 209] on div "Agregar nuevo riego × Fechas * Diario Rango 11/01/2025 - 12/01/2025 Milímetros …" at bounding box center [622, 278] width 1244 height 557
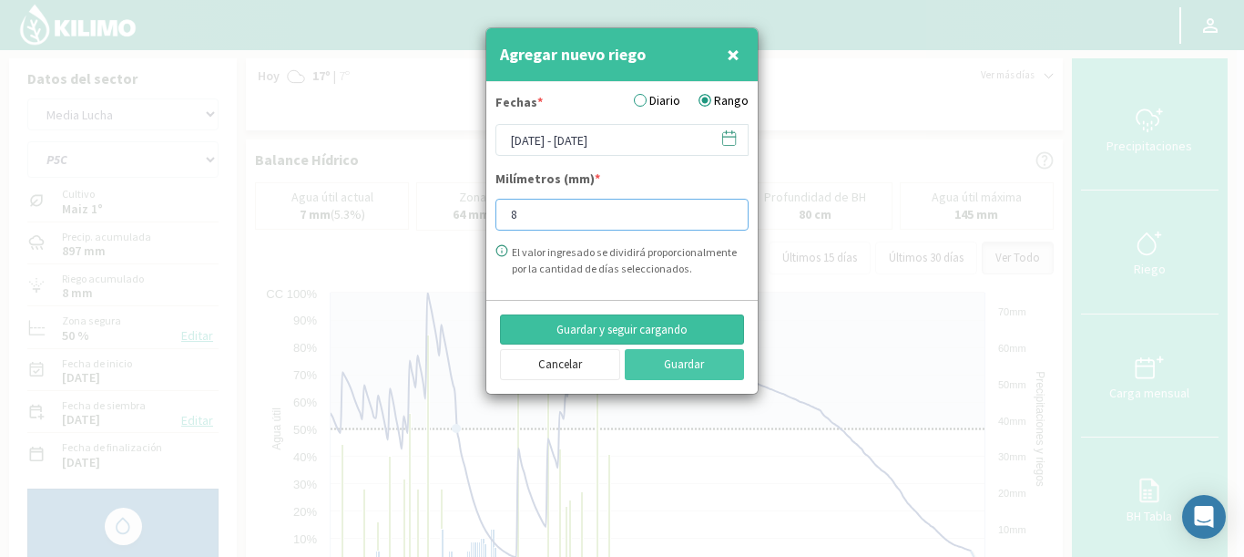
type input "8"
click at [616, 330] on button "Guardar y seguir cargando" at bounding box center [622, 329] width 244 height 31
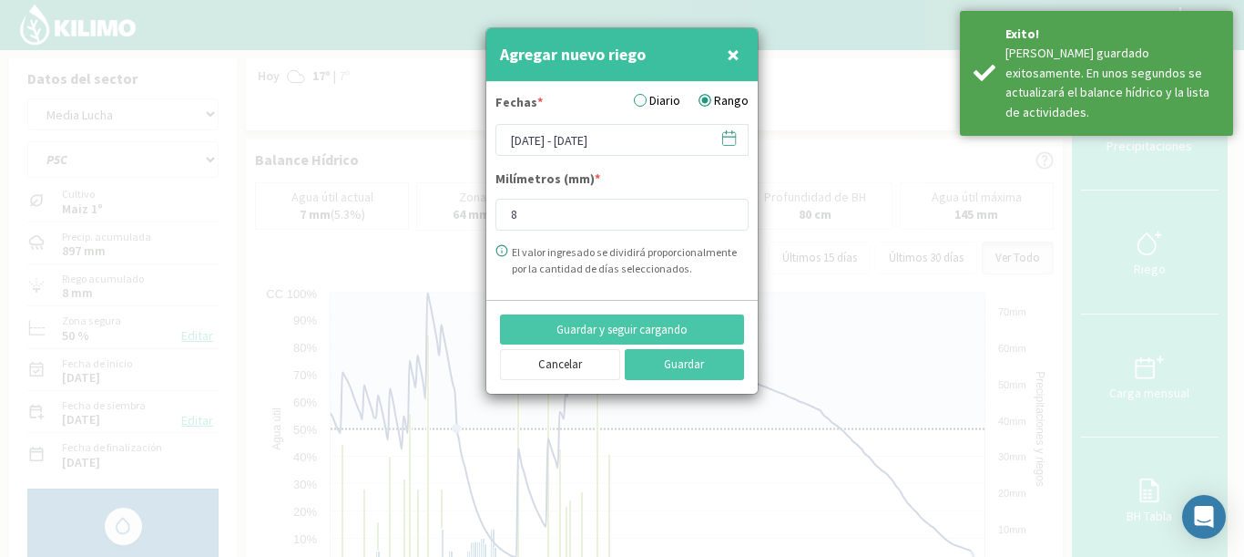
click at [729, 137] on icon at bounding box center [729, 137] width 13 height 0
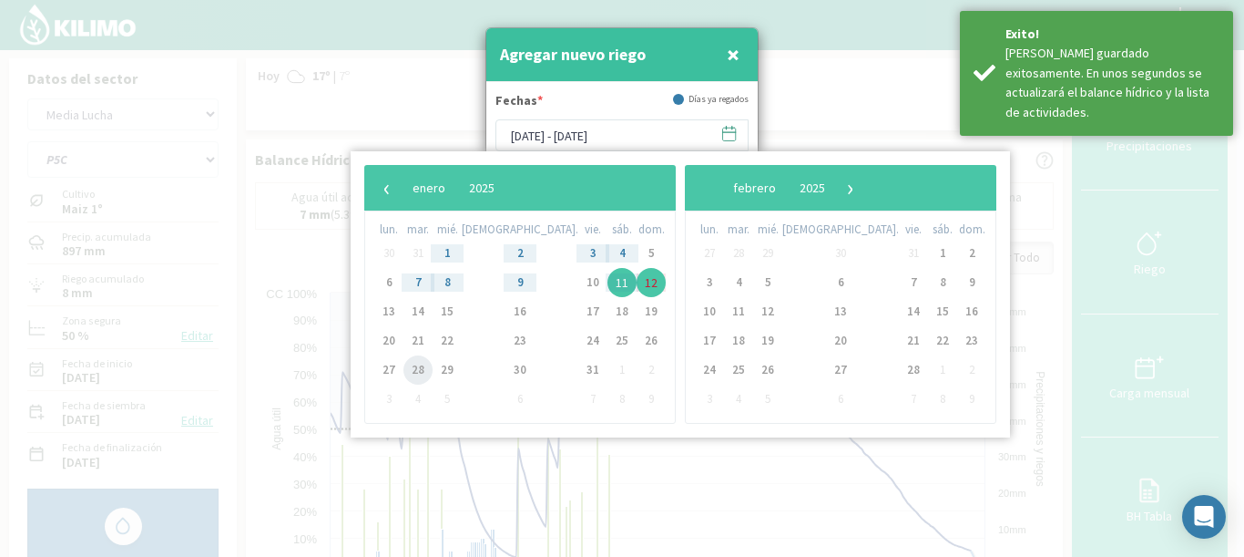
click at [414, 366] on span "28" at bounding box center [418, 369] width 29 height 29
click at [506, 366] on span "30" at bounding box center [520, 369] width 29 height 29
type input "[DATE] - [DATE]"
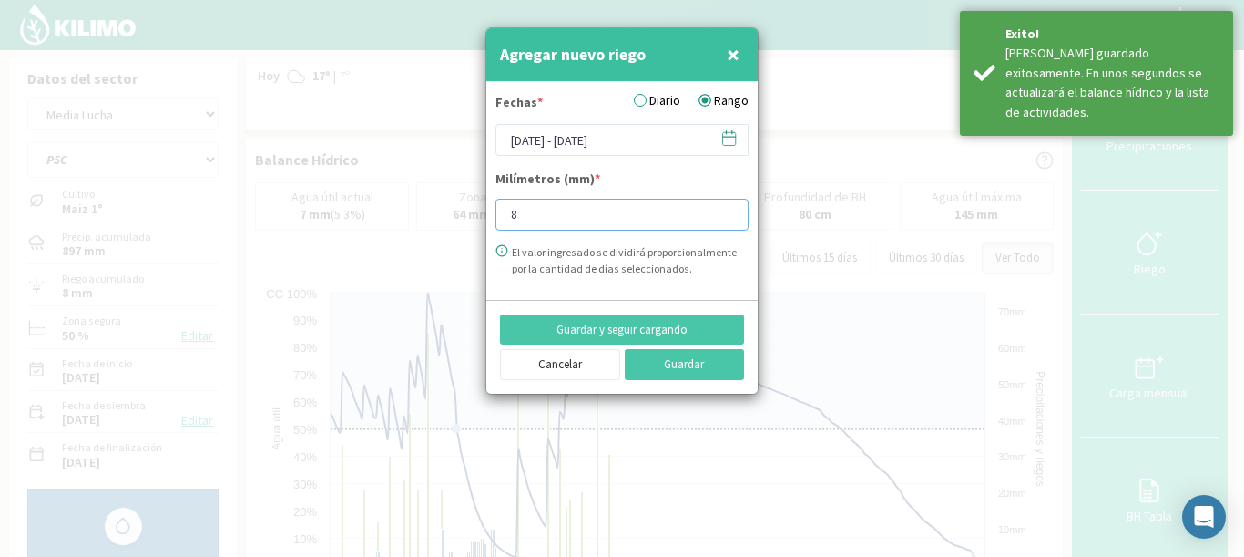
drag, startPoint x: 545, startPoint y: 216, endPoint x: 475, endPoint y: 205, distance: 71.0
click at [475, 205] on div "Agregar nuevo riego × Fechas * Diario Rango [DATE] - [DATE] Milímetros (mm) * 8…" at bounding box center [622, 278] width 1244 height 557
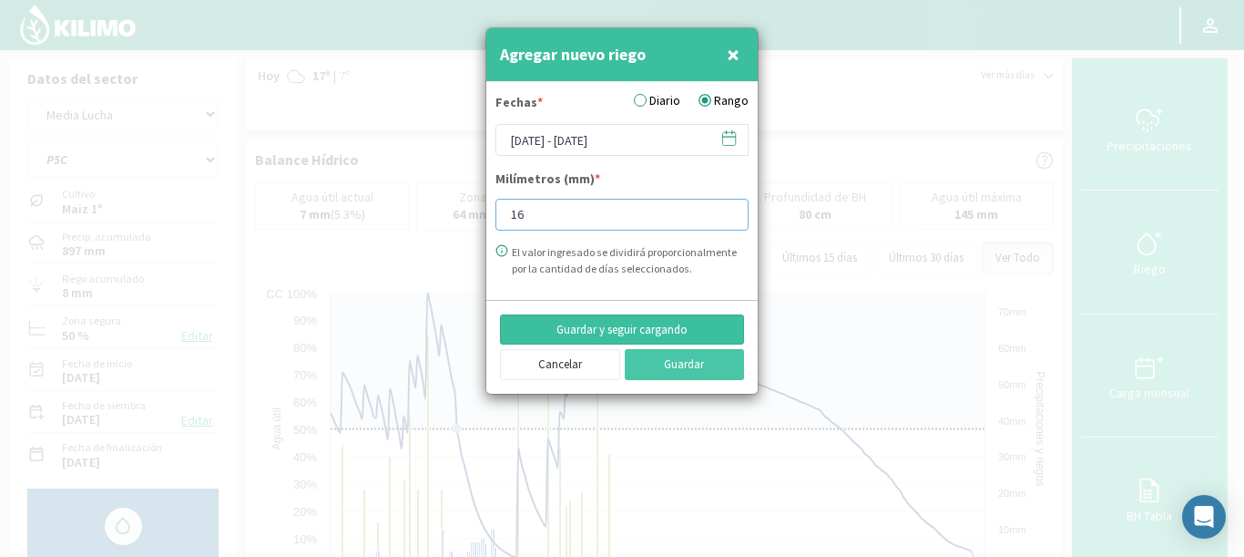
type input "16"
click at [623, 324] on button "Guardar y seguir cargando" at bounding box center [622, 329] width 244 height 31
click at [529, 369] on button "Cancelar" at bounding box center [560, 364] width 120 height 31
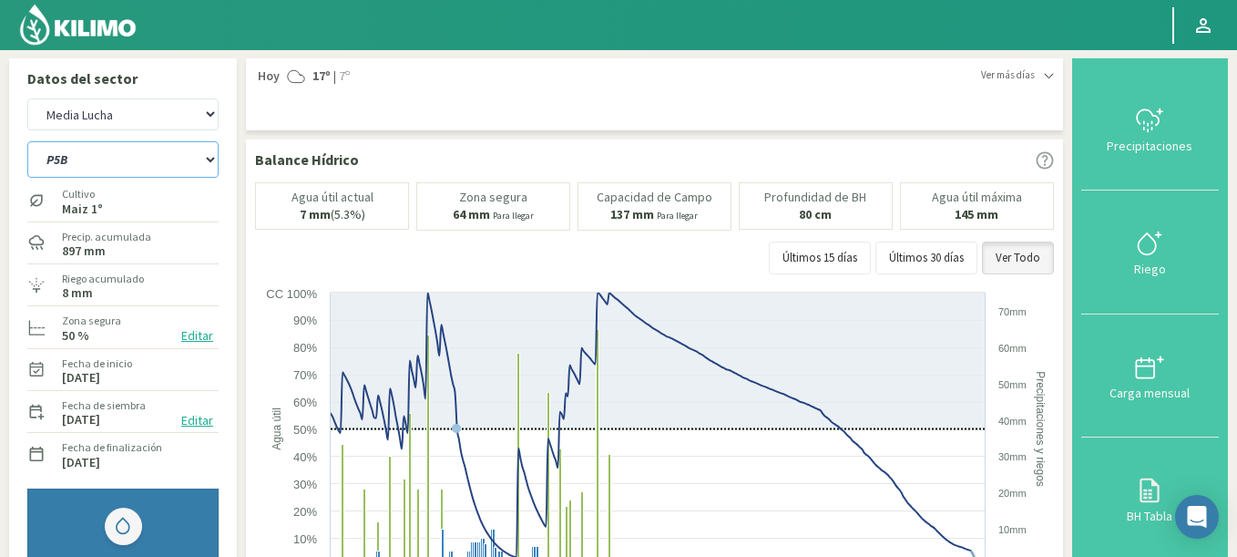
click at [27, 141] on select "P5A P5B P5C P5D" at bounding box center [122, 159] width 191 height 36
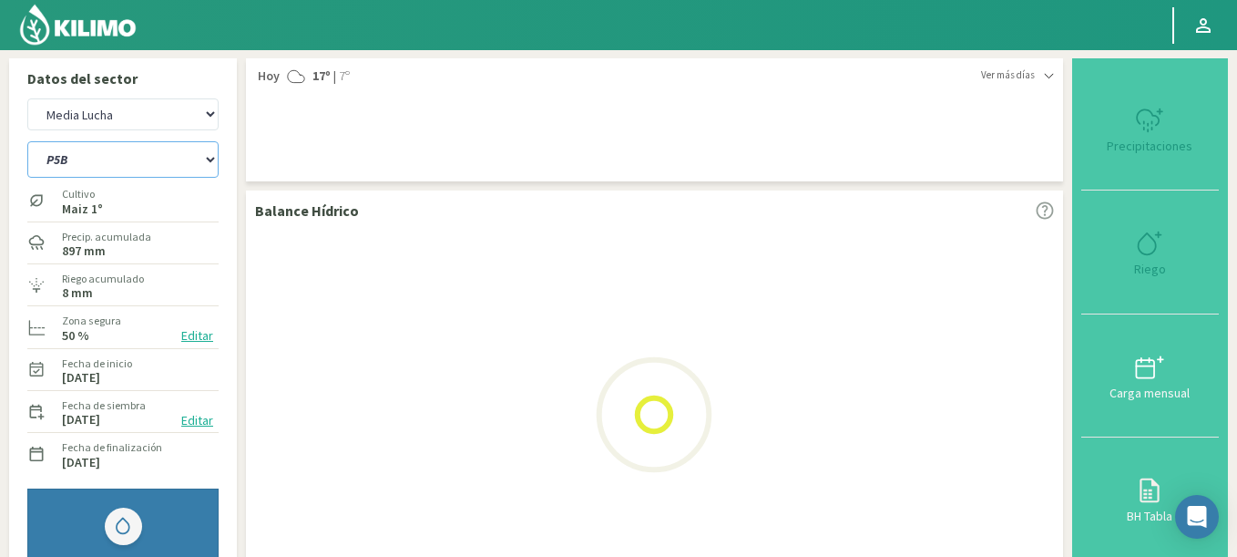
select select "10: Object"
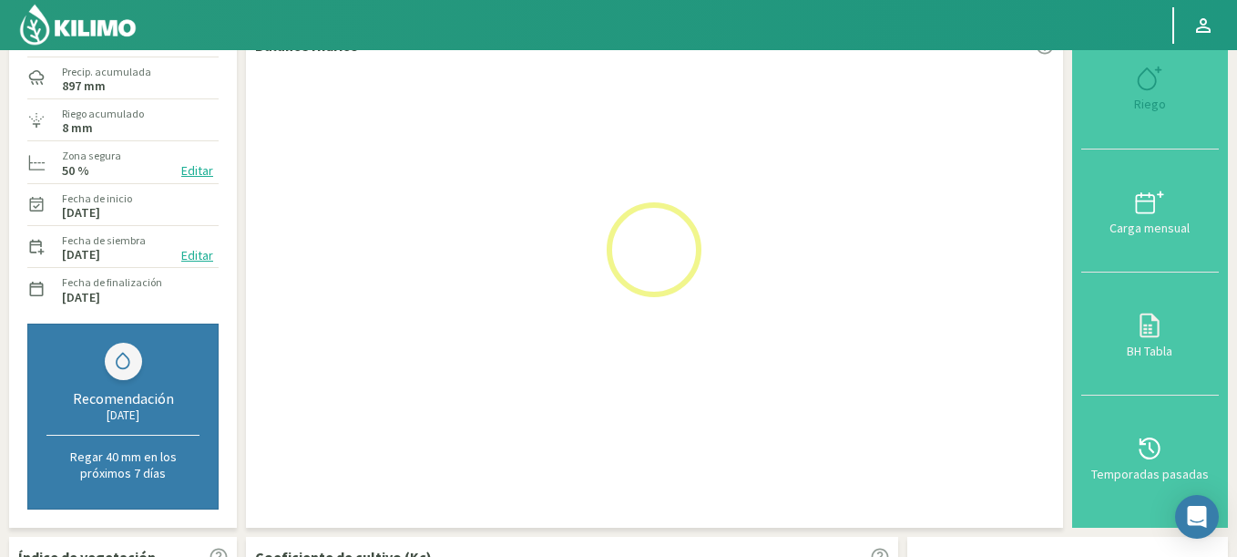
scroll to position [219, 0]
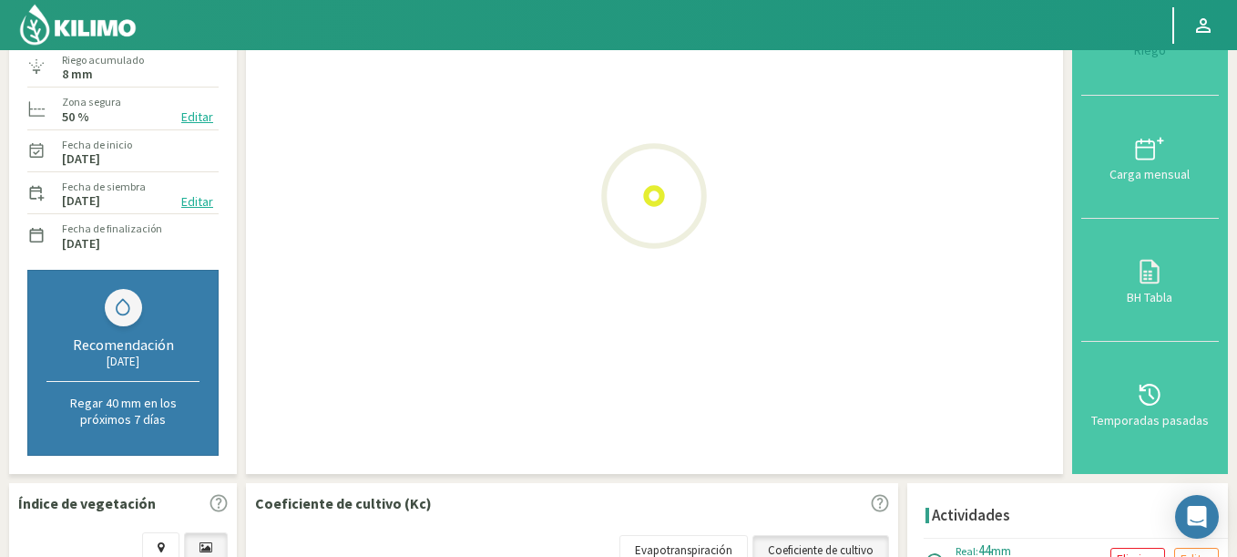
select select "1050: Object"
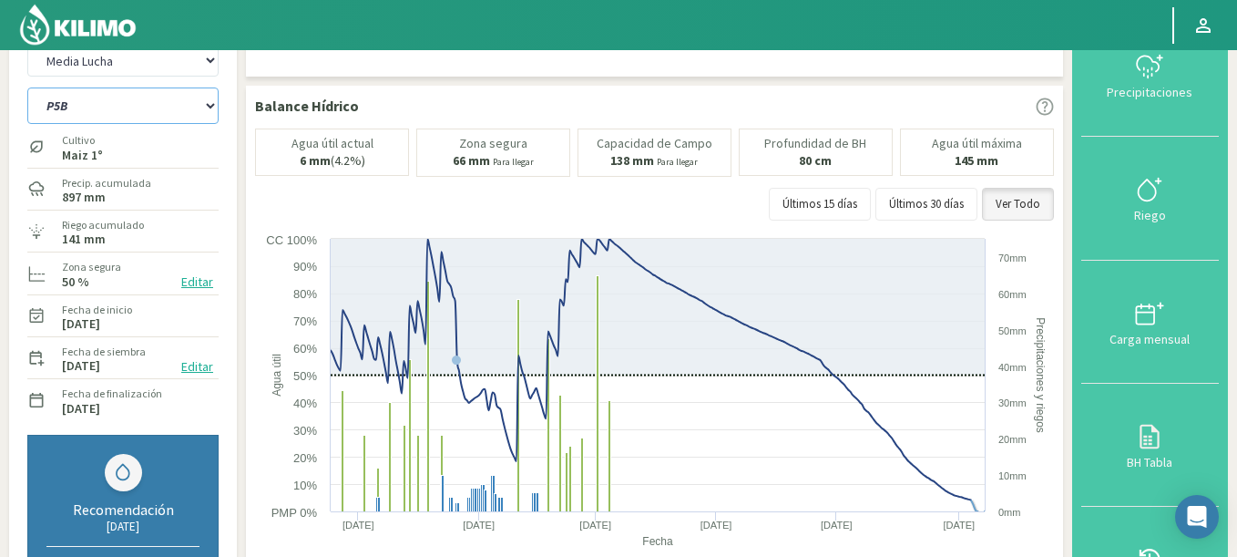
scroll to position [0, 0]
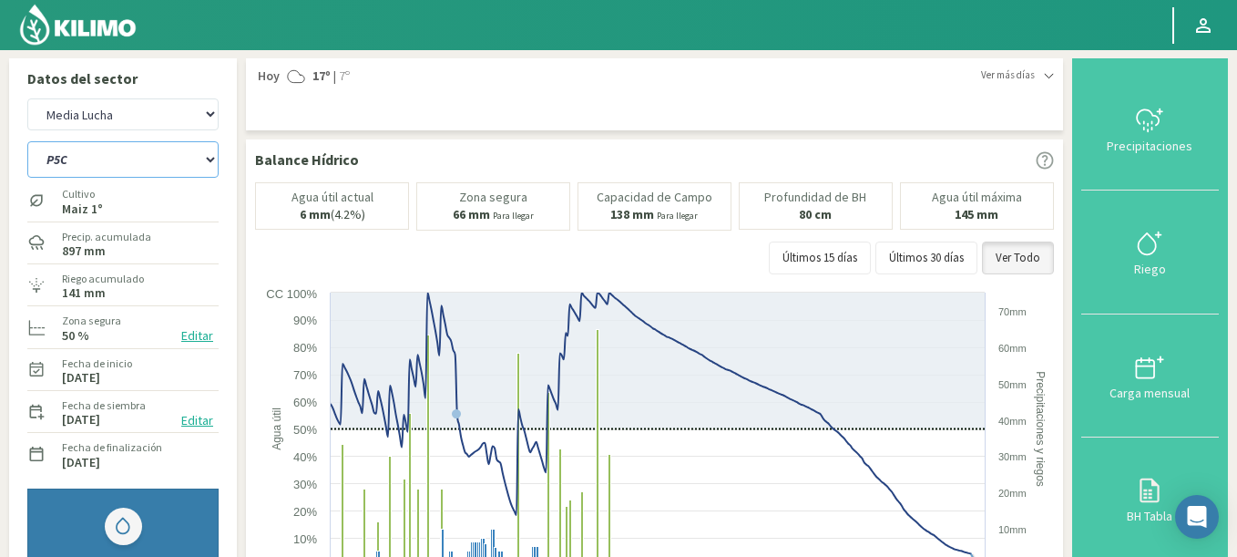
click at [27, 141] on select "P5A P5B P5C P5D" at bounding box center [122, 159] width 191 height 36
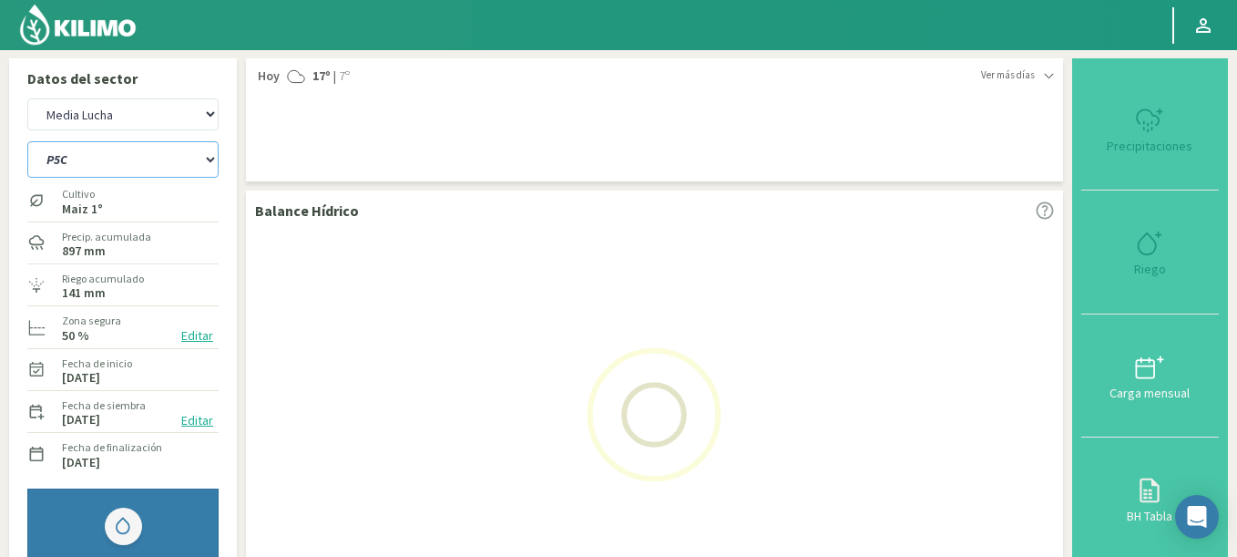
select select "13: Object"
select select "1330: Object"
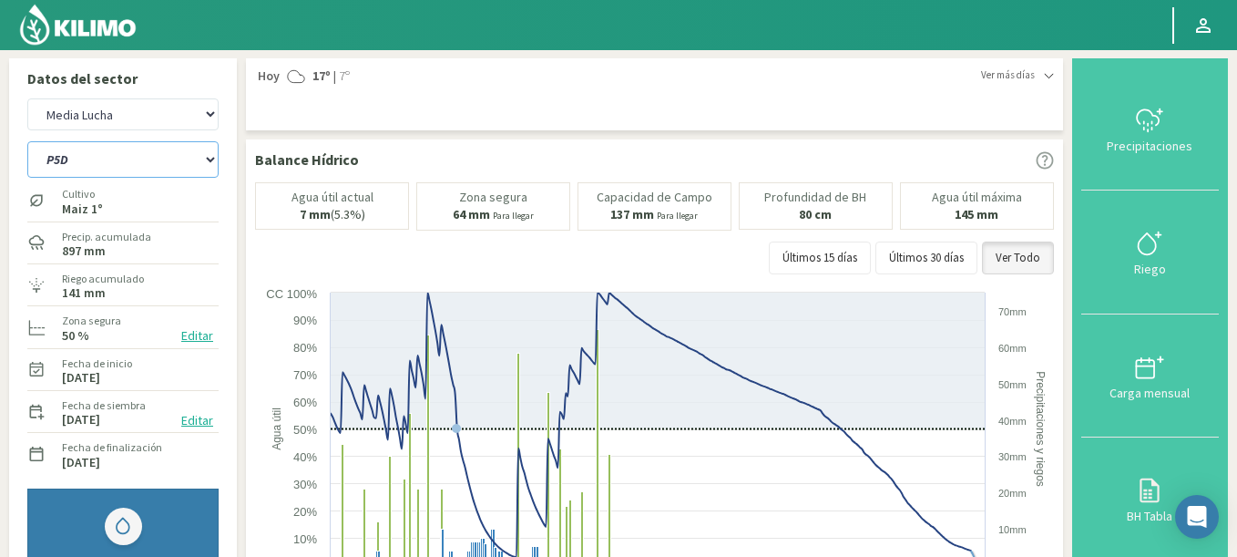
click at [27, 141] on select "P5A P5B P5C P5D" at bounding box center [122, 159] width 191 height 36
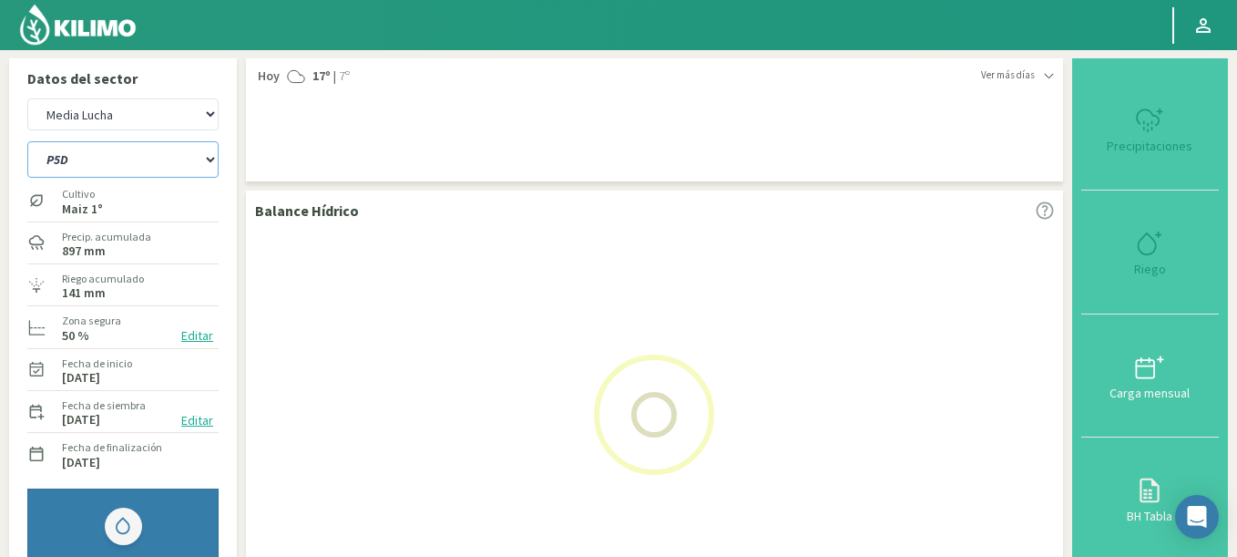
select select "18: Object"
select select "1610: Object"
select select "23: Object"
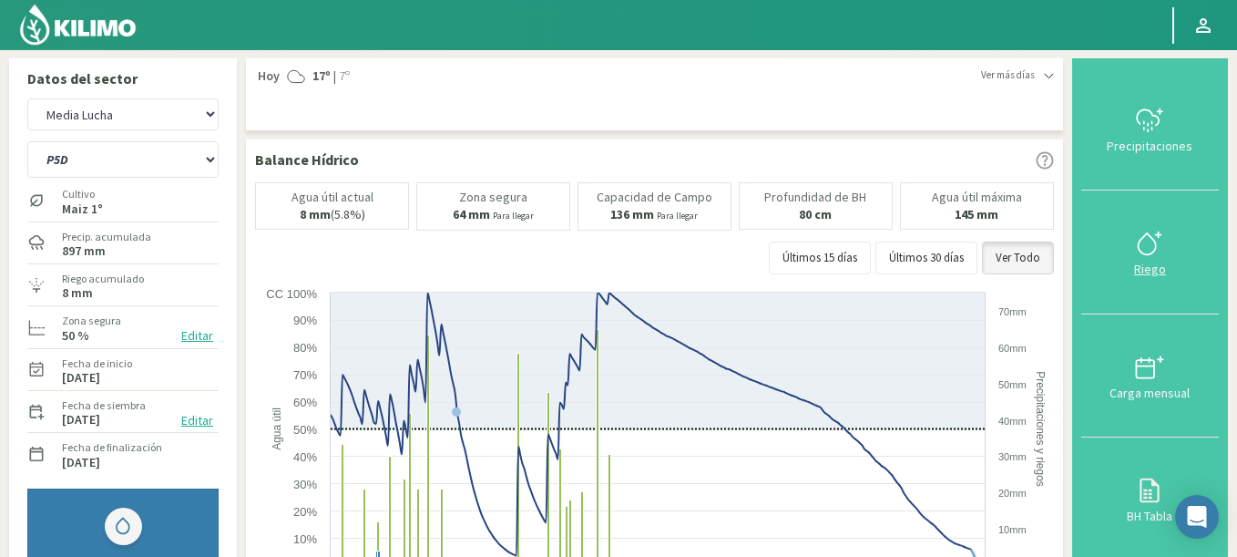
click at [1162, 257] on icon at bounding box center [1149, 243] width 29 height 29
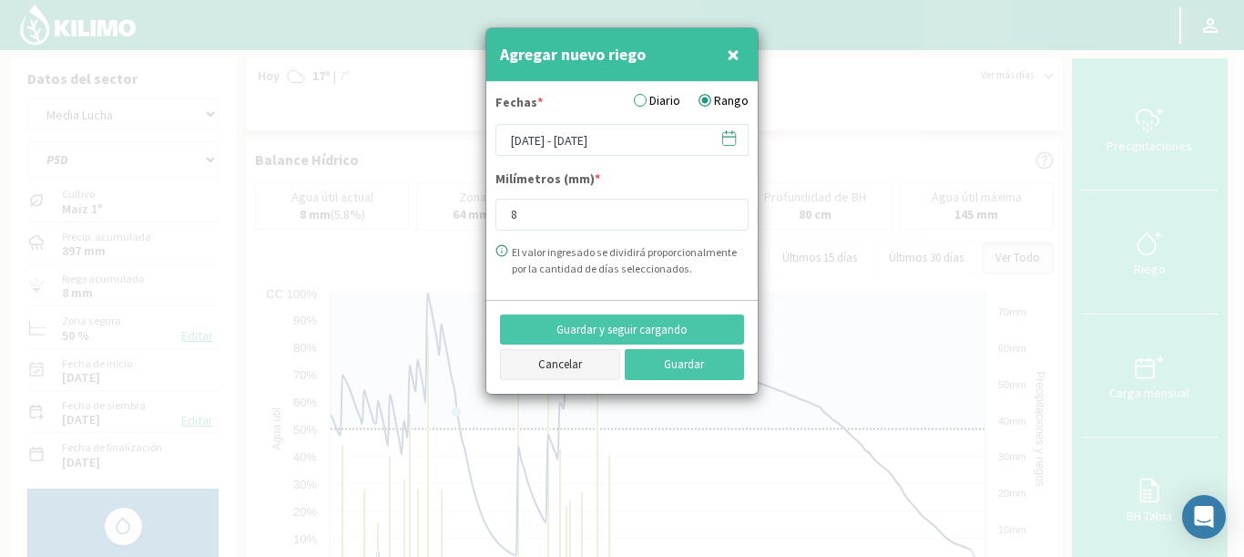
click at [558, 363] on button "Cancelar" at bounding box center [560, 364] width 120 height 31
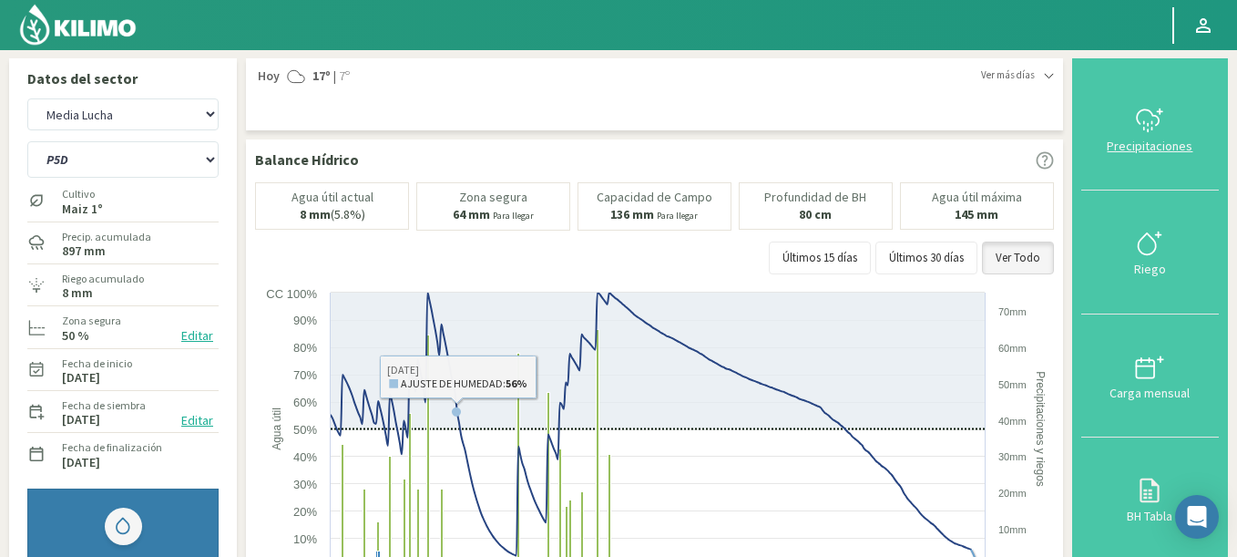
click at [1152, 139] on div "Precipitaciones" at bounding box center [1150, 145] width 127 height 13
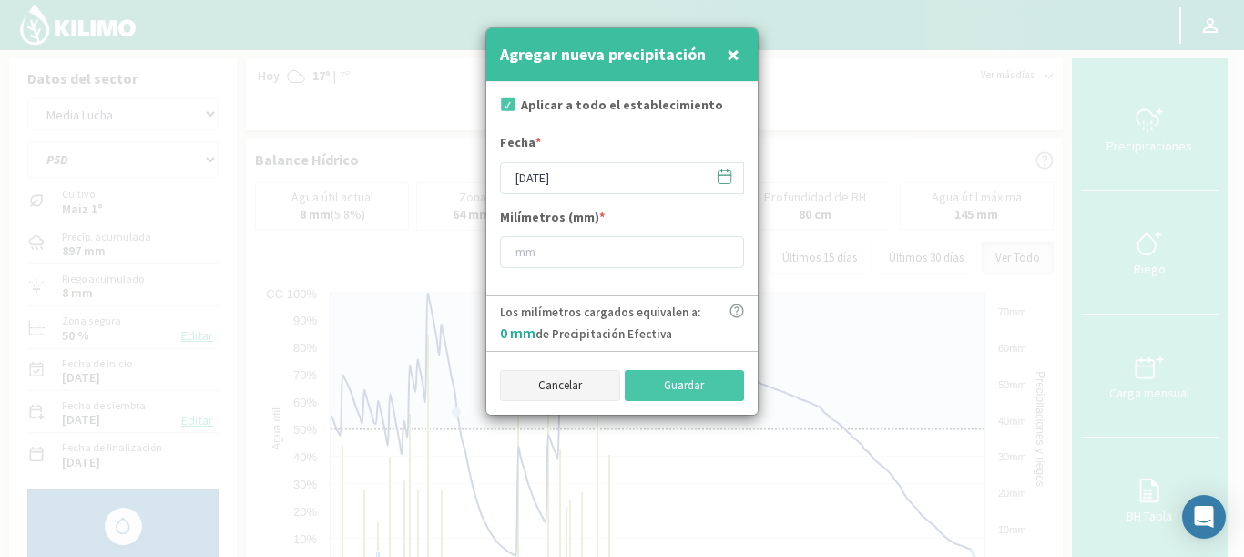
click at [529, 389] on button "Cancelar" at bounding box center [560, 385] width 120 height 31
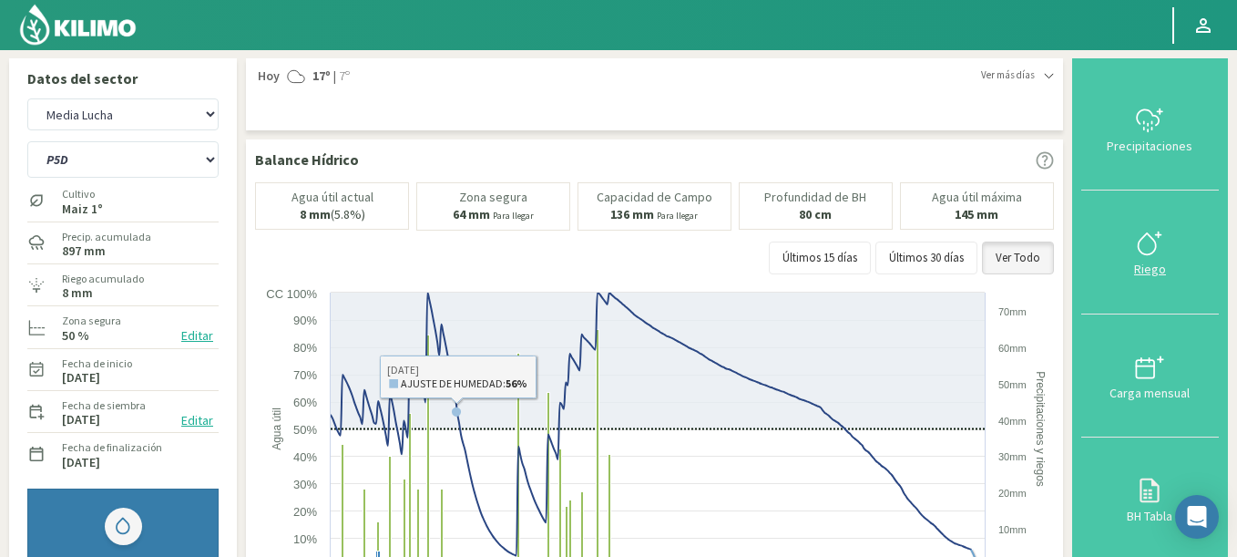
click at [1140, 238] on icon at bounding box center [1149, 243] width 29 height 29
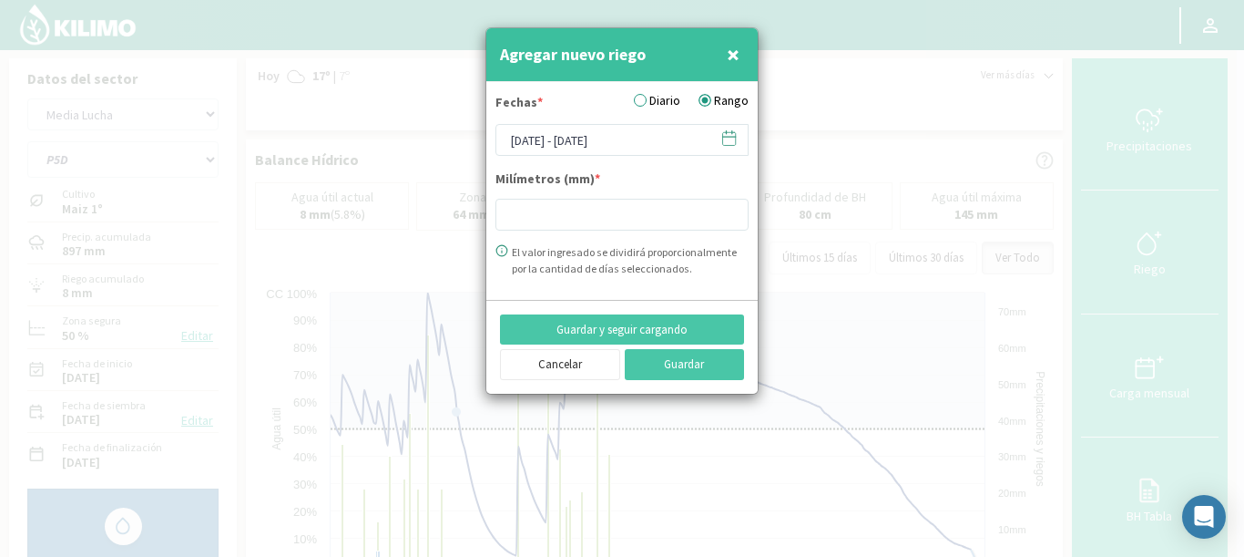
type input "8"
click at [729, 131] on icon at bounding box center [729, 137] width 17 height 17
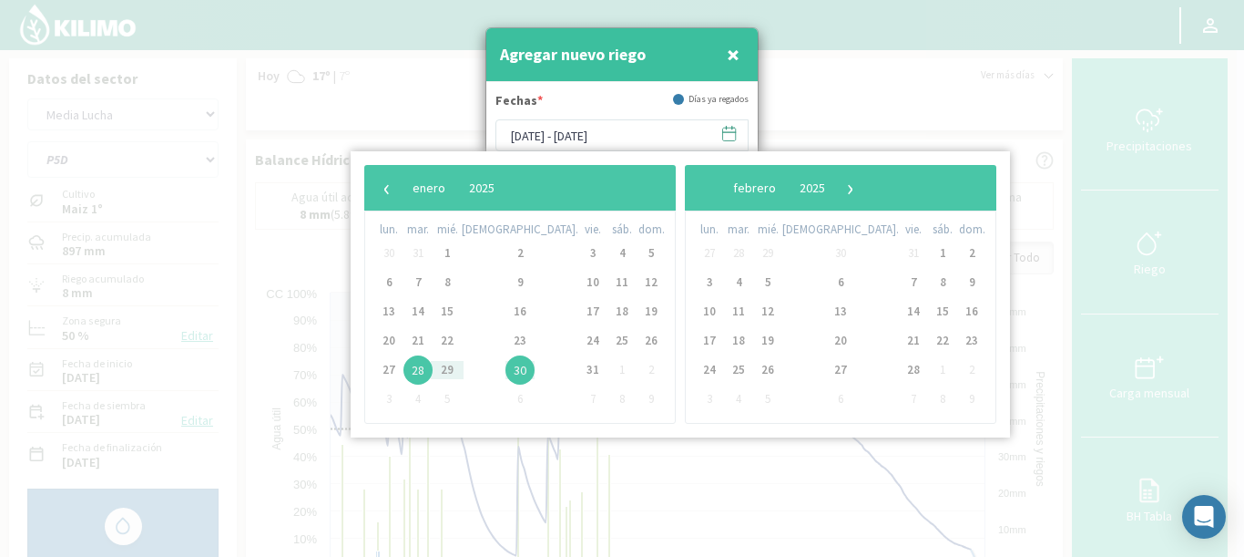
click at [373, 198] on div "‹ ​ enero ​ 2025 ​ ›" at bounding box center [520, 188] width 312 height 46
click at [378, 191] on span "‹" at bounding box center [386, 187] width 27 height 27
click at [859, 192] on span "›" at bounding box center [867, 187] width 27 height 27
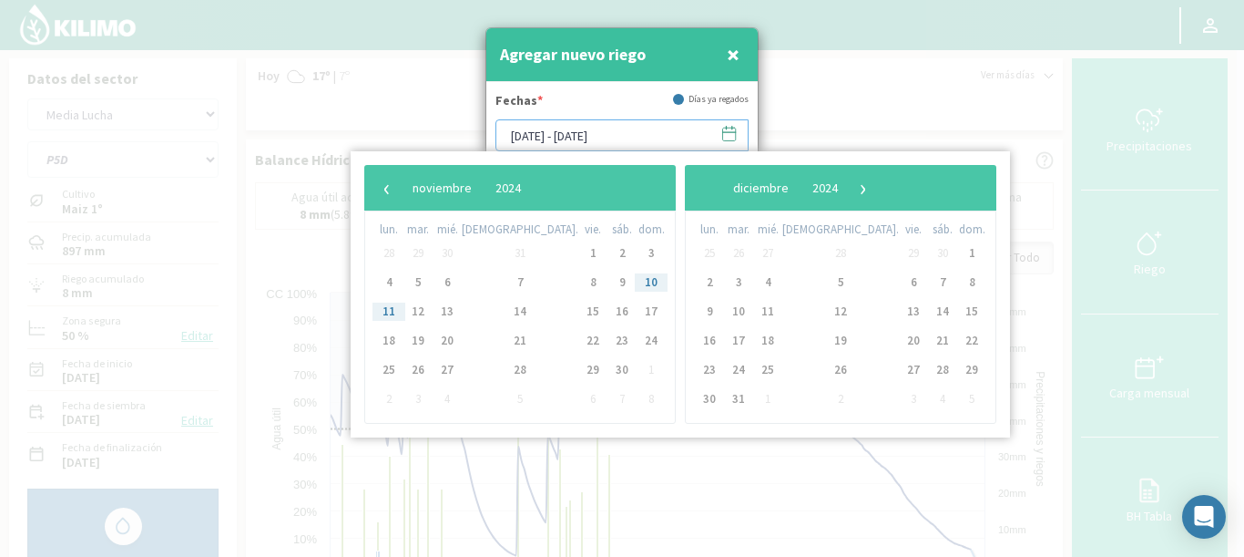
click at [657, 122] on input "[DATE] - [DATE]" at bounding box center [622, 135] width 253 height 32
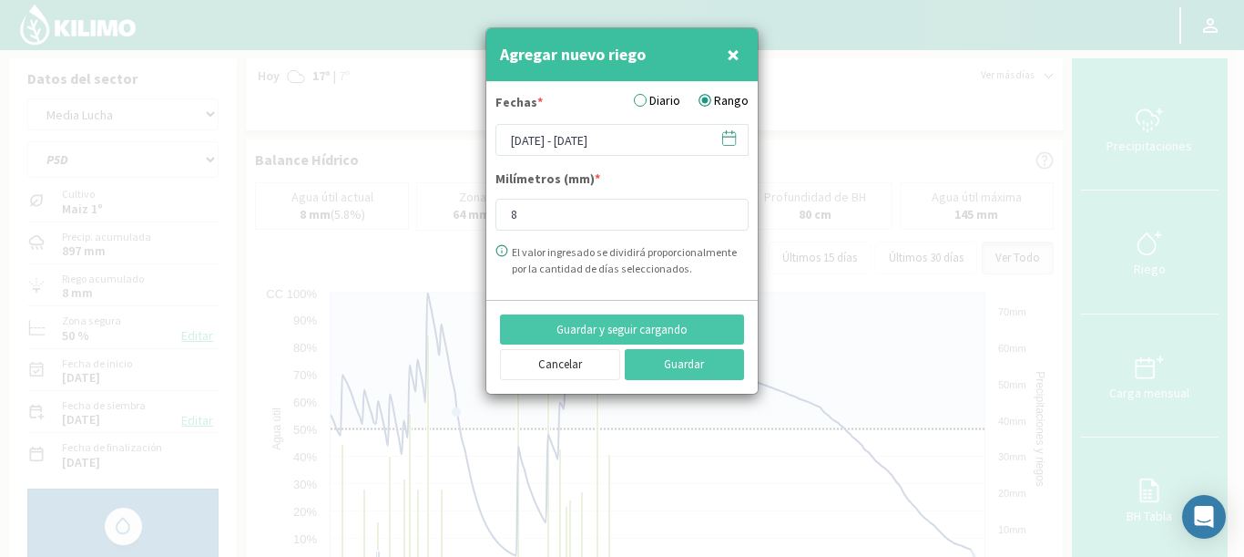
click at [649, 95] on label "Diario" at bounding box center [657, 100] width 46 height 19
click at [0, 0] on input "Diario" at bounding box center [0, 0] width 0 height 0
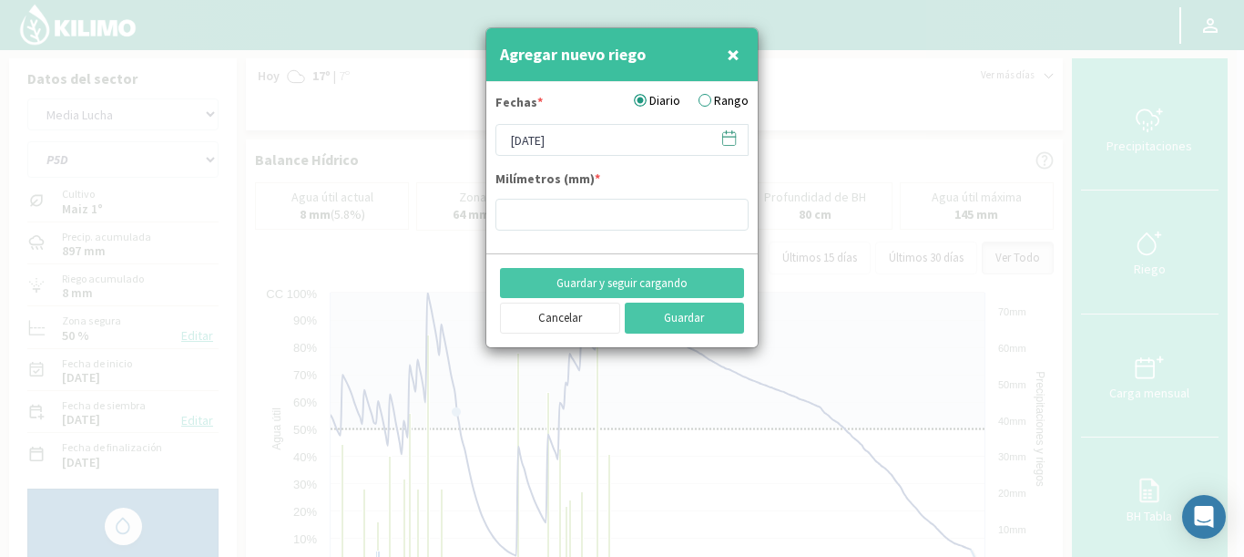
click at [733, 142] on icon at bounding box center [729, 137] width 17 height 17
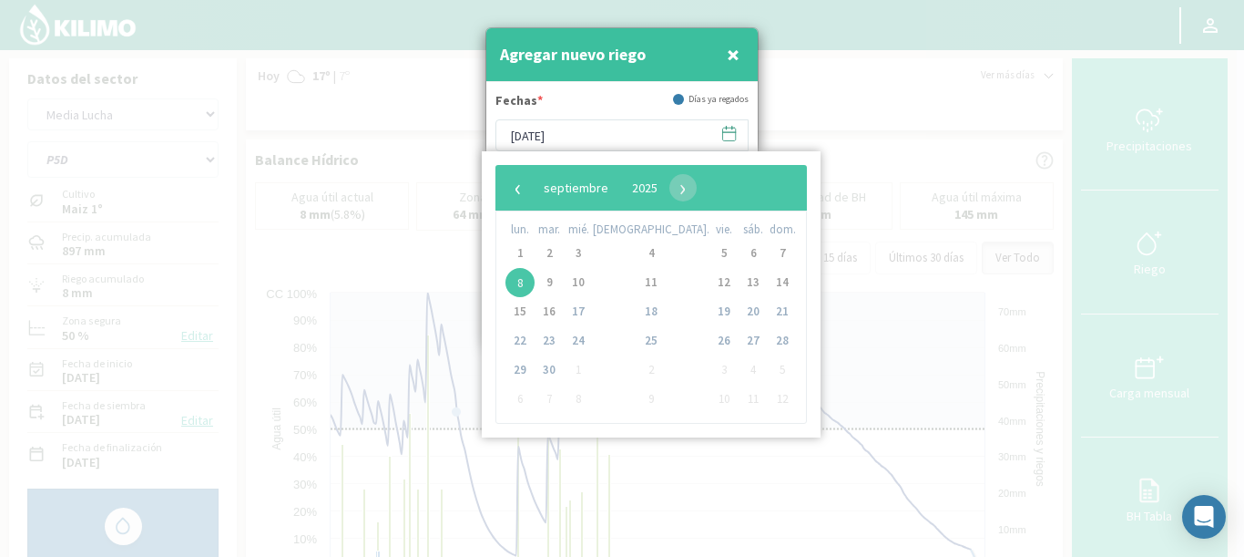
click at [529, 201] on div "‹ ​ septiembre ​ 2025 ​ ›" at bounding box center [652, 188] width 312 height 46
click at [517, 191] on span "‹" at bounding box center [518, 187] width 27 height 27
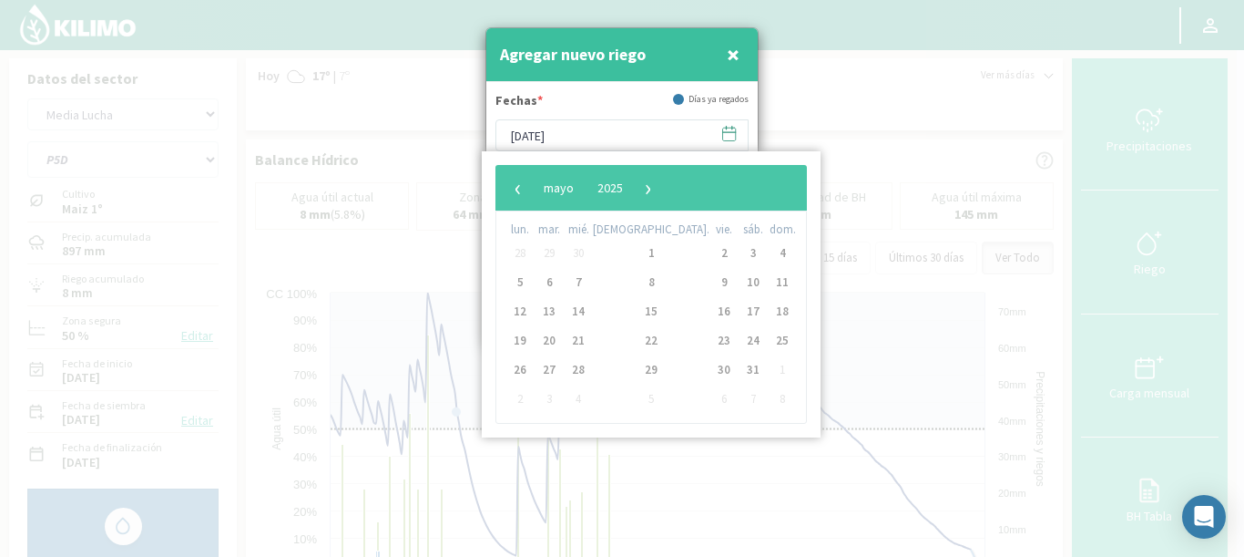
click at [517, 191] on span "‹" at bounding box center [518, 187] width 27 height 27
click at [710, 312] on span "13" at bounding box center [724, 311] width 29 height 29
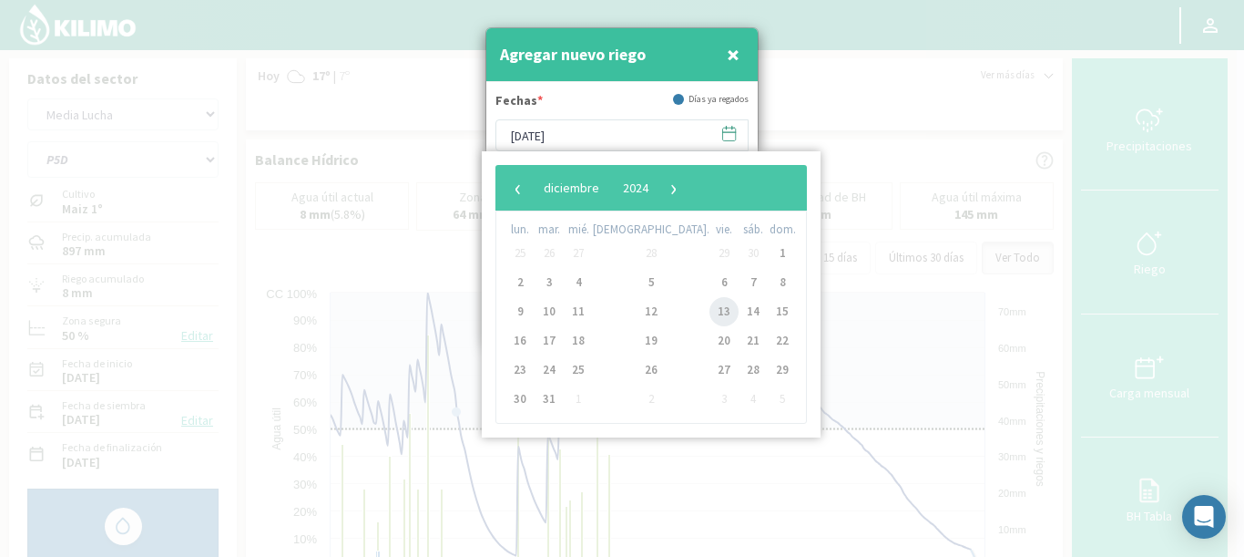
type input "[DATE]"
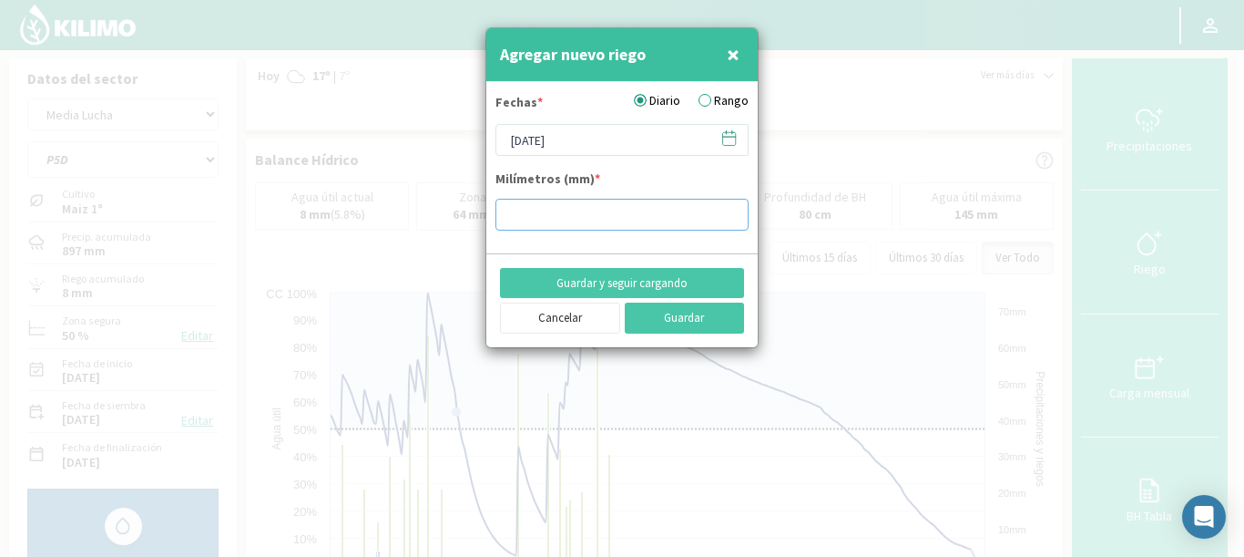
click at [540, 206] on input "number" at bounding box center [622, 215] width 253 height 32
type input "10"
click at [729, 279] on button "Guardar y seguir cargando" at bounding box center [622, 283] width 244 height 31
click at [711, 96] on label "Rango" at bounding box center [724, 100] width 50 height 19
click at [0, 0] on input "Rango" at bounding box center [0, 0] width 0 height 0
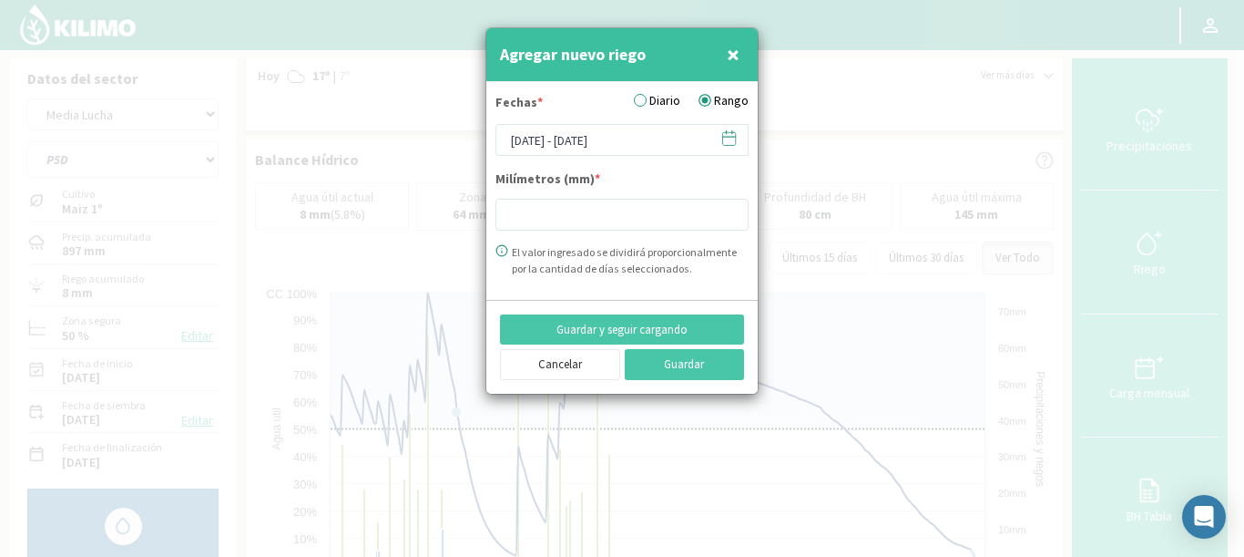
click at [726, 137] on icon at bounding box center [729, 137] width 13 height 0
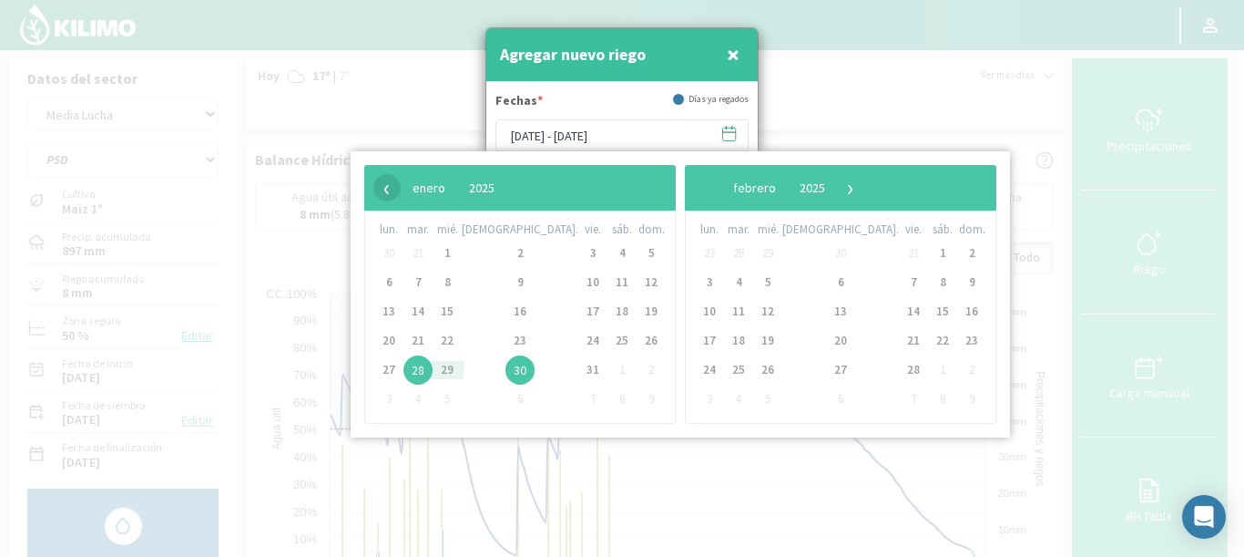
click at [381, 186] on span "‹" at bounding box center [386, 187] width 27 height 27
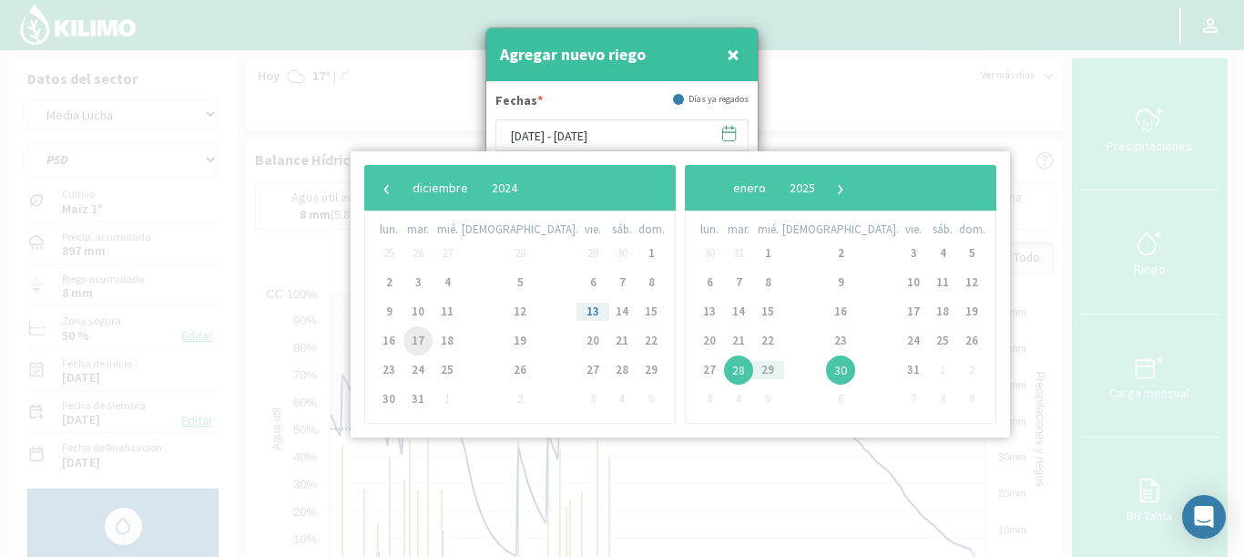
click at [424, 341] on span "17" at bounding box center [418, 340] width 29 height 29
click at [457, 340] on span "18" at bounding box center [447, 340] width 29 height 29
type input "17/12/2024 - 18/12/2024"
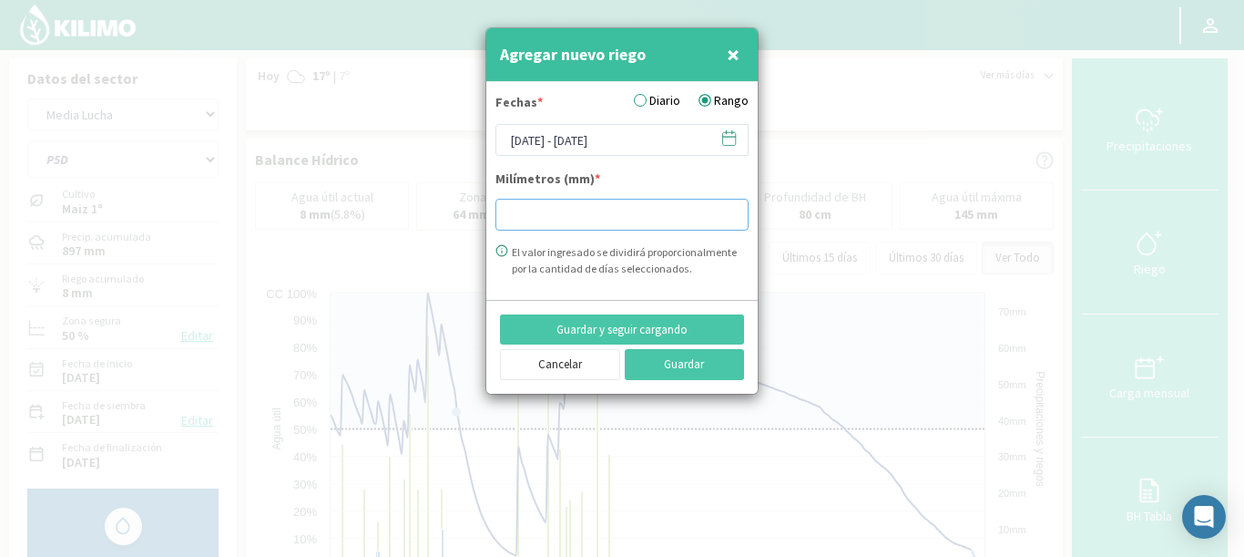
click at [563, 220] on input "number" at bounding box center [622, 215] width 253 height 32
type input "8"
click at [637, 326] on button "Guardar y seguir cargando" at bounding box center [622, 329] width 244 height 31
click at [542, 363] on button "Cancelar" at bounding box center [560, 364] width 120 height 31
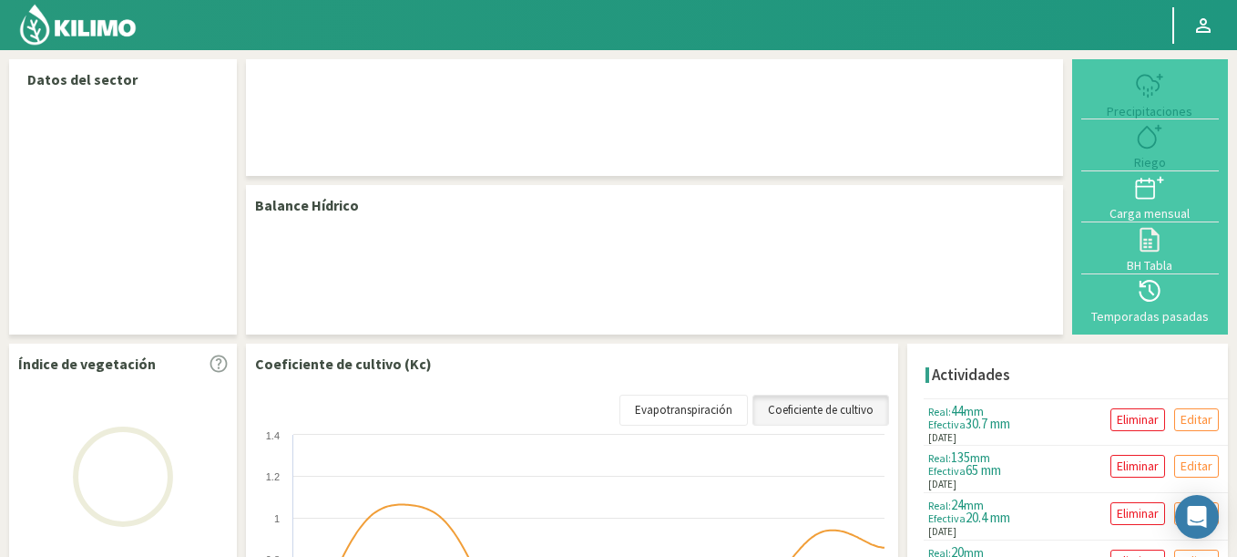
scroll to position [1, 0]
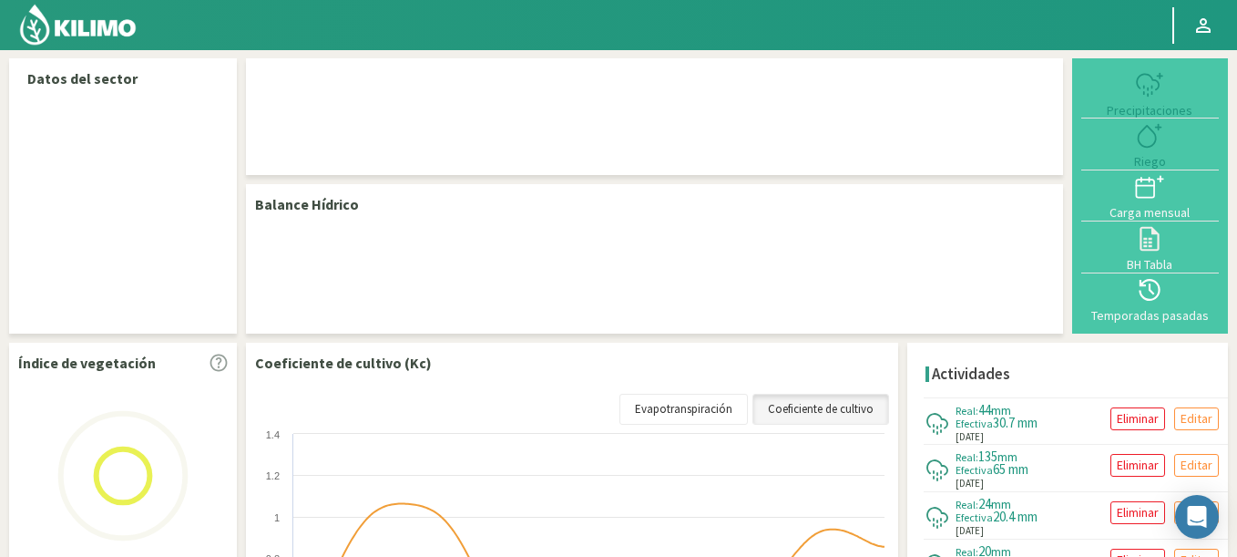
select select "210: Object"
select select "3: Object"
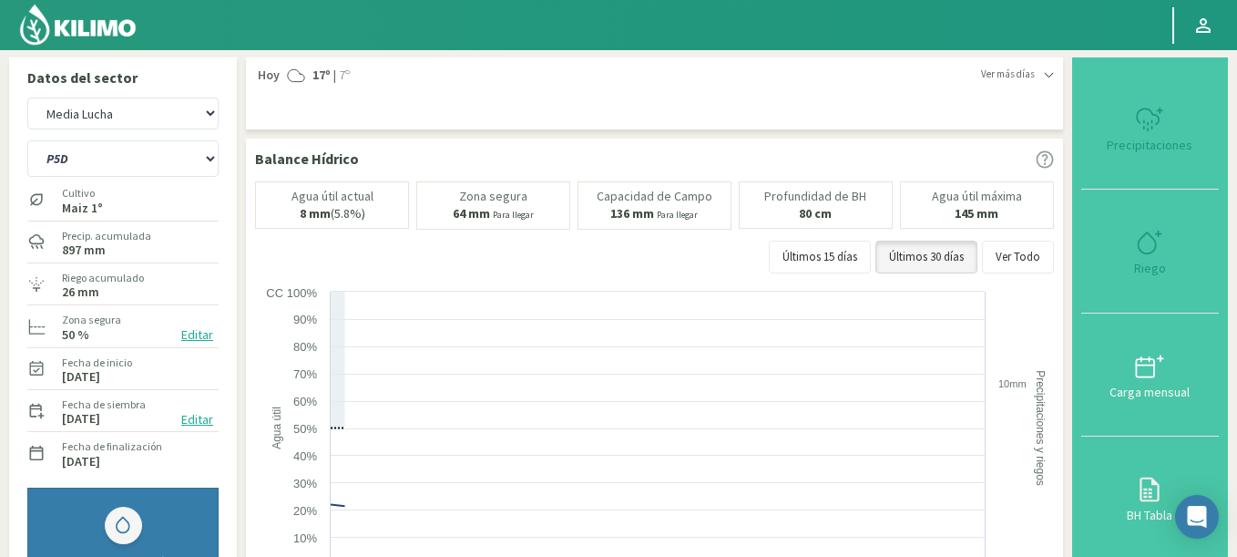
scroll to position [0, 0]
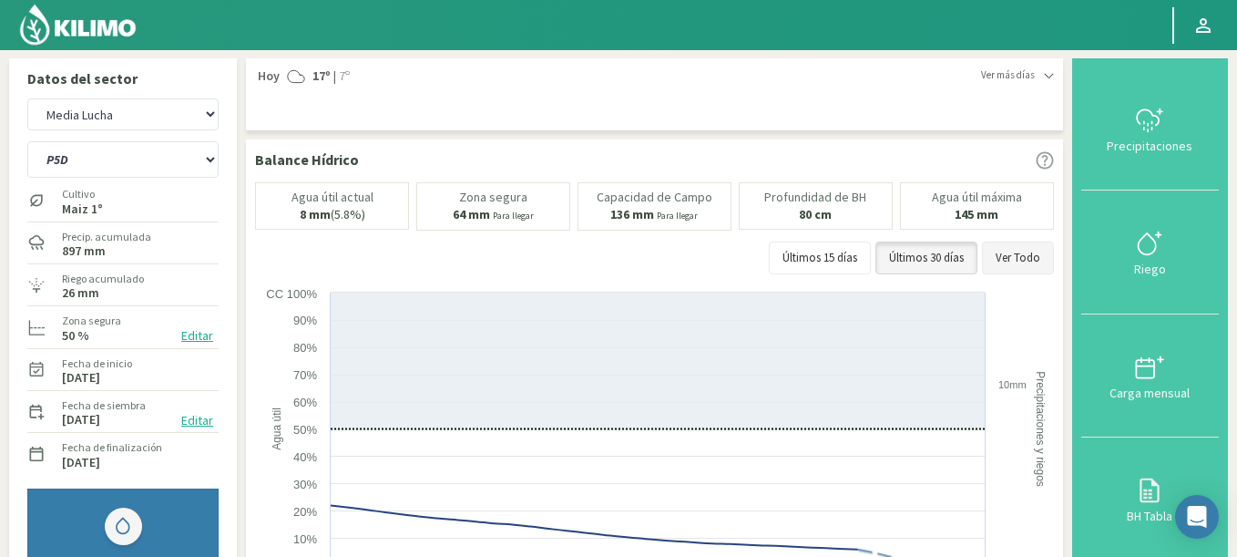
click at [1025, 260] on button "Ver Todo" at bounding box center [1018, 257] width 72 height 33
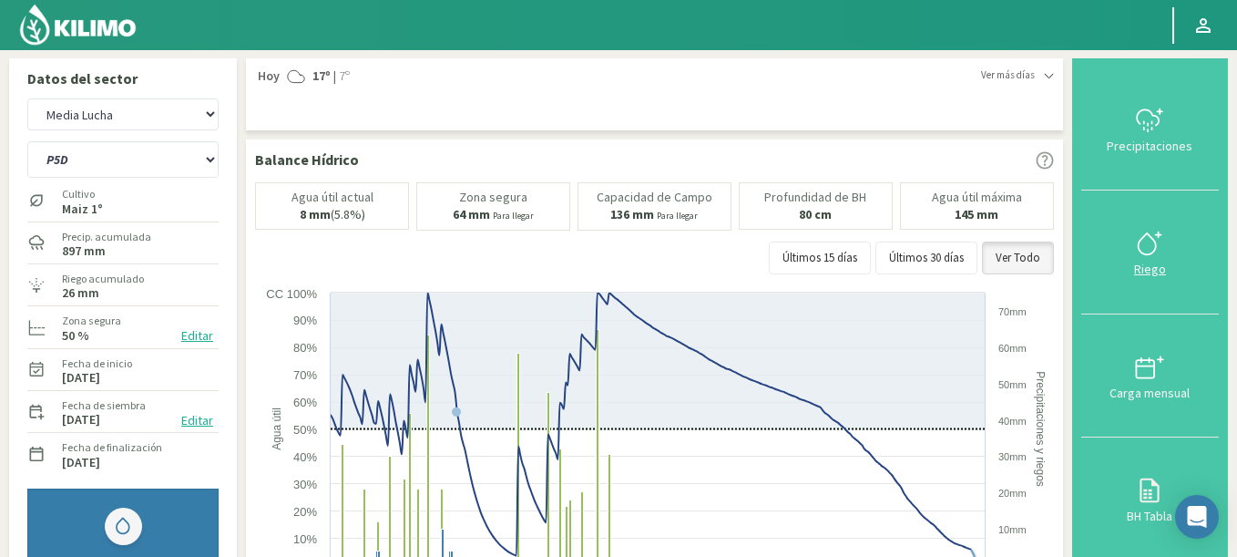
click at [1161, 287] on button "Riego" at bounding box center [1150, 251] width 138 height 123
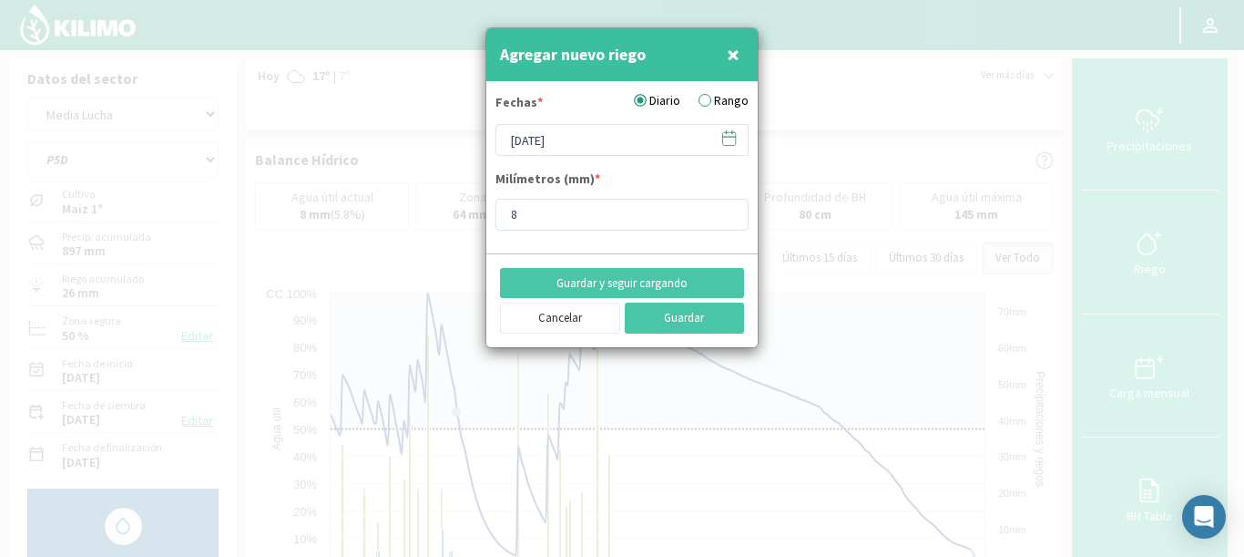
click at [727, 138] on icon at bounding box center [729, 137] width 17 height 17
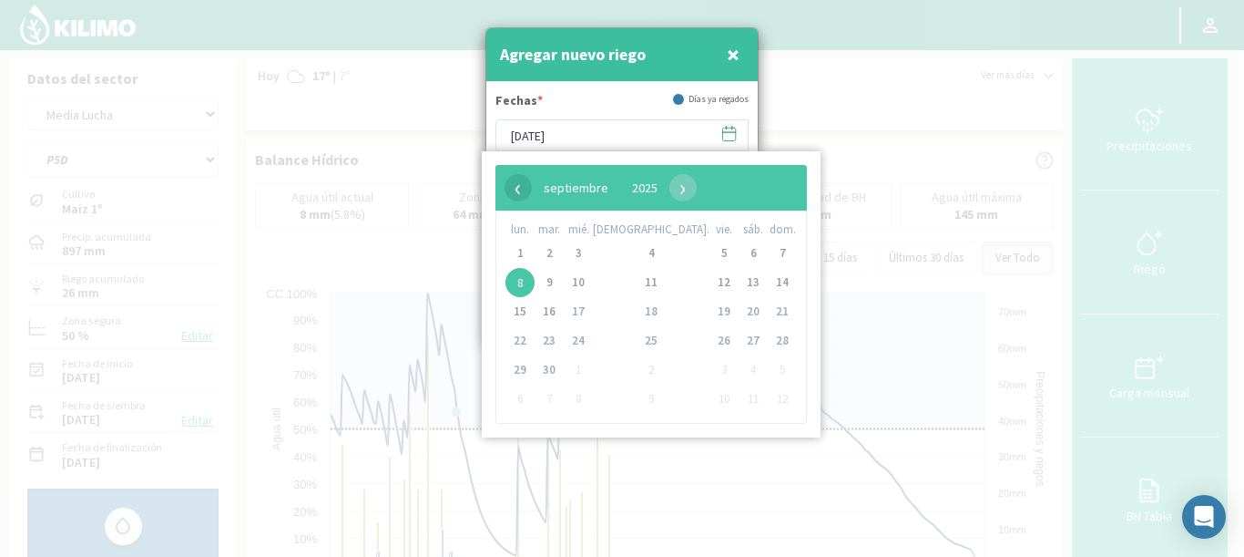
click at [499, 191] on div "‹ ​ septiembre ​ 2025 ​ ›" at bounding box center [652, 188] width 312 height 46
click at [522, 187] on span "‹" at bounding box center [518, 187] width 27 height 27
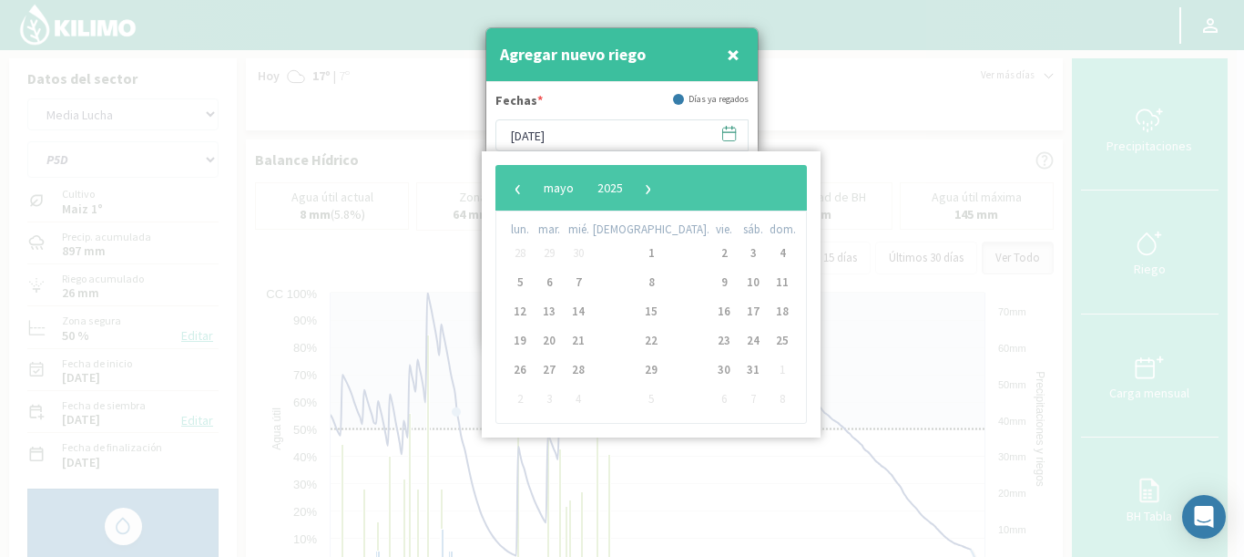
click at [522, 187] on span "‹" at bounding box center [518, 187] width 27 height 27
click at [522, 188] on span "‹" at bounding box center [518, 187] width 27 height 27
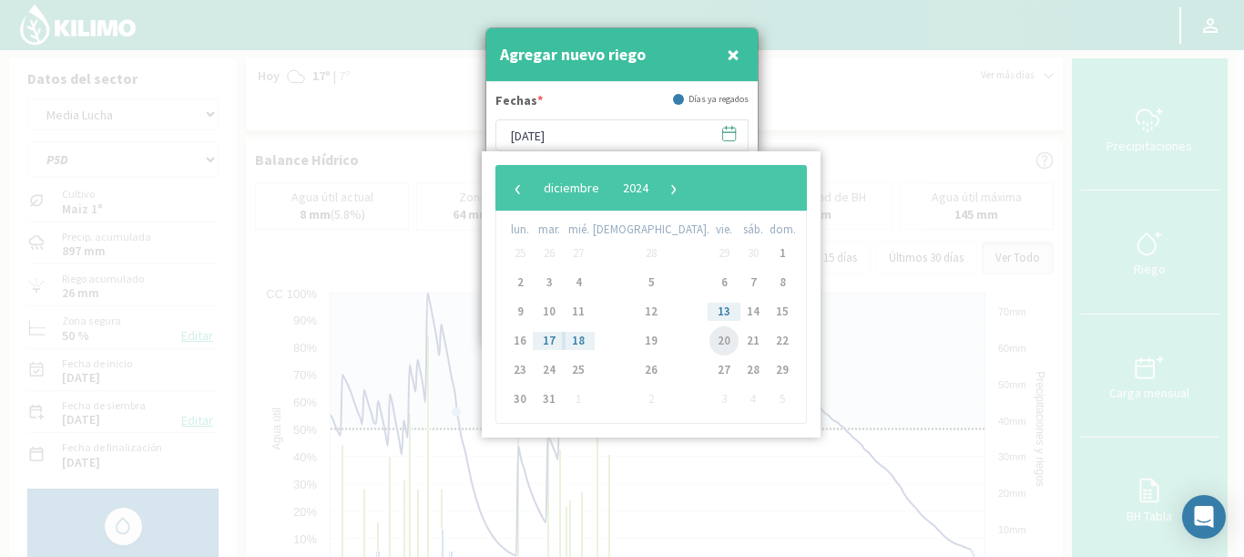
click at [710, 332] on span "20" at bounding box center [724, 340] width 29 height 29
type input "[DATE]"
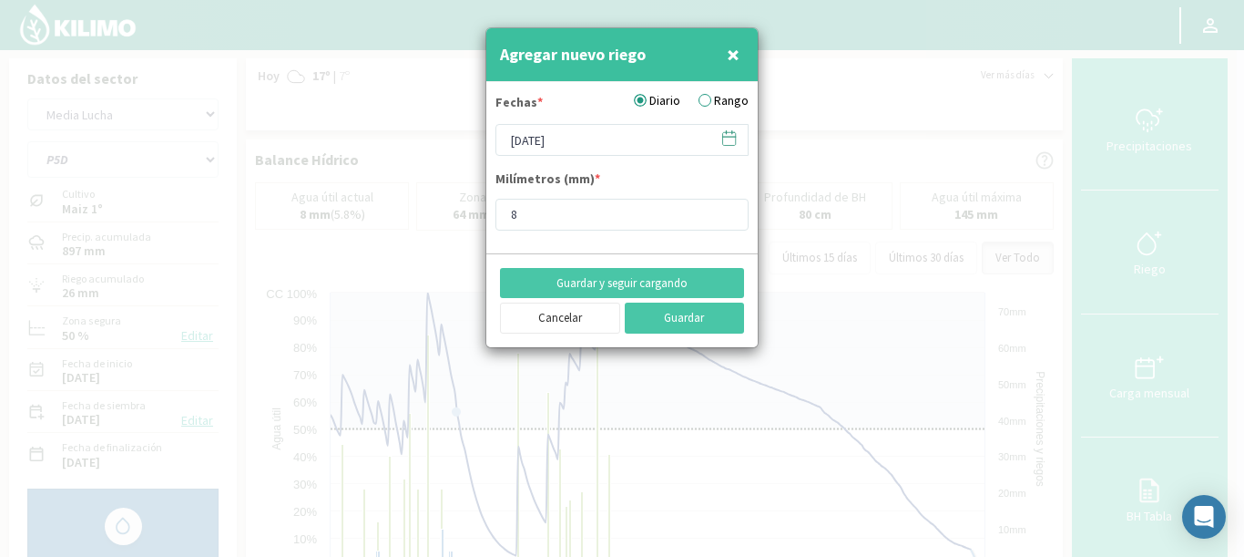
click at [706, 102] on label "Rango" at bounding box center [724, 100] width 50 height 19
click at [0, 0] on input "Rango" at bounding box center [0, 0] width 0 height 0
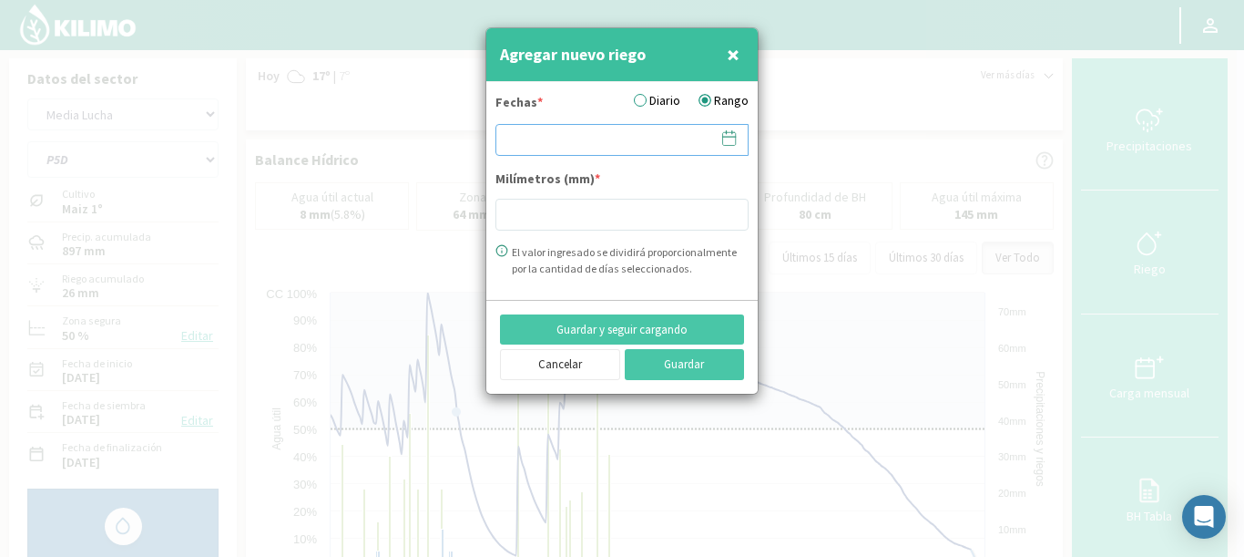
click at [740, 139] on input at bounding box center [622, 140] width 253 height 32
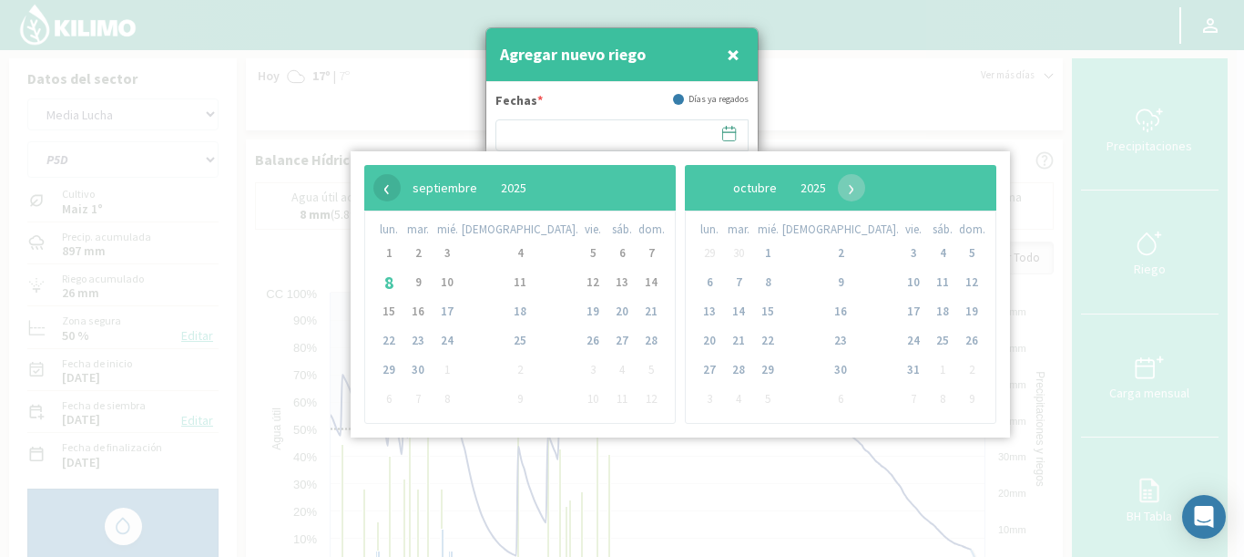
click at [378, 191] on span "‹" at bounding box center [386, 187] width 27 height 27
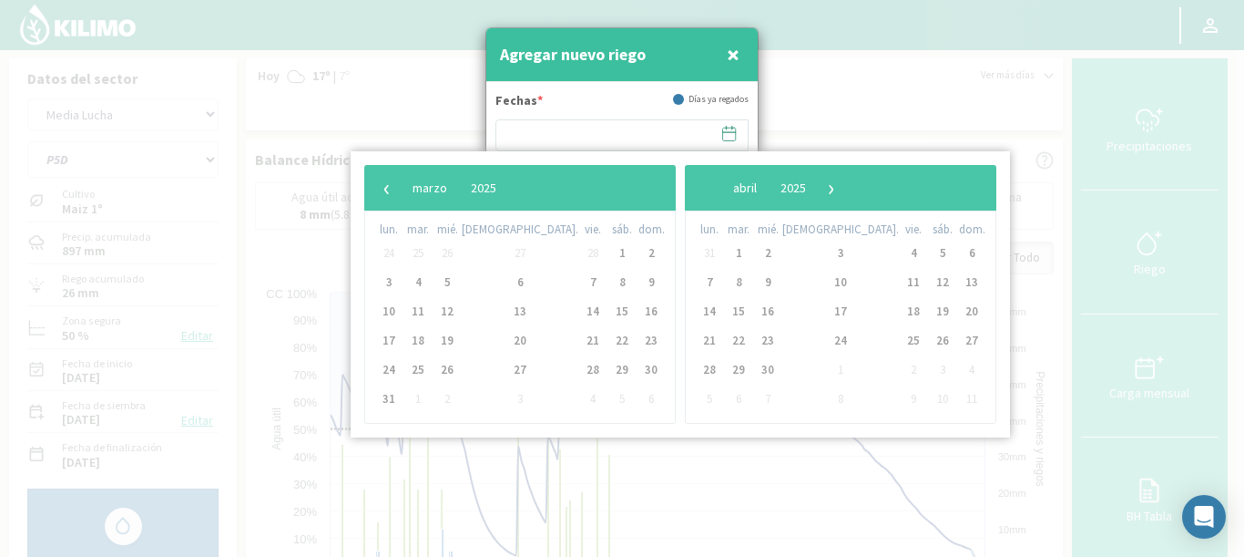
click at [378, 191] on span "‹" at bounding box center [386, 187] width 27 height 27
click at [578, 342] on span "20" at bounding box center [592, 340] width 29 height 29
click at [608, 342] on span "21" at bounding box center [622, 340] width 29 height 29
type input "[DATE] - [DATE]"
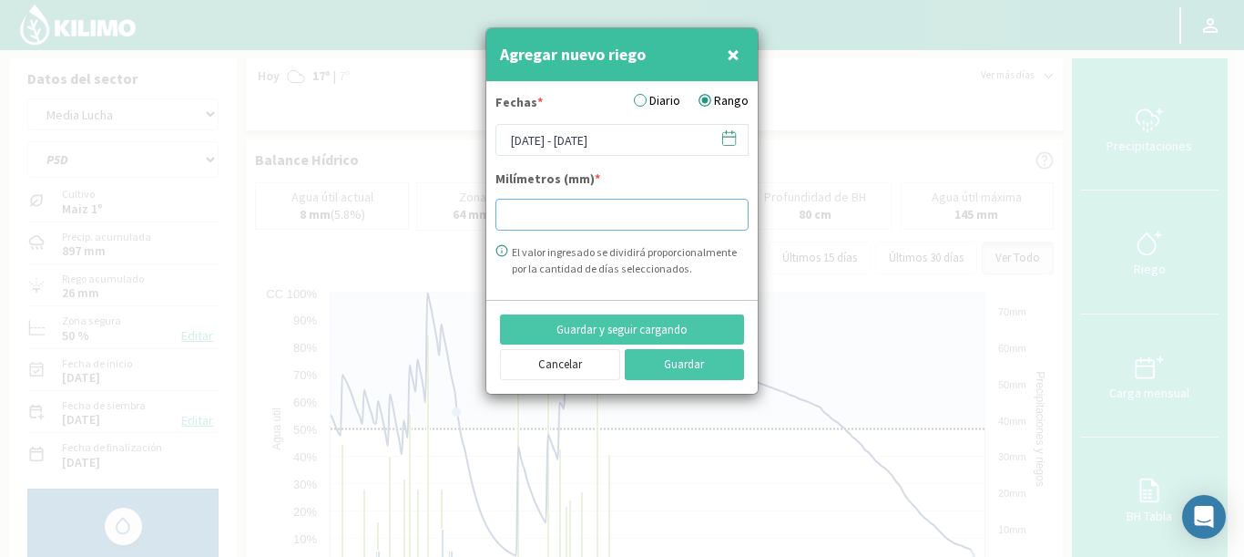
click at [523, 220] on input "number" at bounding box center [622, 215] width 253 height 32
type input "5"
click at [698, 332] on button "Guardar y seguir cargando" at bounding box center [622, 329] width 244 height 31
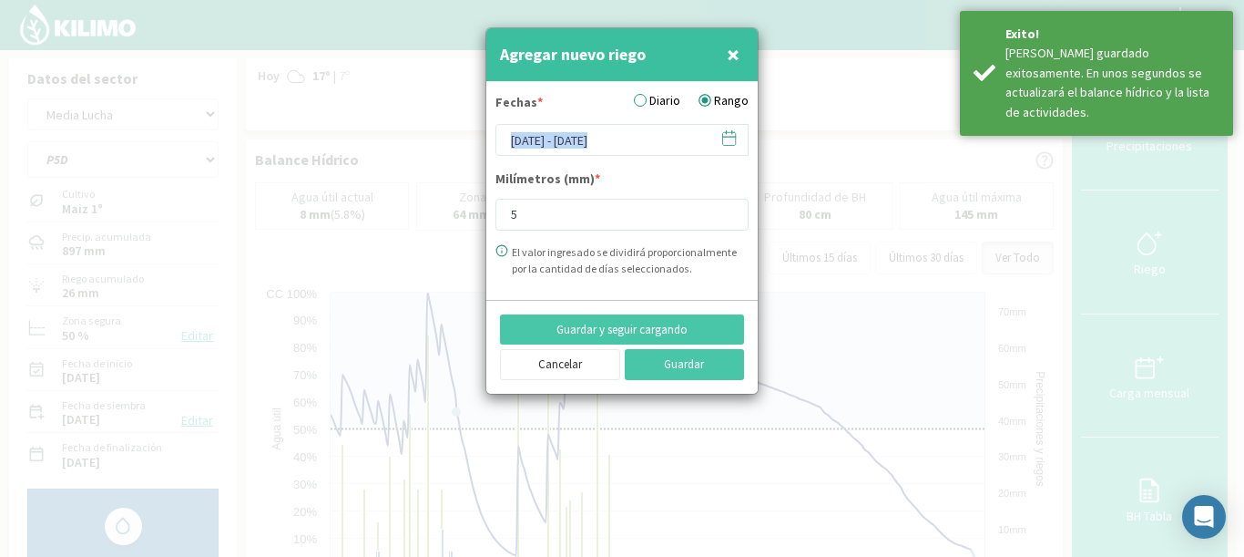
click at [738, 138] on form "[DATE] - [DATE]" at bounding box center [622, 140] width 253 height 32
click at [735, 138] on icon at bounding box center [729, 137] width 17 height 17
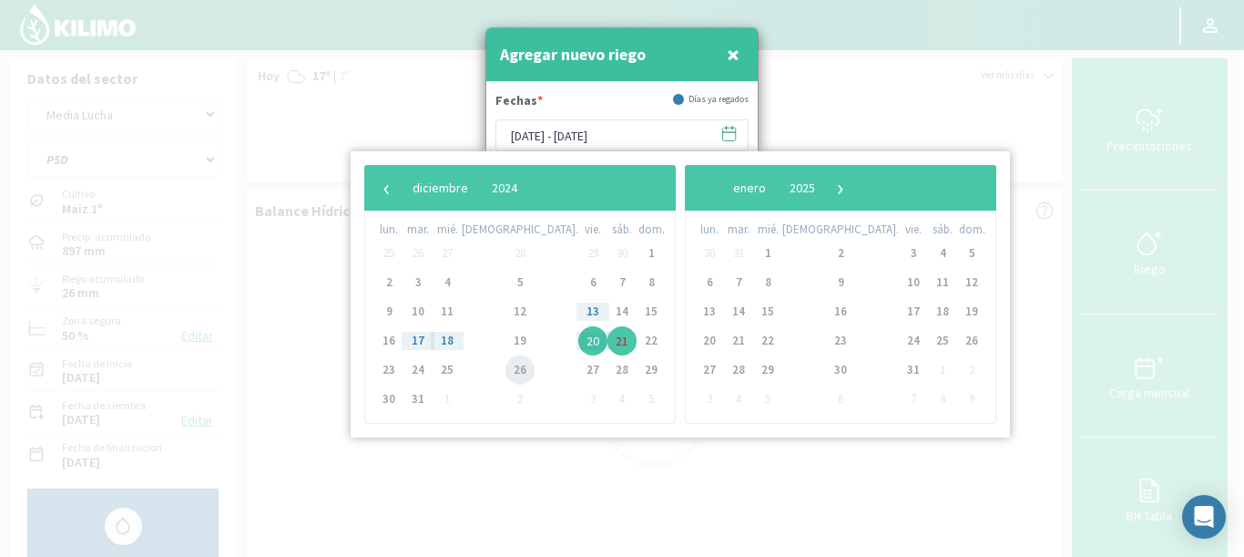
click at [506, 369] on span "26" at bounding box center [520, 369] width 29 height 29
click at [578, 370] on span "27" at bounding box center [592, 369] width 29 height 29
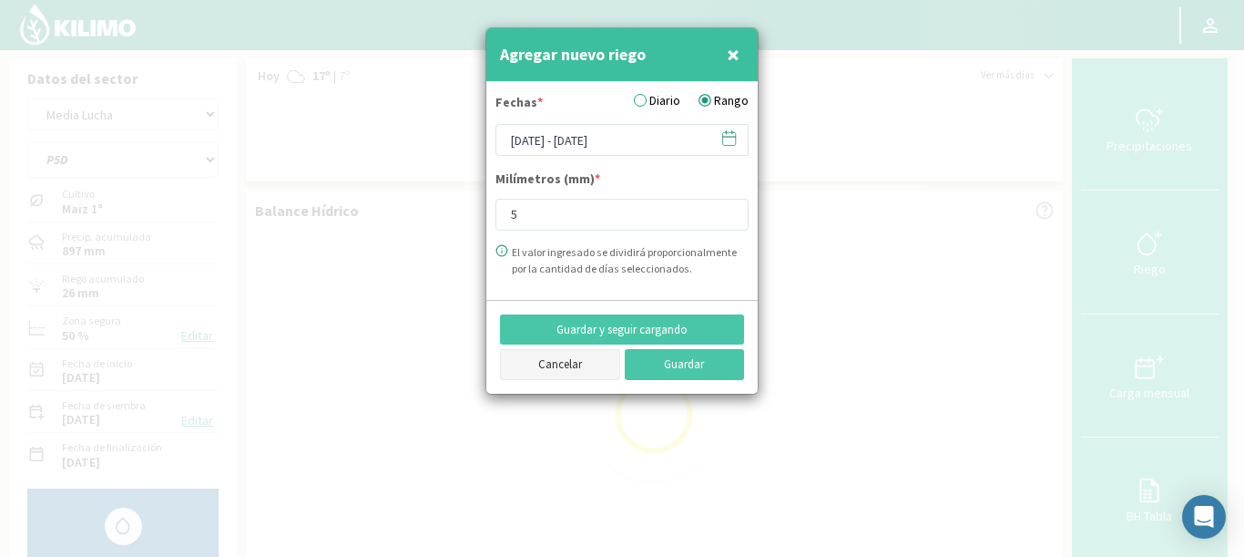
type input "[DATE] - [DATE]"
drag, startPoint x: 539, startPoint y: 220, endPoint x: 417, endPoint y: 186, distance: 126.9
click at [417, 185] on div "Agregar nuevo riego × Fechas * Diario Rango [DATE] - [DATE] Milímetros (mm) * 5…" at bounding box center [622, 278] width 1244 height 557
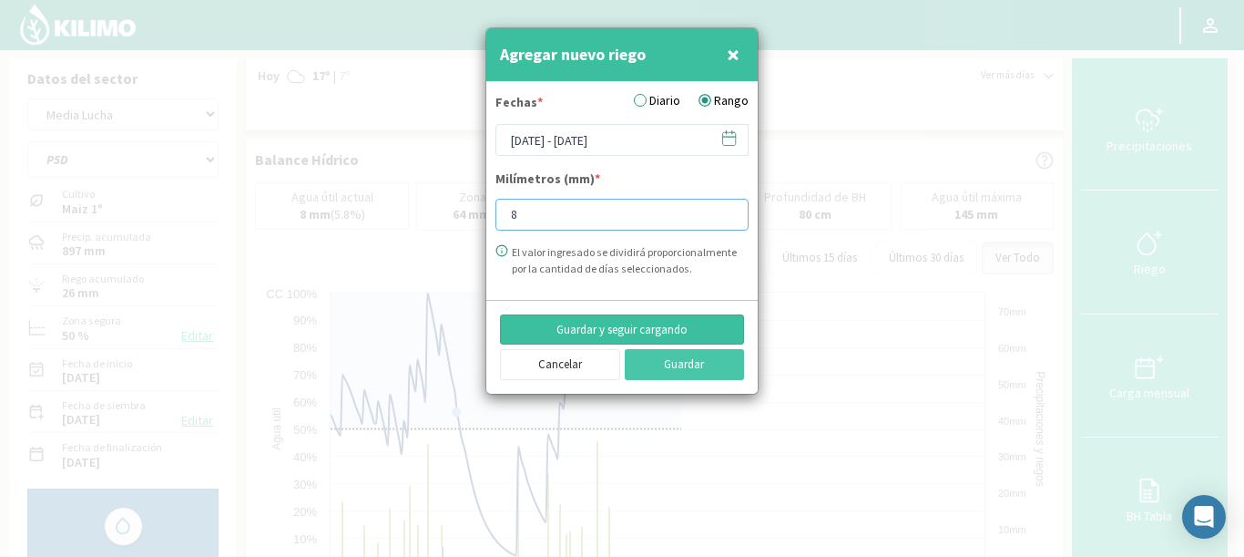
type input "8"
click at [601, 326] on button "Guardar y seguir cargando" at bounding box center [622, 329] width 244 height 31
click at [727, 139] on icon at bounding box center [729, 137] width 17 height 17
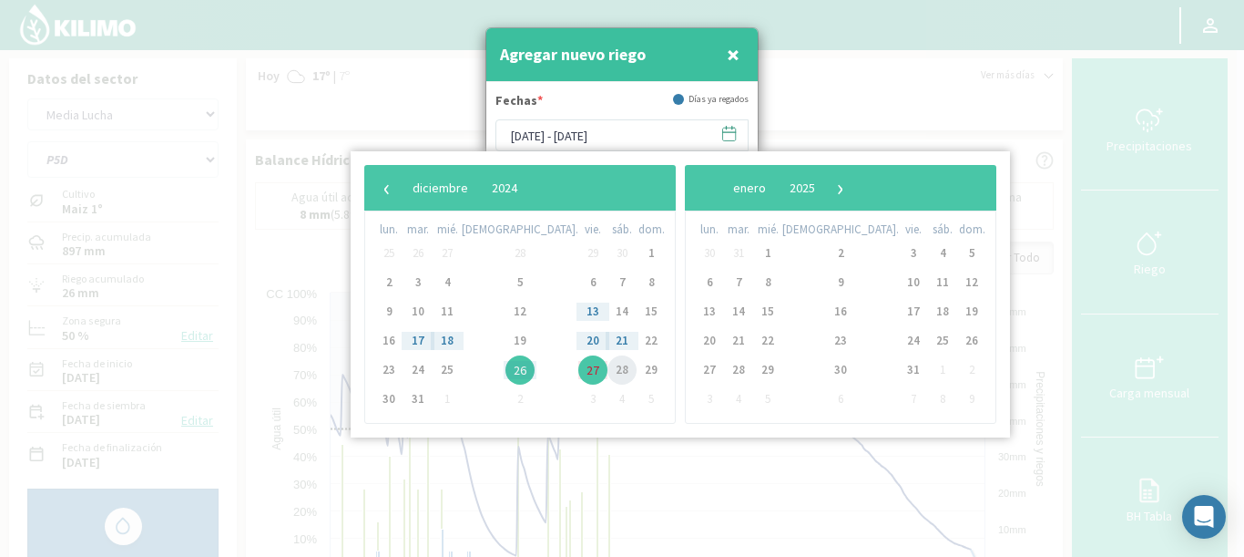
click at [608, 367] on span "28" at bounding box center [622, 369] width 29 height 29
click at [753, 253] on span "1" at bounding box center [767, 253] width 29 height 29
type input "[DATE] - [DATE]"
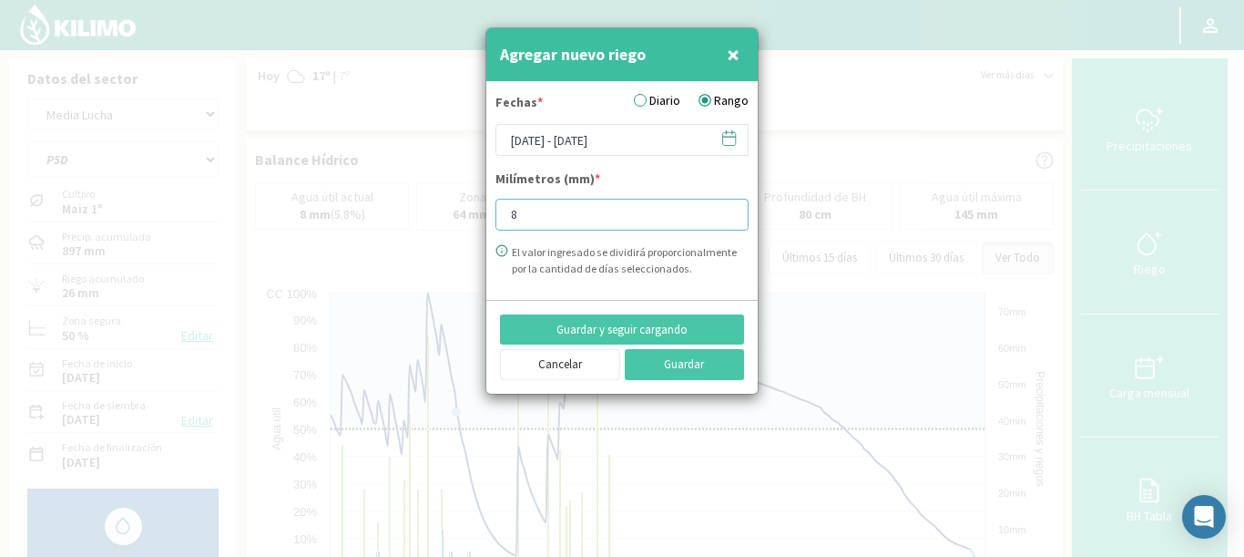
drag, startPoint x: 567, startPoint y: 214, endPoint x: 458, endPoint y: 202, distance: 109.0
click at [465, 202] on div "Agregar nuevo riego × Fechas * Diario Rango [DATE] - [DATE] Milímetros (mm) * 8…" at bounding box center [622, 278] width 1244 height 557
type input "32"
click at [619, 325] on button "Guardar y seguir cargando" at bounding box center [622, 329] width 244 height 31
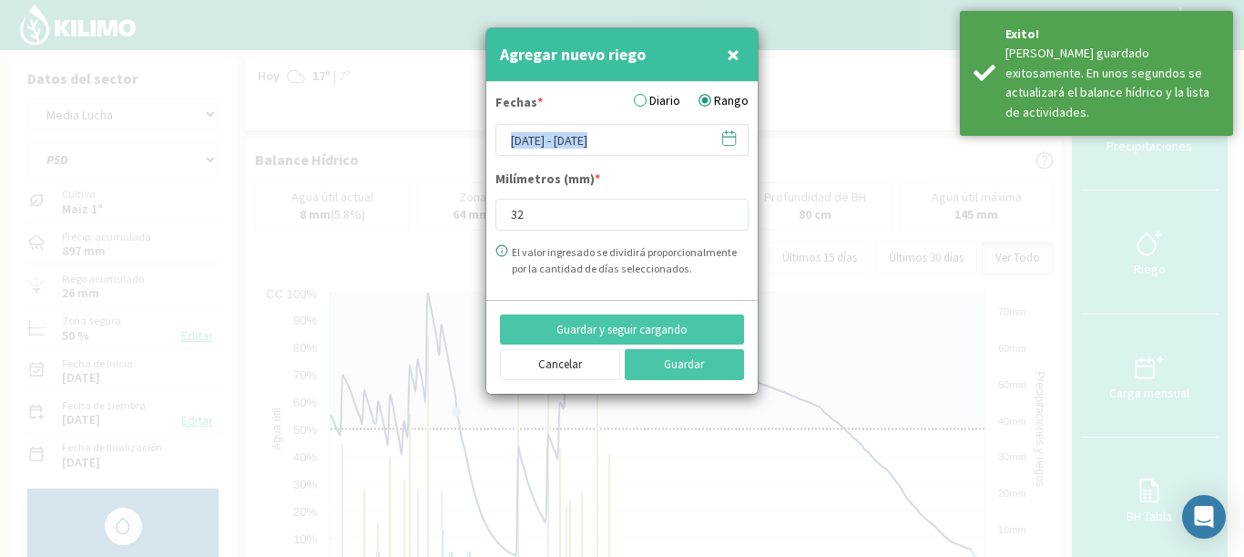
click at [738, 138] on form "[DATE] - [DATE]" at bounding box center [622, 140] width 253 height 32
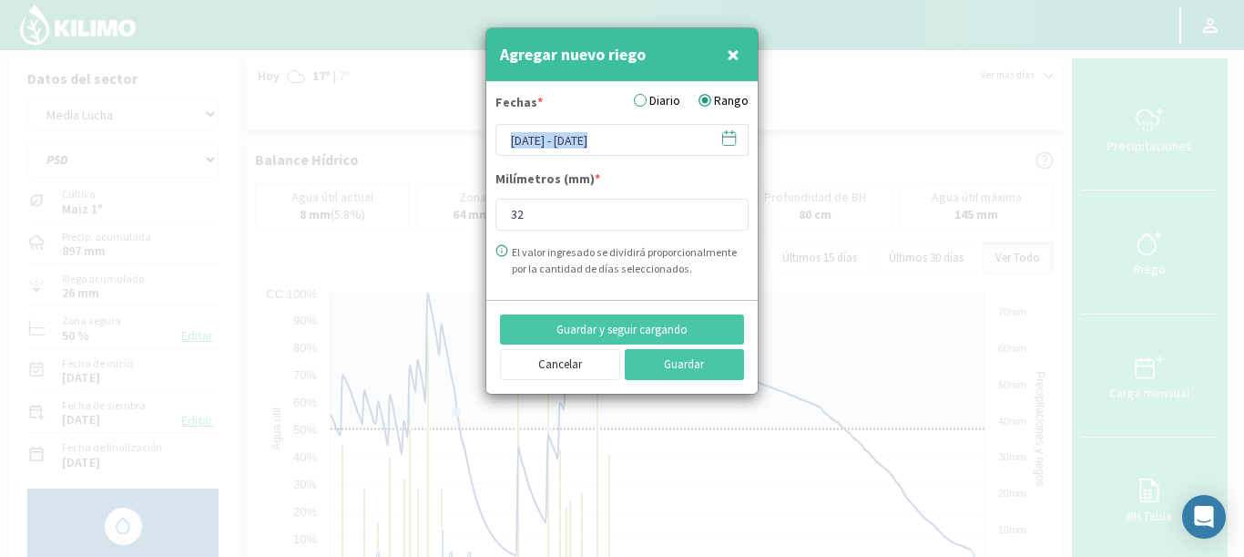
click at [731, 140] on icon at bounding box center [729, 137] width 17 height 17
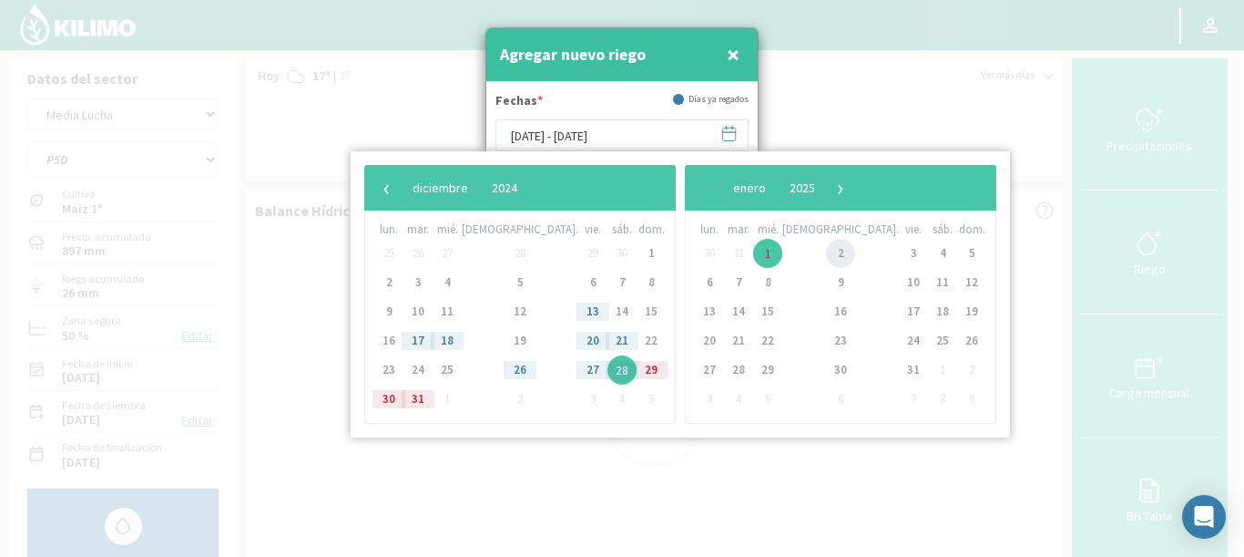
click at [826, 249] on span "2" at bounding box center [840, 253] width 29 height 29
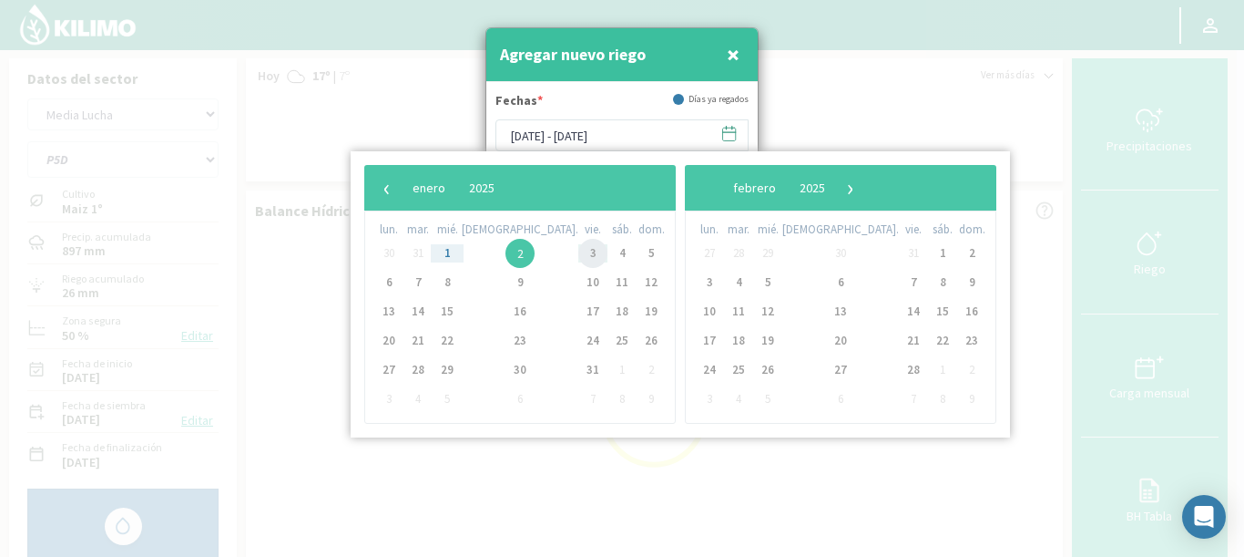
click at [578, 243] on span "3" at bounding box center [592, 253] width 29 height 29
type input "[DATE] - [DATE]"
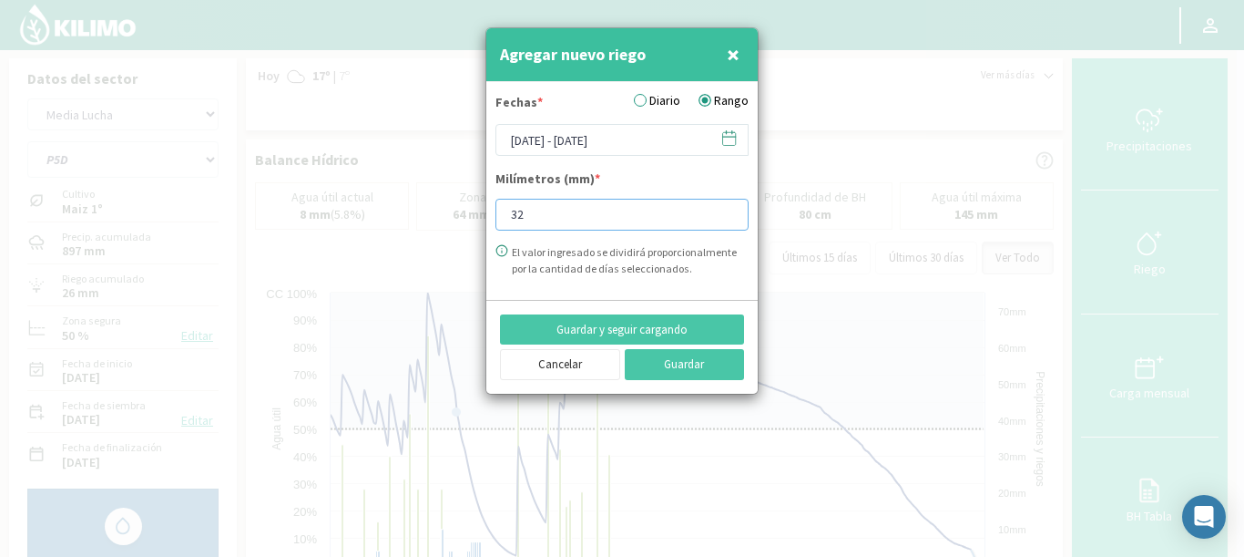
drag, startPoint x: 545, startPoint y: 223, endPoint x: 442, endPoint y: 213, distance: 103.4
click at [442, 213] on div "Agregar nuevo riego × Fechas * Diario Rango [DATE] - [DATE] Milímetros (mm) * 3…" at bounding box center [622, 278] width 1244 height 557
type input "15"
click at [609, 324] on button "Guardar y seguir cargando" at bounding box center [622, 329] width 244 height 31
click at [730, 136] on icon at bounding box center [729, 137] width 17 height 17
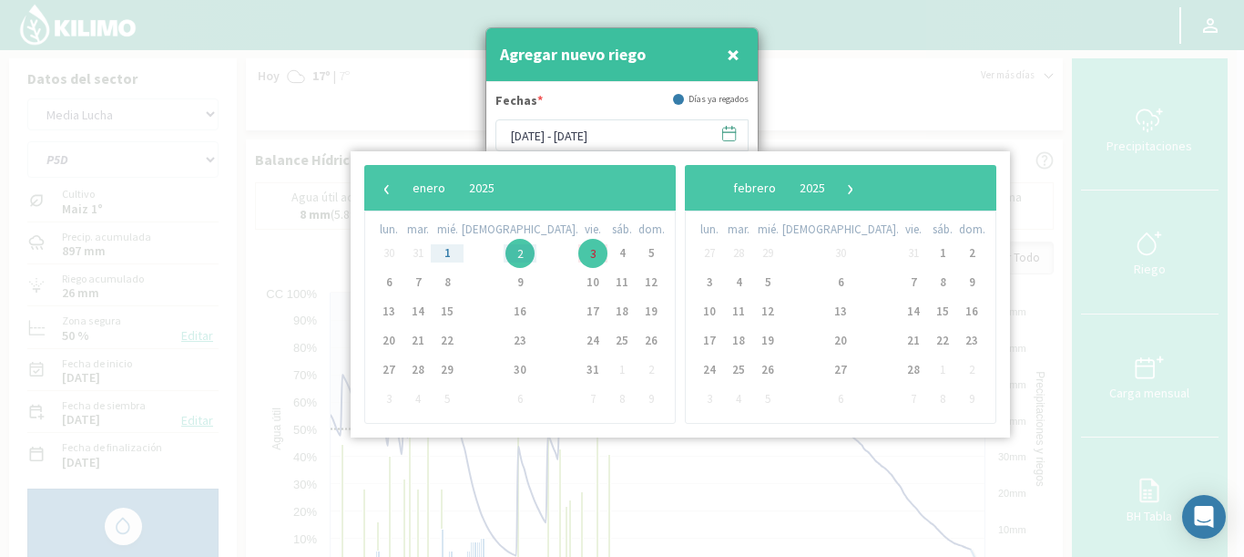
click at [660, 101] on div "Fechas * Días ya regados" at bounding box center [622, 105] width 253 height 28
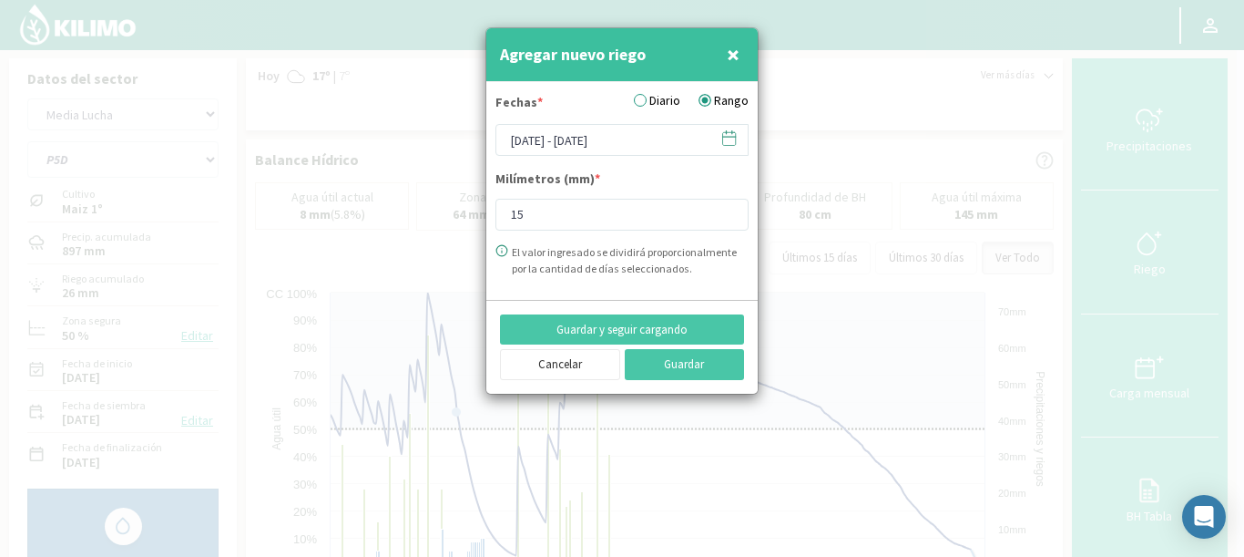
click at [645, 87] on form "Fechas * Diario Rango [DATE] - [DATE] Milímetros (mm) * 15 El valor ingresado s…" at bounding box center [621, 191] width 271 height 218
click at [641, 99] on label "Diario" at bounding box center [657, 100] width 46 height 19
click at [0, 0] on input "Diario" at bounding box center [0, 0] width 0 height 0
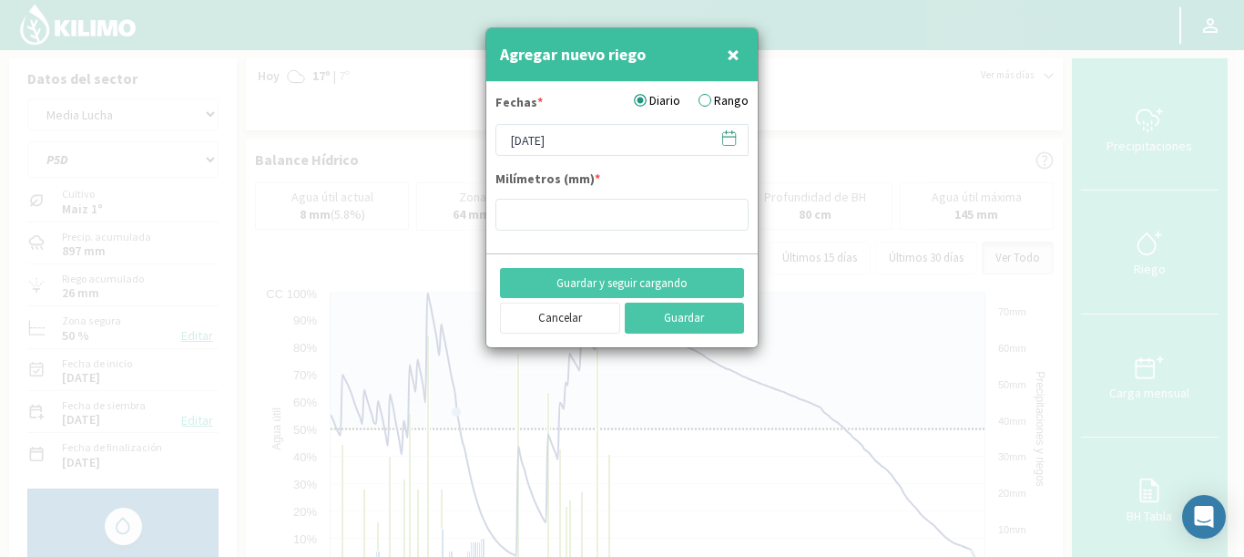
click at [731, 142] on icon at bounding box center [729, 137] width 17 height 17
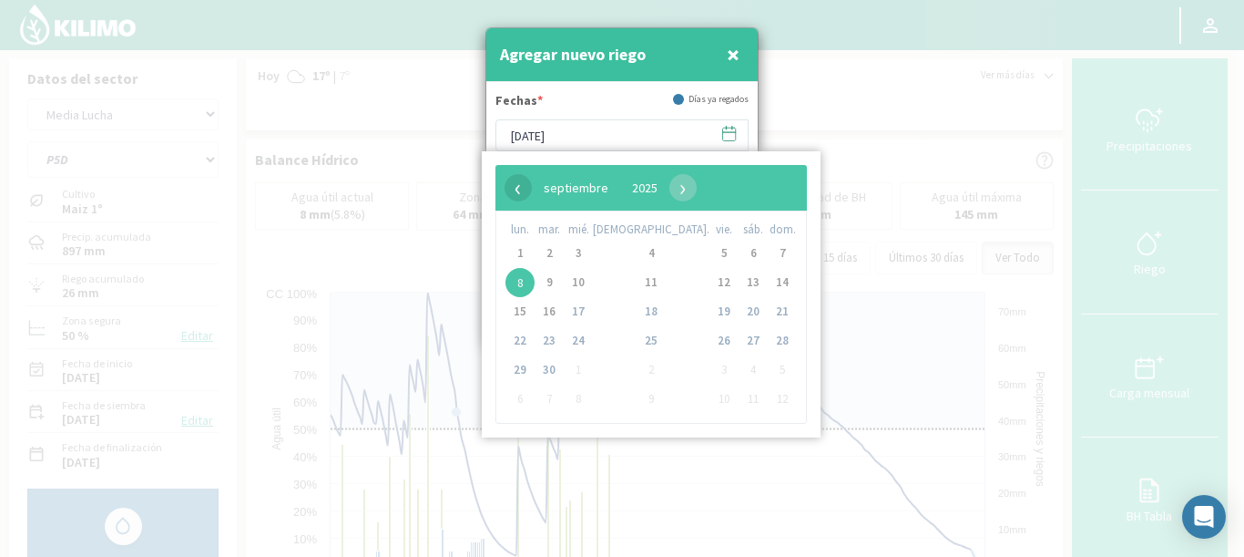
click at [517, 184] on span "‹" at bounding box center [518, 187] width 27 height 27
click at [514, 185] on span "‹" at bounding box center [518, 187] width 27 height 27
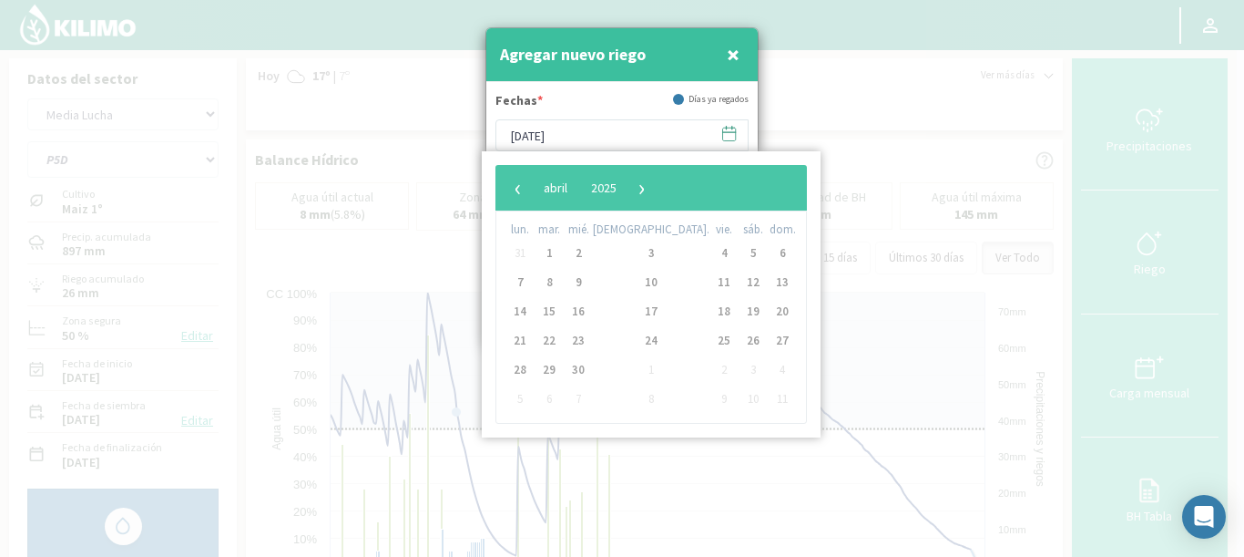
click at [513, 185] on span "‹" at bounding box center [518, 187] width 27 height 27
click at [513, 188] on span "‹" at bounding box center [518, 187] width 27 height 27
click at [688, 191] on span "›" at bounding box center [673, 187] width 27 height 27
click at [739, 254] on span "4" at bounding box center [753, 253] width 29 height 29
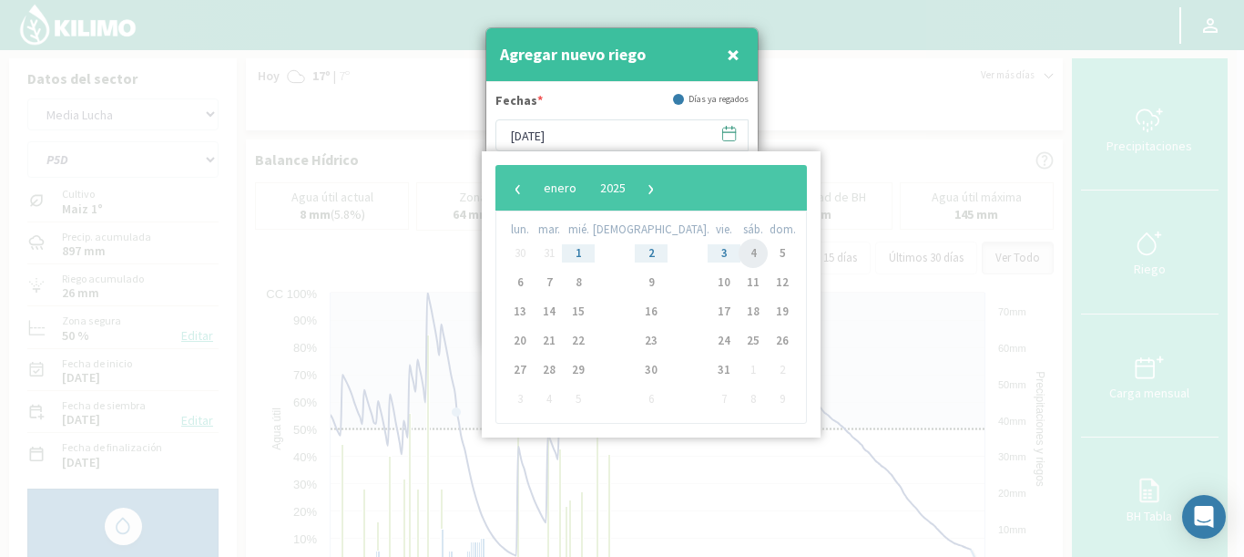
type input "[DATE]"
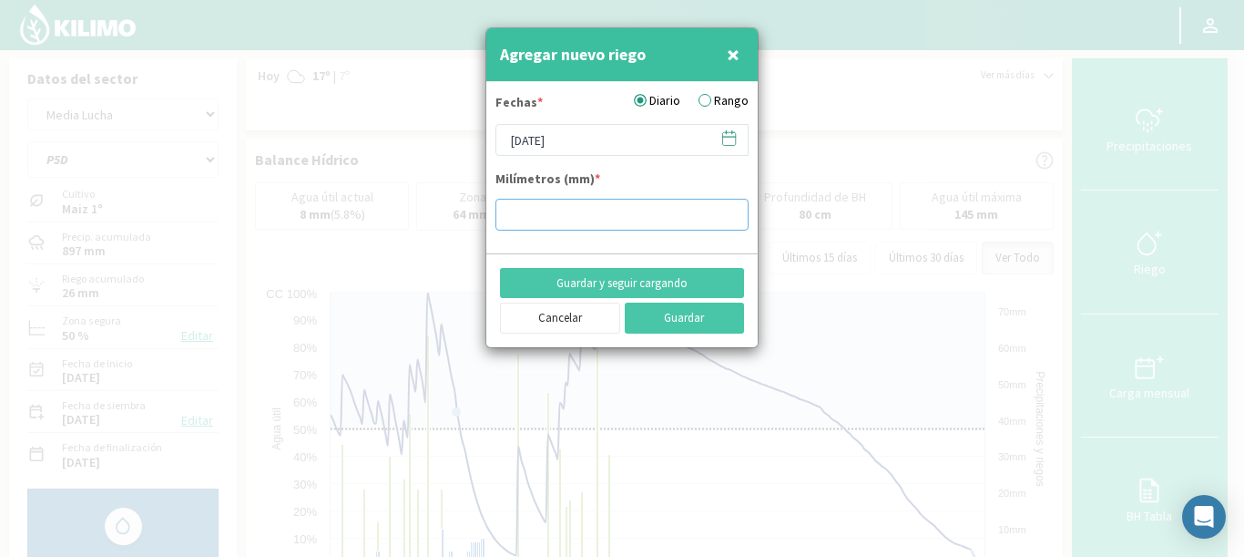
click at [533, 210] on input "number" at bounding box center [622, 215] width 253 height 32
type input "6"
click at [649, 278] on button "Guardar y seguir cargando" at bounding box center [622, 283] width 244 height 31
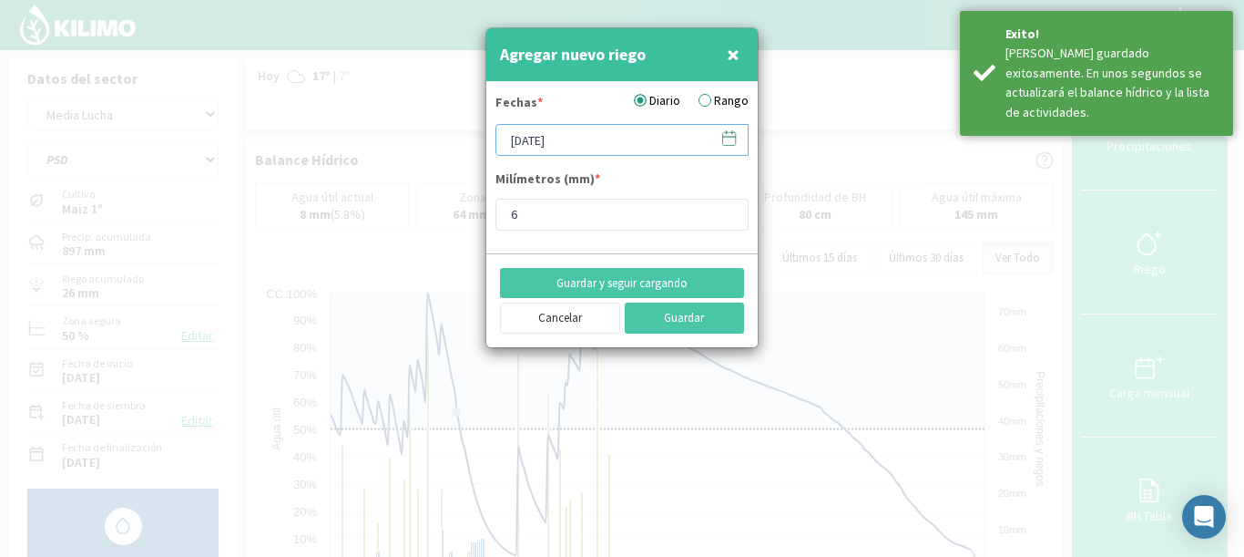
click at [739, 142] on input "[DATE]" at bounding box center [622, 140] width 253 height 32
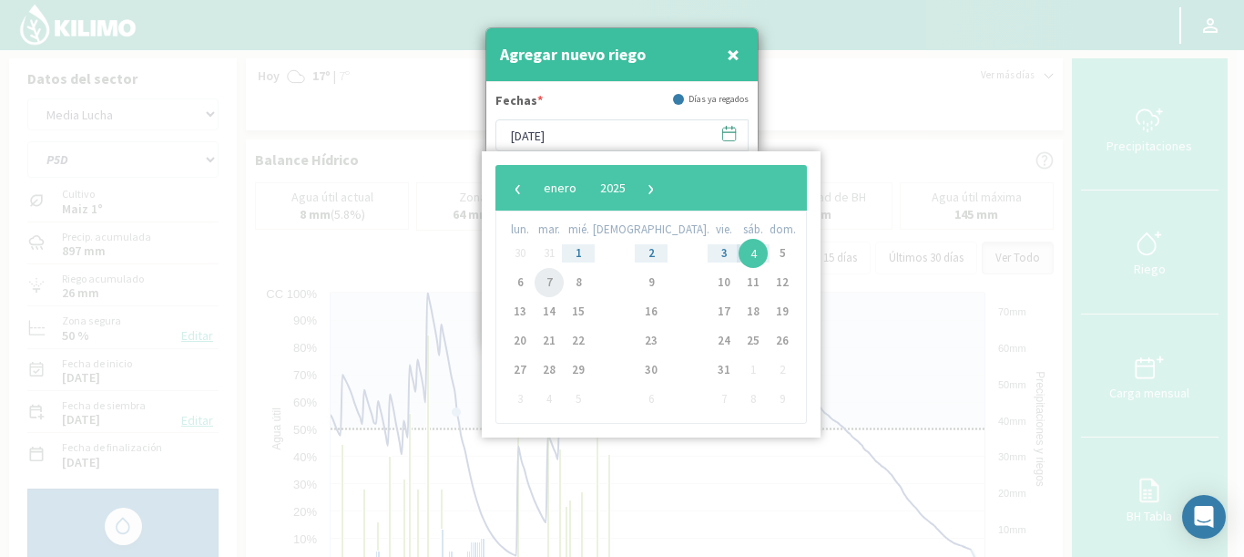
click at [559, 284] on span "7" at bounding box center [549, 282] width 29 height 29
type input "[DATE]"
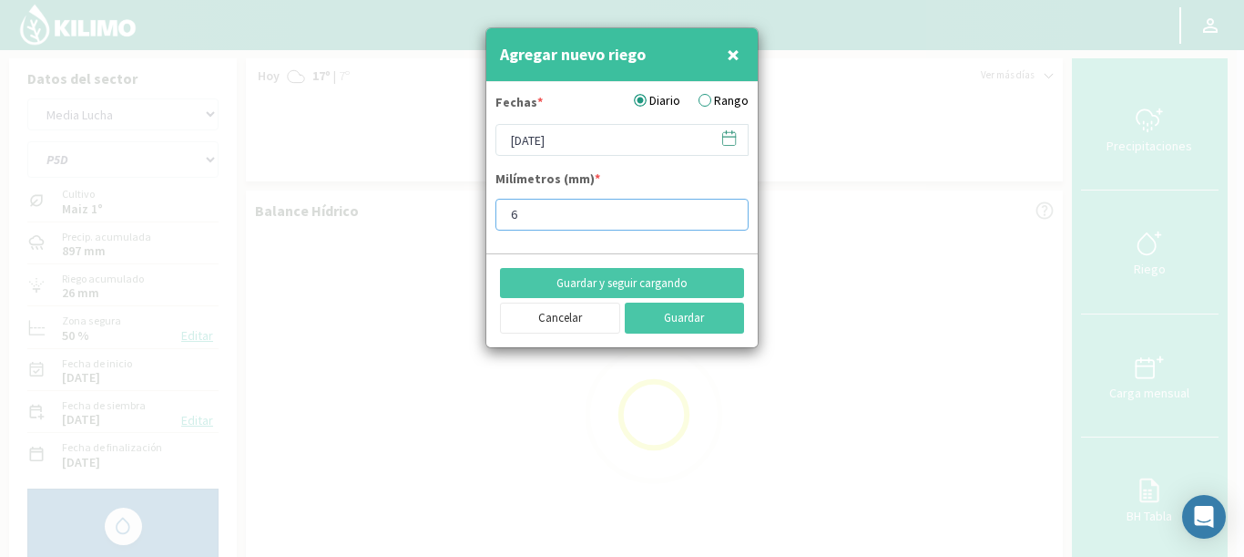
drag, startPoint x: 484, startPoint y: 194, endPoint x: 474, endPoint y: 194, distance: 10.0
click at [477, 193] on div "Agregar nuevo riego × Fechas * Diario Rango [DATE] Milímetros (mm) * 6 Guardar …" at bounding box center [622, 278] width 1244 height 557
type input "10"
click at [713, 285] on button "Guardar y seguir cargando" at bounding box center [622, 283] width 244 height 31
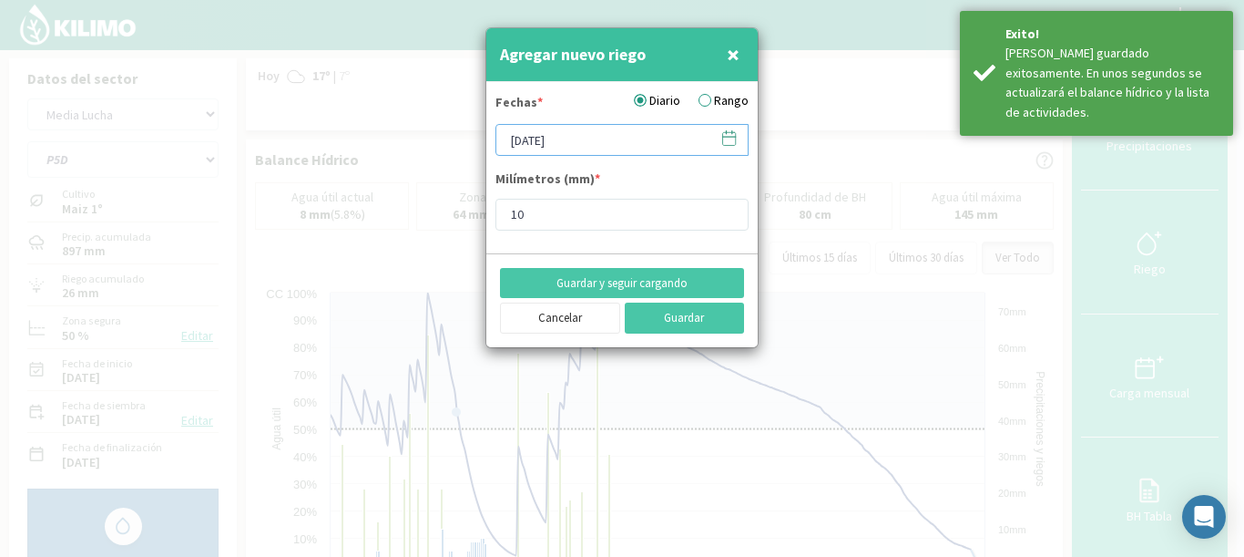
click at [736, 128] on input "[DATE]" at bounding box center [622, 140] width 253 height 32
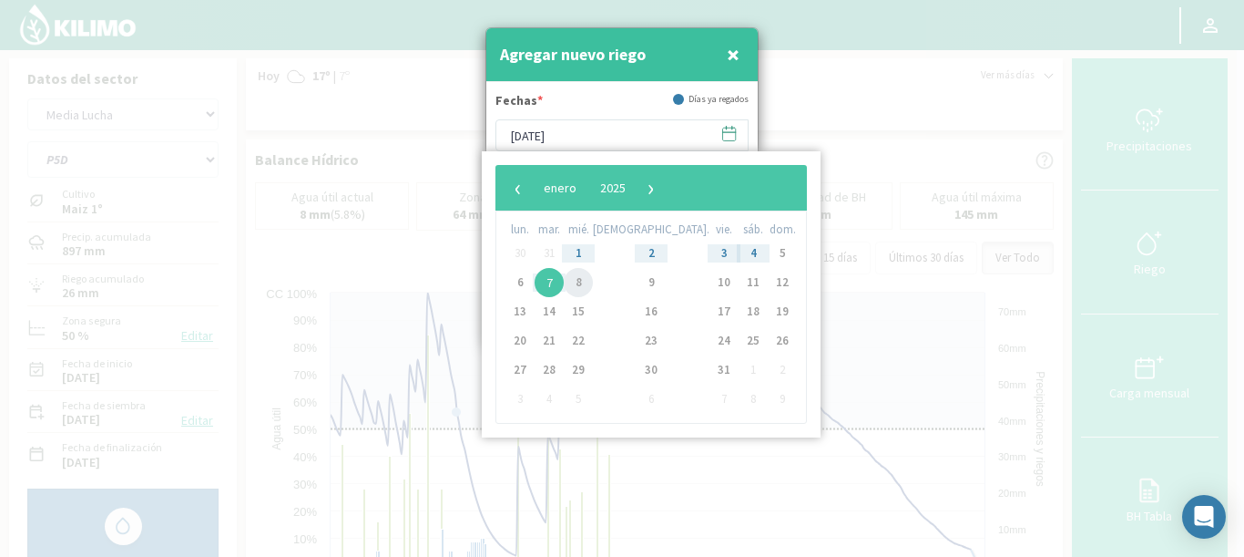
click at [582, 288] on span "8" at bounding box center [578, 282] width 29 height 29
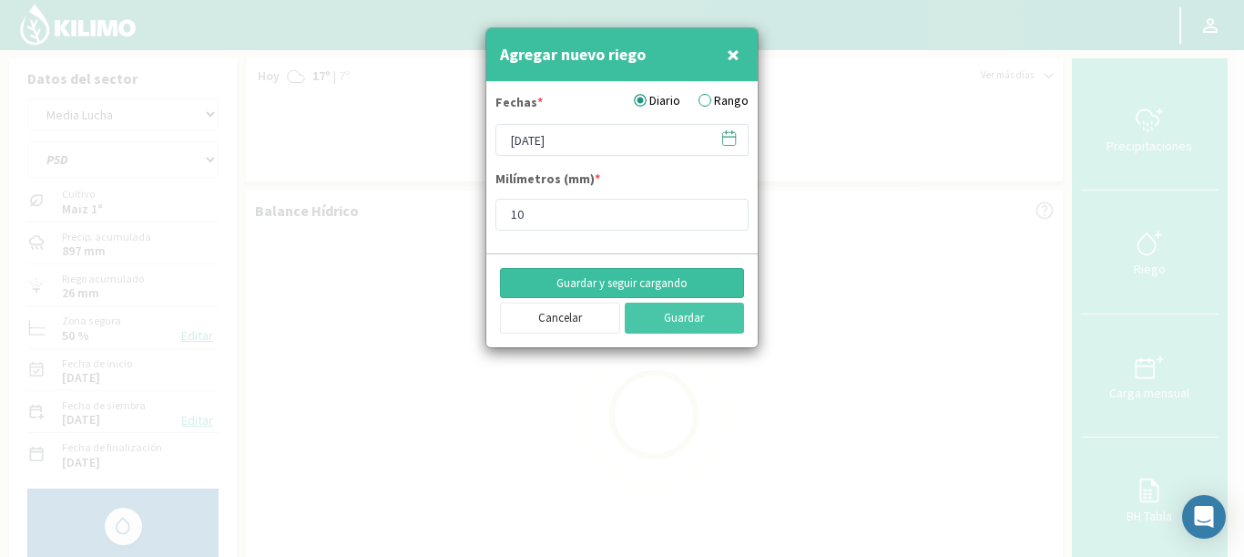
click at [547, 276] on button "Guardar y seguir cargando" at bounding box center [622, 283] width 244 height 31
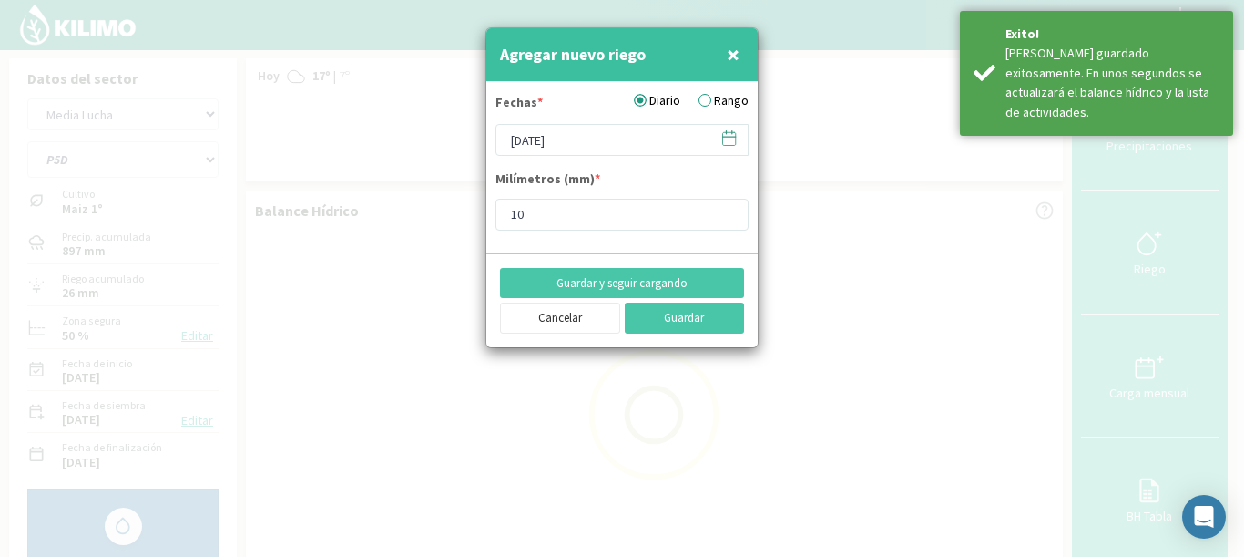
click at [731, 134] on icon at bounding box center [729, 137] width 17 height 17
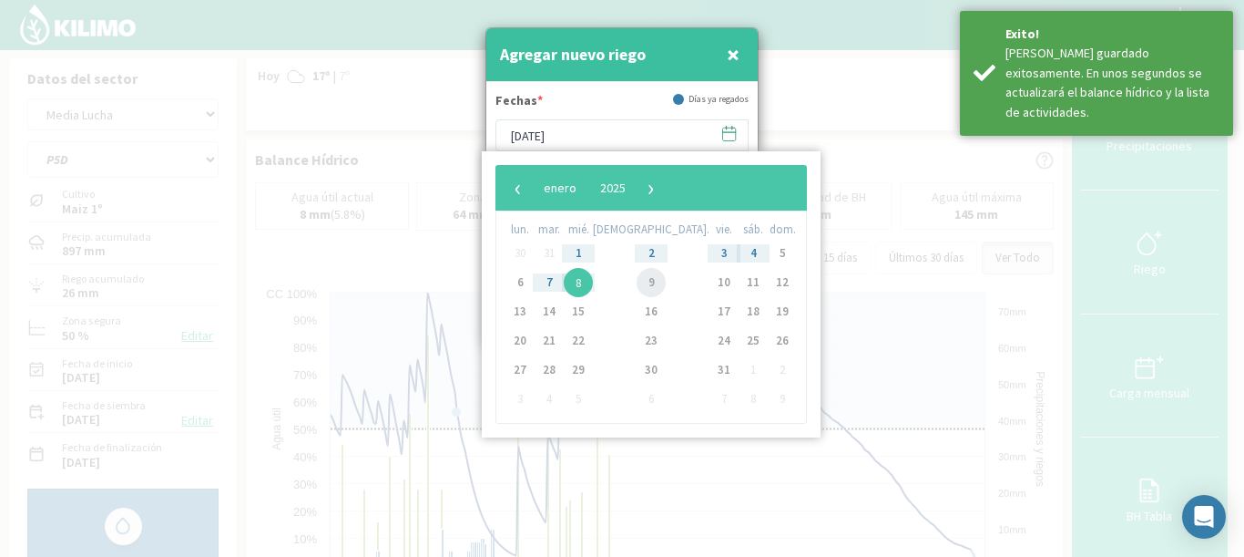
drag, startPoint x: 621, startPoint y: 277, endPoint x: 598, endPoint y: 264, distance: 26.9
click at [637, 277] on span "9" at bounding box center [651, 282] width 29 height 29
type input "[DATE]"
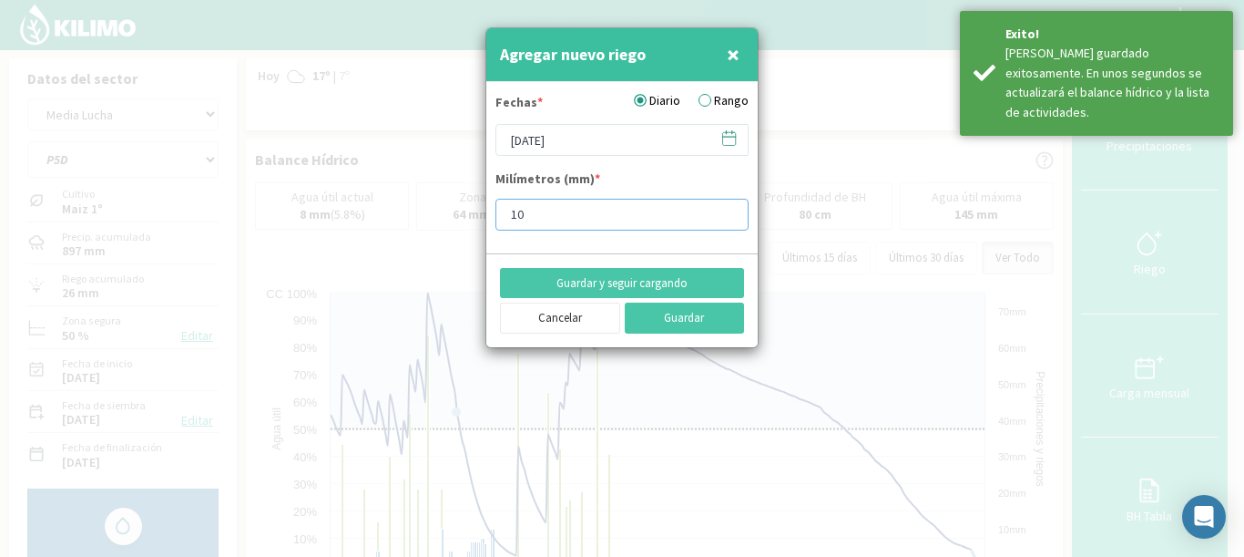
drag, startPoint x: 488, startPoint y: 203, endPoint x: 422, endPoint y: 180, distance: 70.3
click at [422, 180] on div "Agregar nuevo riego × Fechas * Diario Rango [DATE] Milímetros (mm) * 10 Guardar…" at bounding box center [622, 278] width 1244 height 557
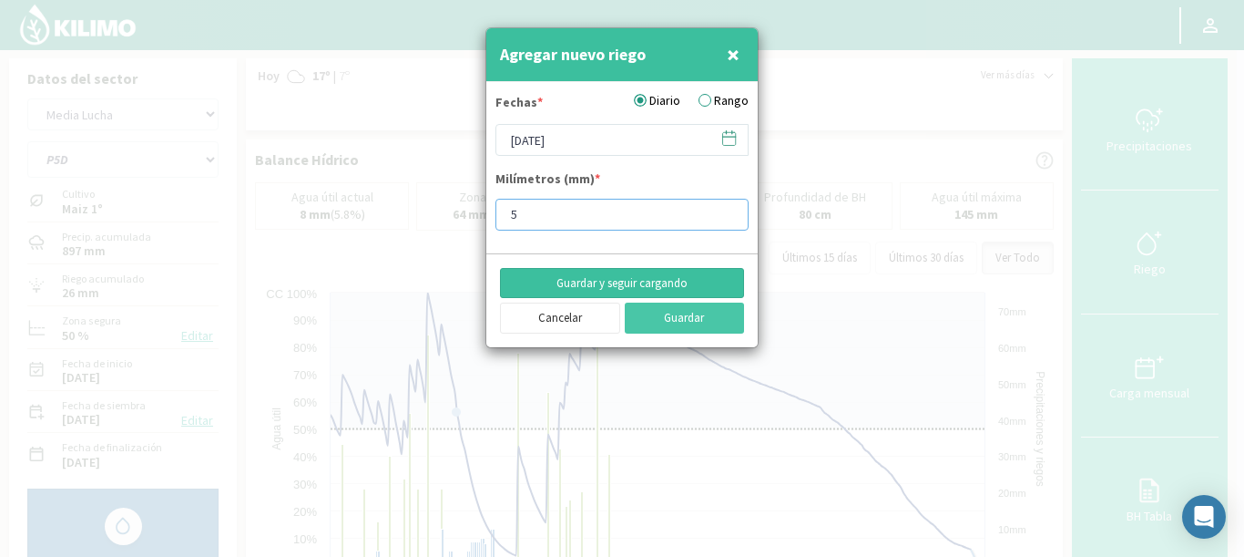
type input "5"
click at [612, 284] on button "Guardar y seguir cargando" at bounding box center [622, 283] width 244 height 31
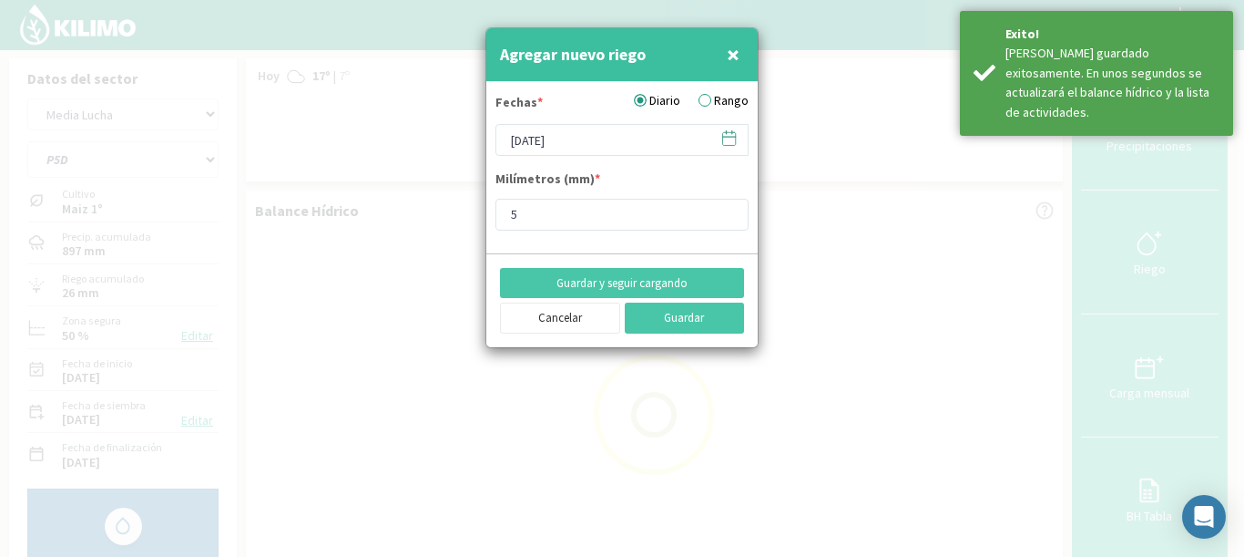
click at [704, 105] on label "Rango" at bounding box center [724, 100] width 50 height 19
click at [0, 0] on input "Rango" at bounding box center [0, 0] width 0 height 0
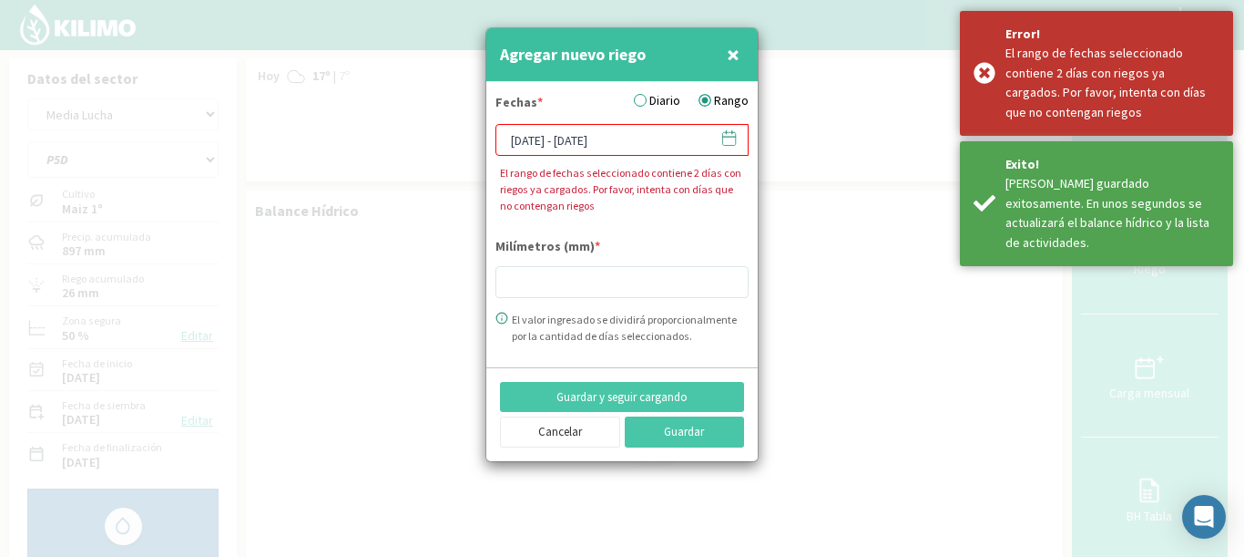
click at [730, 139] on icon at bounding box center [729, 137] width 17 height 17
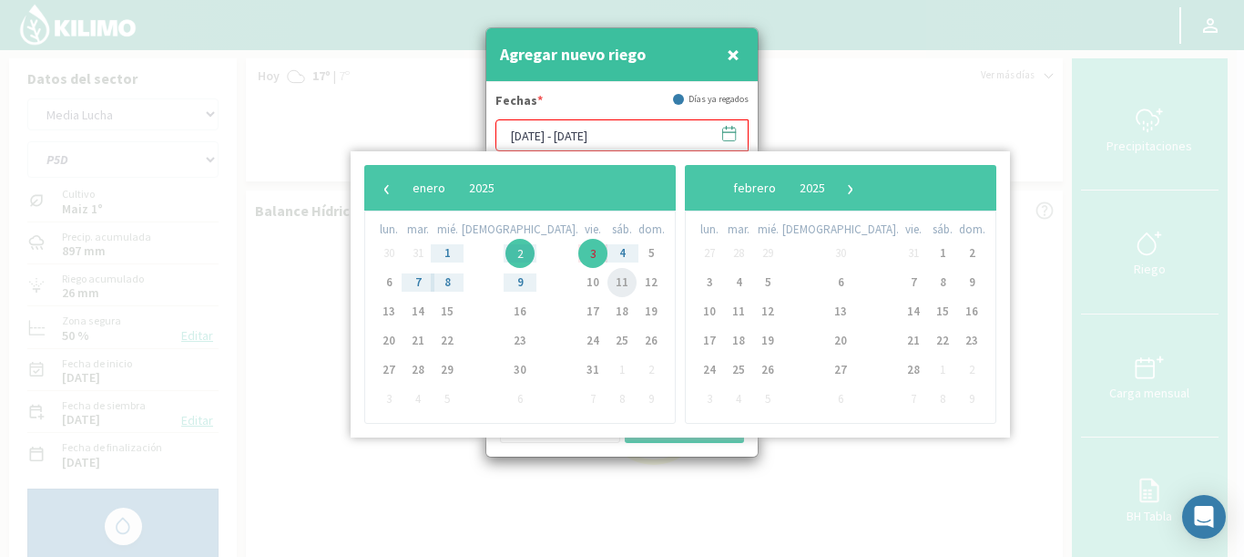
click at [608, 281] on span "11" at bounding box center [622, 282] width 29 height 29
click at [637, 283] on span "12" at bounding box center [651, 282] width 29 height 29
type input "[DATE] - [DATE]"
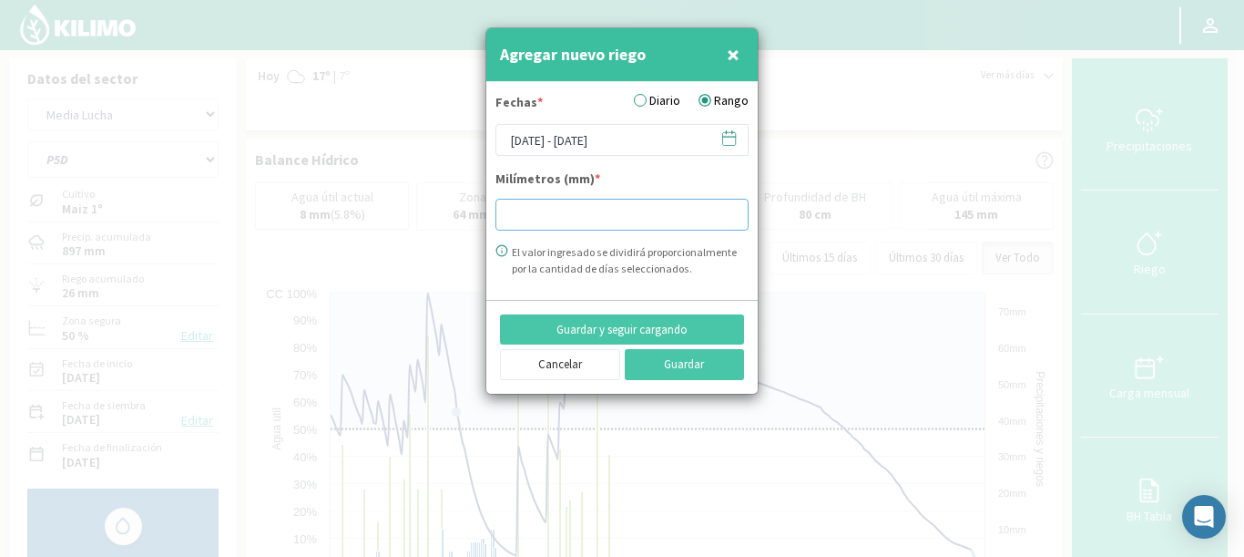
click at [541, 220] on input "number" at bounding box center [622, 215] width 253 height 32
type input "8"
click at [602, 322] on button "Guardar y seguir cargando" at bounding box center [622, 329] width 244 height 31
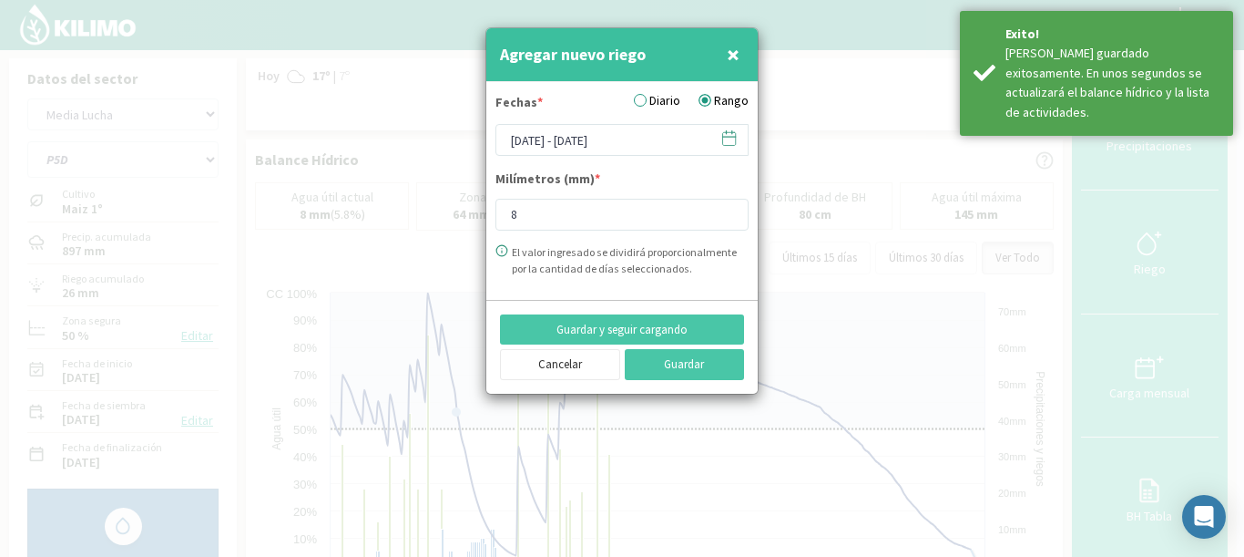
click at [729, 136] on icon at bounding box center [729, 137] width 17 height 17
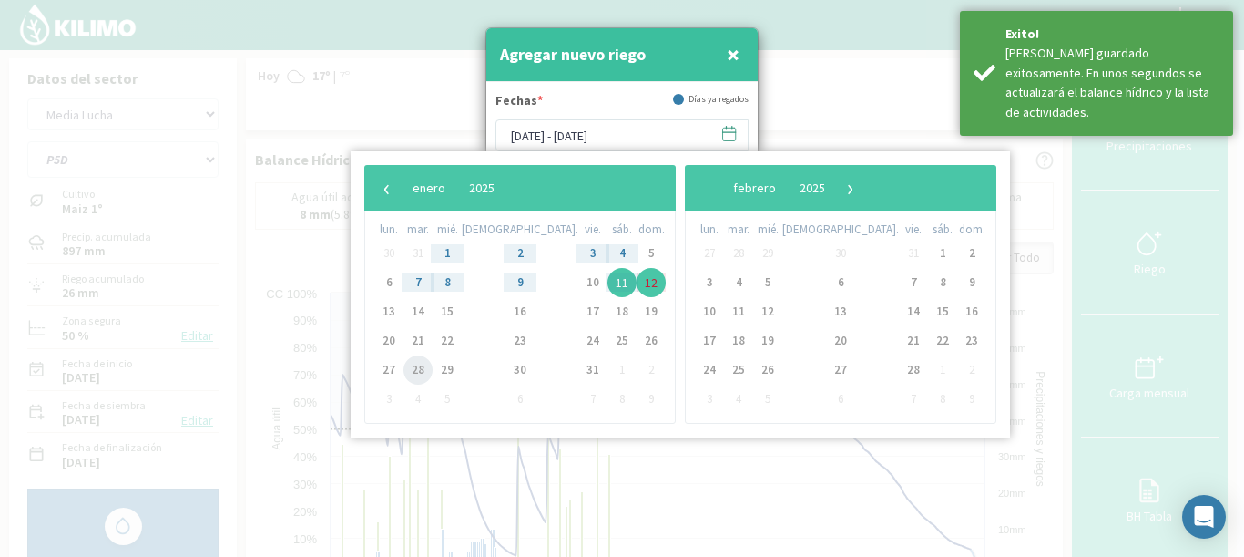
click at [425, 366] on span "28" at bounding box center [418, 369] width 29 height 29
click at [506, 367] on span "30" at bounding box center [520, 369] width 29 height 29
type input "[DATE] - [DATE]"
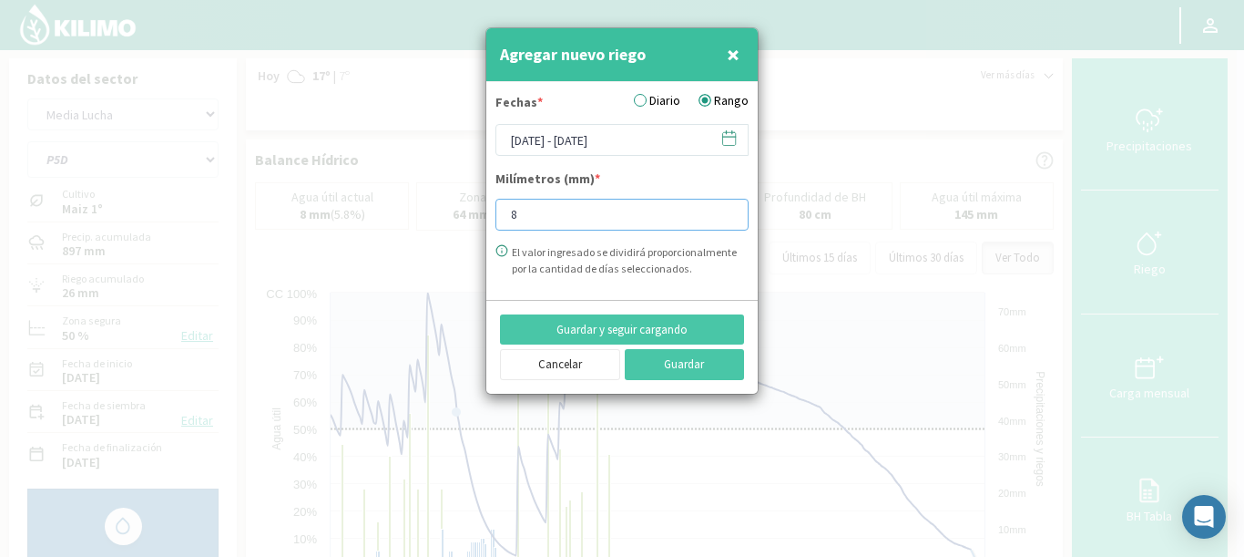
drag, startPoint x: 535, startPoint y: 217, endPoint x: 470, endPoint y: 208, distance: 65.3
click at [470, 208] on div "Agregar nuevo riego × Fechas * Diario Rango [DATE] - [DATE] Milímetros (mm) * 8…" at bounding box center [622, 278] width 1244 height 557
type input "16"
click at [645, 364] on button "Guardar" at bounding box center [685, 364] width 120 height 31
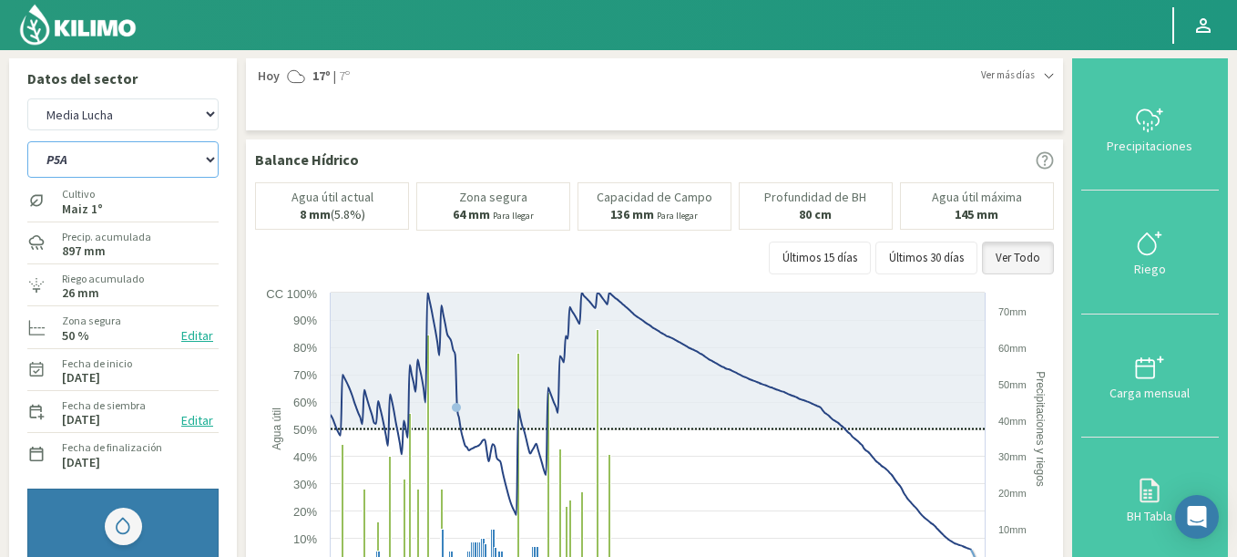
click at [27, 141] on select "P5A P5B P5C P5D" at bounding box center [122, 159] width 191 height 36
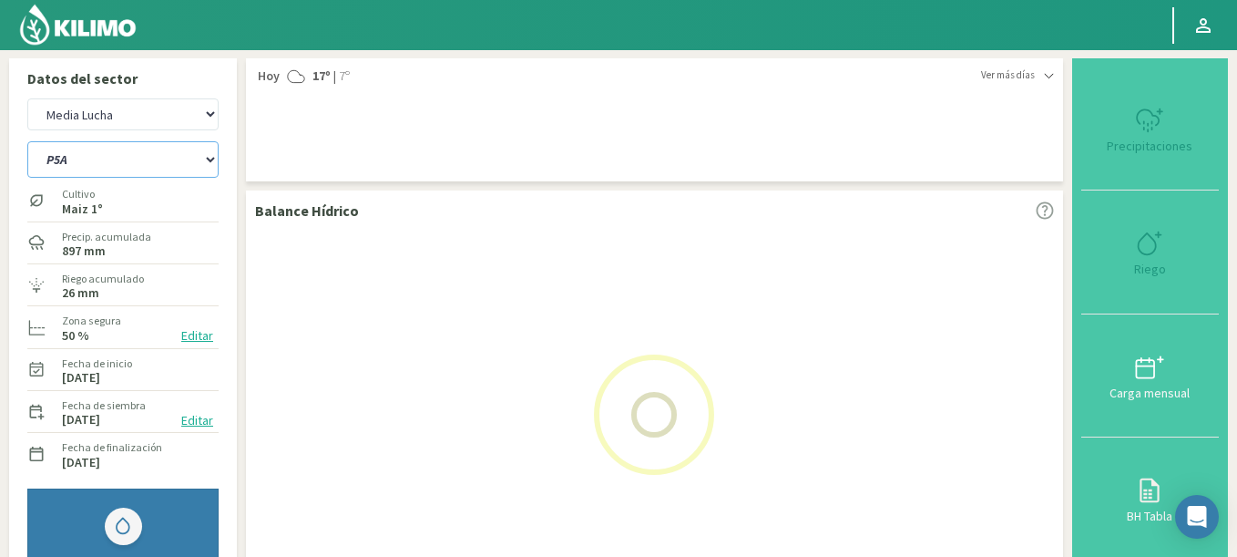
select select "3: Object"
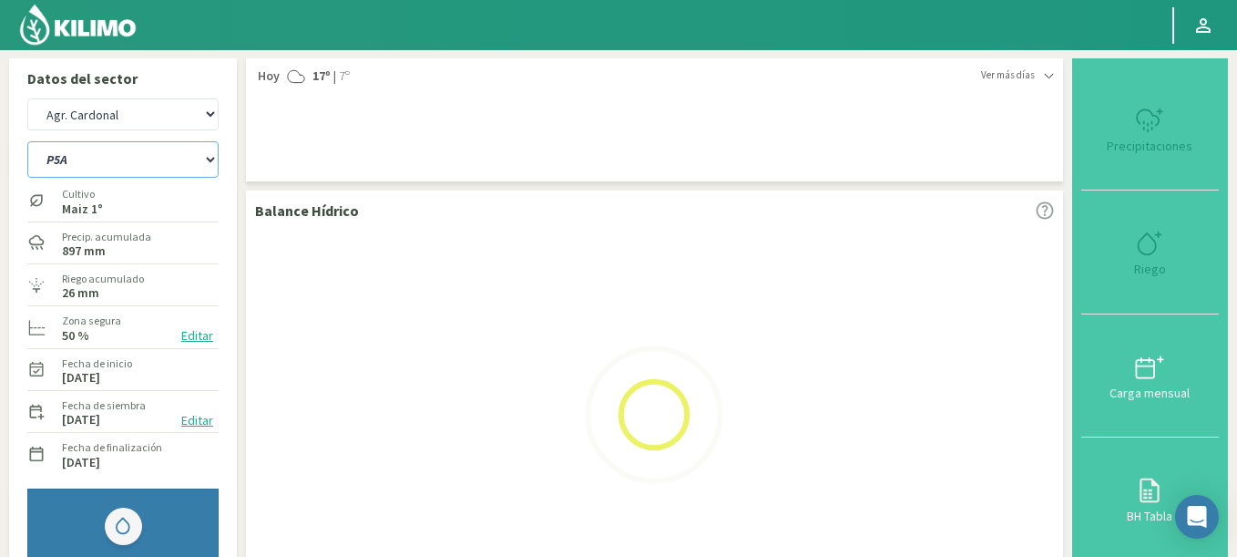
select select "490: Object"
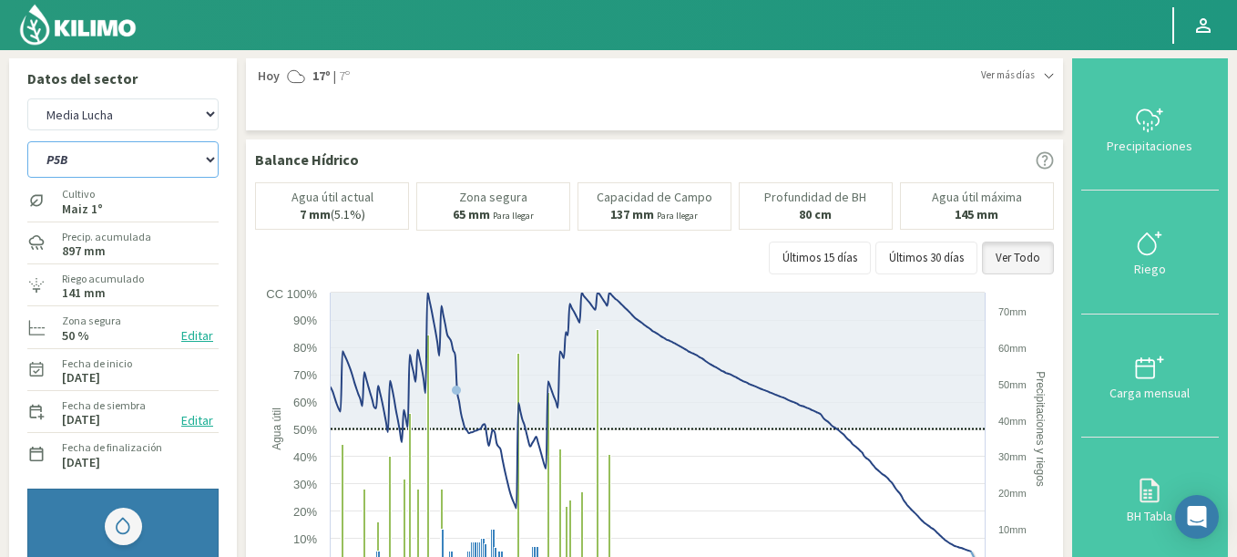
click at [27, 141] on select "P5A P5B P5C P5D" at bounding box center [122, 159] width 191 height 36
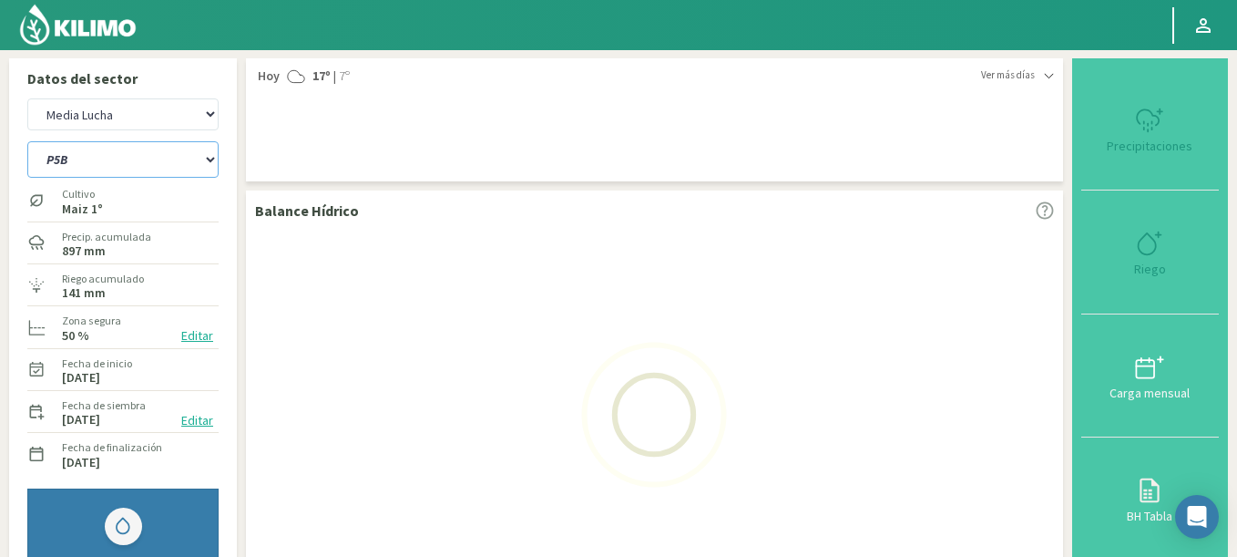
select select "4: Object"
select select "770: Object"
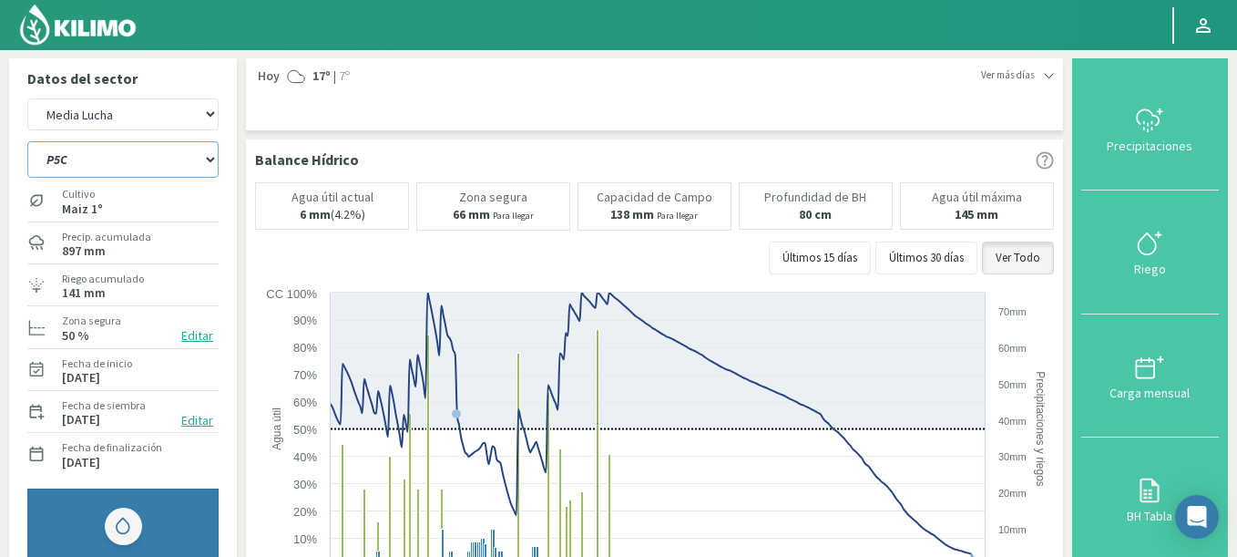
click at [27, 141] on select "P5A P5B P5C P5D" at bounding box center [122, 159] width 191 height 36
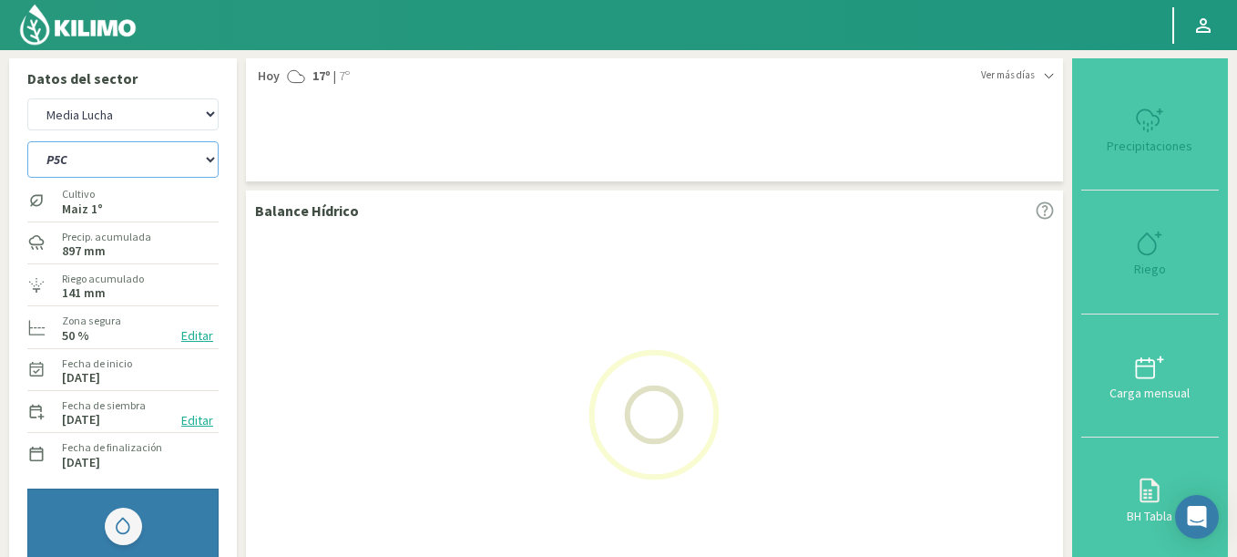
select select "9: Object"
select select "1050: Object"
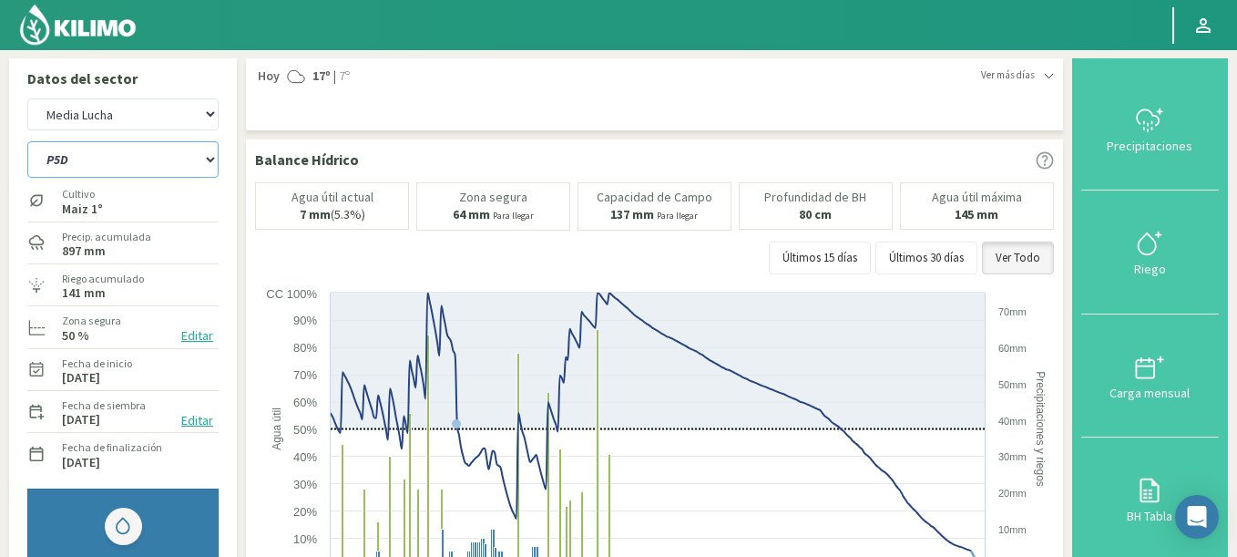
click at [27, 141] on select "P5A P5B P5C P5D" at bounding box center [122, 159] width 191 height 36
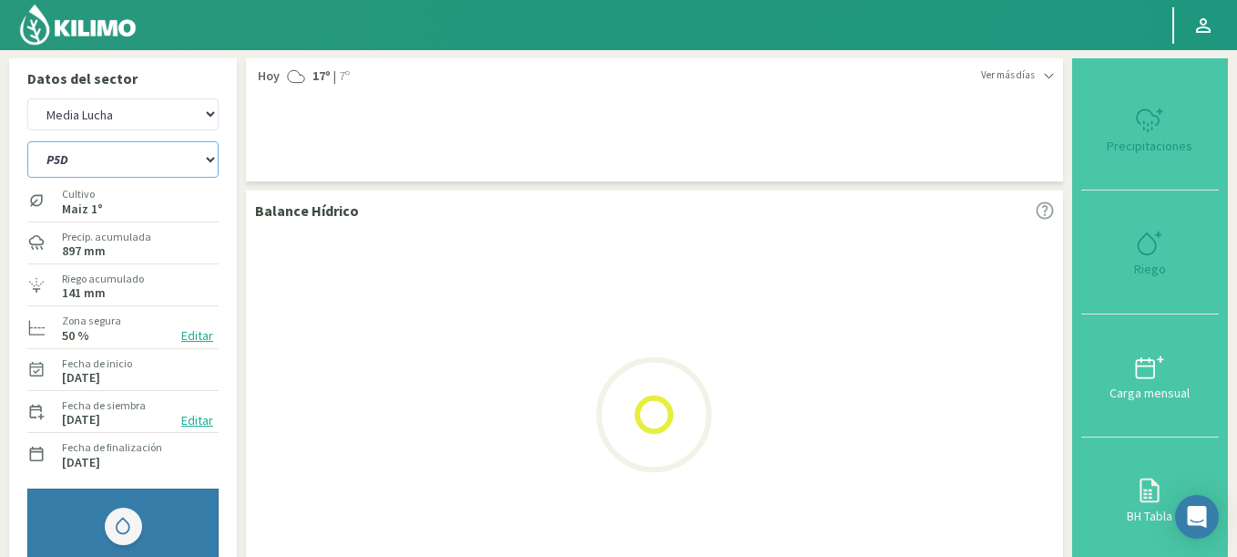
select select "14: Object"
select select "1330: Object"
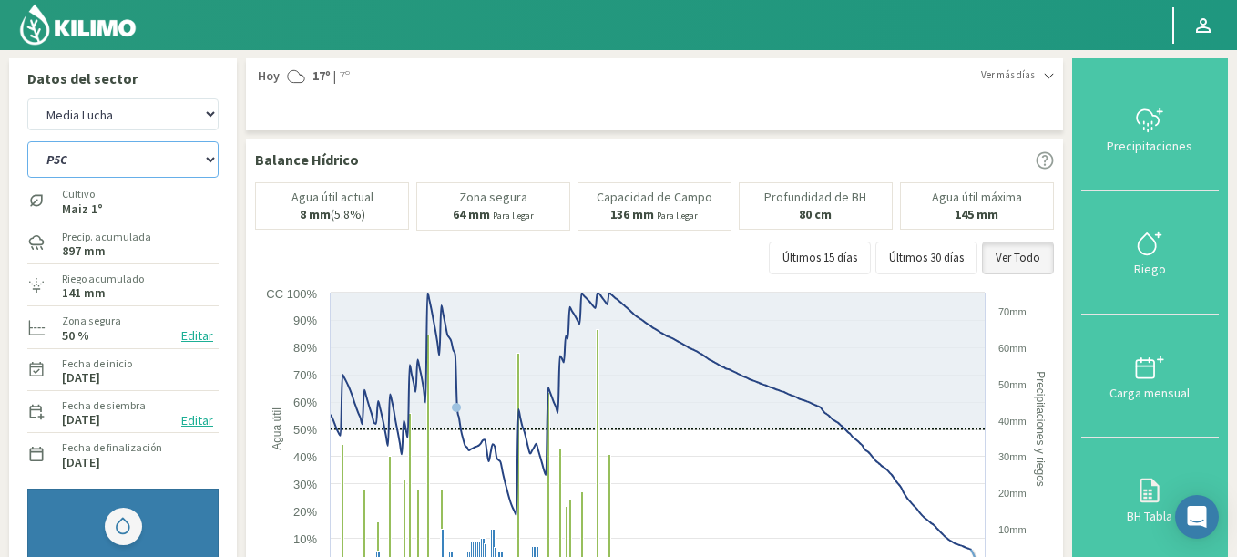
click at [27, 141] on select "P5A P5B P5C P5D" at bounding box center [122, 159] width 191 height 36
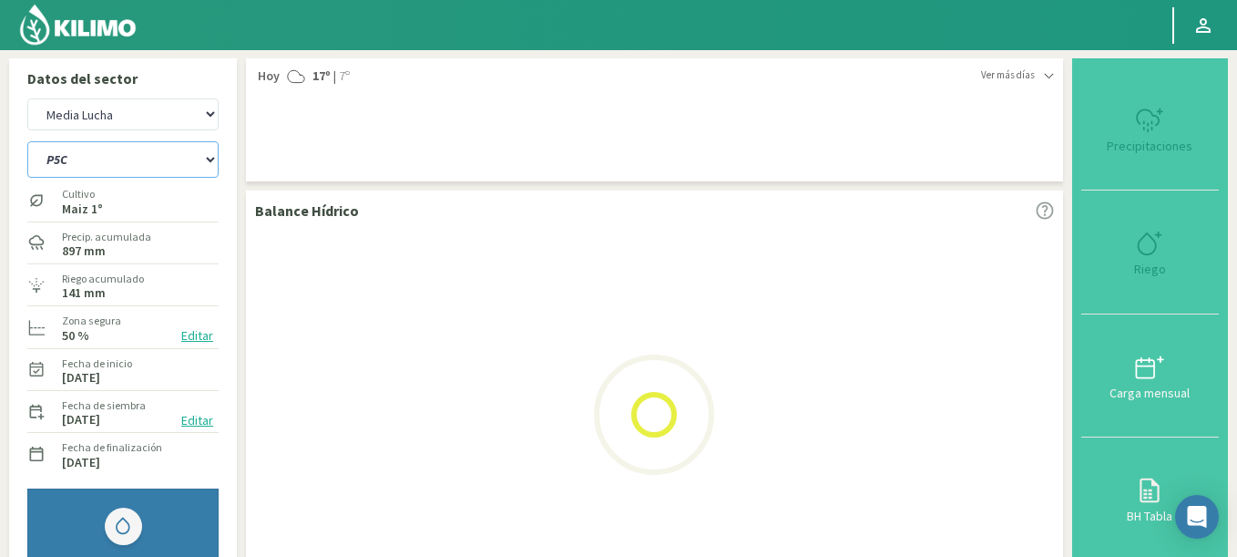
select select "19: Object"
select select "1610: Object"
select select "22: Object"
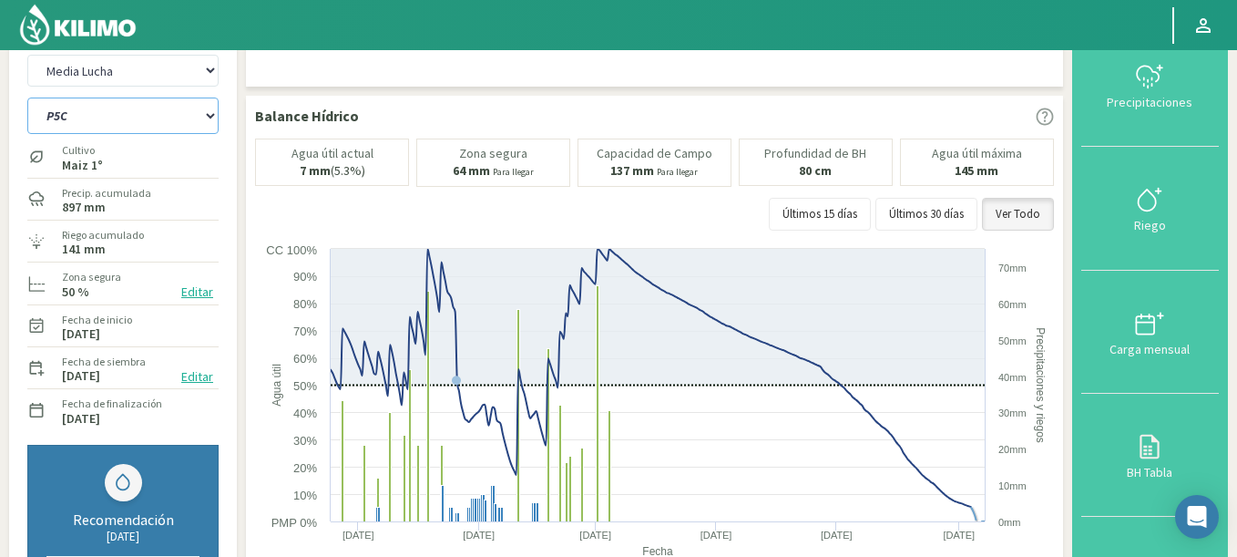
scroll to position [109, 0]
